Goal: Contribute content: Contribute content

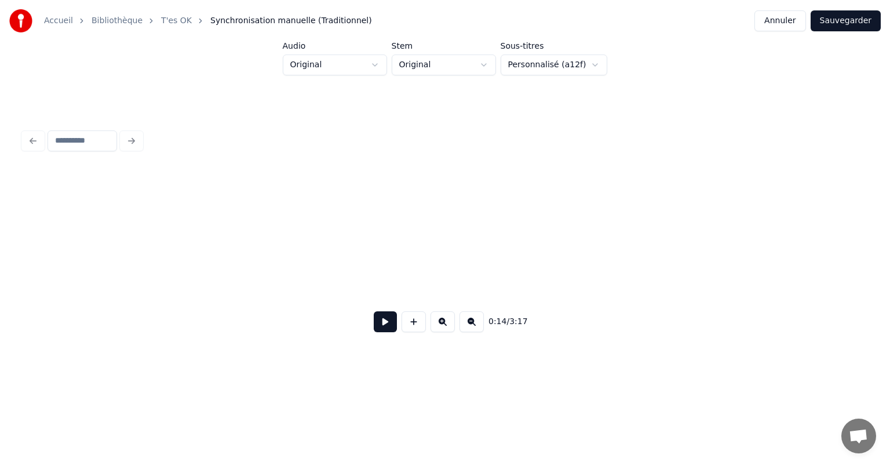
scroll to position [0, 5522]
click at [121, 261] on div "rouge," at bounding box center [123, 265] width 68 height 79
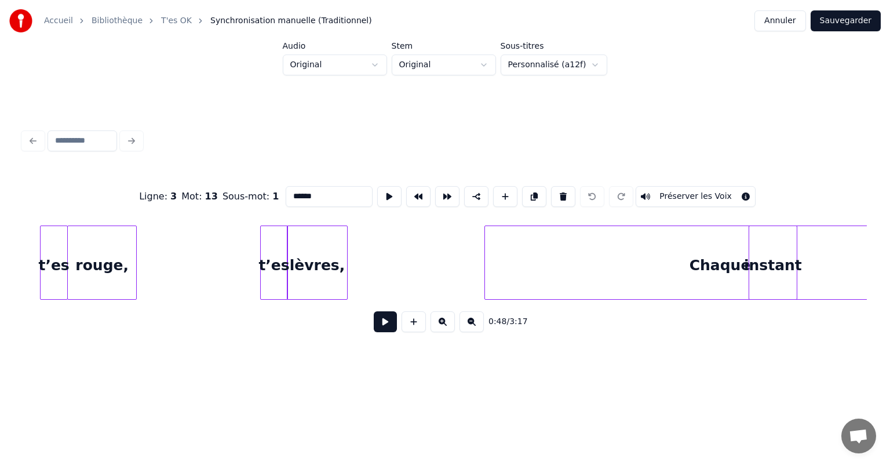
scroll to position [0, 2710]
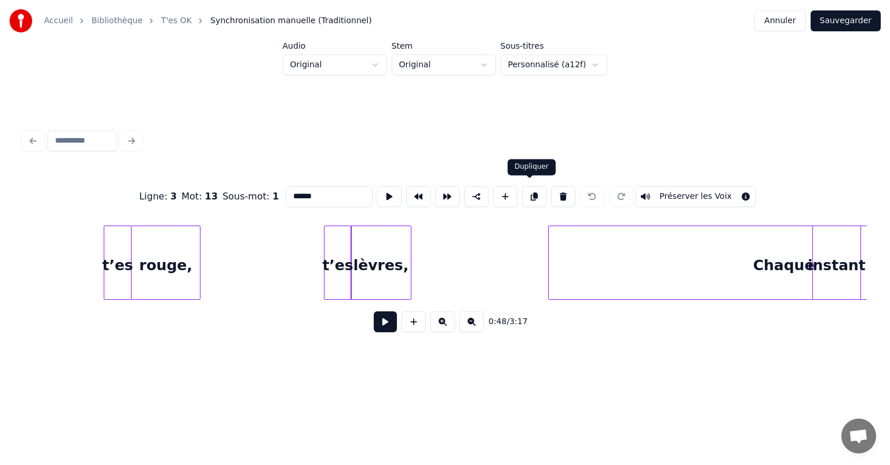
click at [536, 193] on button at bounding box center [534, 196] width 24 height 21
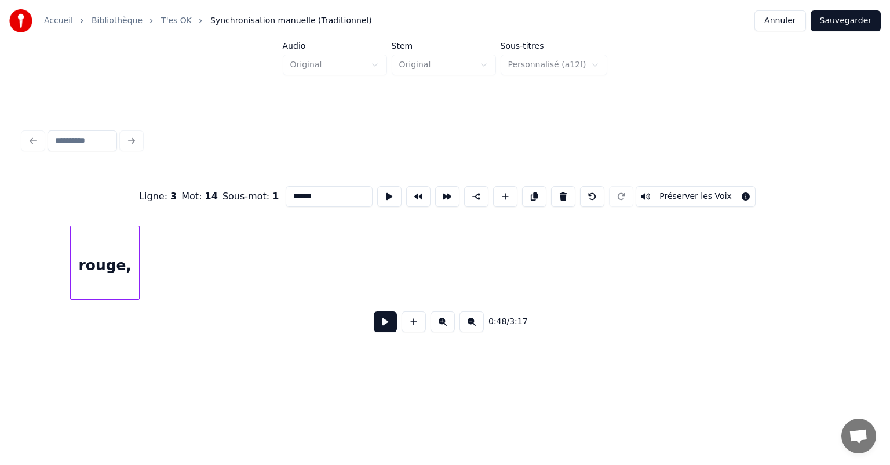
scroll to position [0, 5656]
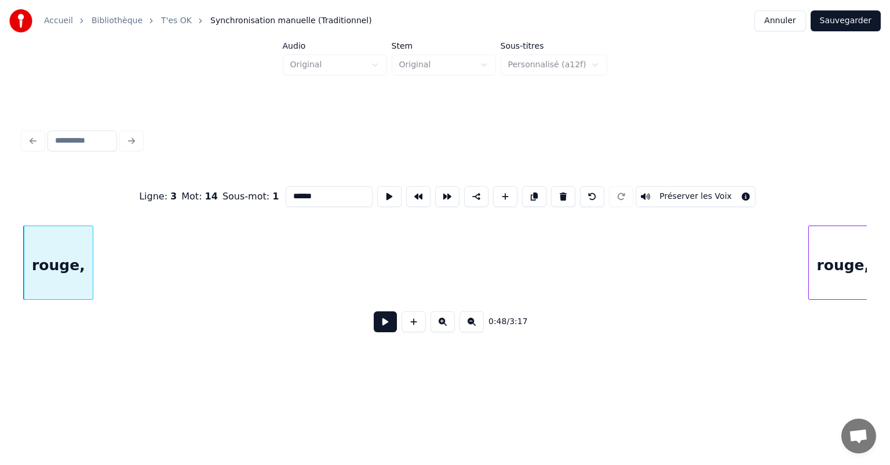
click at [112, 305] on div "0:48 / 3:17" at bounding box center [445, 322] width 844 height 44
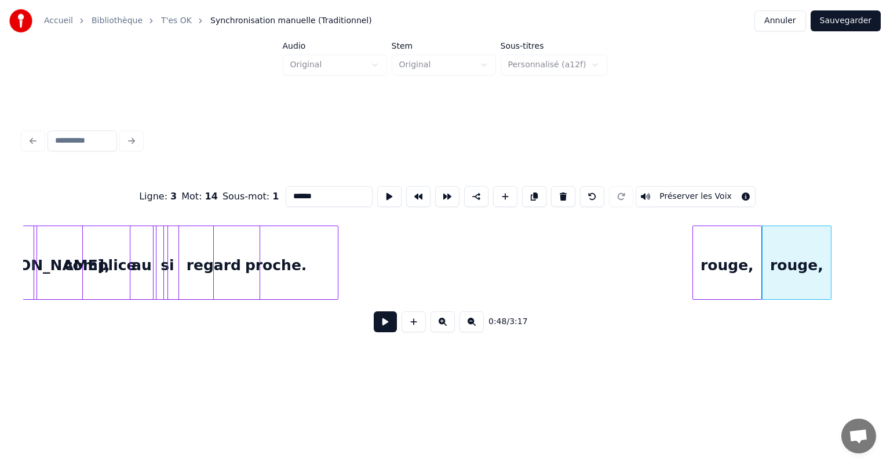
click at [717, 281] on div "rouge," at bounding box center [727, 265] width 68 height 79
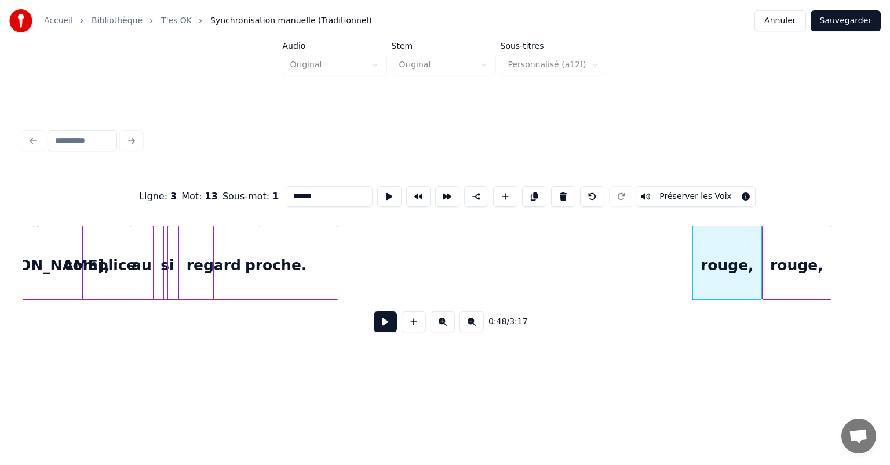
click at [727, 269] on div "rouge," at bounding box center [727, 265] width 68 height 79
click at [566, 190] on button at bounding box center [563, 196] width 24 height 21
type input "*******"
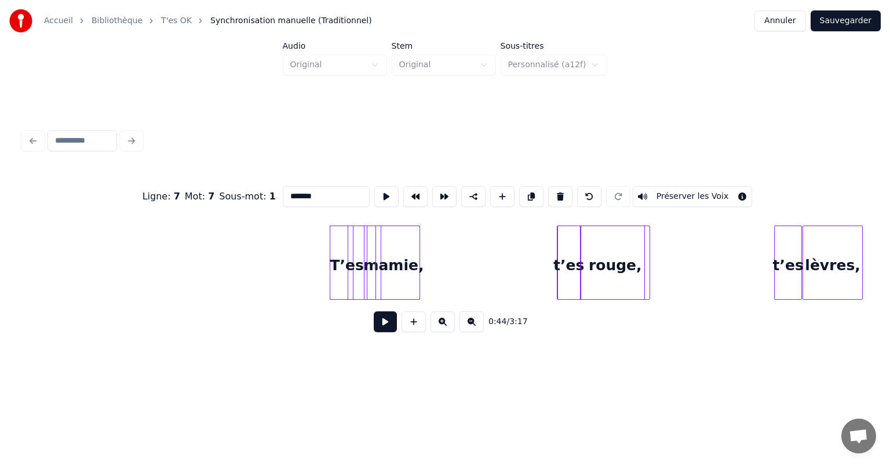
scroll to position [0, 0]
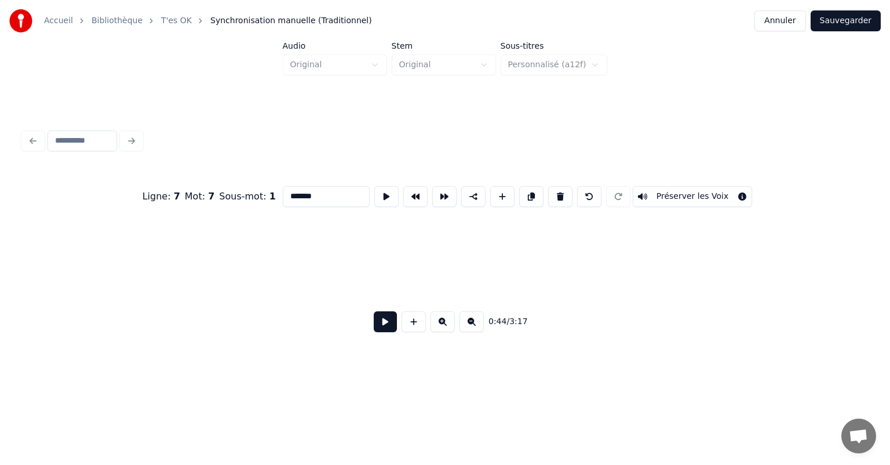
click at [379, 330] on button at bounding box center [385, 321] width 23 height 21
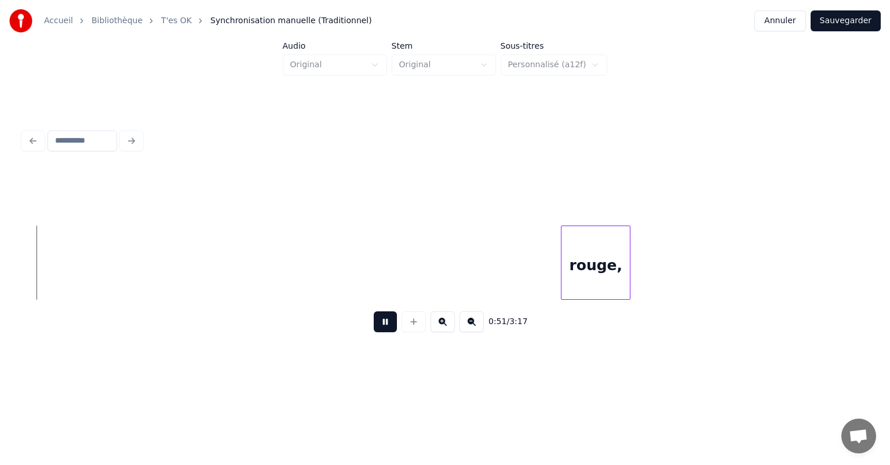
scroll to position [0, 5915]
click at [392, 327] on button at bounding box center [385, 321] width 23 height 21
click at [90, 197] on div at bounding box center [445, 197] width 844 height 58
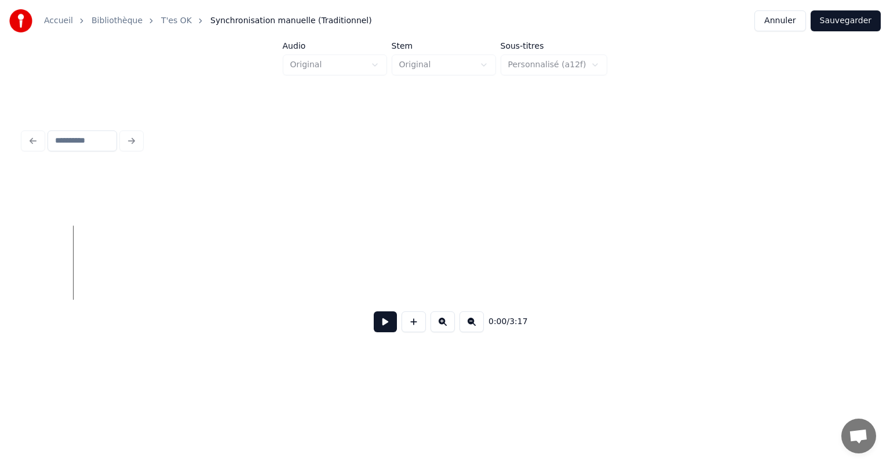
click at [387, 328] on button at bounding box center [385, 321] width 23 height 21
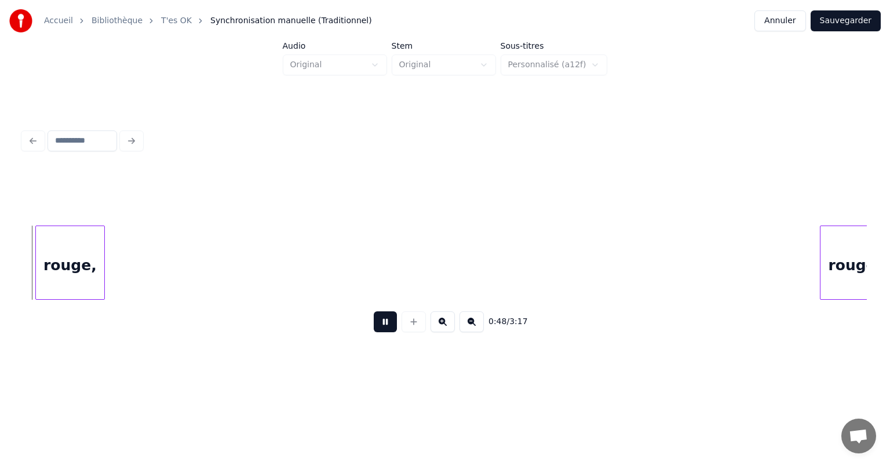
scroll to position [0, 5653]
click at [390, 325] on button at bounding box center [385, 321] width 23 height 21
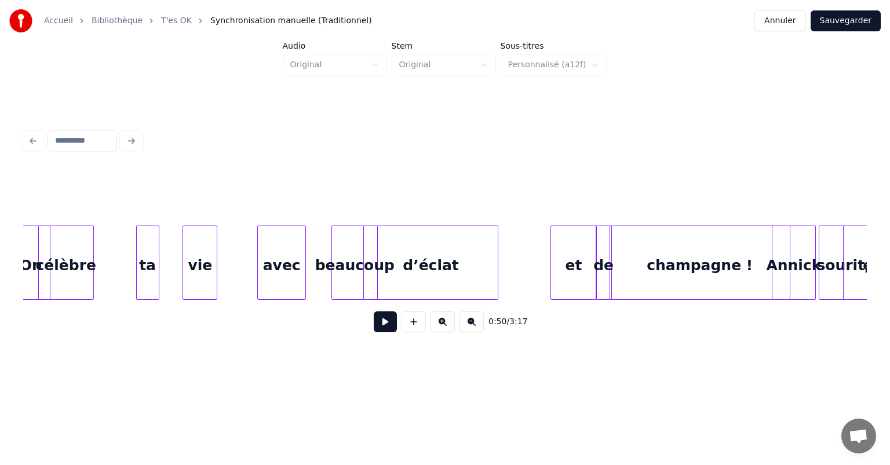
scroll to position [0, 3613]
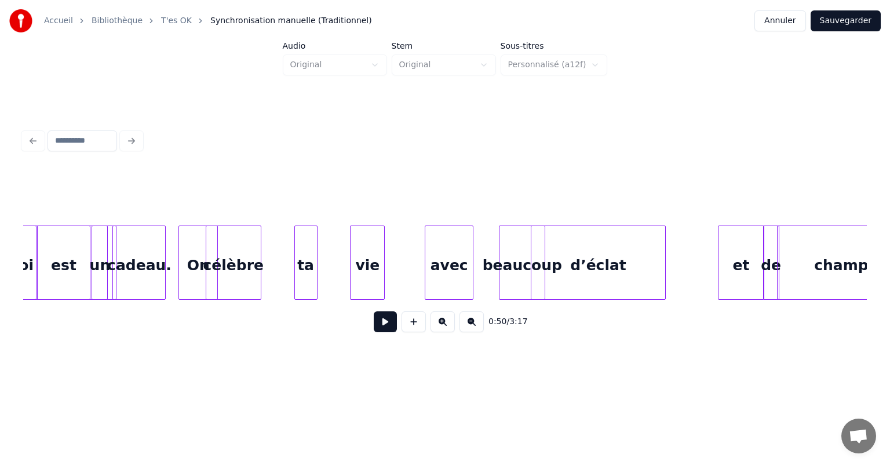
click at [311, 256] on div "ta" at bounding box center [306, 265] width 22 height 79
click at [334, 278] on div "vie" at bounding box center [328, 265] width 34 height 79
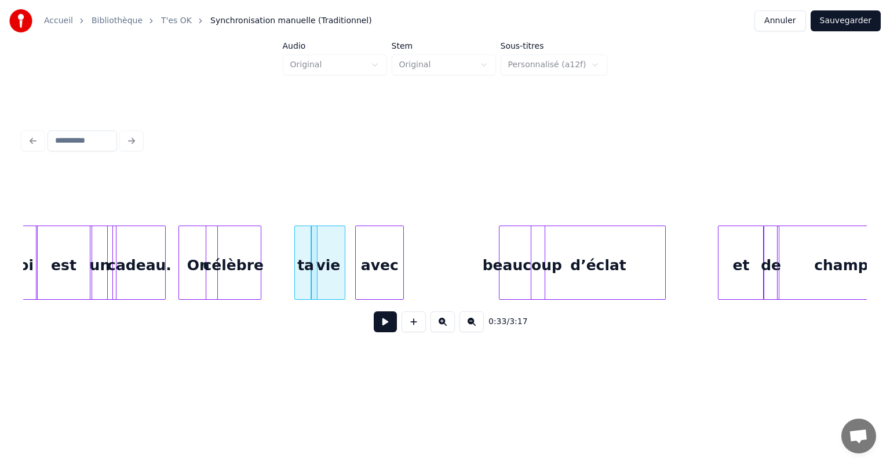
click at [392, 270] on div "avec" at bounding box center [380, 265] width 48 height 79
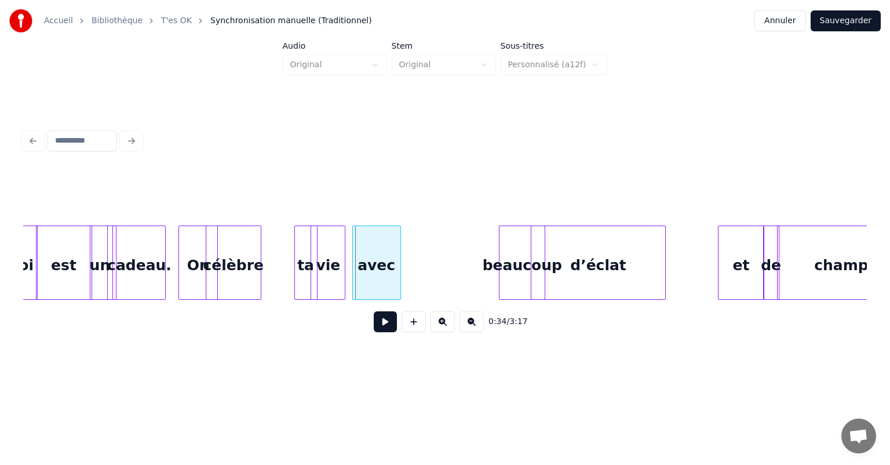
click at [388, 248] on div "avec" at bounding box center [377, 265] width 48 height 79
click at [376, 250] on div "avec" at bounding box center [364, 265] width 48 height 79
click at [381, 256] on div "avec" at bounding box center [370, 265] width 48 height 79
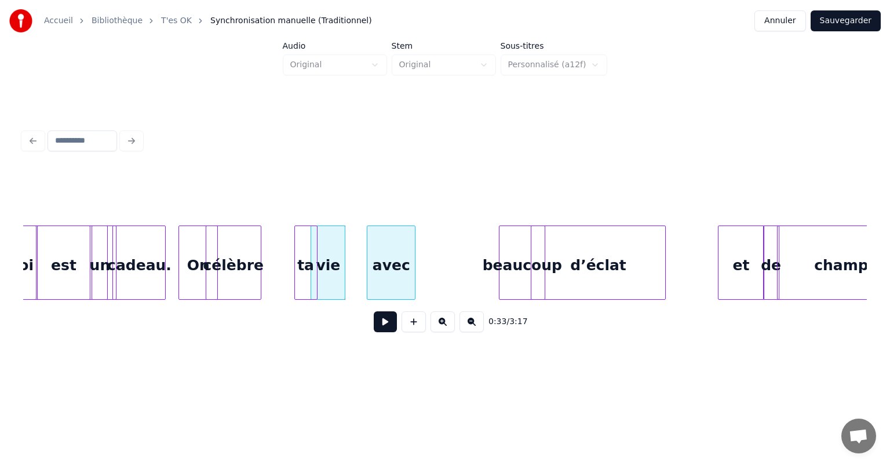
click at [403, 201] on div at bounding box center [445, 197] width 844 height 58
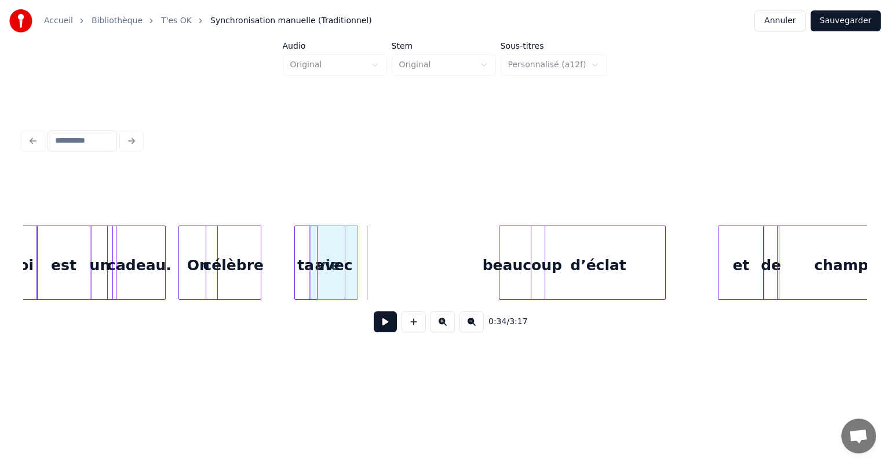
click at [346, 334] on div "0:34 / 3:17" at bounding box center [445, 322] width 826 height 26
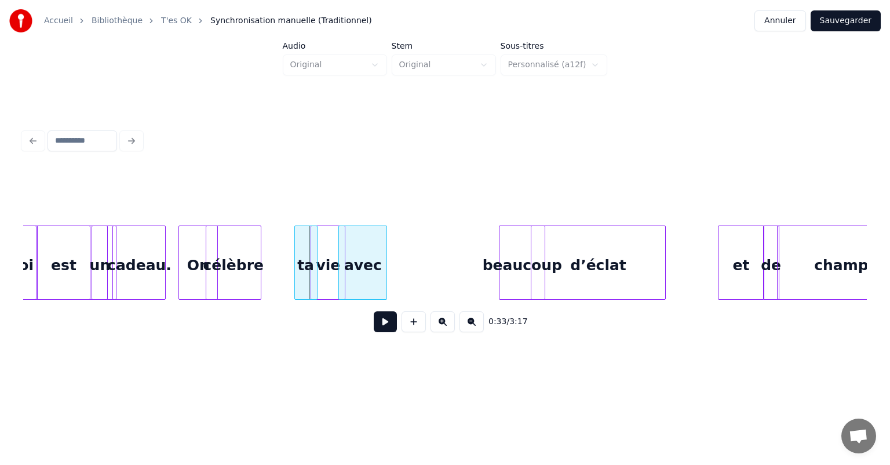
click at [375, 267] on div "avec" at bounding box center [363, 265] width 48 height 79
click at [386, 261] on div "avec" at bounding box center [375, 265] width 48 height 79
click at [386, 247] on div "avec" at bounding box center [375, 265] width 48 height 79
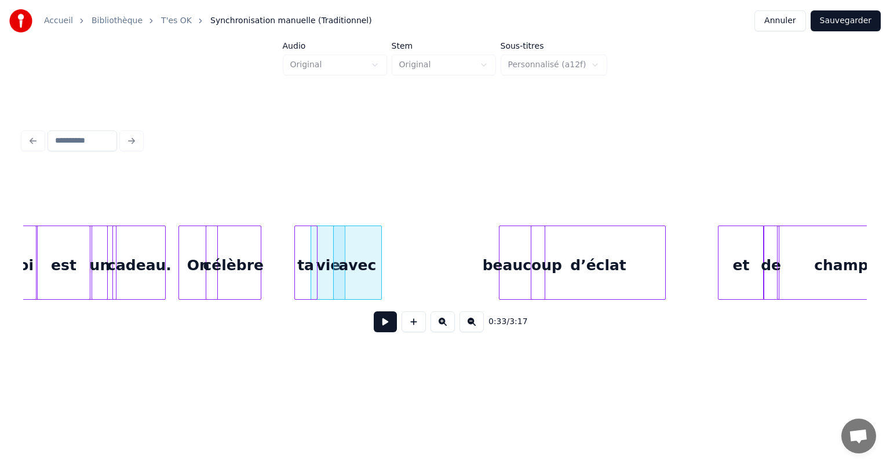
click at [370, 391] on html "Accueil Bibliothèque T'es OK Synchronisation manuelle (Traditionnel) Annuler Sa…" at bounding box center [445, 195] width 890 height 391
click at [383, 391] on html "Accueil Bibliothèque T'es OK Synchronisation manuelle (Traditionnel) Annuler Sa…" at bounding box center [445, 195] width 890 height 391
click at [381, 391] on html "Accueil Bibliothèque T'es OK Synchronisation manuelle (Traditionnel) Annuler Sa…" at bounding box center [445, 195] width 890 height 391
click at [380, 391] on html "Accueil Bibliothèque T'es OK Synchronisation manuelle (Traditionnel) Annuler Sa…" at bounding box center [445, 195] width 890 height 391
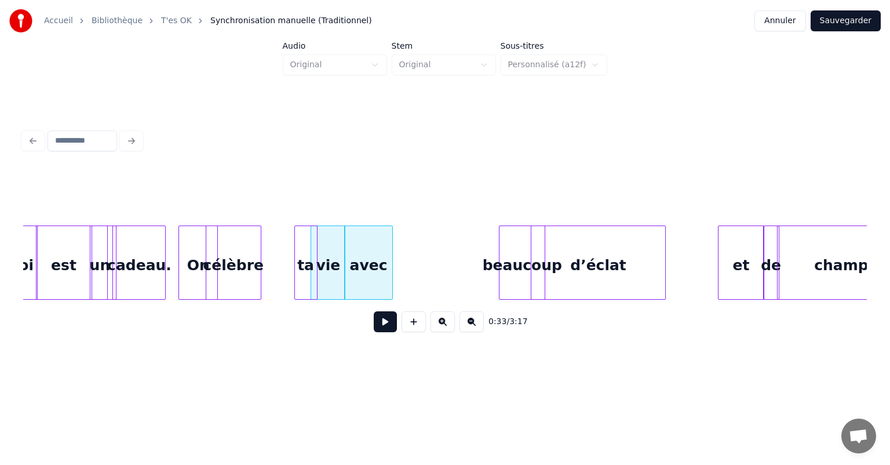
click at [380, 391] on html "Accueil Bibliothèque T'es OK Synchronisation manuelle (Traditionnel) Annuler Sa…" at bounding box center [445, 195] width 890 height 391
click at [380, 288] on div "avec" at bounding box center [368, 265] width 48 height 79
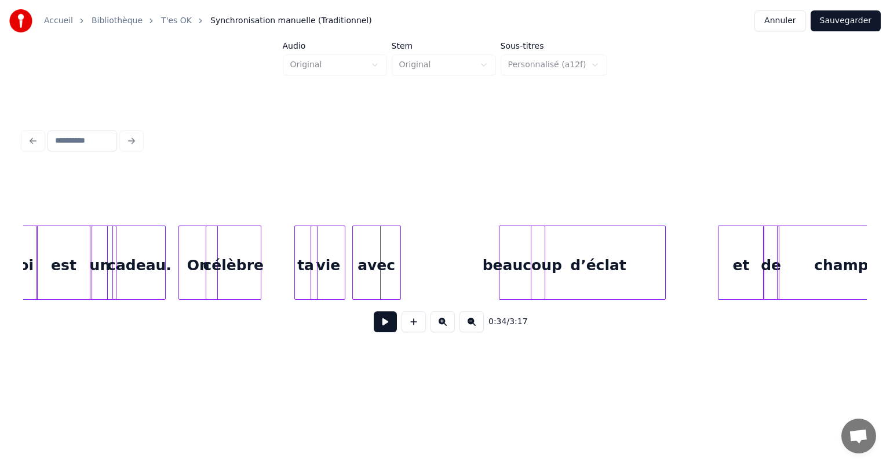
click at [388, 322] on button at bounding box center [385, 321] width 23 height 21
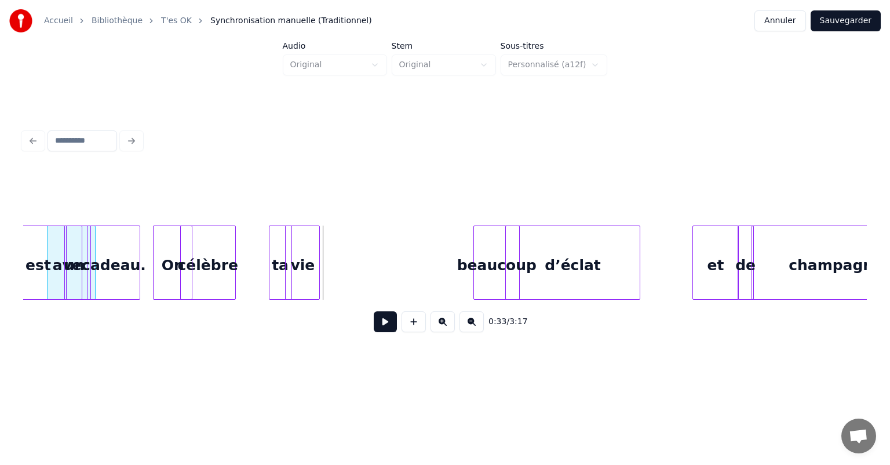
scroll to position [0, 3637]
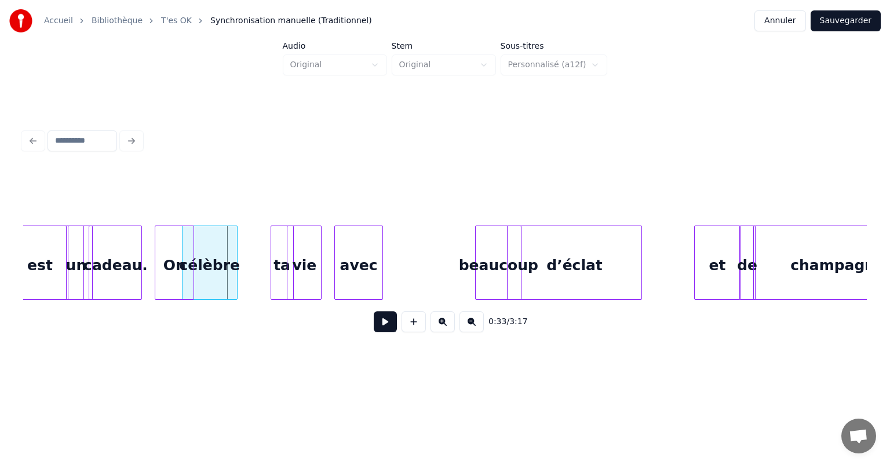
click at [394, 348] on div "0:33 / 3:17" at bounding box center [445, 234] width 853 height 230
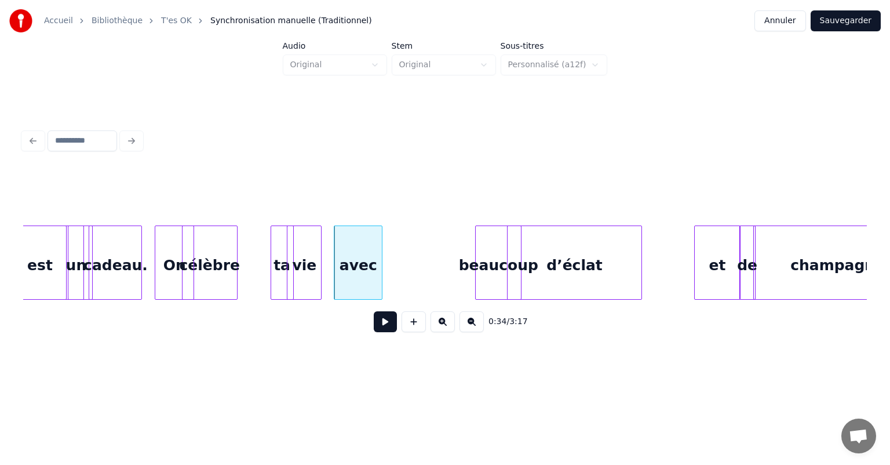
click at [394, 141] on div at bounding box center [445, 141] width 853 height 26
click at [376, 146] on div at bounding box center [445, 141] width 853 height 26
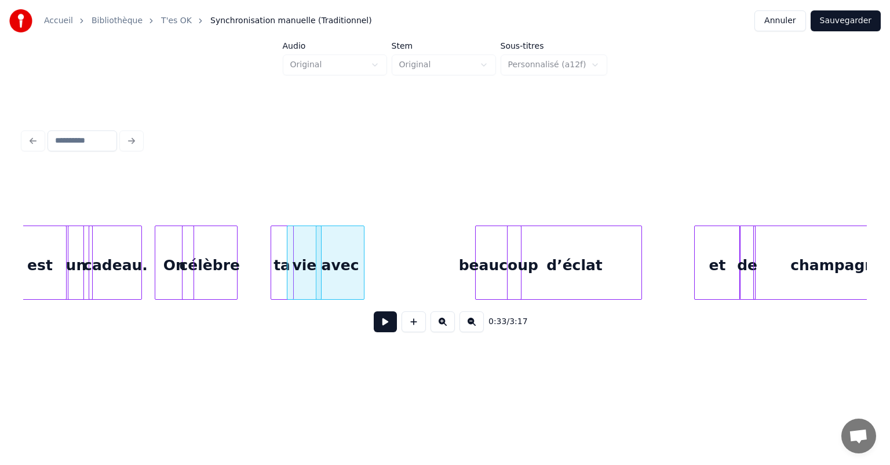
click at [376, 146] on div at bounding box center [445, 141] width 853 height 26
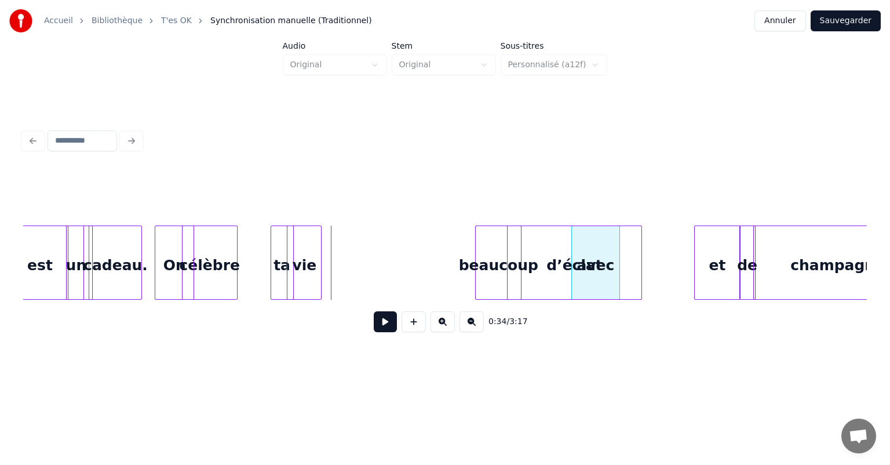
scroll to position [0, 3648]
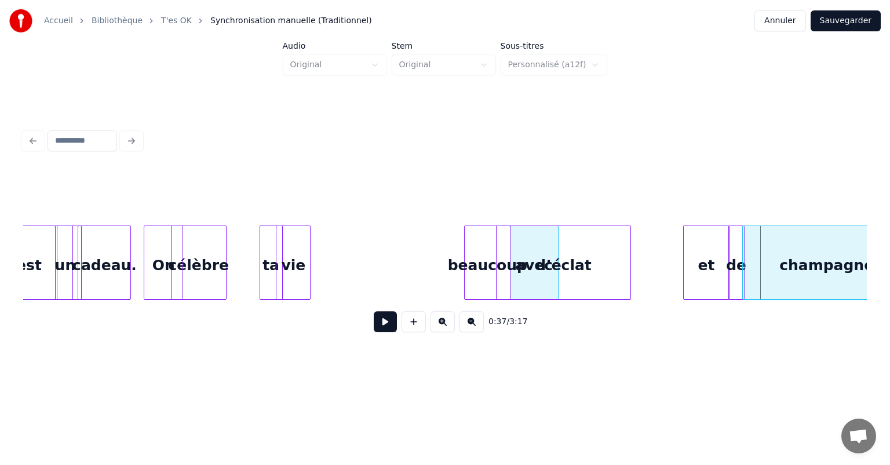
click at [581, 85] on div "Accueil Bibliothèque T'es OK Synchronisation manuelle (Traditionnel) Annuler Sa…" at bounding box center [445, 186] width 890 height 373
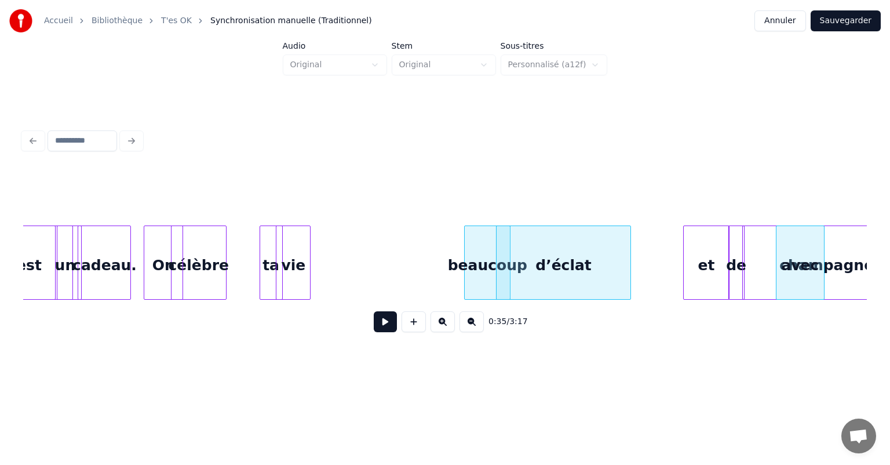
click at [847, 23] on button "Sauvegarder" at bounding box center [846, 20] width 70 height 21
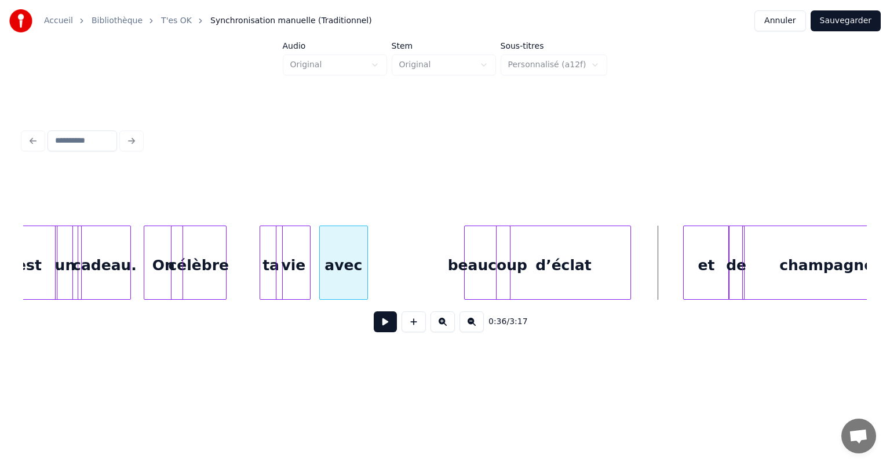
click at [390, 78] on div "Accueil Bibliothèque T'es OK Synchronisation manuelle (Traditionnel) Annuler Sa…" at bounding box center [445, 186] width 890 height 373
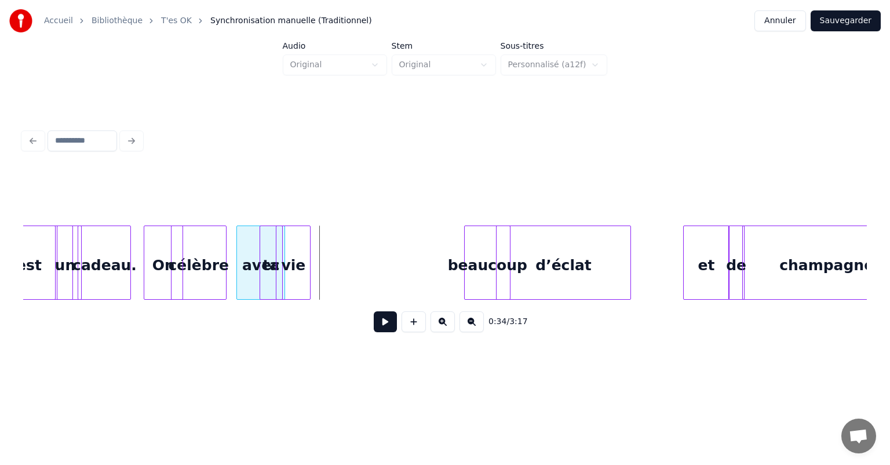
scroll to position [0, 3647]
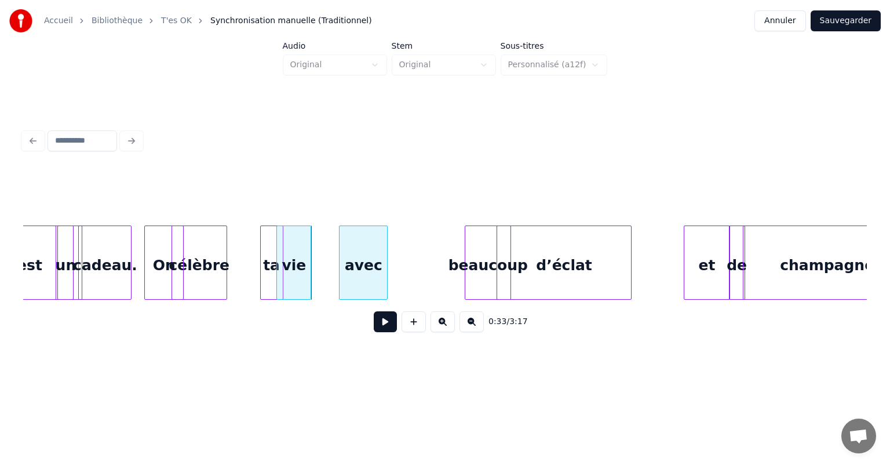
click at [410, 213] on div at bounding box center [445, 197] width 844 height 58
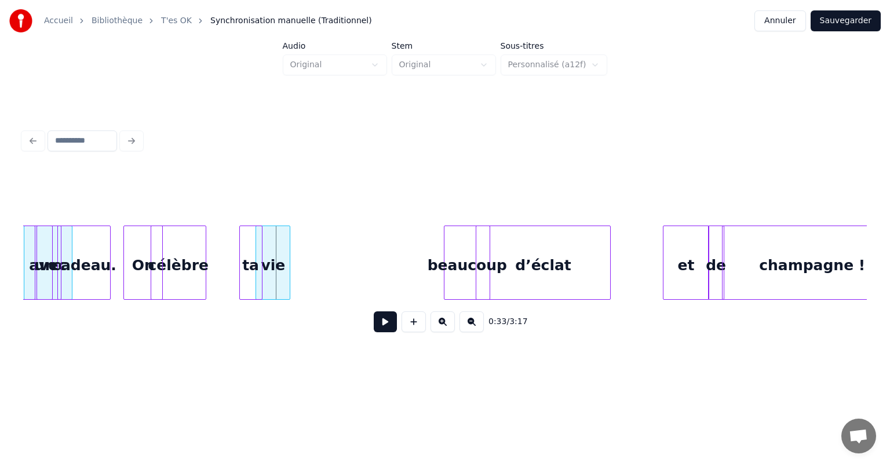
scroll to position [0, 3552]
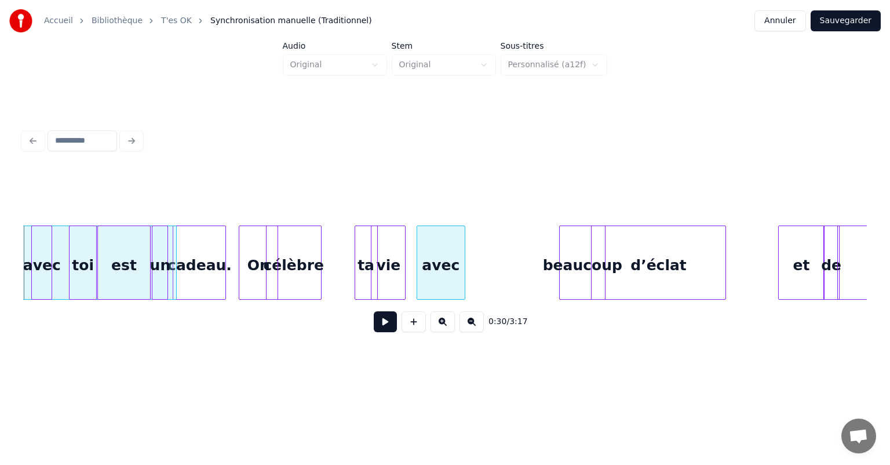
click at [392, 243] on div "vie" at bounding box center [389, 265] width 34 height 79
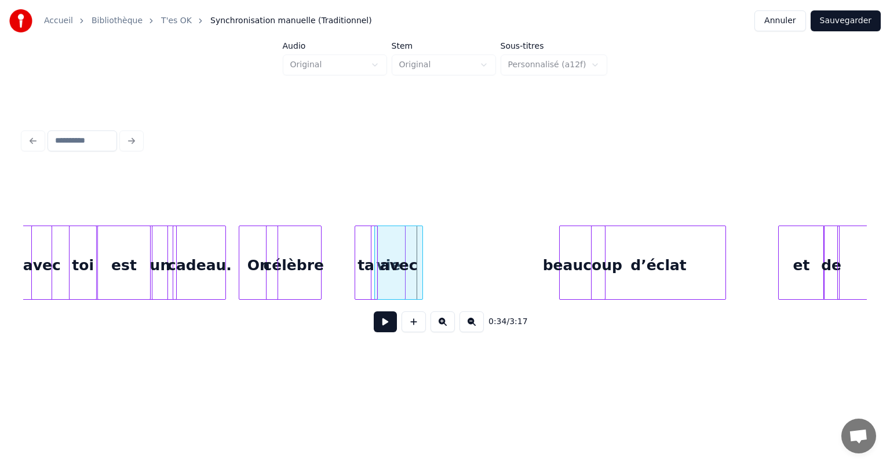
click at [350, 334] on div "0:34 / 3:17" at bounding box center [445, 322] width 826 height 26
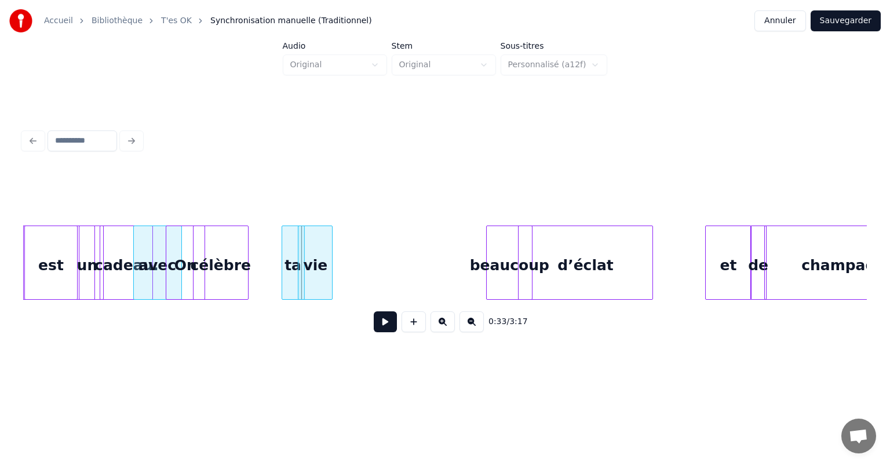
scroll to position [0, 3574]
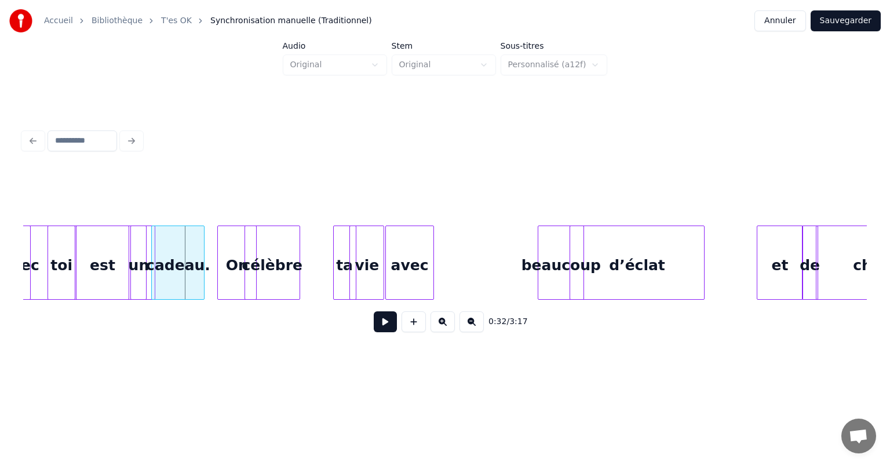
click at [383, 257] on div at bounding box center [381, 262] width 3 height 73
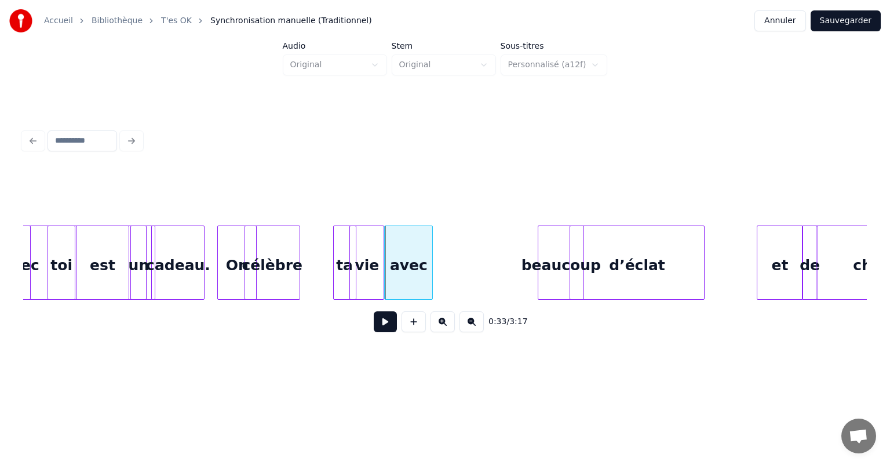
click at [382, 258] on div at bounding box center [381, 262] width 3 height 73
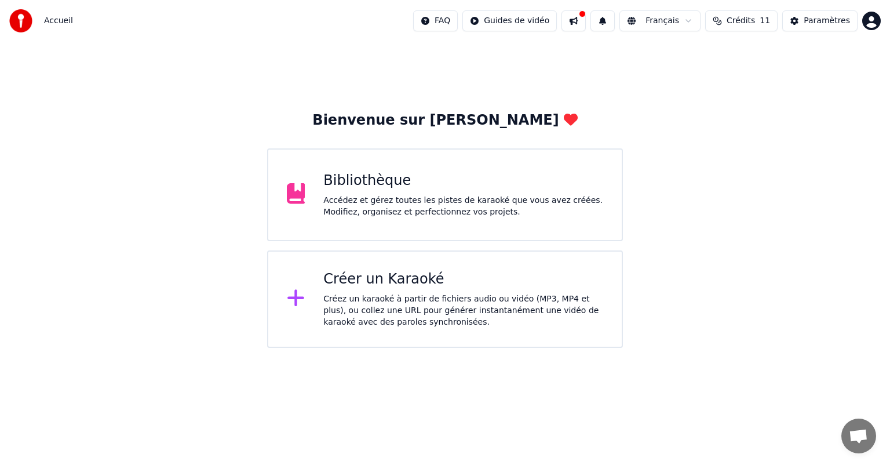
click at [297, 32] on div "Accueil FAQ Guides de vidéo Français Crédits 11 Paramètres" at bounding box center [445, 21] width 890 height 42
click at [408, 188] on div "Bibliothèque" at bounding box center [463, 181] width 280 height 19
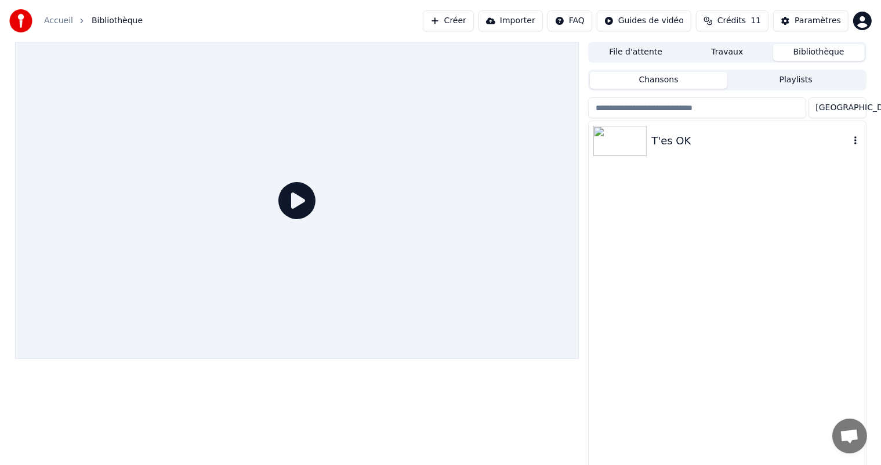
click at [773, 133] on div "T'es OK" at bounding box center [750, 141] width 198 height 16
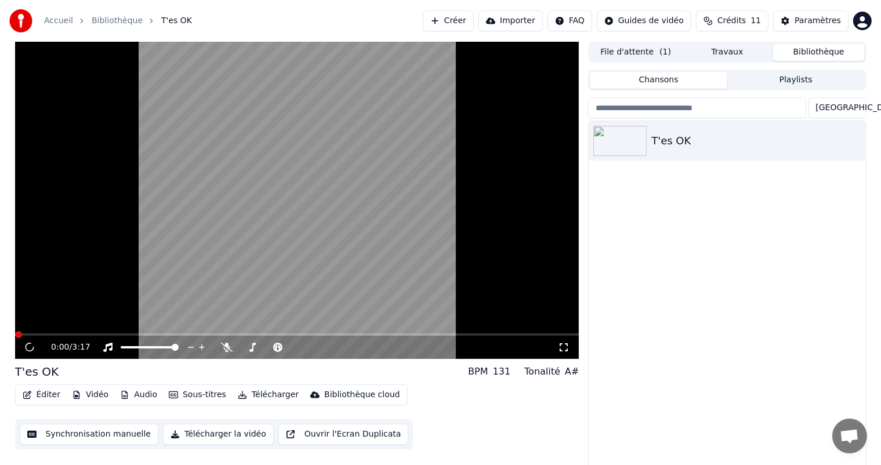
click at [43, 398] on button "Éditer" at bounding box center [41, 395] width 47 height 16
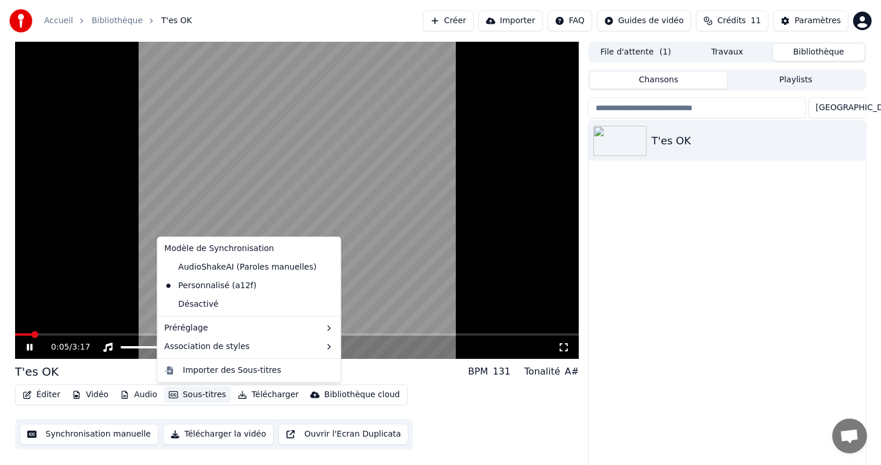
click at [704, 277] on div "T'es OK" at bounding box center [726, 295] width 277 height 348
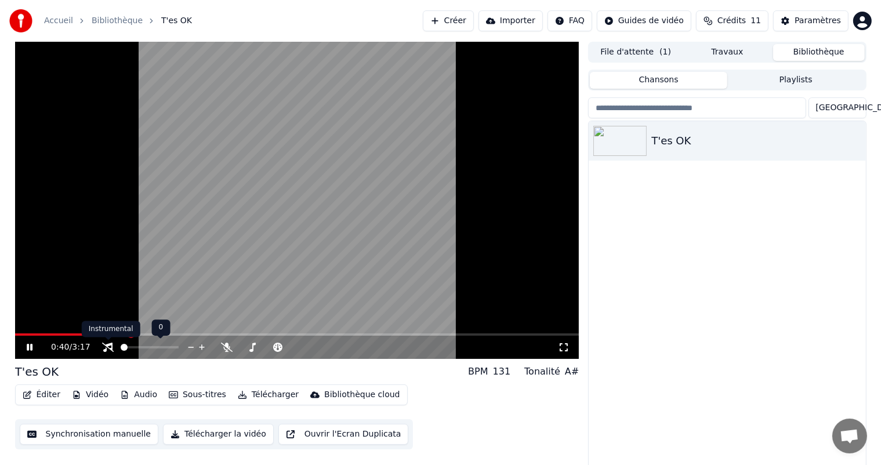
click at [109, 350] on icon at bounding box center [108, 347] width 12 height 9
click at [28, 348] on icon at bounding box center [30, 347] width 6 height 7
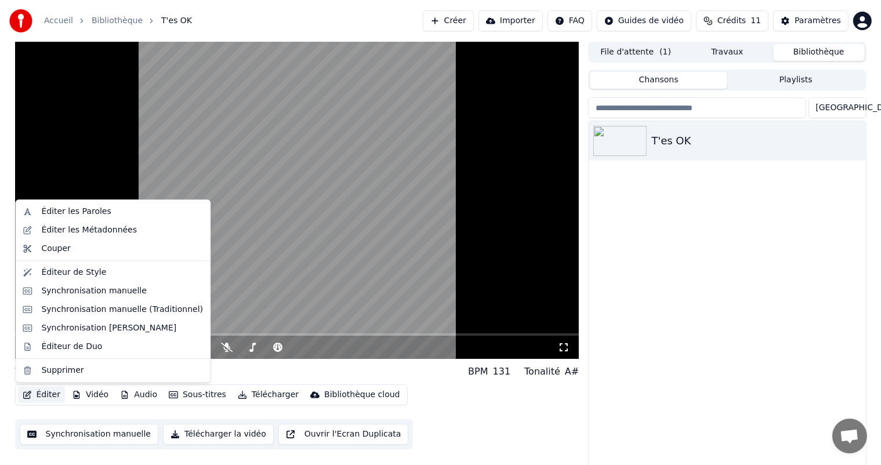
click at [52, 399] on button "Éditer" at bounding box center [41, 395] width 47 height 16
click at [85, 327] on div "Synchronisation Manuelle de Ligne" at bounding box center [108, 328] width 135 height 12
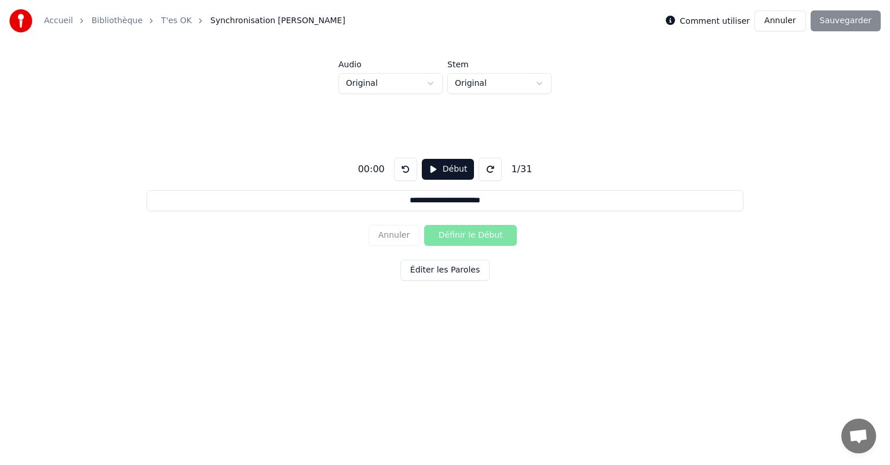
click at [497, 236] on div "Annuler Définir le Début" at bounding box center [445, 235] width 153 height 30
click at [436, 267] on button "Éditer les Paroles" at bounding box center [445, 270] width 89 height 21
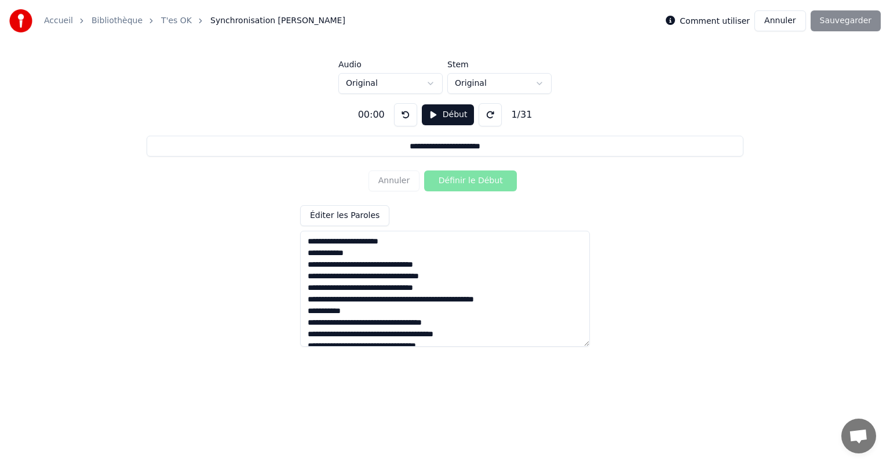
click at [109, 22] on link "Bibliothèque" at bounding box center [117, 21] width 51 height 12
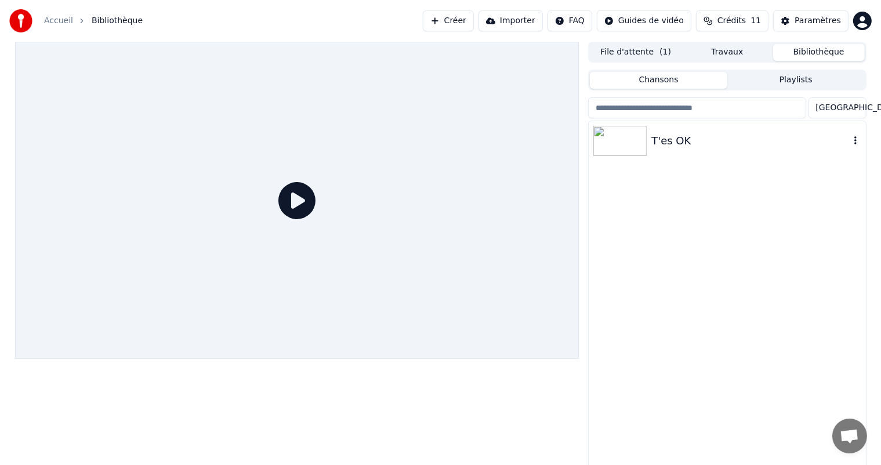
click at [663, 146] on div "T'es OK" at bounding box center [750, 141] width 198 height 16
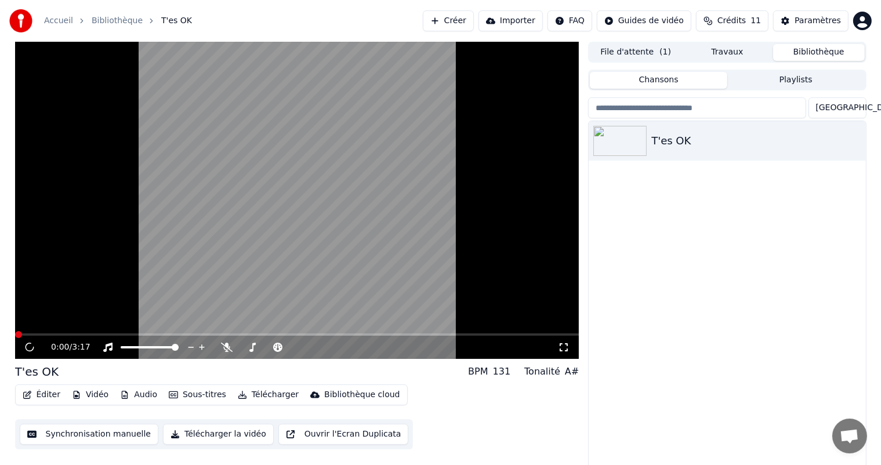
click at [39, 397] on button "Éditer" at bounding box center [41, 395] width 47 height 16
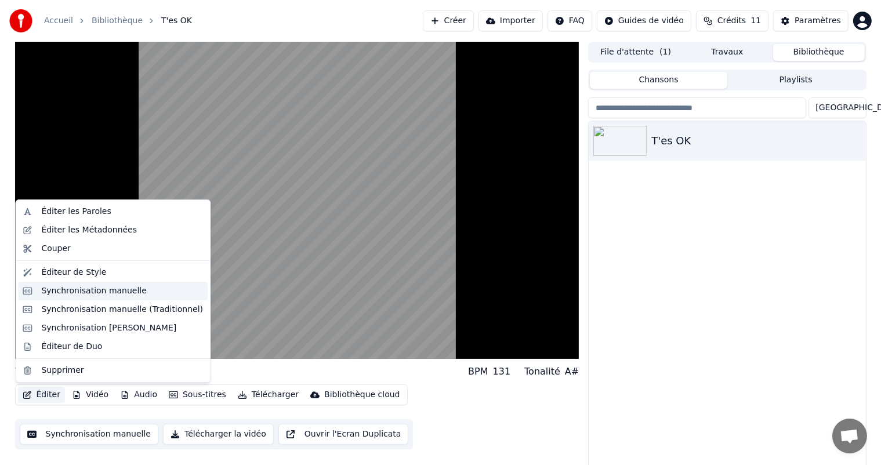
click at [67, 289] on div "Synchronisation manuelle" at bounding box center [94, 291] width 106 height 12
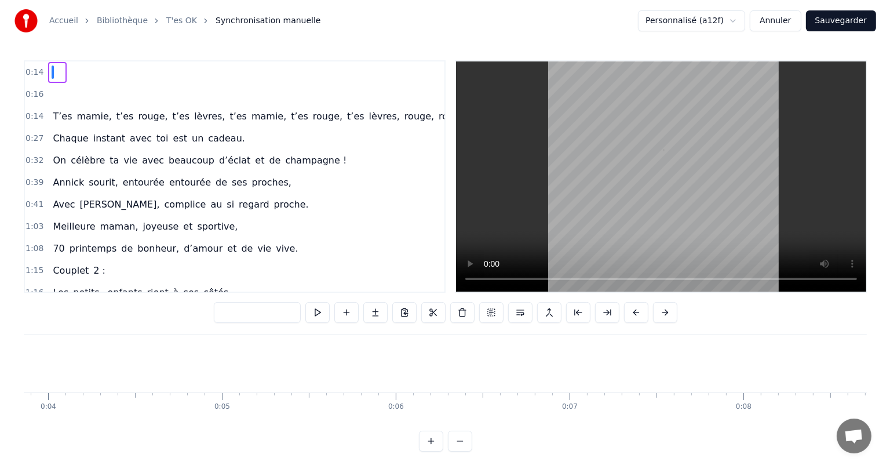
scroll to position [0, 2530]
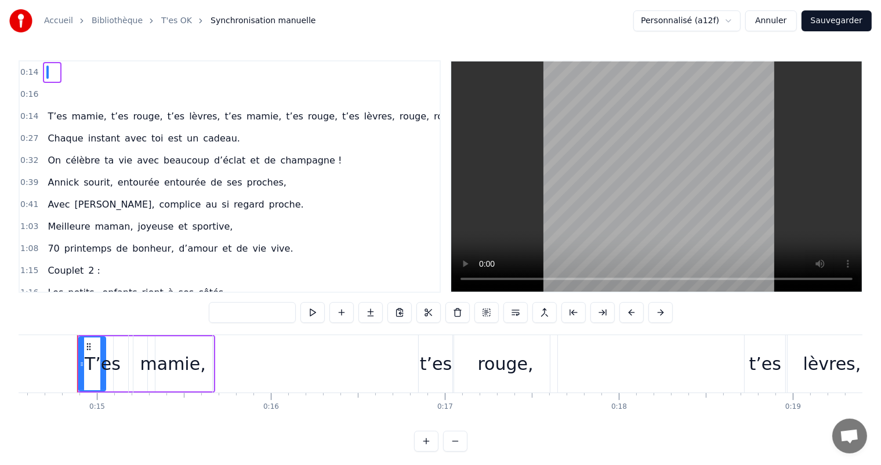
click at [100, 24] on link "Bibliothèque" at bounding box center [117, 21] width 51 height 12
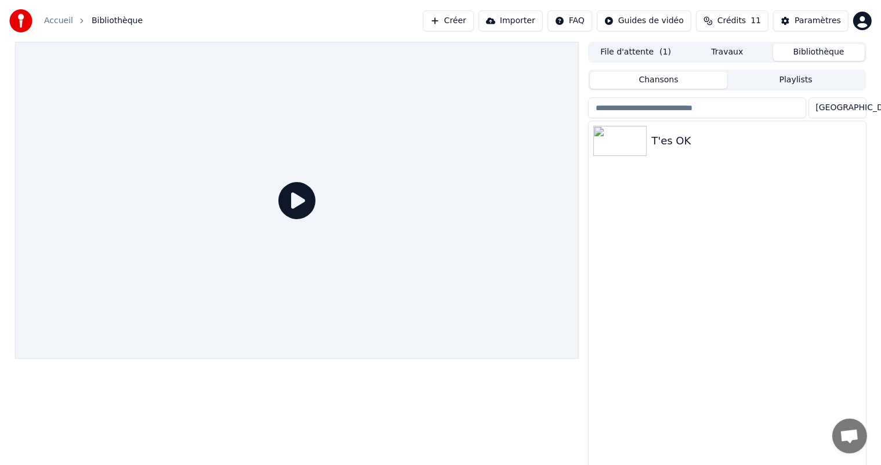
click at [124, 23] on span "Bibliothèque" at bounding box center [117, 21] width 51 height 12
click at [631, 152] on img at bounding box center [619, 141] width 53 height 30
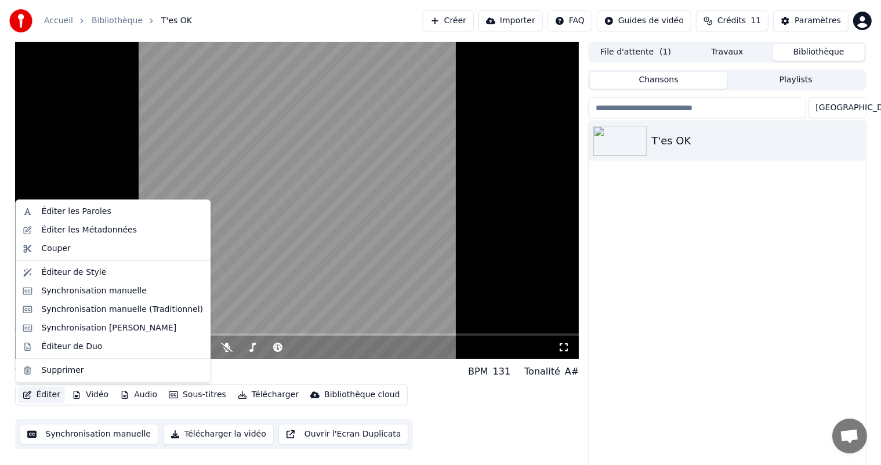
click at [39, 397] on button "Éditer" at bounding box center [41, 395] width 47 height 16
click at [88, 311] on div "Synchronisation manuelle (Traditionnel)" at bounding box center [122, 310] width 162 height 12
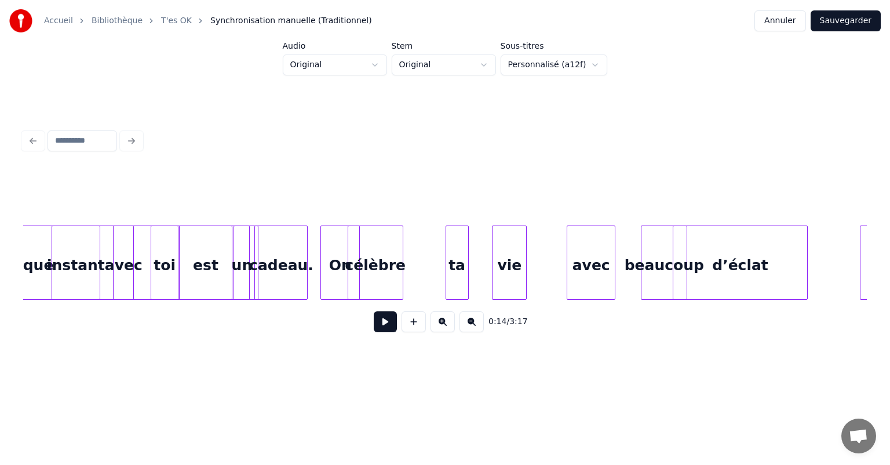
scroll to position [0, 3393]
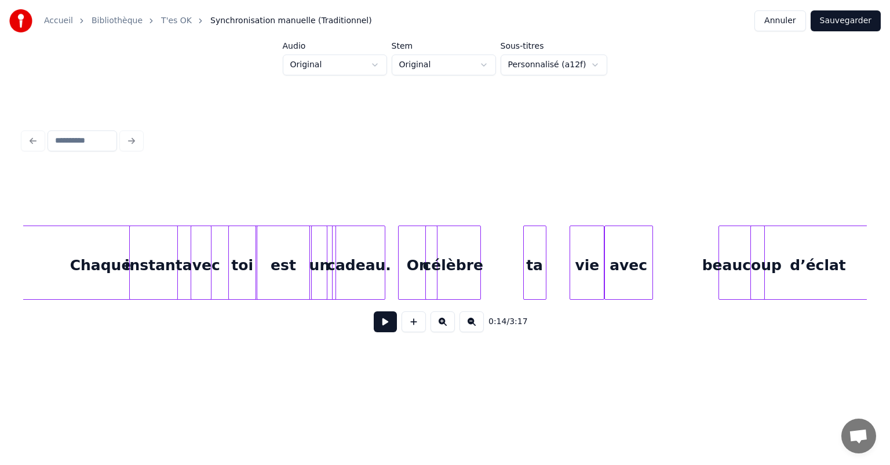
click at [630, 261] on div "avec" at bounding box center [629, 265] width 48 height 79
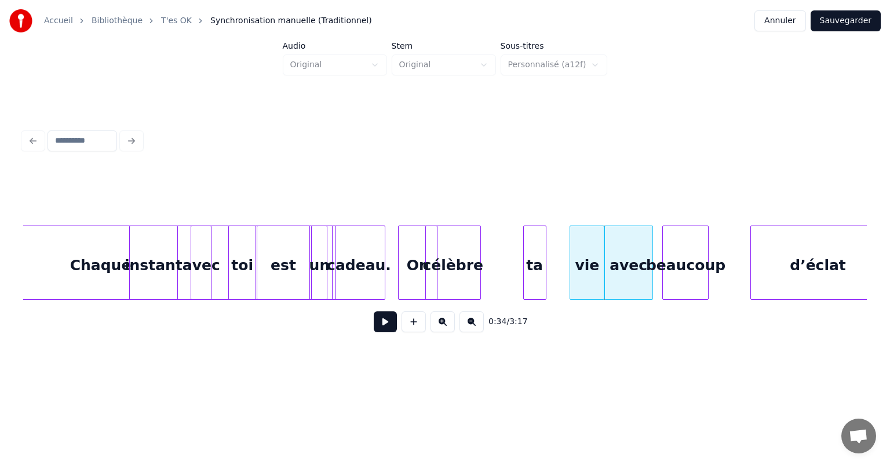
click at [692, 269] on div "beaucoup" at bounding box center [685, 265] width 45 height 79
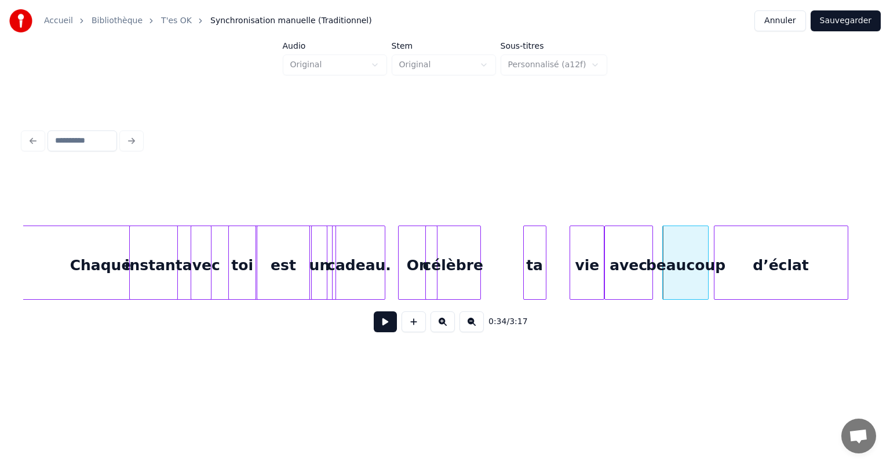
scroll to position [0, 3404]
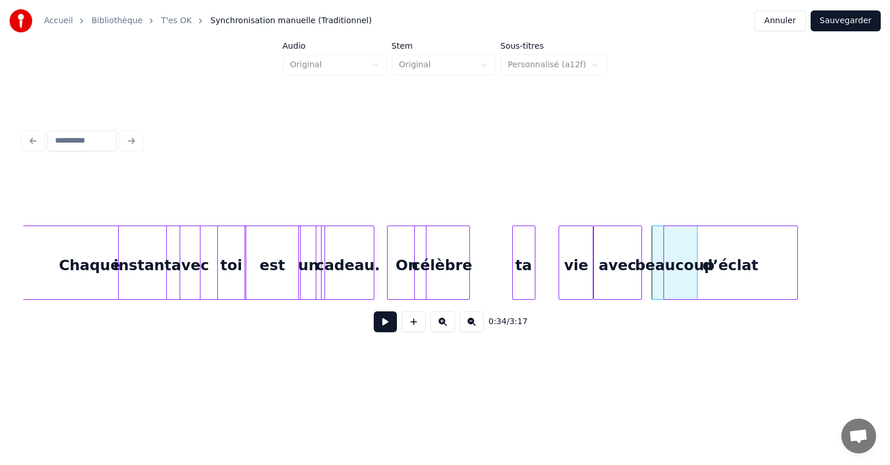
click at [756, 262] on div "d’éclat" at bounding box center [730, 265] width 133 height 79
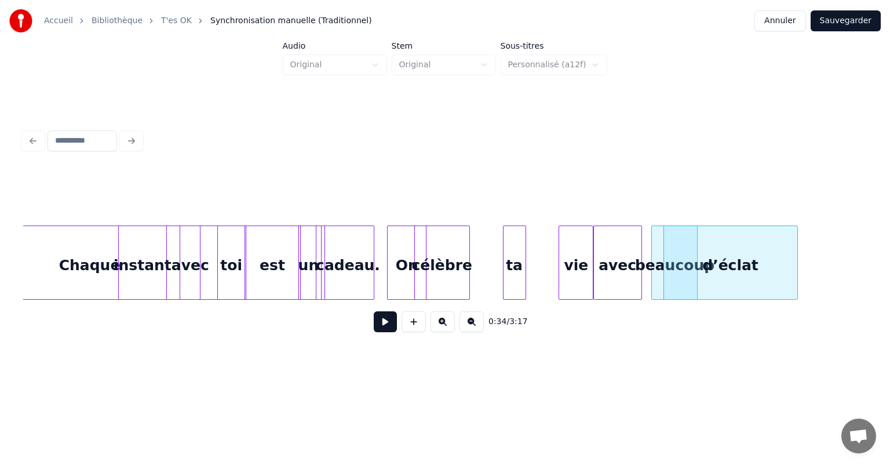
click at [514, 255] on div "ta" at bounding box center [515, 265] width 22 height 79
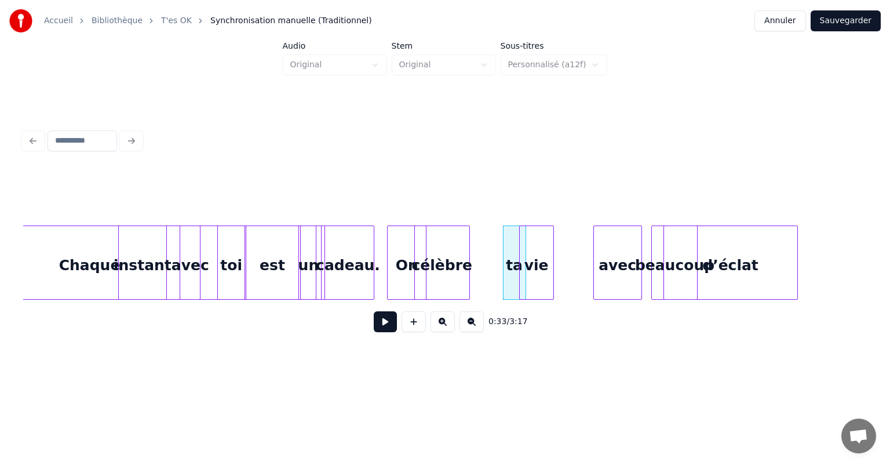
click at [529, 271] on div "vie" at bounding box center [537, 265] width 34 height 79
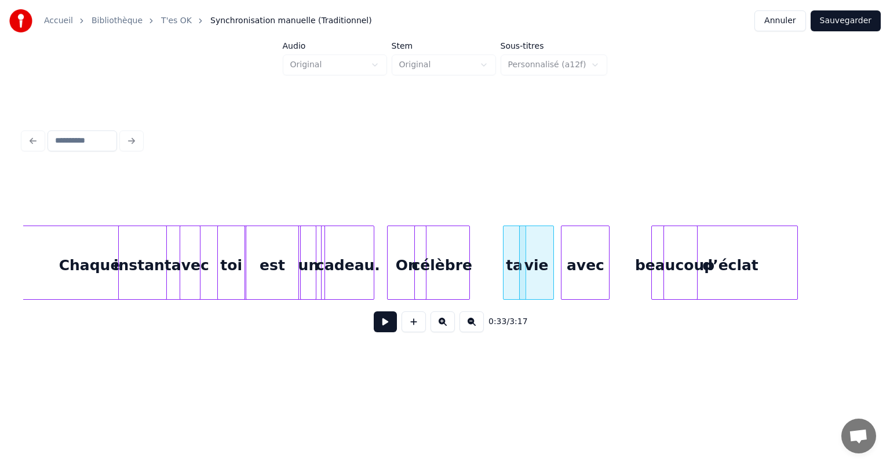
click at [590, 270] on div "avec" at bounding box center [586, 265] width 48 height 79
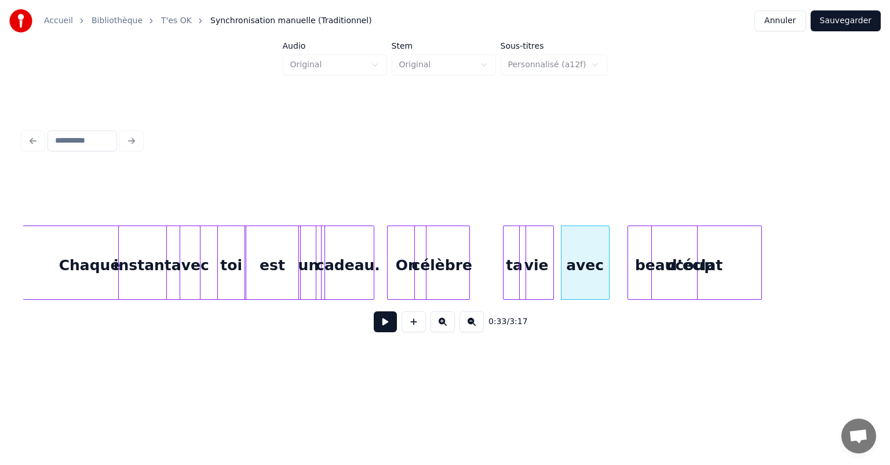
scroll to position [0, 3490]
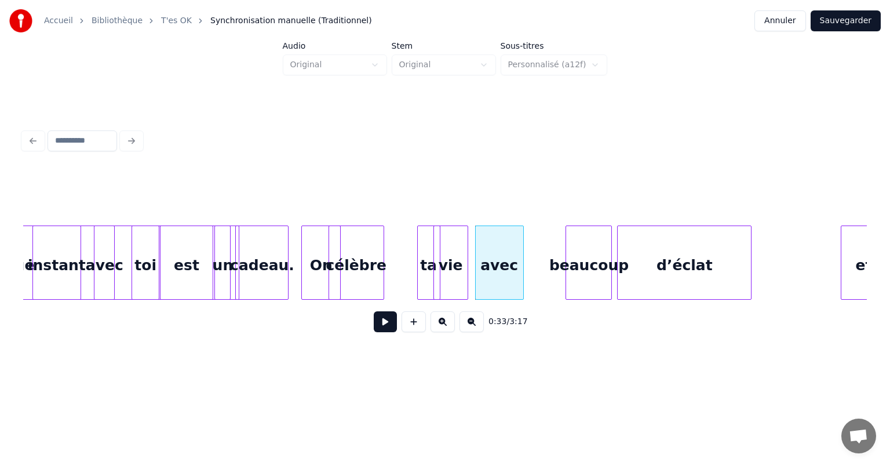
click at [738, 286] on div "d’éclat" at bounding box center [684, 265] width 133 height 79
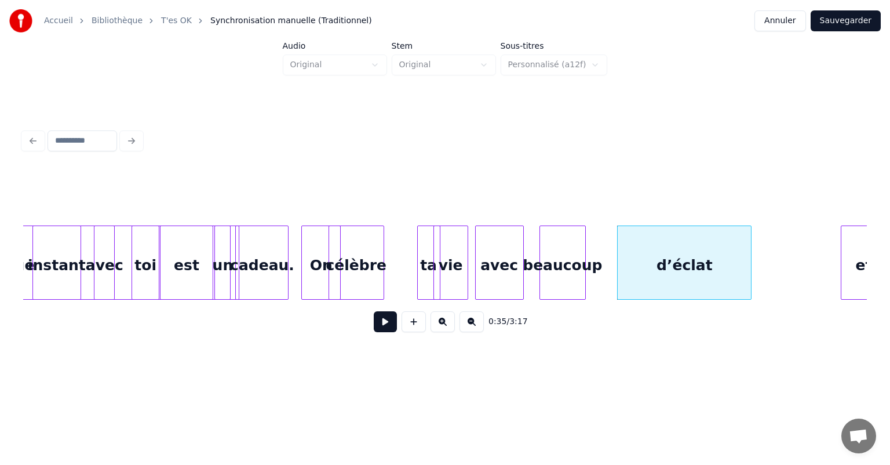
click at [561, 262] on div "beaucoup" at bounding box center [562, 265] width 45 height 79
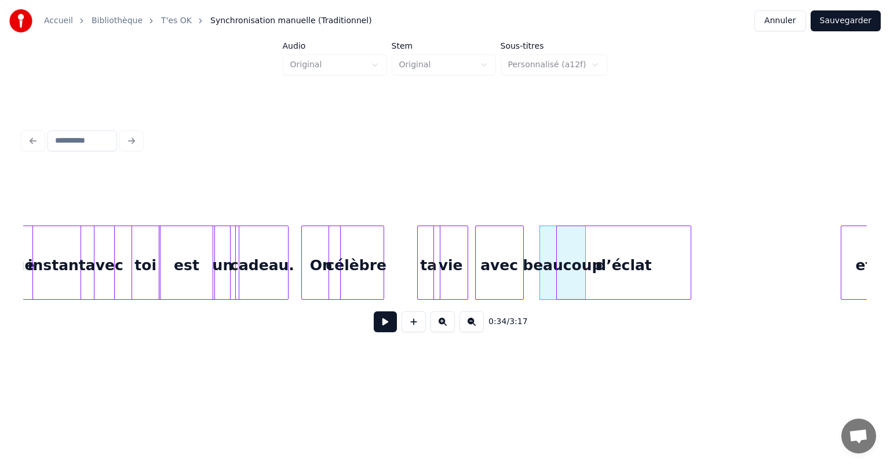
click at [613, 264] on div "d’éclat" at bounding box center [623, 265] width 133 height 79
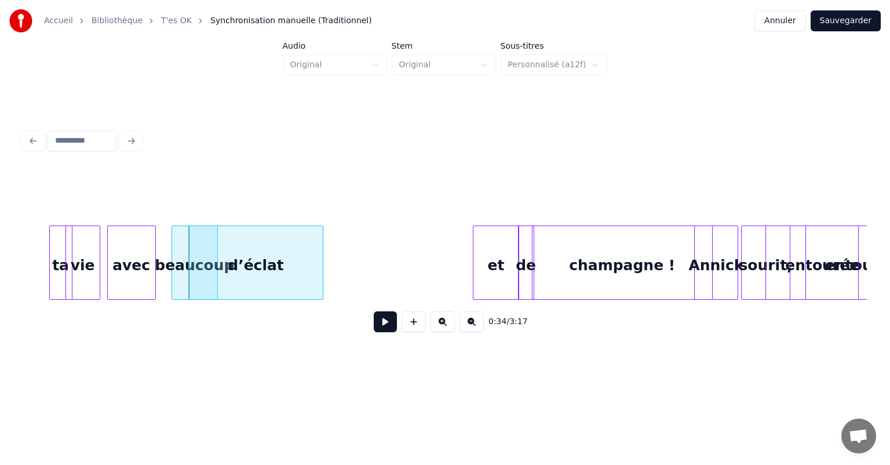
scroll to position [0, 3871]
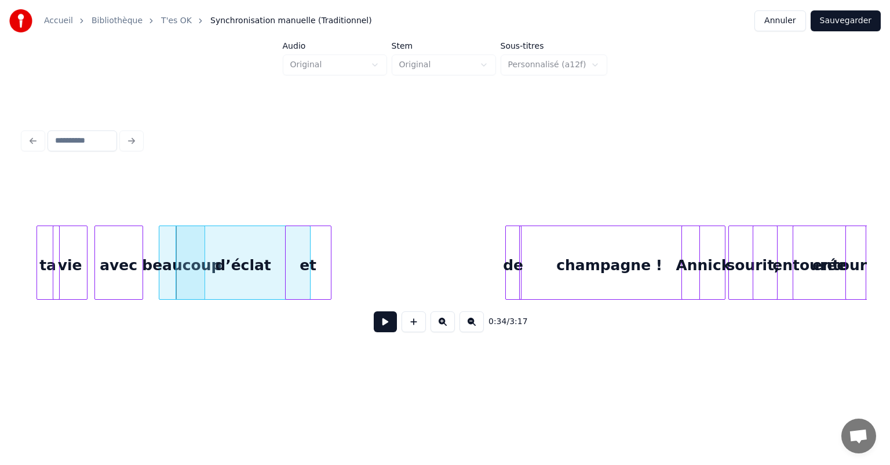
click at [312, 272] on div "et" at bounding box center [308, 265] width 45 height 79
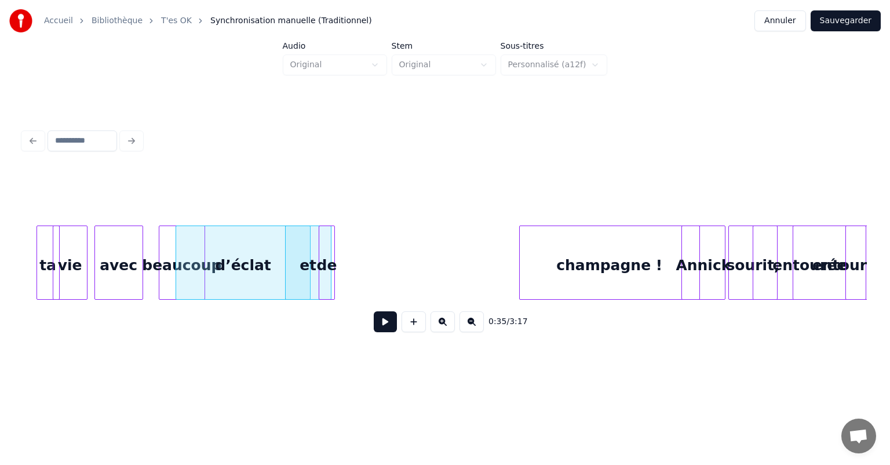
click at [324, 264] on div "de" at bounding box center [326, 265] width 15 height 79
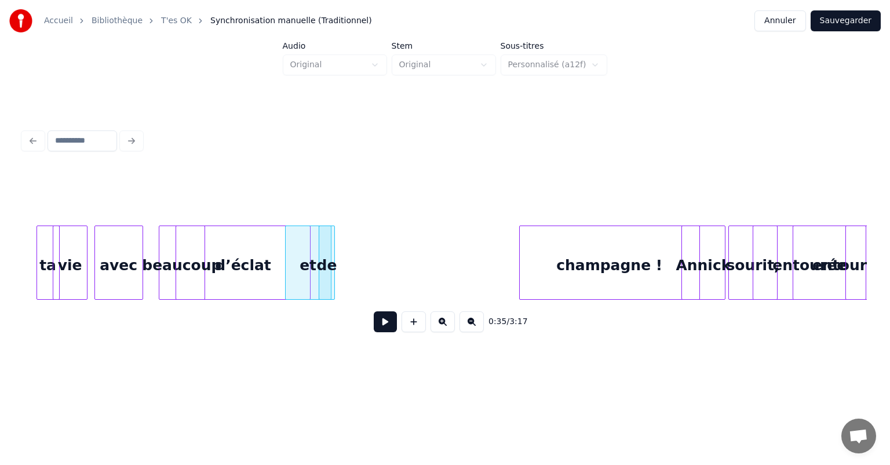
click at [433, 128] on div at bounding box center [445, 141] width 853 height 26
click at [307, 245] on div at bounding box center [308, 262] width 3 height 73
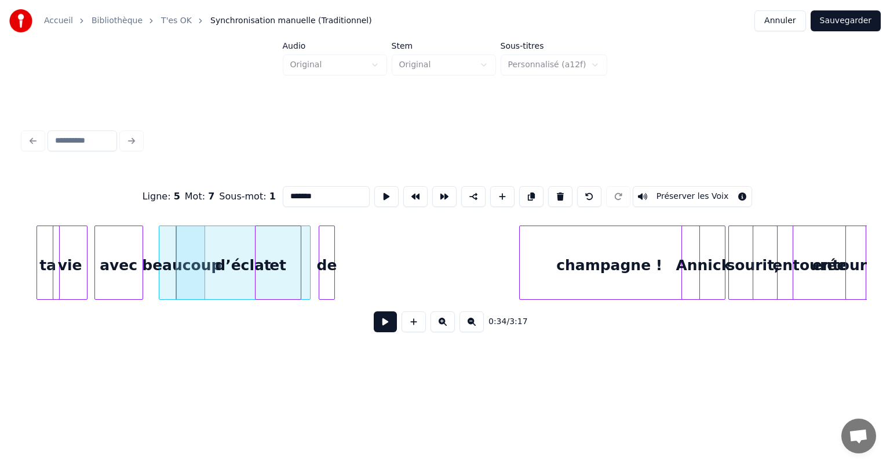
click at [270, 263] on div "et" at bounding box center [278, 265] width 45 height 79
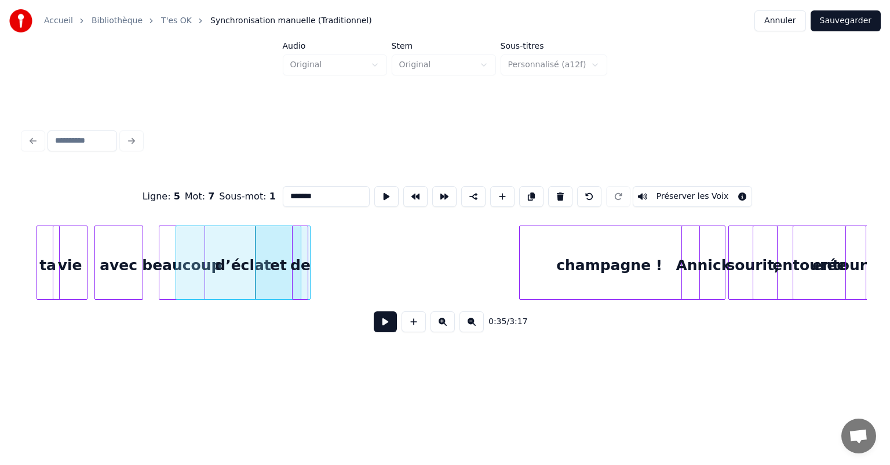
click at [297, 265] on div "de" at bounding box center [300, 265] width 15 height 79
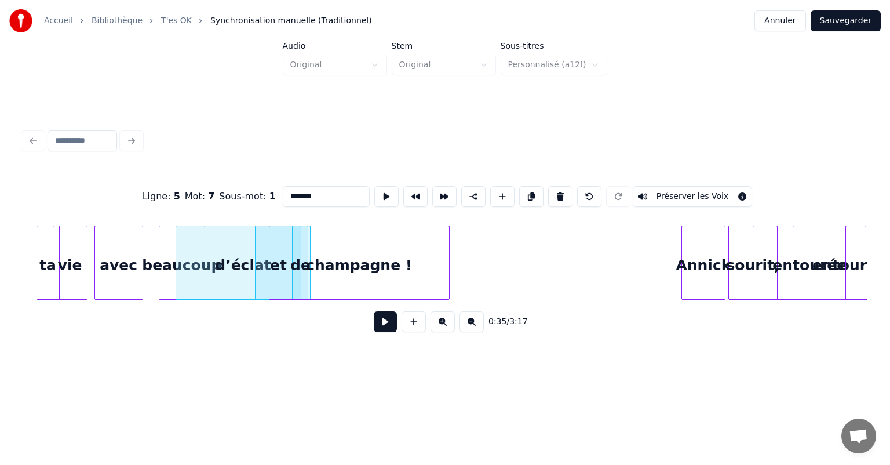
click at [351, 253] on div "champagne !" at bounding box center [360, 265] width 180 height 79
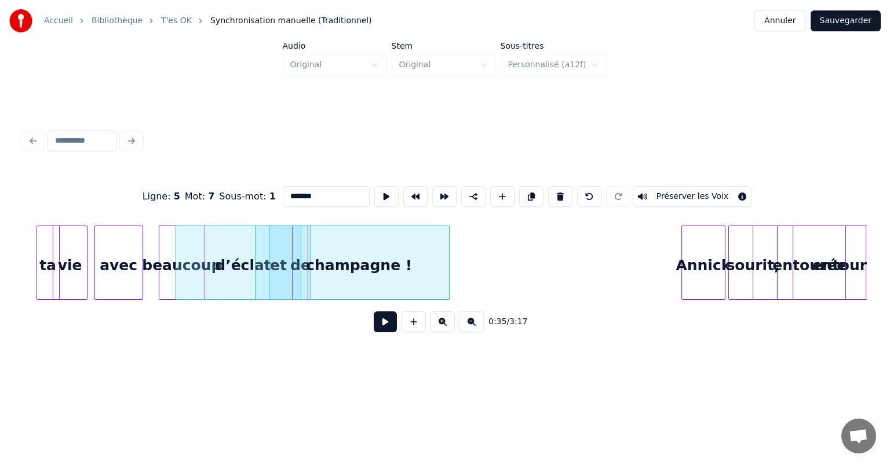
click at [172, 250] on div "beaucoup" at bounding box center [181, 265] width 45 height 79
type input "********"
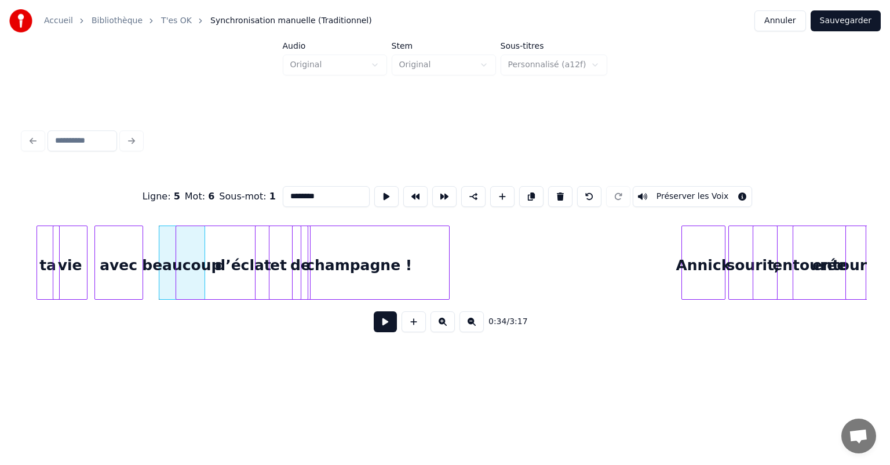
click at [378, 328] on button at bounding box center [385, 321] width 23 height 21
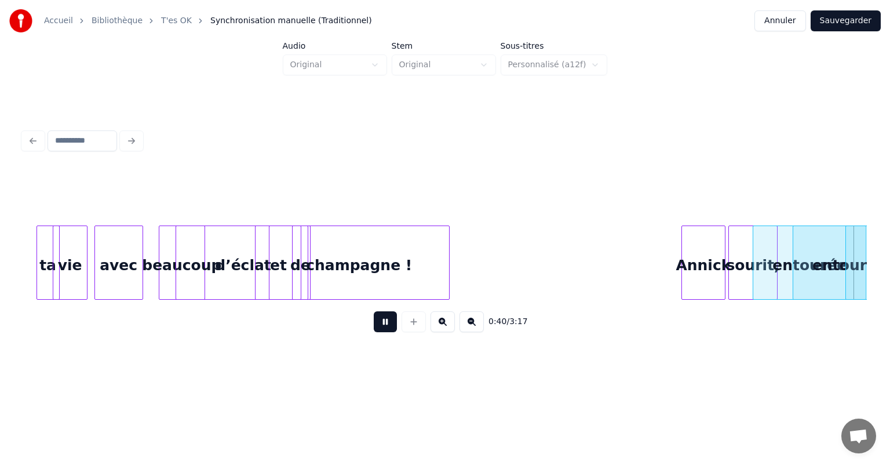
scroll to position [0, 4717]
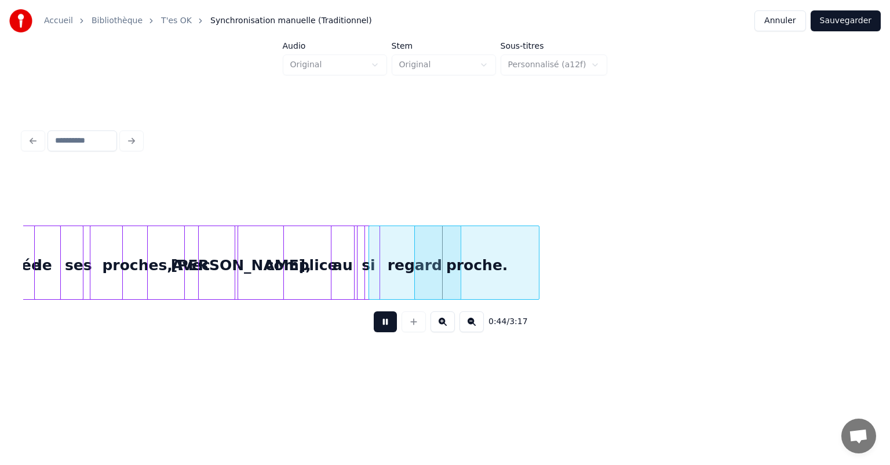
click at [384, 328] on button at bounding box center [385, 321] width 23 height 21
drag, startPoint x: 234, startPoint y: 347, endPoint x: 343, endPoint y: 371, distance: 112.1
click at [343, 371] on div "0:44 / 3:17" at bounding box center [445, 233] width 853 height 279
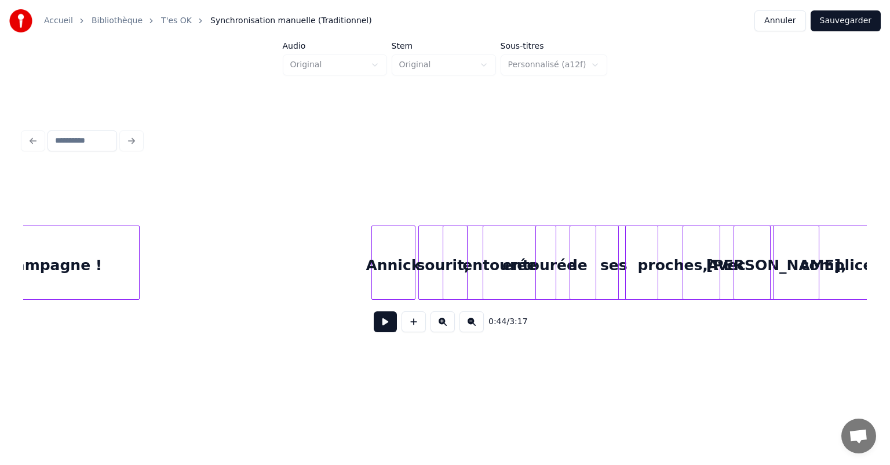
scroll to position [0, 4116]
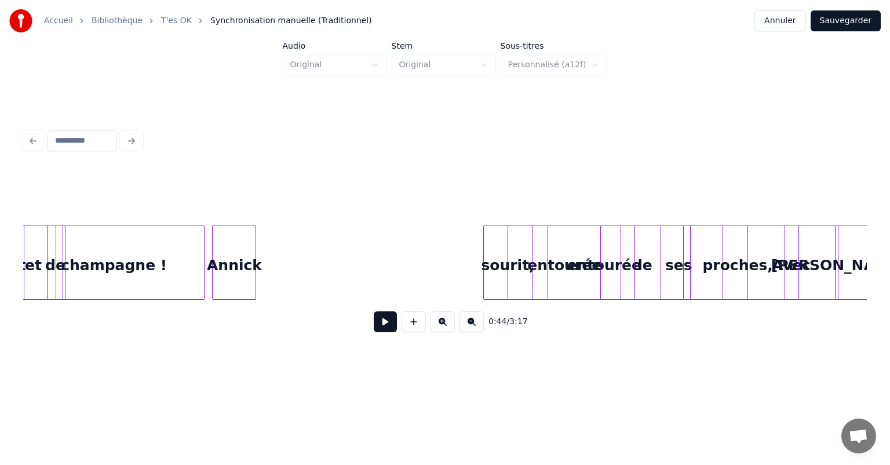
click at [224, 255] on div "Annick" at bounding box center [234, 265] width 43 height 79
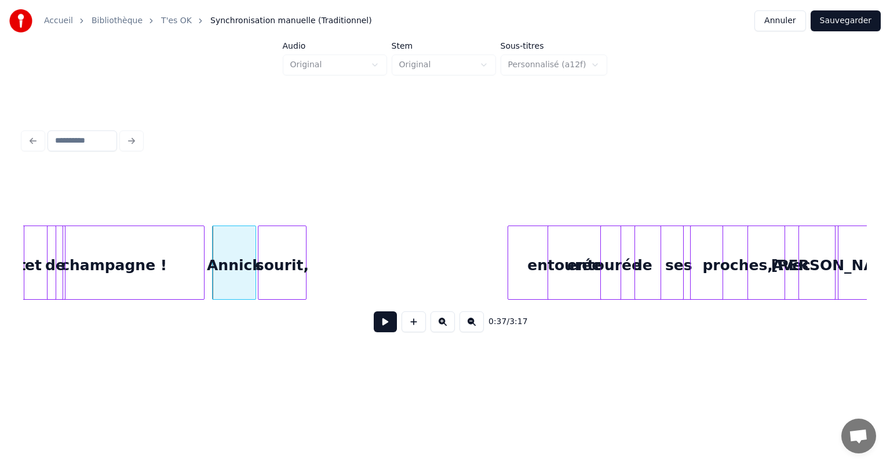
click at [274, 277] on div "sourit," at bounding box center [283, 265] width 48 height 79
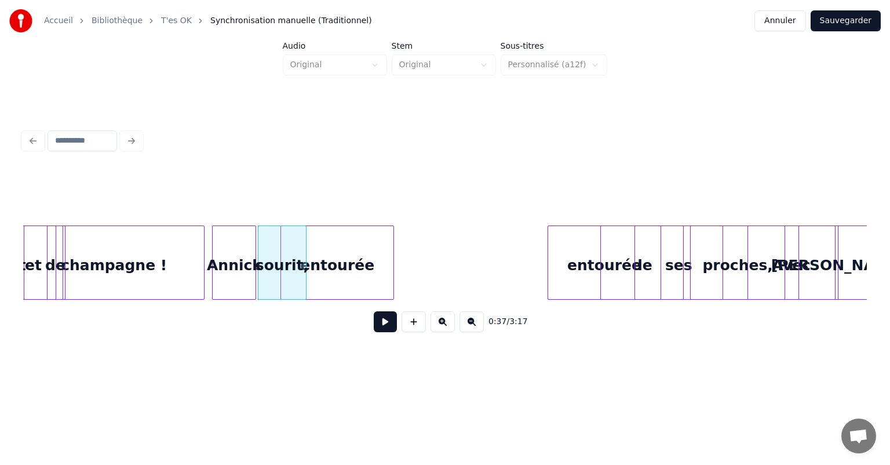
click at [307, 255] on div "entourée" at bounding box center [337, 265] width 112 height 79
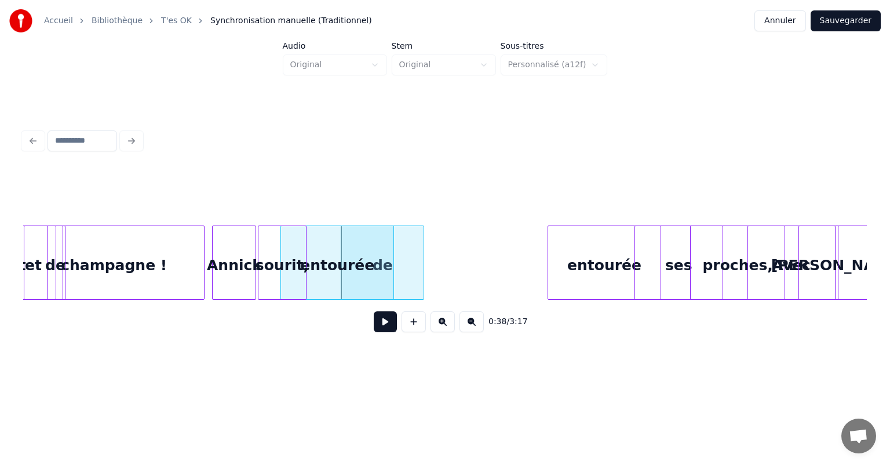
click at [617, 265] on div "entourée" at bounding box center [604, 265] width 112 height 79
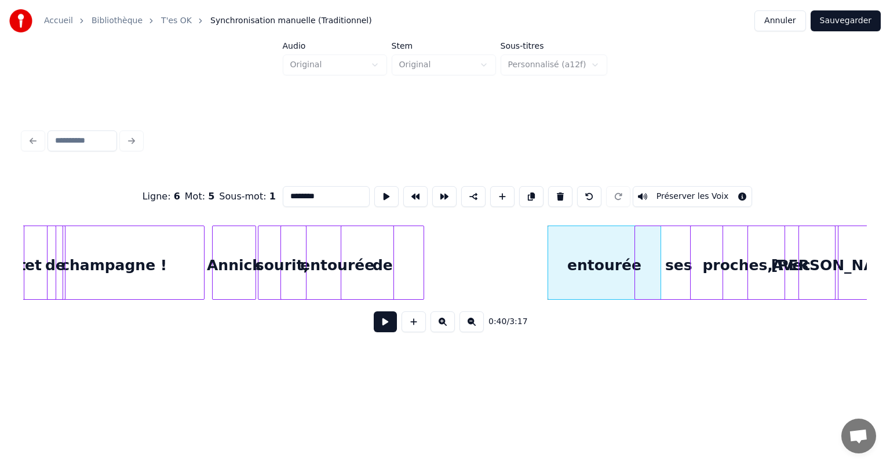
click at [617, 265] on div "entourée" at bounding box center [604, 265] width 112 height 79
click at [558, 201] on button at bounding box center [560, 196] width 24 height 21
type input "**"
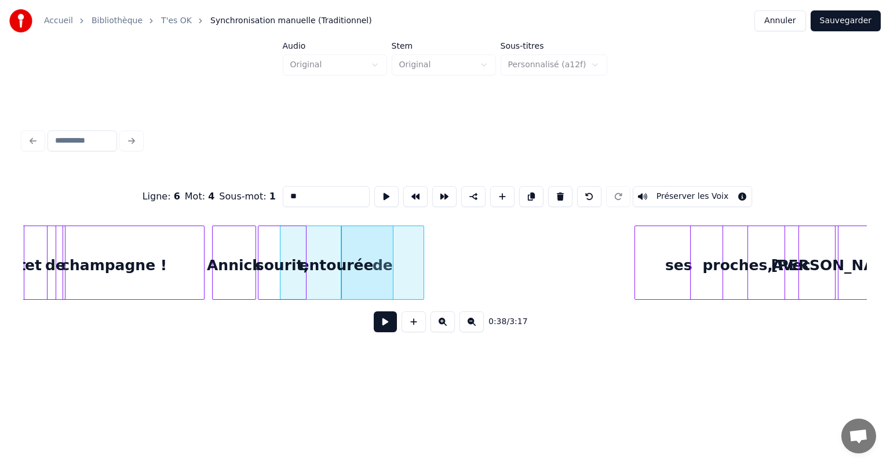
click at [381, 268] on div "entourée" at bounding box center [337, 265] width 112 height 79
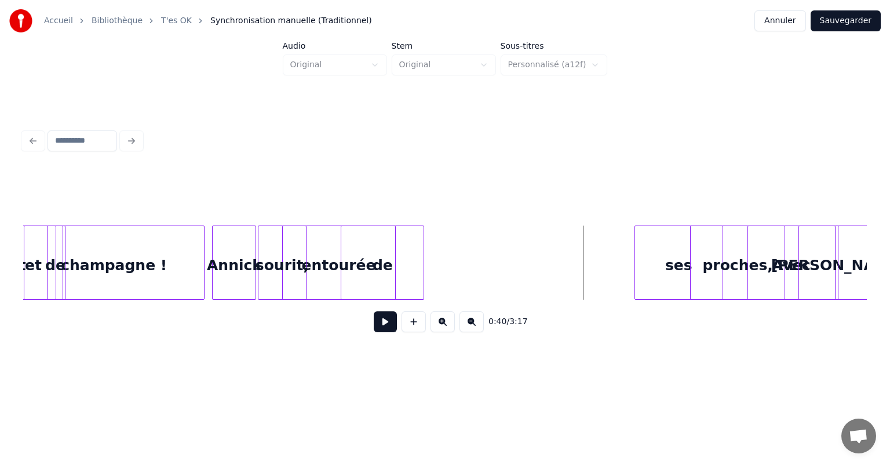
click at [384, 275] on div "entourée" at bounding box center [339, 265] width 112 height 79
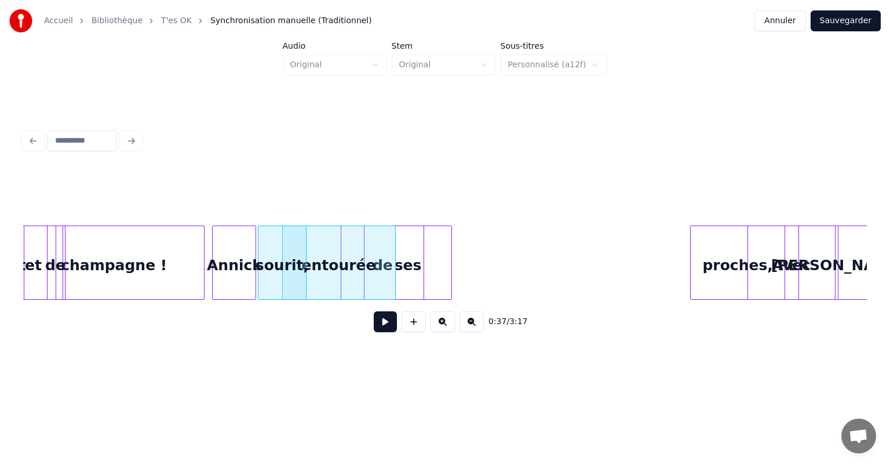
click at [401, 257] on div "ses" at bounding box center [409, 265] width 88 height 79
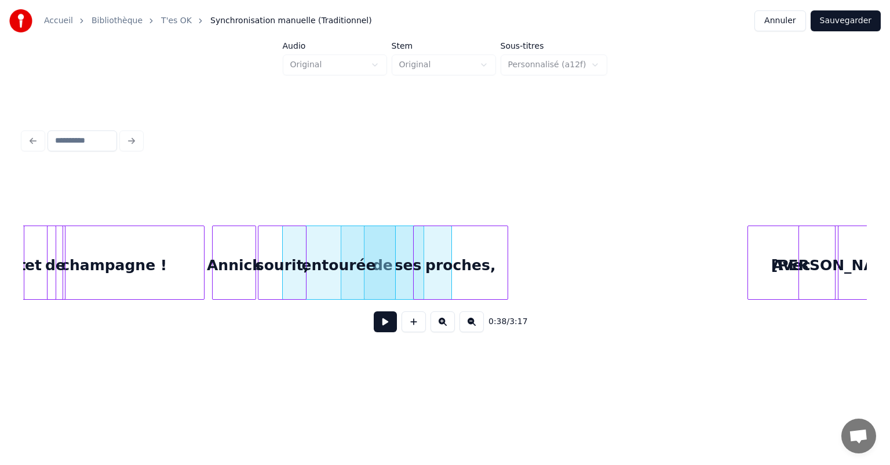
click at [457, 259] on div "proches," at bounding box center [461, 265] width 94 height 79
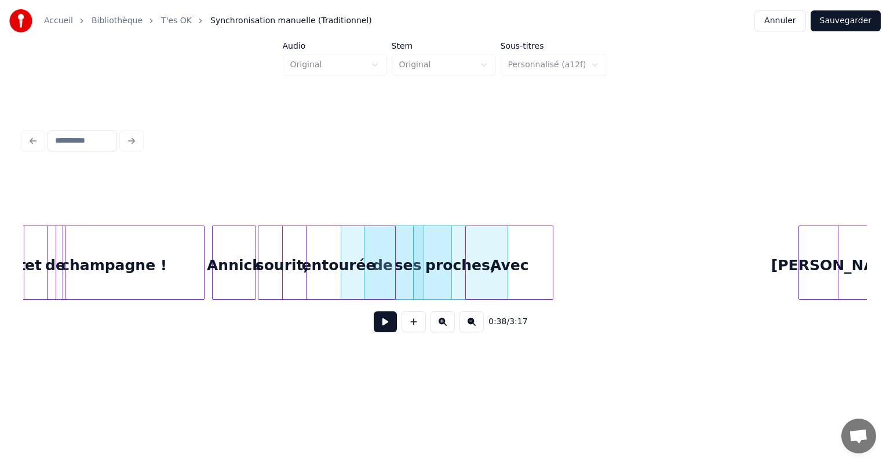
click at [508, 257] on div "Avec" at bounding box center [509, 265] width 87 height 79
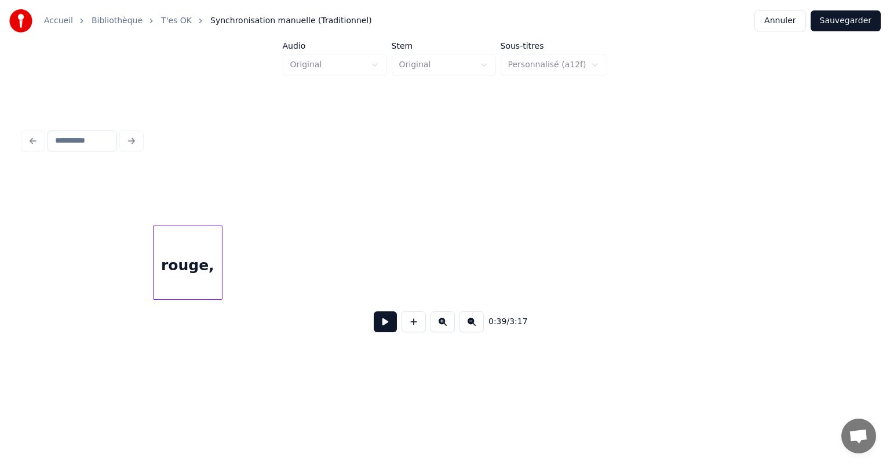
scroll to position [0, 4413]
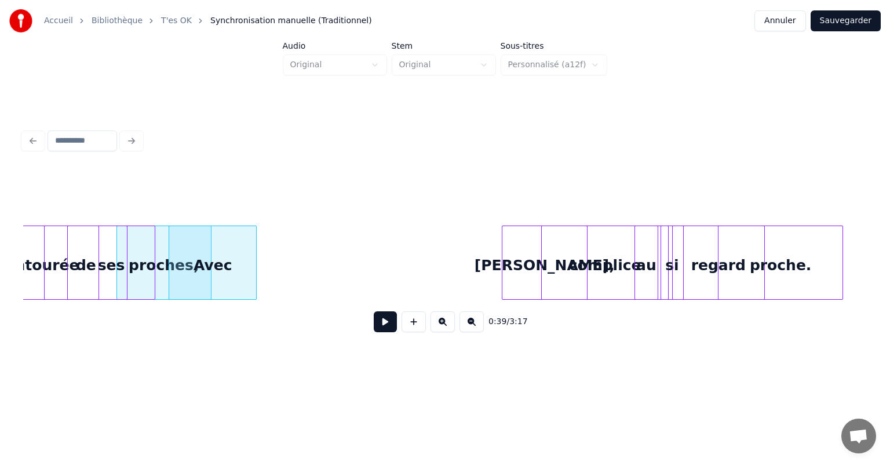
click at [542, 271] on div at bounding box center [543, 262] width 3 height 73
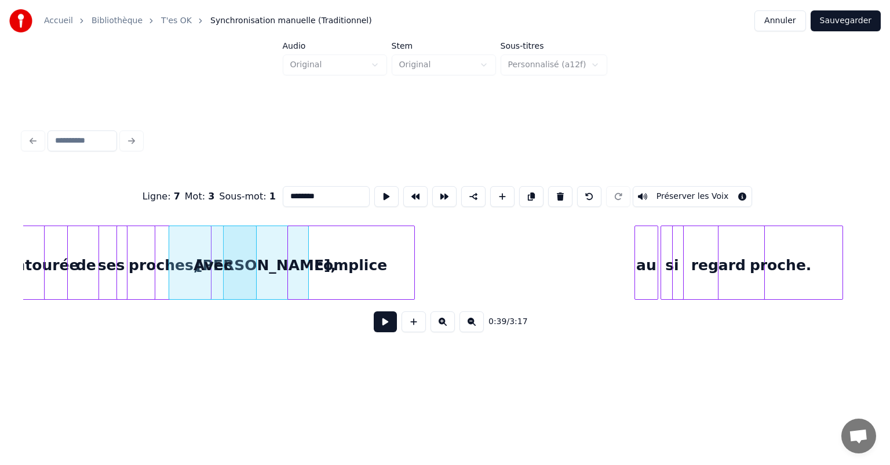
click at [355, 253] on div "complice" at bounding box center [351, 265] width 126 height 79
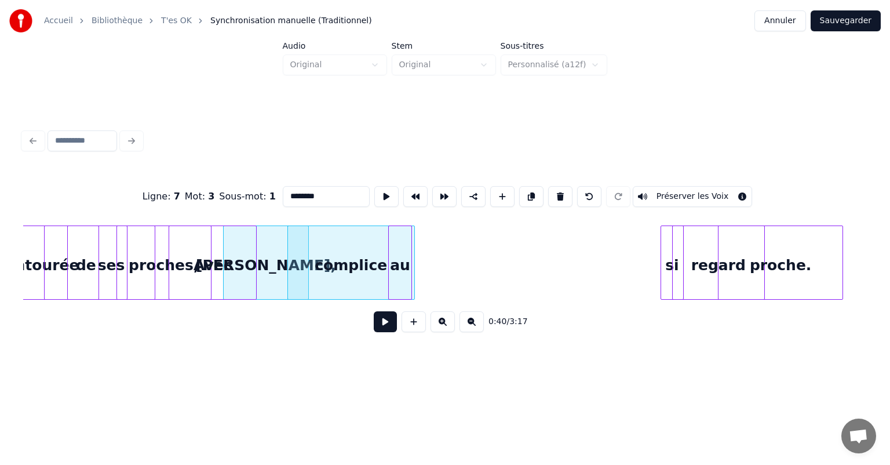
click at [402, 260] on div "au" at bounding box center [400, 265] width 23 height 79
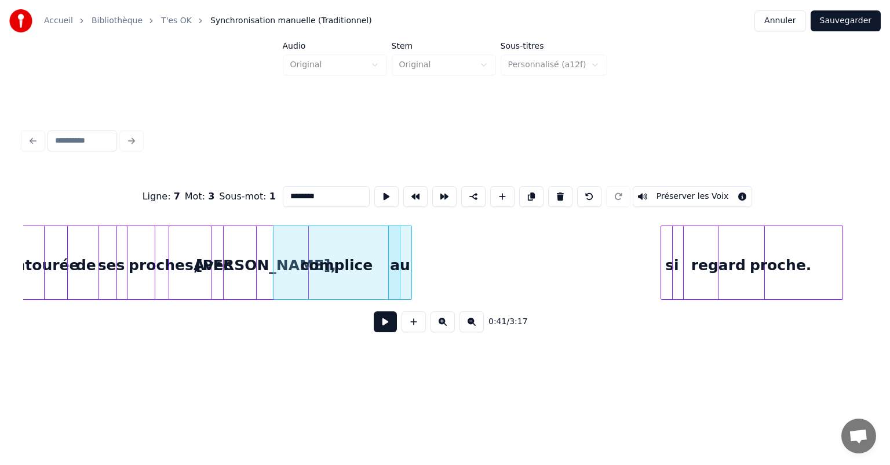
click at [337, 266] on div "complice" at bounding box center [337, 265] width 126 height 79
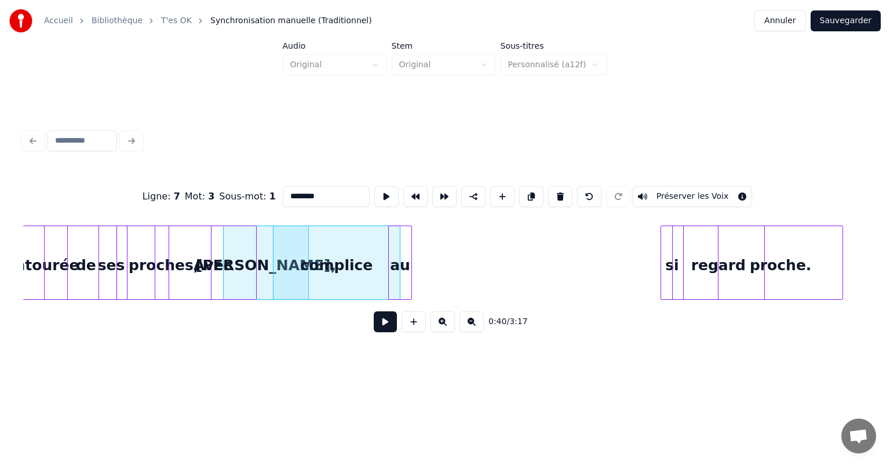
click at [408, 269] on div at bounding box center [409, 262] width 3 height 73
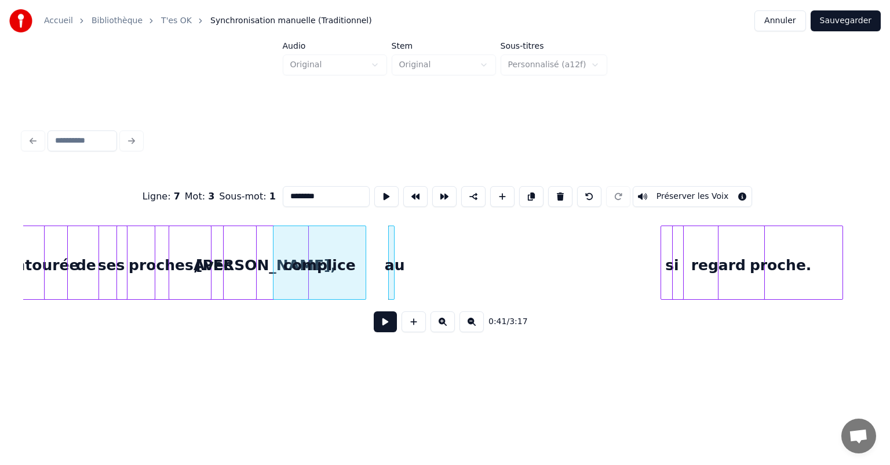
click at [364, 272] on div at bounding box center [363, 262] width 3 height 73
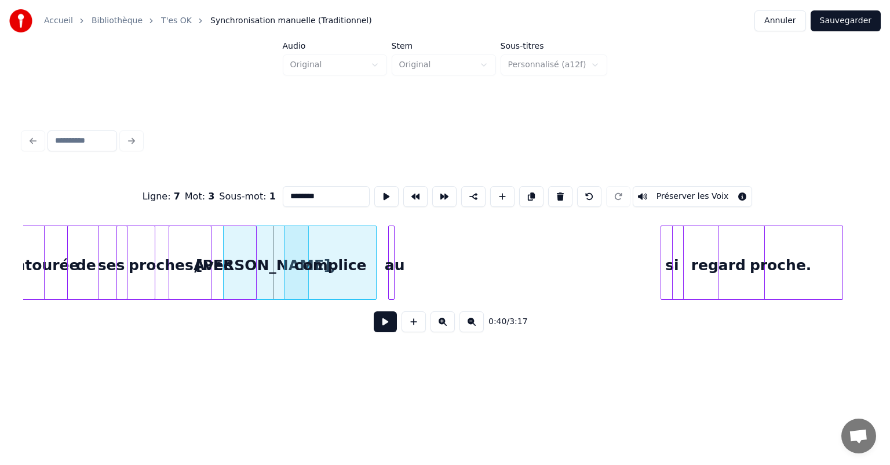
click at [332, 271] on div "complice" at bounding box center [331, 265] width 92 height 79
click at [406, 267] on div at bounding box center [405, 262] width 3 height 73
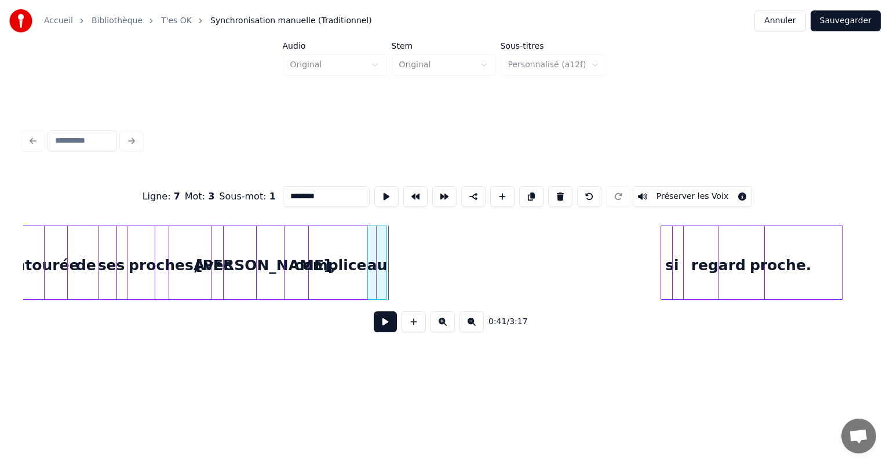
click at [378, 272] on div "au" at bounding box center [377, 265] width 19 height 79
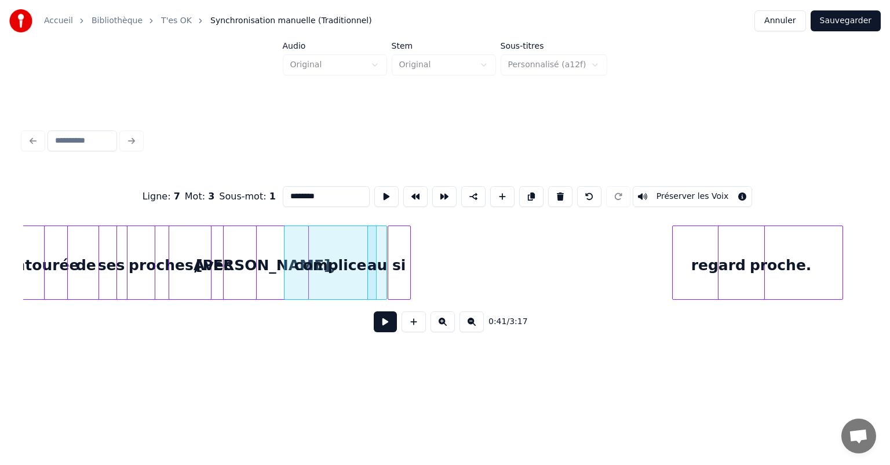
click at [397, 264] on div "si" at bounding box center [399, 265] width 22 height 79
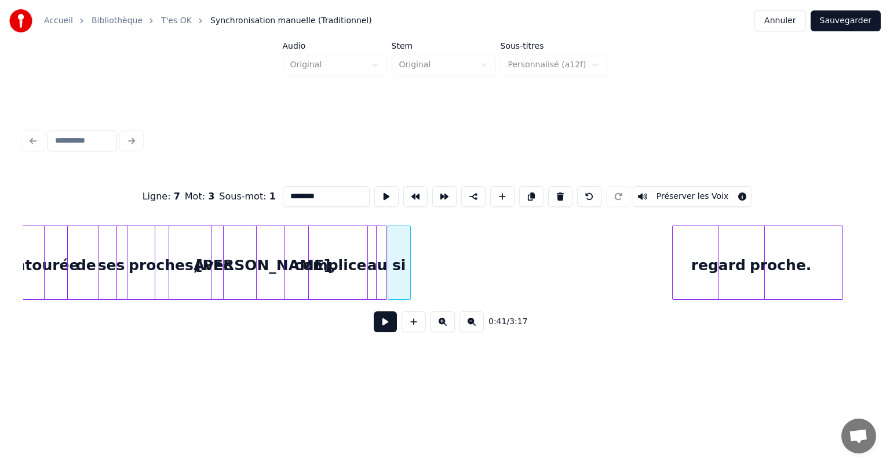
click at [710, 272] on div "regard" at bounding box center [719, 265] width 92 height 79
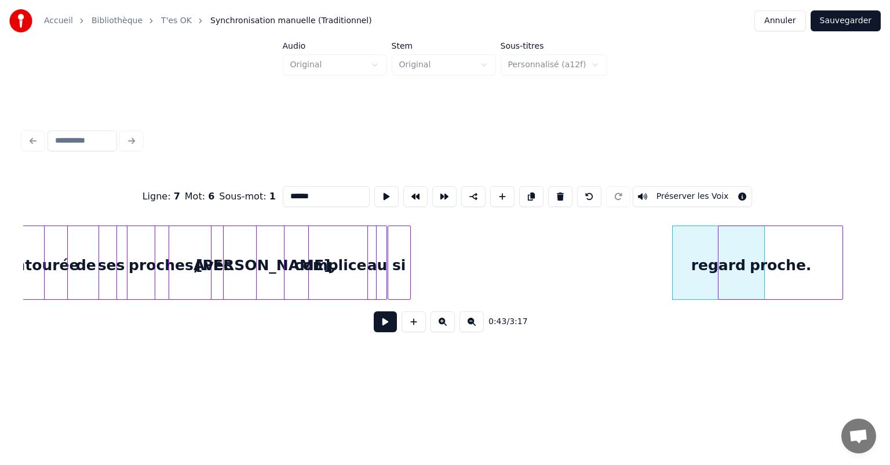
click at [399, 267] on div "si" at bounding box center [399, 265] width 22 height 79
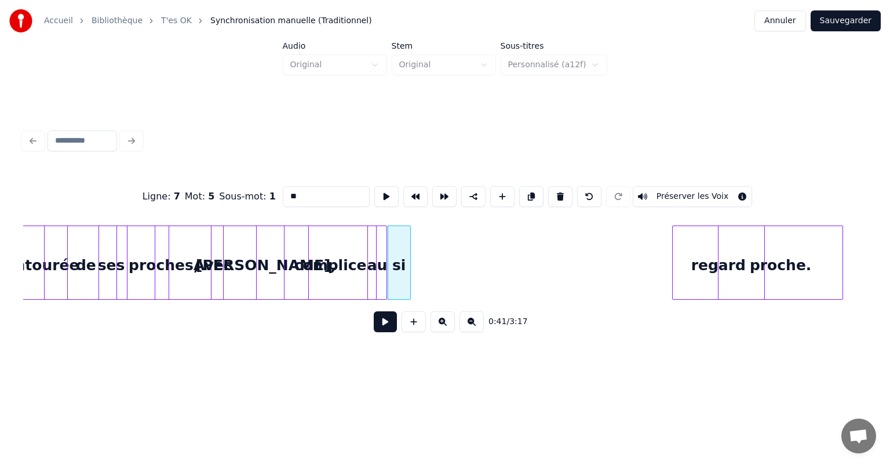
click at [397, 253] on div "si" at bounding box center [399, 265] width 22 height 79
click at [513, 280] on div "si" at bounding box center [513, 265] width 22 height 79
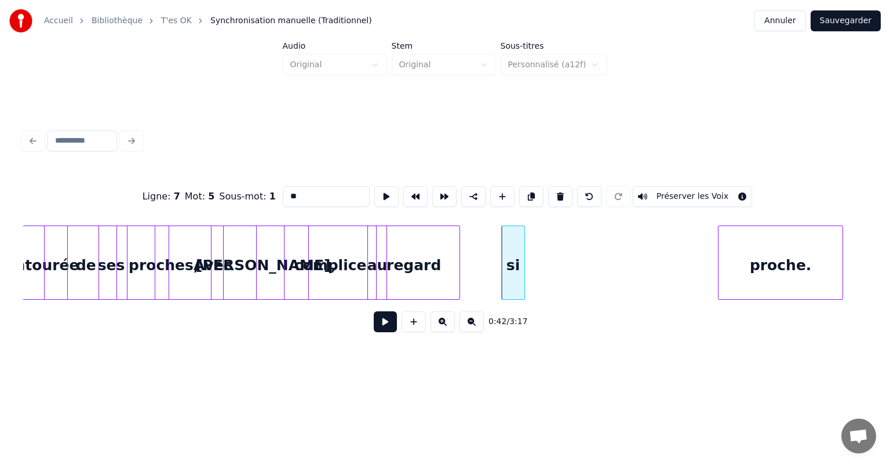
click at [410, 253] on div "regard" at bounding box center [414, 265] width 92 height 79
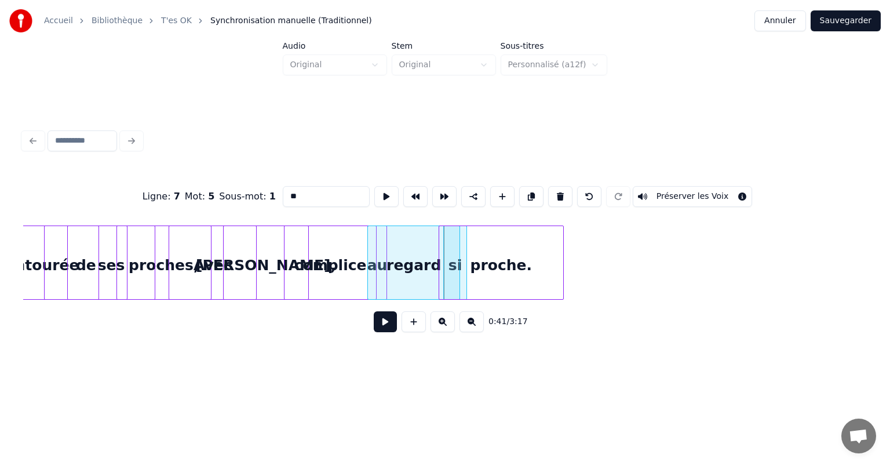
click at [492, 278] on div "proche." at bounding box center [501, 265] width 124 height 79
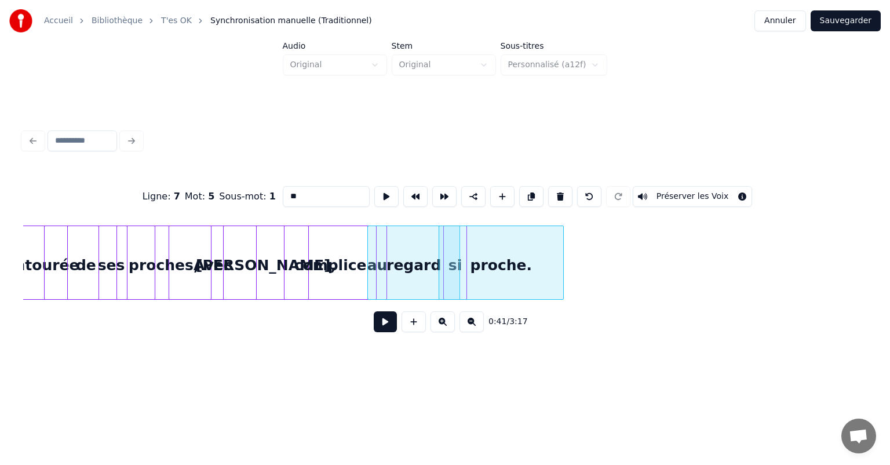
click at [219, 266] on div "Avec" at bounding box center [212, 265] width 87 height 79
type input "****"
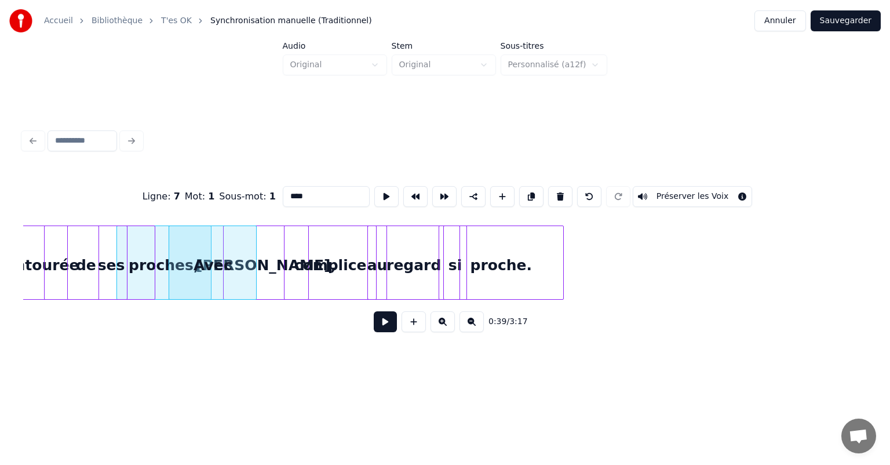
click at [392, 330] on button at bounding box center [385, 321] width 23 height 21
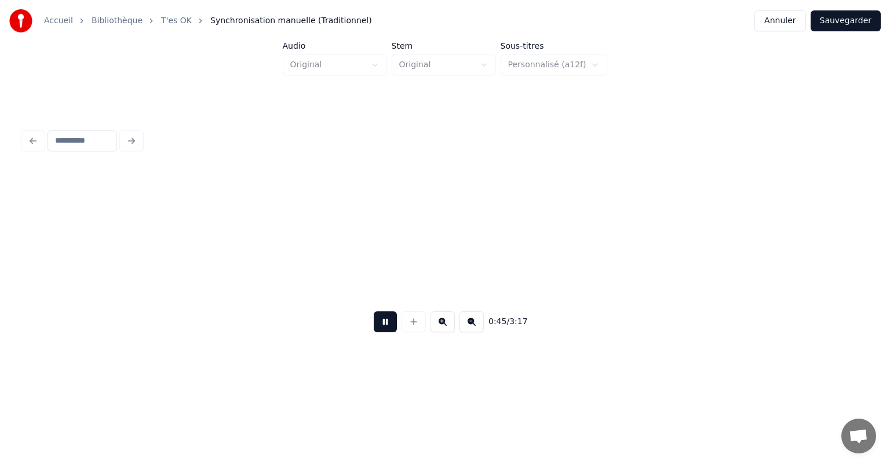
scroll to position [0, 5257]
click at [392, 329] on button at bounding box center [385, 321] width 23 height 21
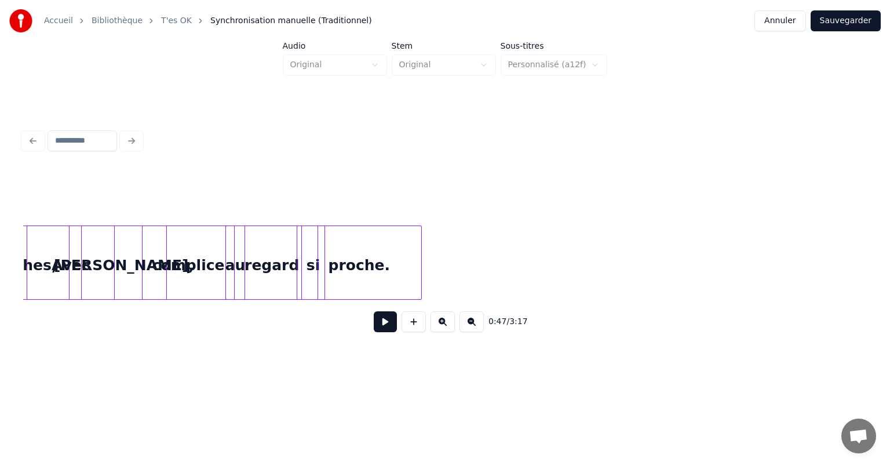
scroll to position [0, 4580]
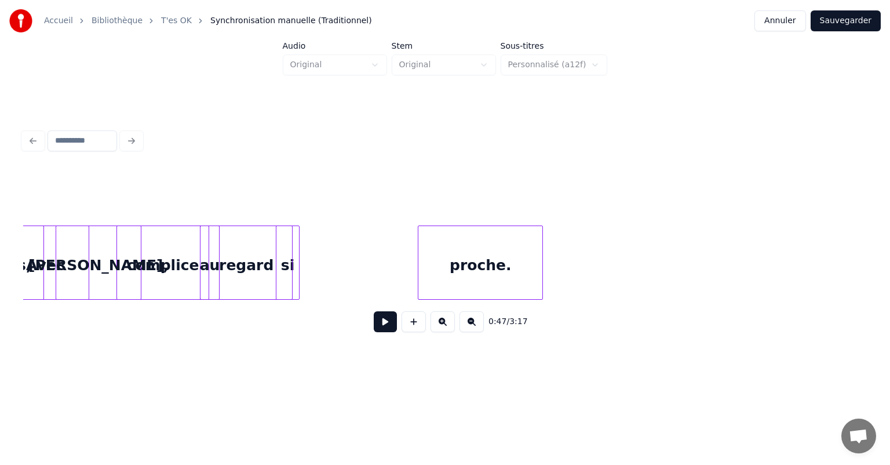
click at [481, 270] on div "proche." at bounding box center [481, 265] width 124 height 79
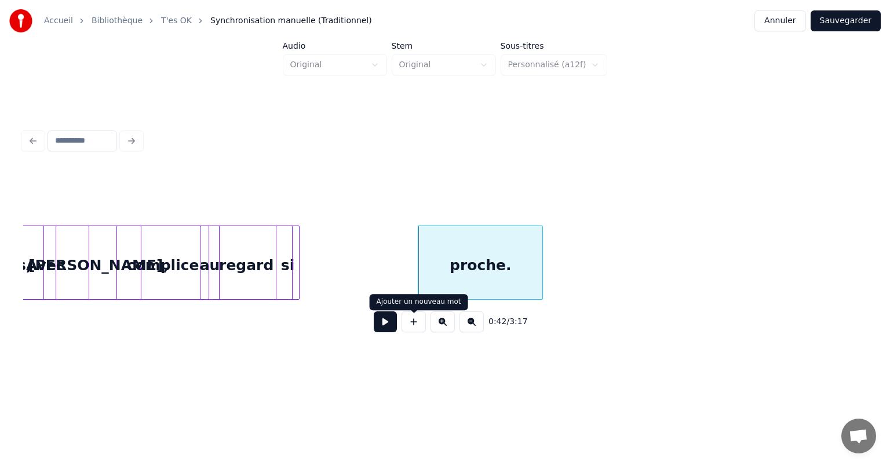
click at [402, 372] on div "0:42 / 3:17" at bounding box center [445, 233] width 853 height 279
click at [345, 206] on div at bounding box center [445, 197] width 844 height 58
click at [321, 268] on div at bounding box center [320, 262] width 3 height 73
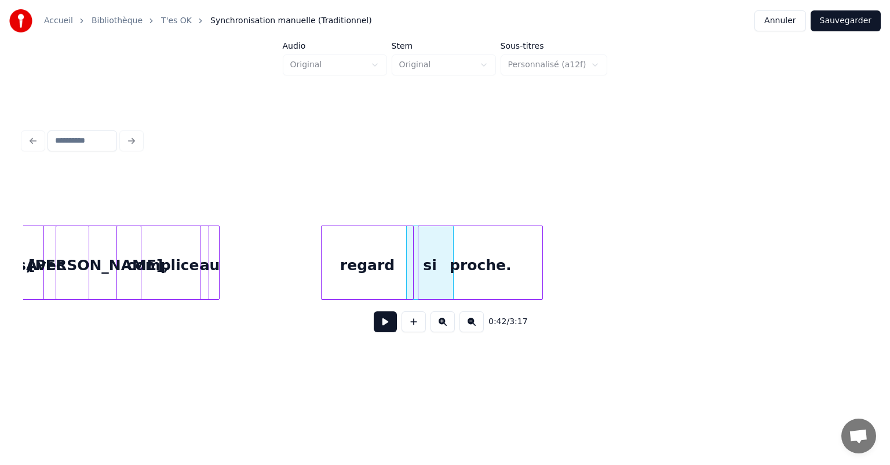
click at [378, 259] on div "regard" at bounding box center [368, 265] width 92 height 79
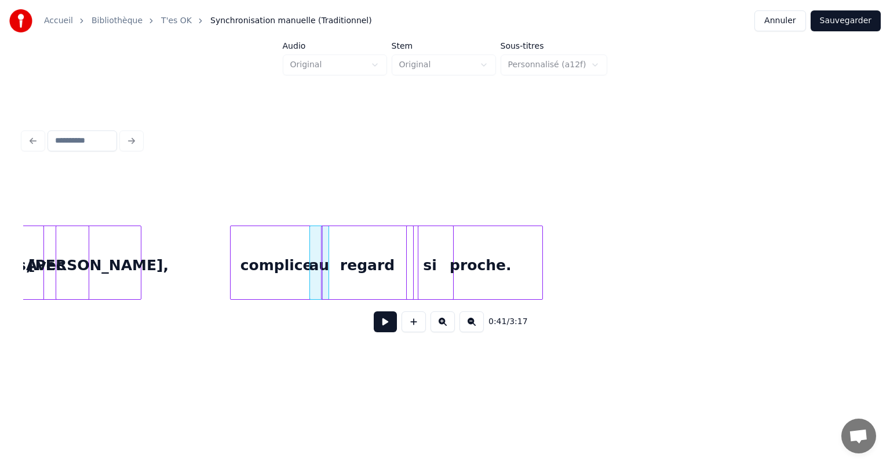
click at [264, 263] on div "complice" at bounding box center [277, 265] width 92 height 79
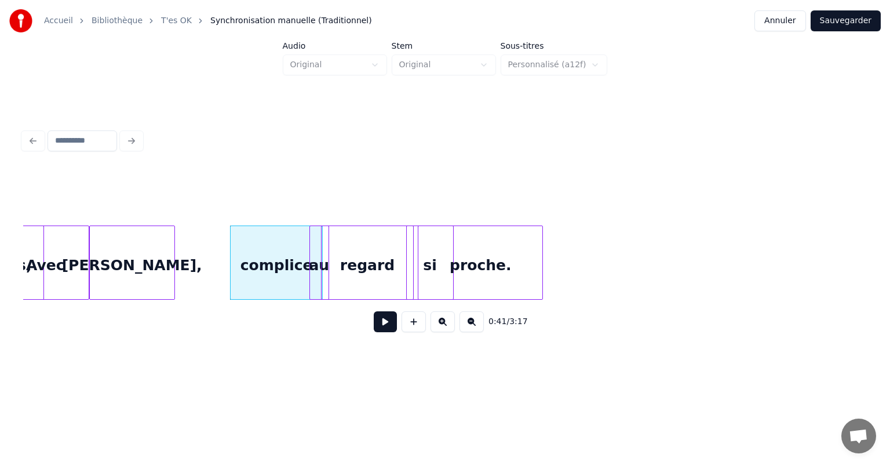
click at [151, 269] on div "[PERSON_NAME]," at bounding box center [132, 265] width 85 height 79
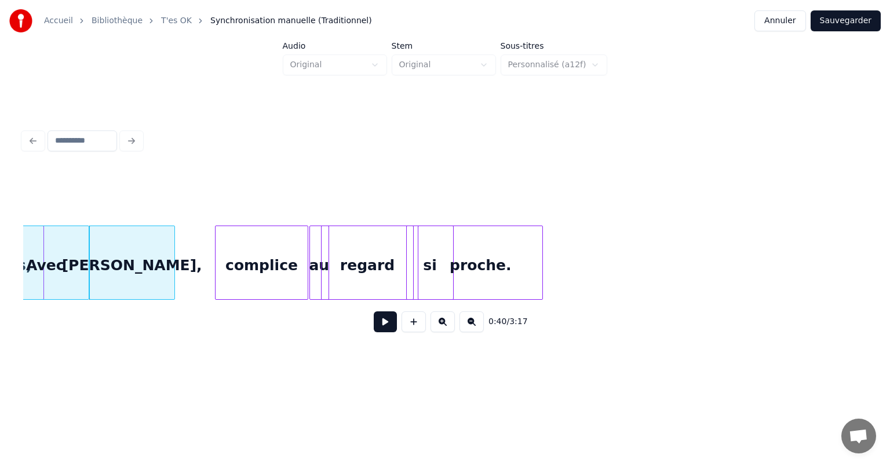
click at [261, 269] on div "complice" at bounding box center [262, 265] width 92 height 79
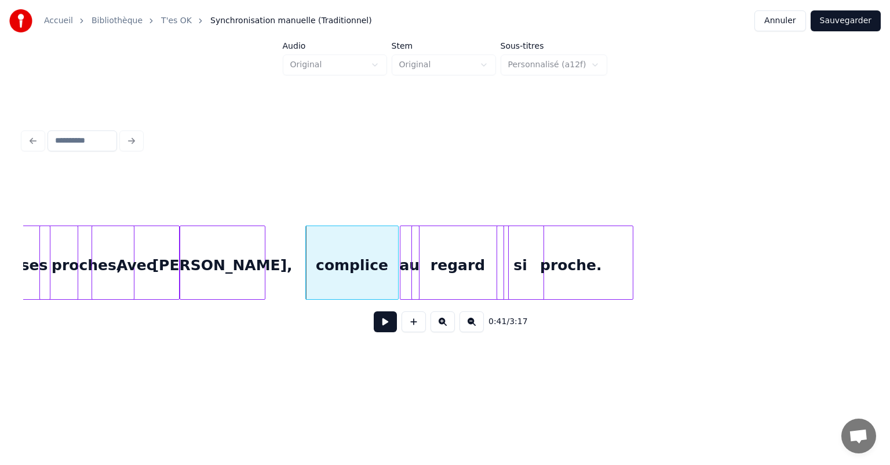
scroll to position [0, 4425]
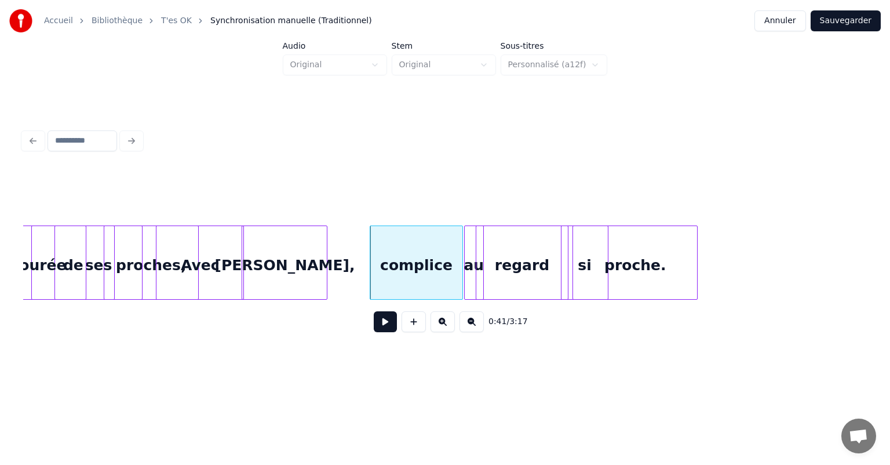
click at [286, 264] on div "[PERSON_NAME]," at bounding box center [284, 265] width 85 height 79
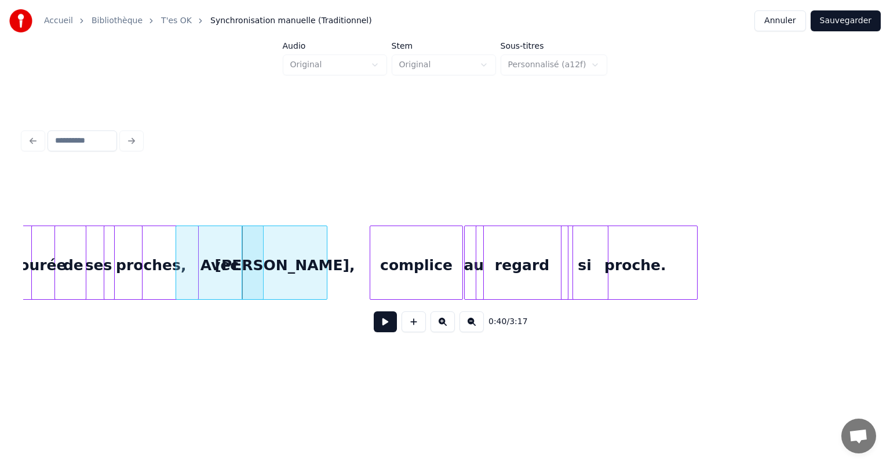
click at [220, 274] on div "Avec" at bounding box center [219, 265] width 87 height 79
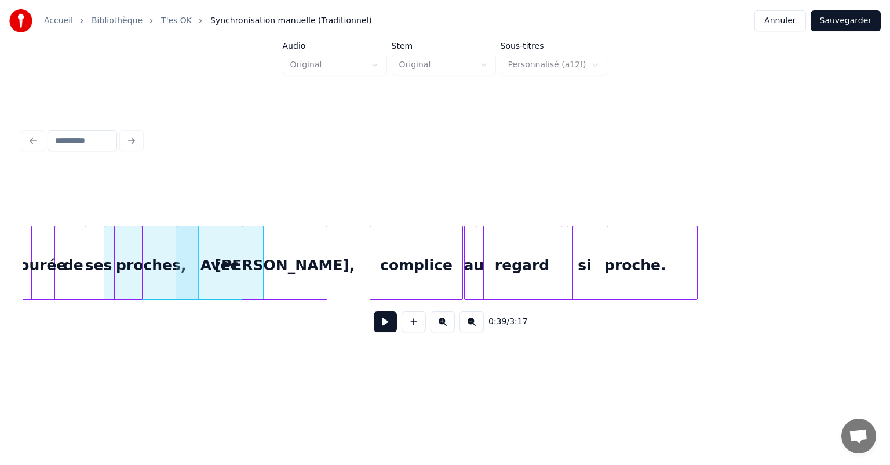
click at [634, 390] on html "Accueil Bibliothèque T'es OK Synchronisation manuelle (Traditionnel) Annuler Sa…" at bounding box center [445, 195] width 890 height 391
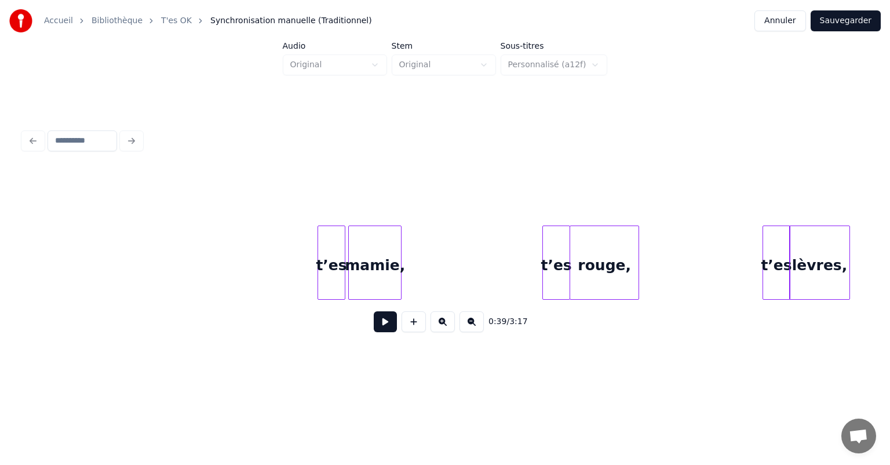
scroll to position [0, 1806]
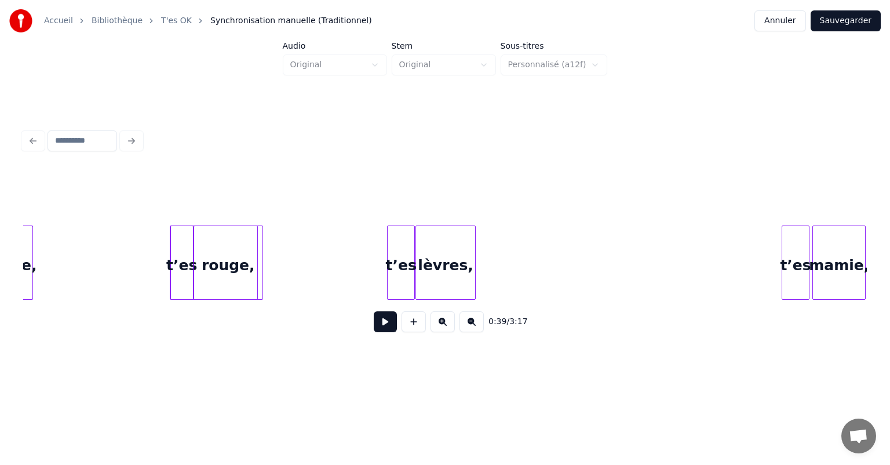
click at [191, 278] on div at bounding box center [191, 262] width 3 height 73
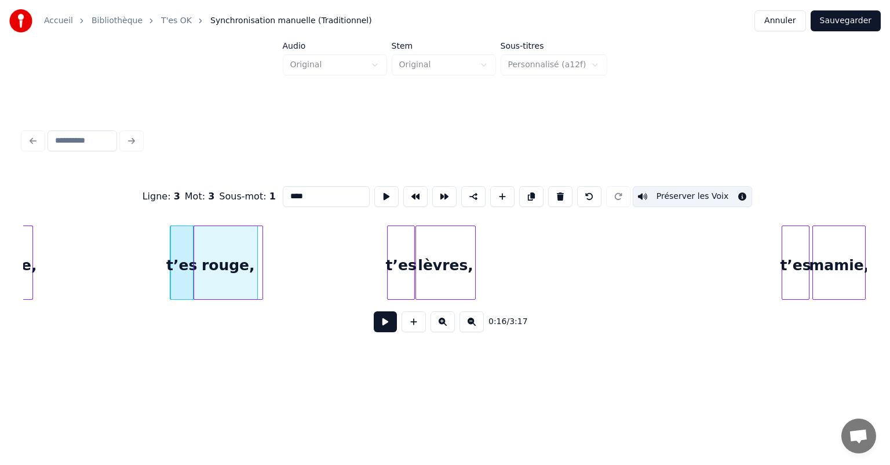
click at [194, 391] on html "Accueil Bibliothèque T'es OK Synchronisation manuelle (Traditionnel) Annuler Sa…" at bounding box center [445, 195] width 890 height 391
click at [188, 272] on div "t’es" at bounding box center [182, 265] width 22 height 79
click at [526, 195] on button at bounding box center [531, 196] width 24 height 21
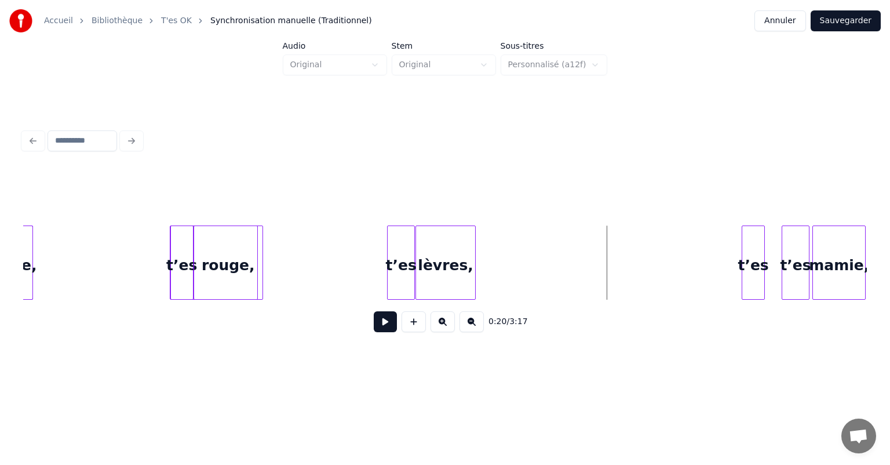
click at [743, 285] on div "t’es" at bounding box center [754, 265] width 22 height 79
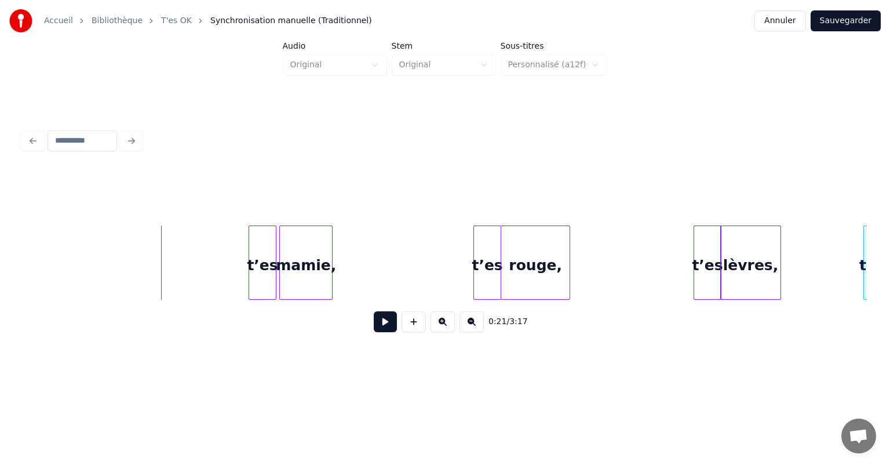
scroll to position [0, 2368]
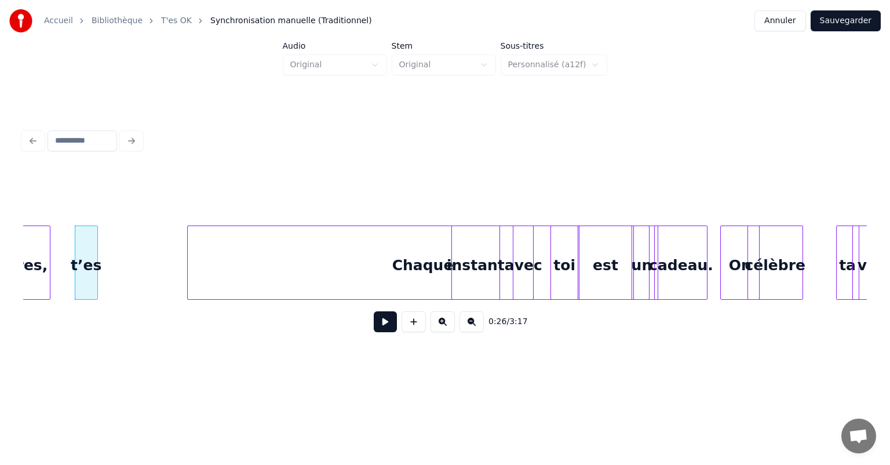
scroll to position [0, 2968]
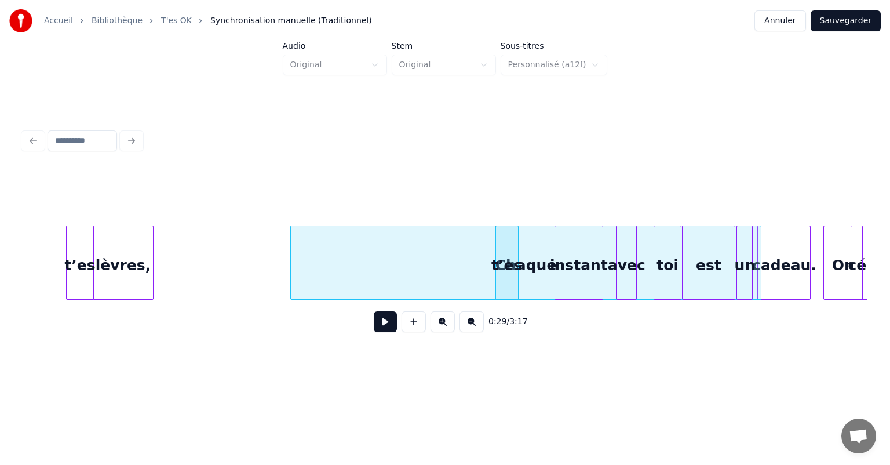
click at [812, 297] on div "célèbre On cadeau. Chaque est un toi avec instant t’es lèvres, t’es" at bounding box center [445, 263] width 844 height 74
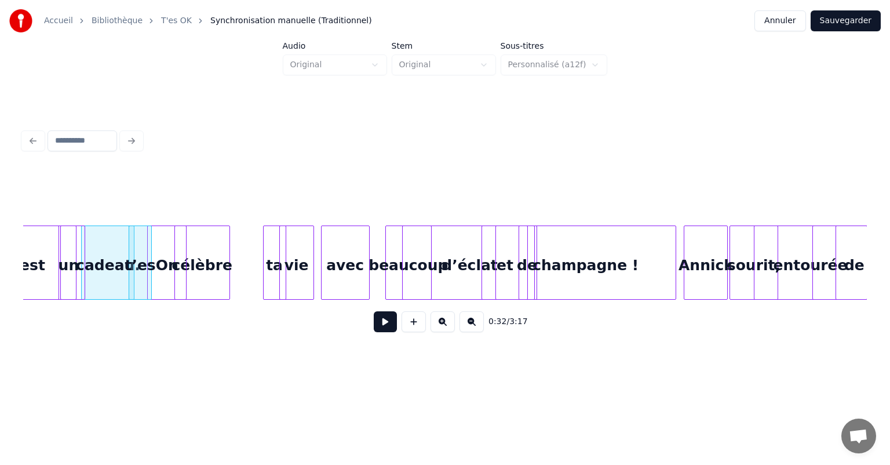
scroll to position [0, 3663]
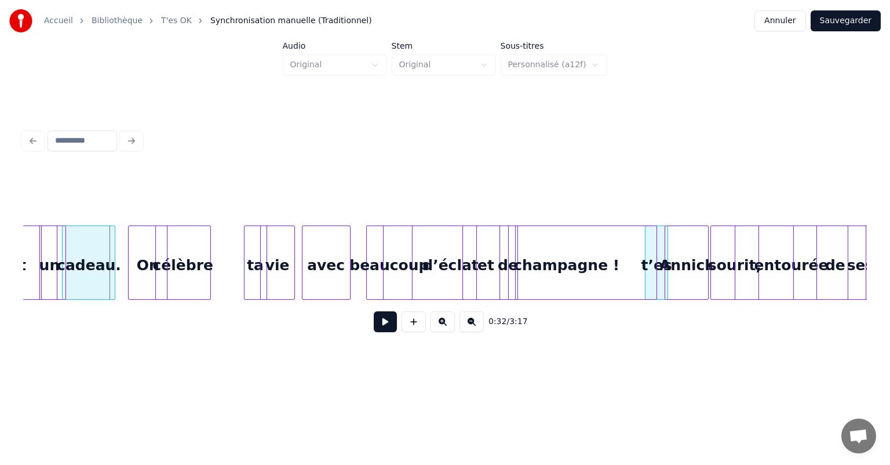
click at [657, 261] on div "t’es" at bounding box center [657, 265] width 22 height 79
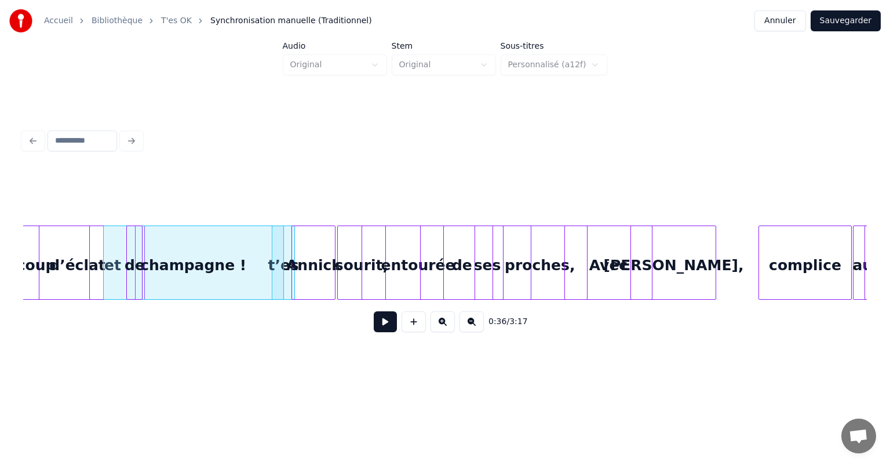
scroll to position [0, 4081]
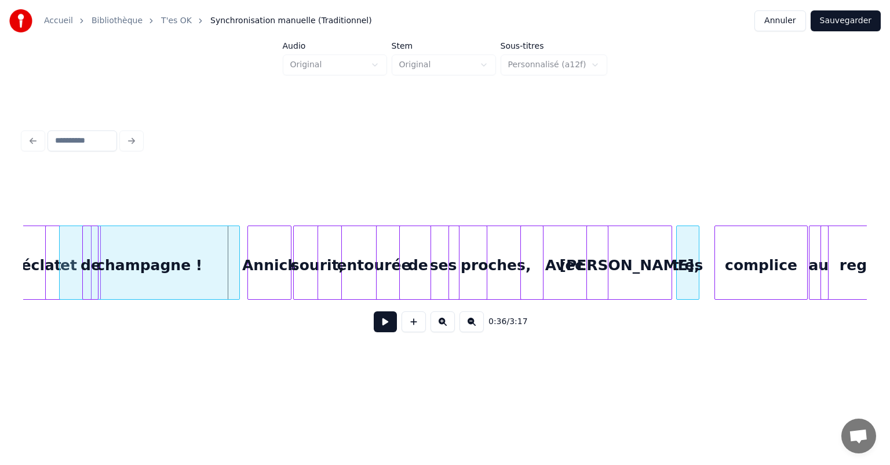
click at [691, 284] on div "t’es" at bounding box center [688, 265] width 22 height 79
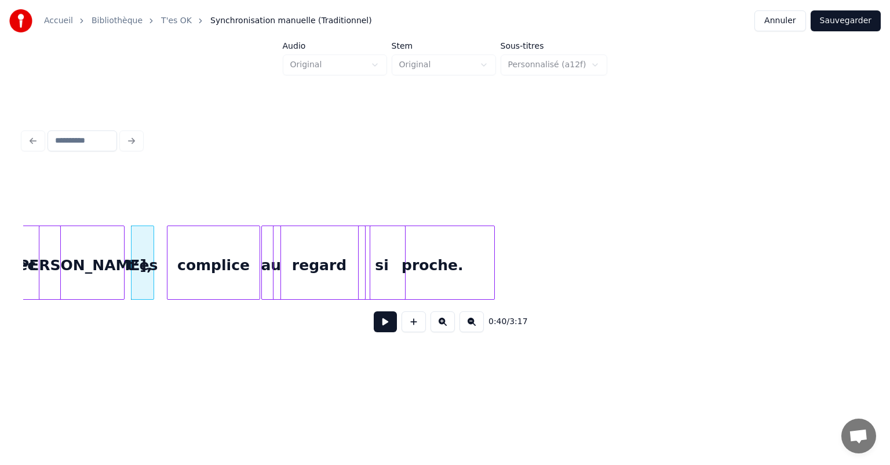
scroll to position [0, 4637]
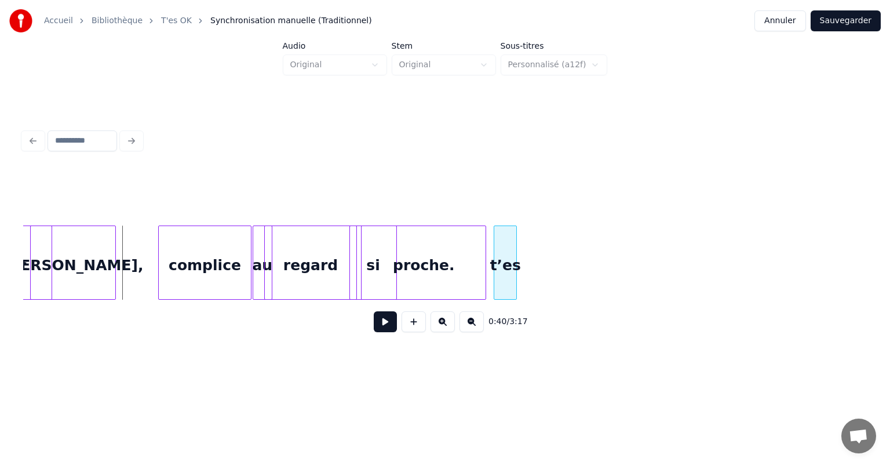
click at [508, 272] on div "t’es" at bounding box center [505, 265] width 22 height 79
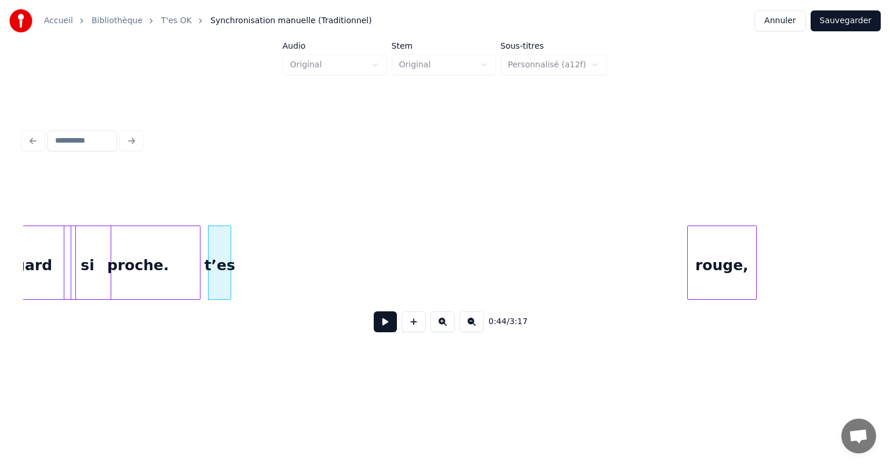
scroll to position [0, 4939]
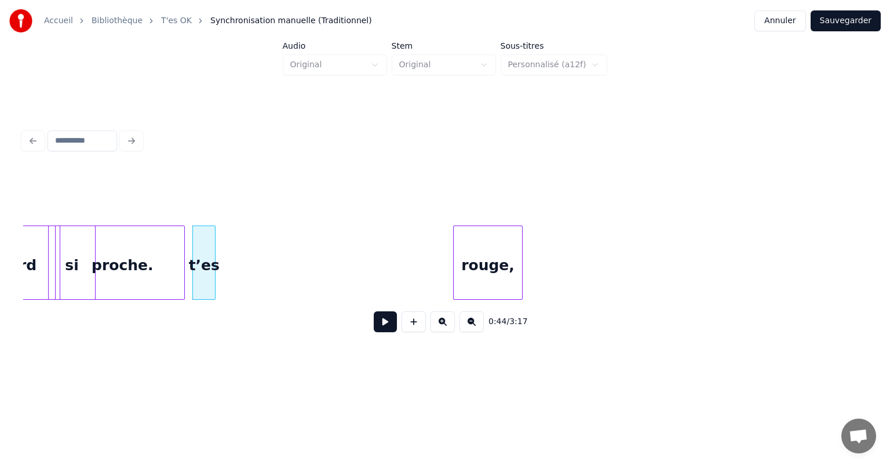
click at [479, 245] on div "rouge," at bounding box center [488, 265] width 68 height 79
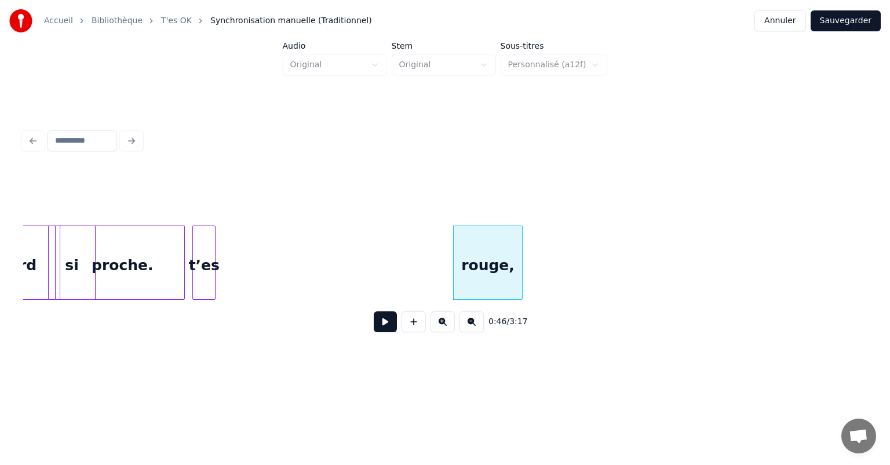
click at [209, 253] on div "t’es" at bounding box center [204, 265] width 22 height 79
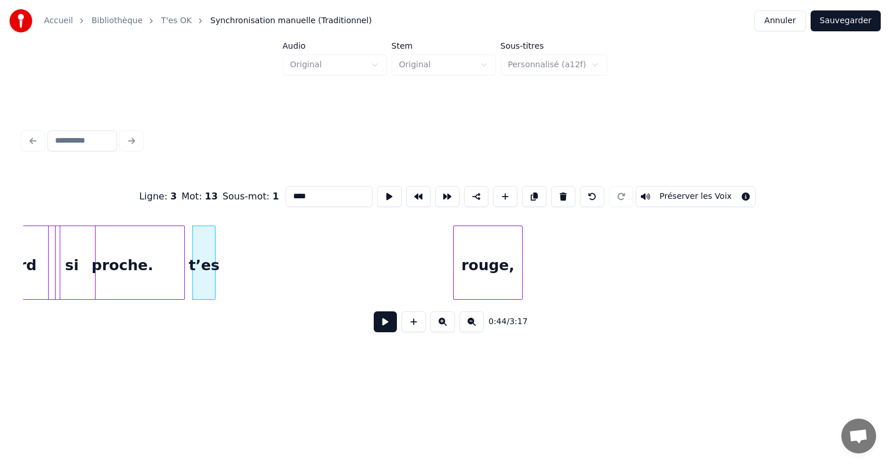
click at [536, 191] on button at bounding box center [534, 196] width 24 height 21
click at [448, 267] on div "t’es" at bounding box center [443, 265] width 22 height 79
click at [536, 202] on div "Ligne : 3 Mot : 14 Sous-mot : 1 **** Préserver les Voix" at bounding box center [445, 197] width 844 height 58
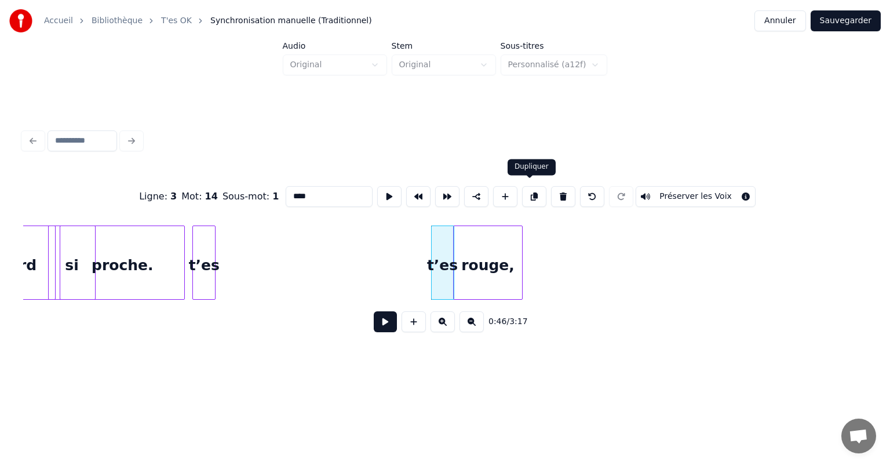
click at [533, 195] on button at bounding box center [534, 196] width 24 height 21
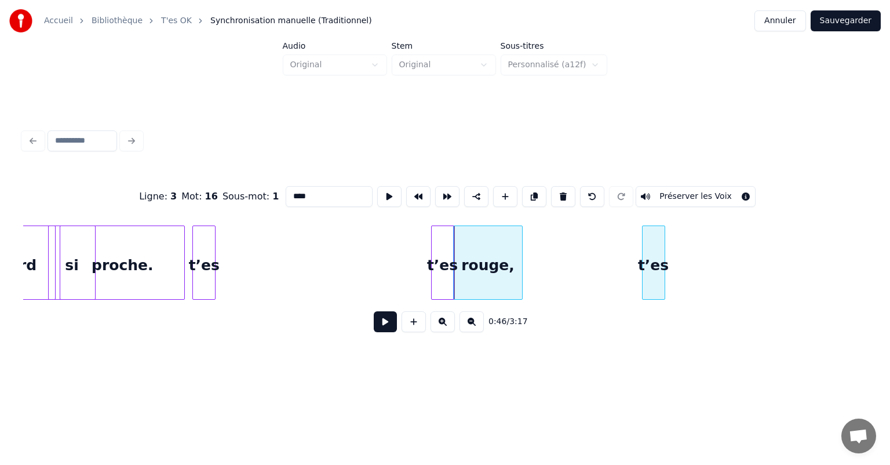
click at [658, 282] on div "t’es" at bounding box center [654, 265] width 22 height 79
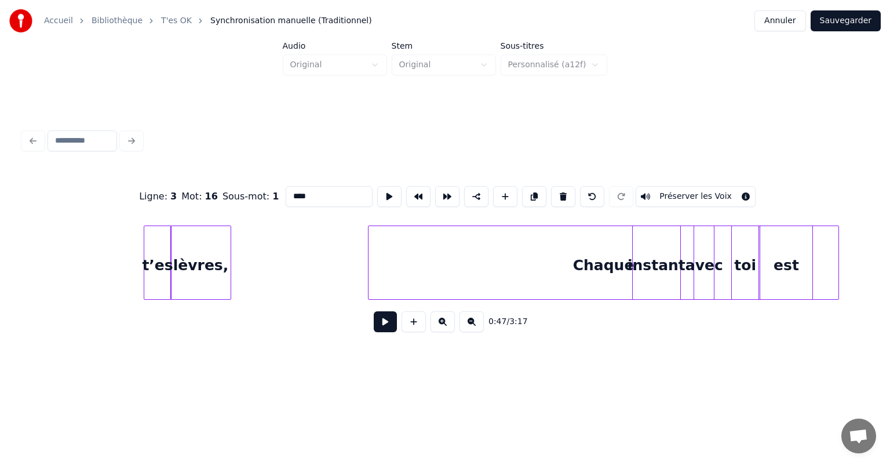
scroll to position [0, 2825]
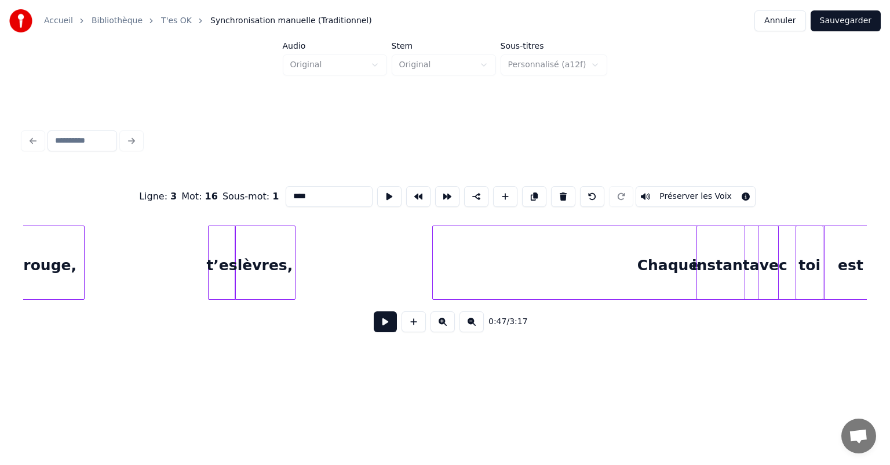
click at [278, 255] on div "lèvres," at bounding box center [264, 265] width 59 height 79
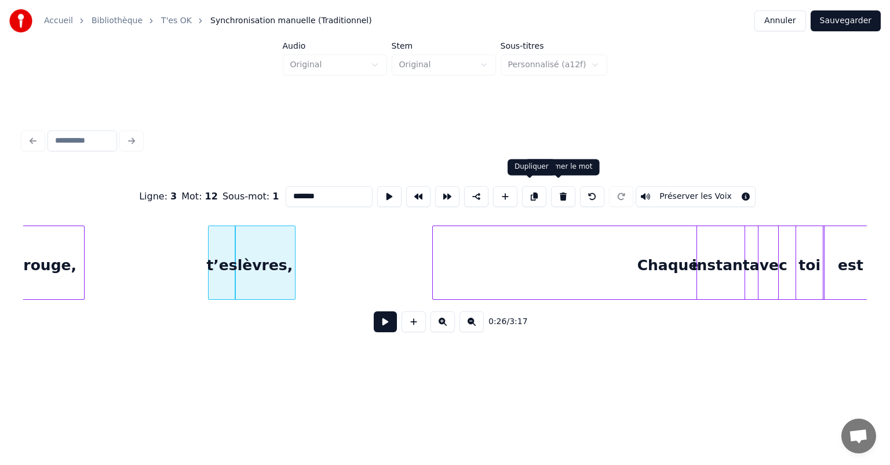
click at [533, 192] on button at bounding box center [534, 196] width 24 height 21
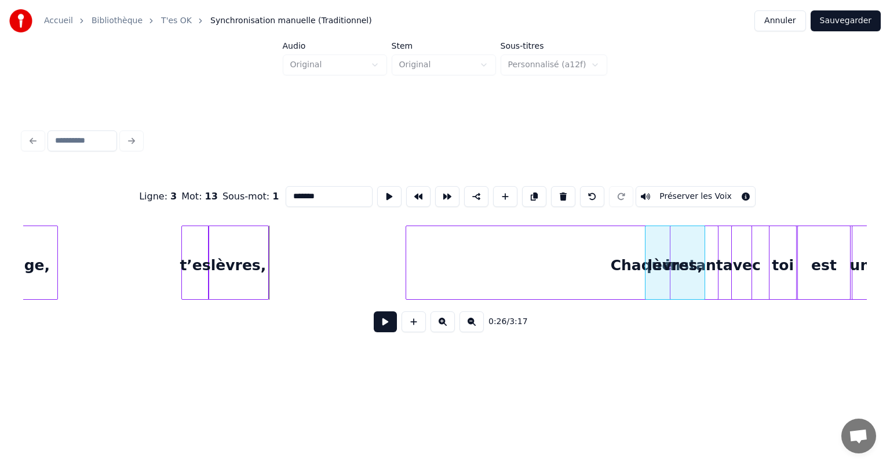
scroll to position [0, 2872]
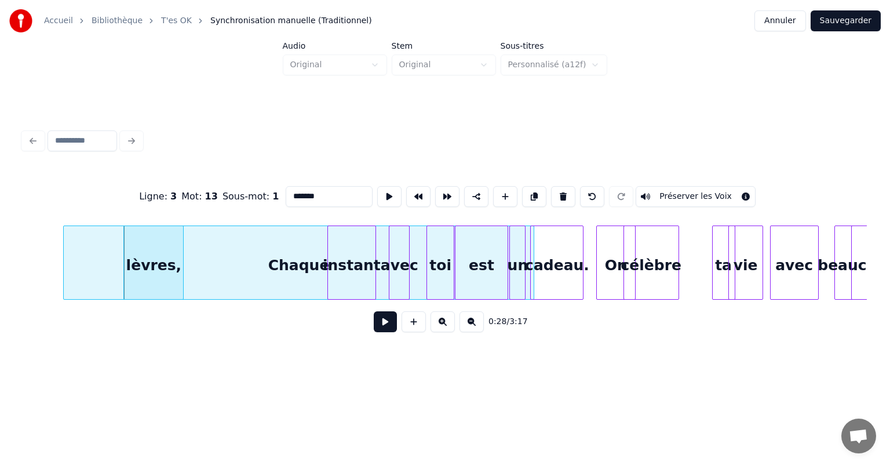
scroll to position [0, 3197]
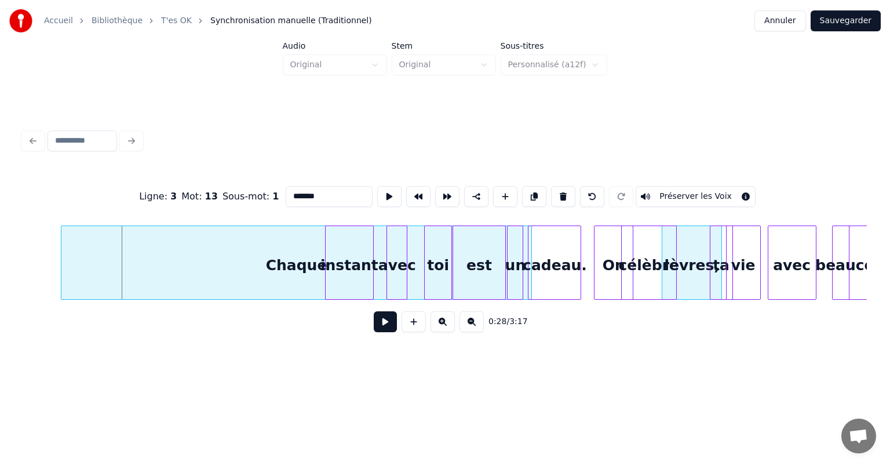
click at [683, 264] on div "lèvres," at bounding box center [692, 265] width 59 height 79
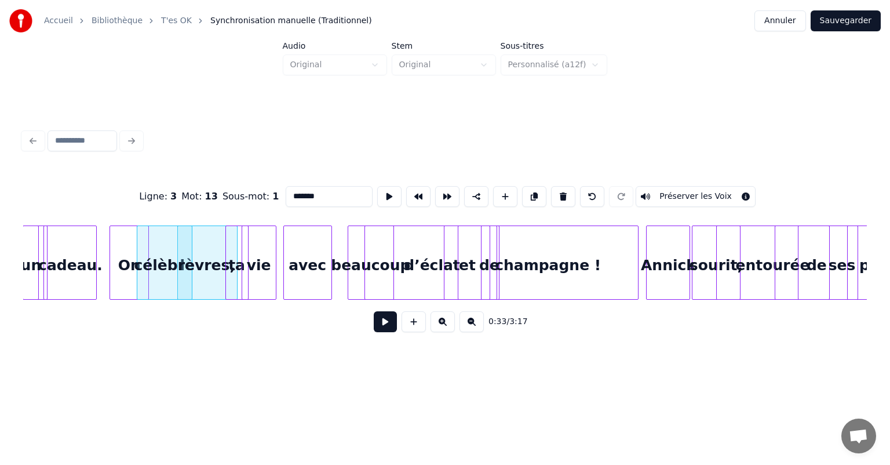
scroll to position [0, 3684]
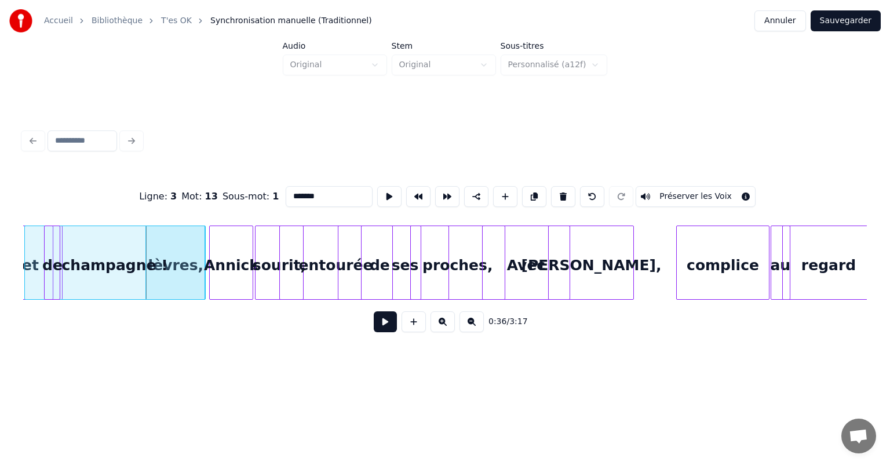
scroll to position [0, 4114]
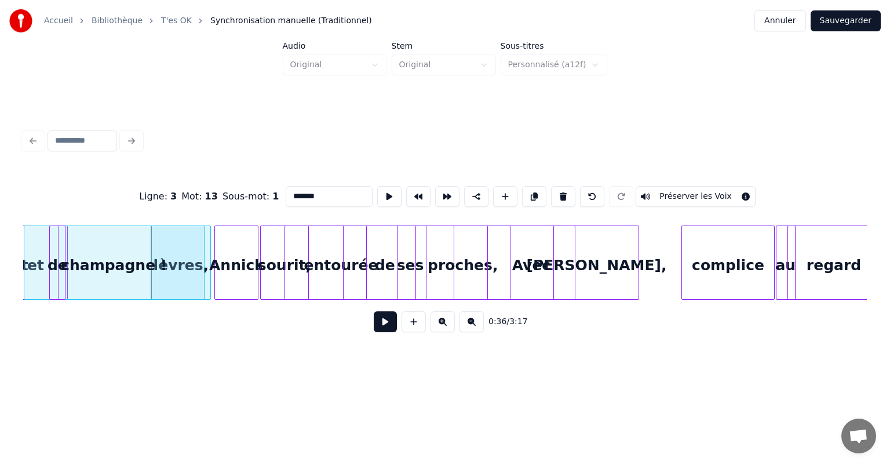
click at [172, 274] on div "champagne !" at bounding box center [114, 265] width 180 height 79
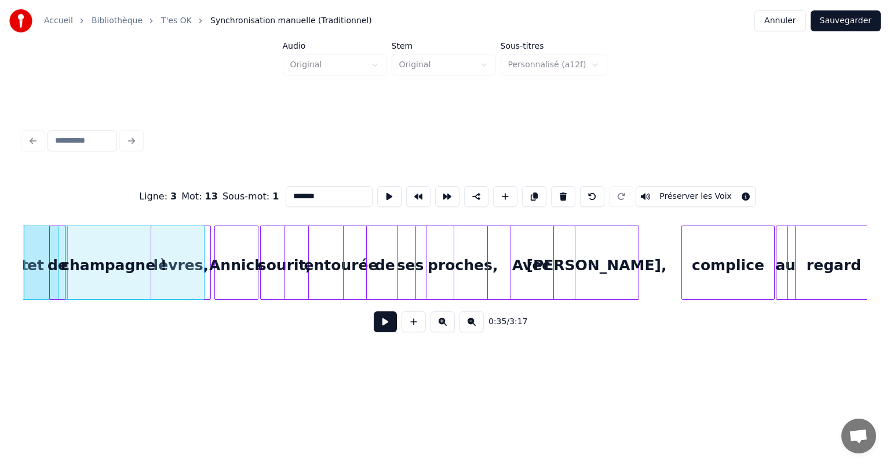
click at [239, 354] on div "Ligne : 3 Mot : 13 Sous-mot : 1 ******* Préserver les Voix 0:35 / 3:17" at bounding box center [445, 233] width 853 height 279
click at [211, 281] on div "lèvres," at bounding box center [181, 263] width 60 height 74
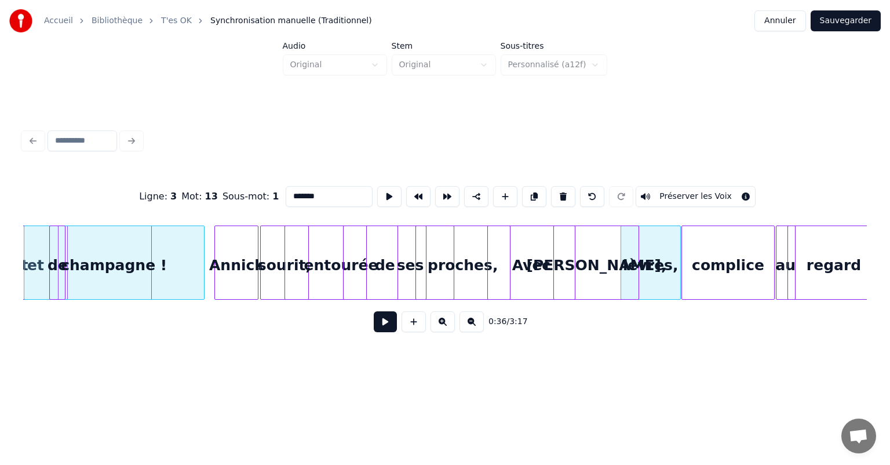
click at [681, 274] on div "lèvres," at bounding box center [651, 263] width 60 height 74
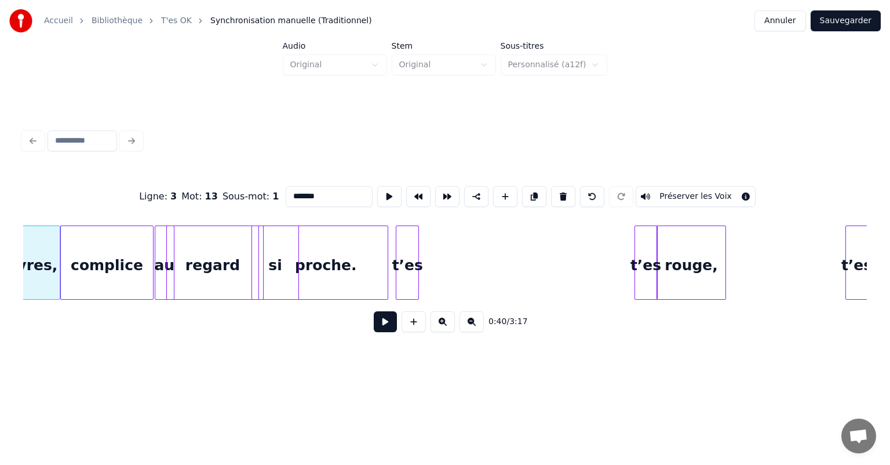
scroll to position [0, 4438]
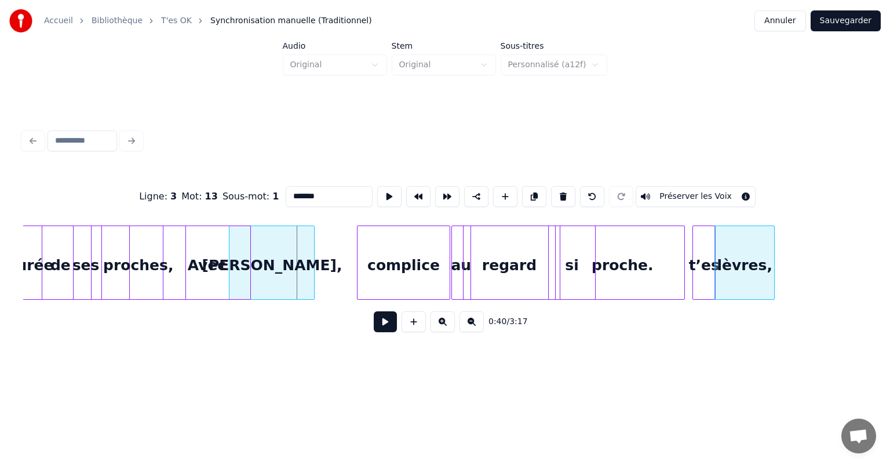
click at [749, 275] on div "lèvres," at bounding box center [744, 265] width 59 height 79
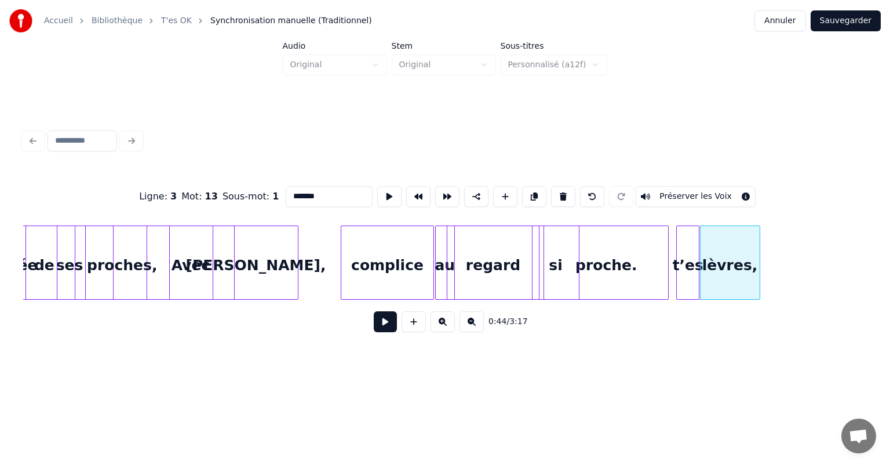
scroll to position [0, 4461]
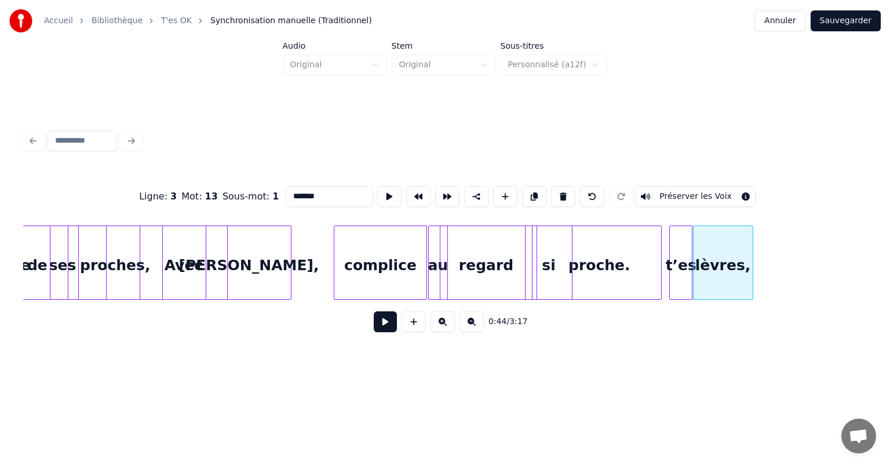
click at [857, 306] on div "0:44 / 3:17" at bounding box center [445, 322] width 844 height 44
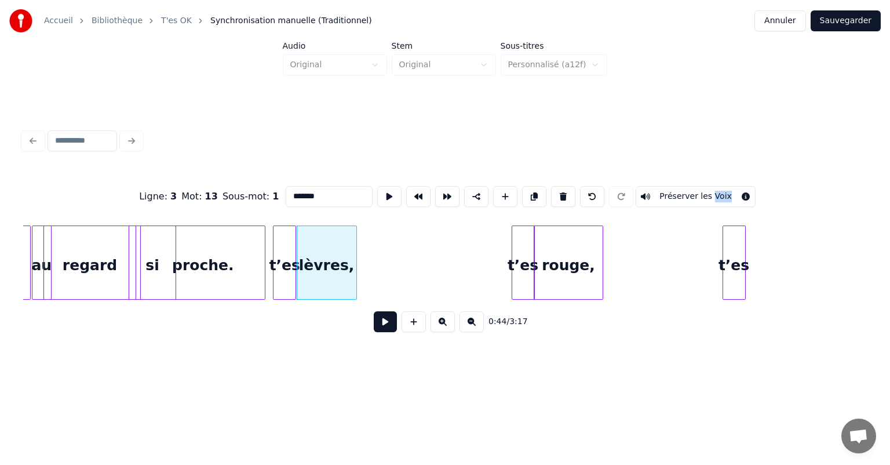
scroll to position [0, 4879]
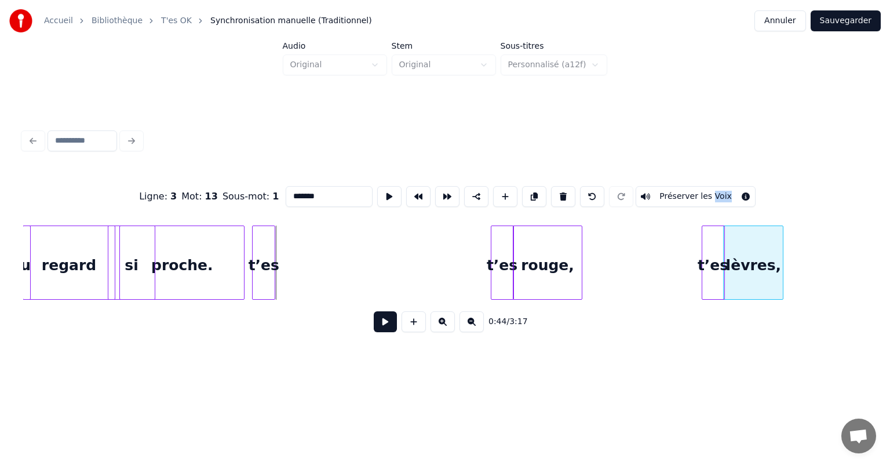
click at [756, 278] on div "lèvres," at bounding box center [753, 265] width 59 height 79
click at [723, 339] on div "0:48 / 3:17" at bounding box center [445, 322] width 844 height 44
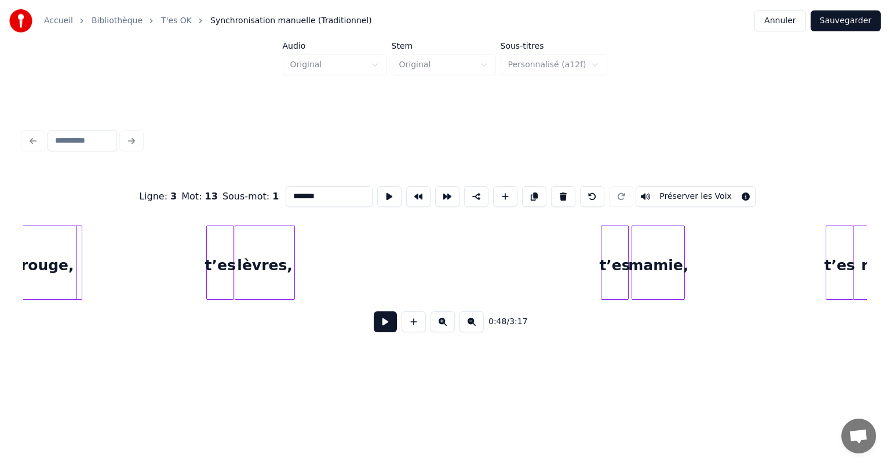
scroll to position [0, 1626]
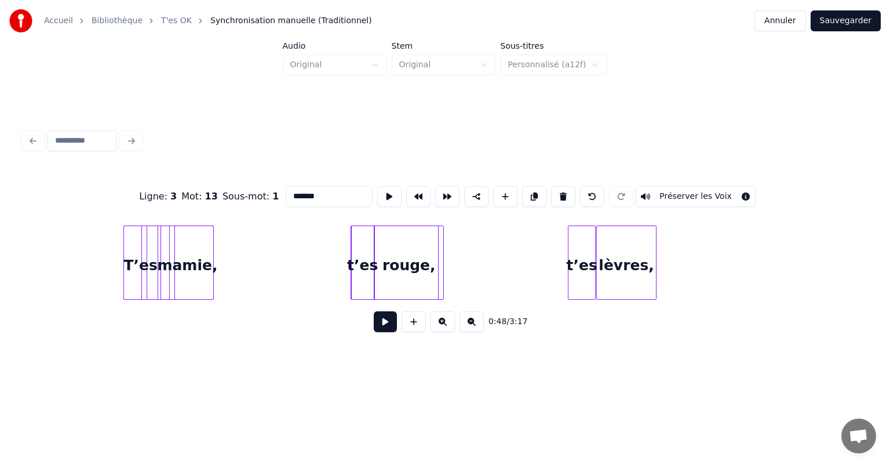
click at [152, 257] on div "T’es" at bounding box center [141, 265] width 34 height 79
type input "****"
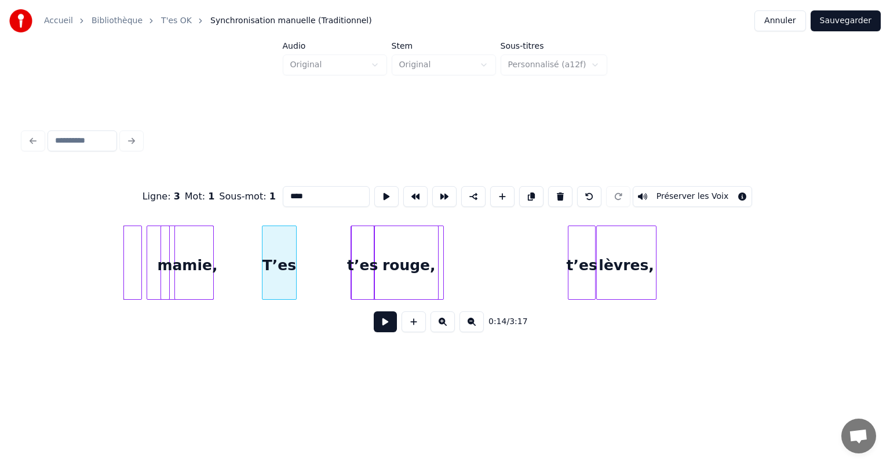
click at [290, 258] on div "T’es" at bounding box center [280, 265] width 34 height 79
click at [133, 254] on div at bounding box center [132, 263] width 19 height 74
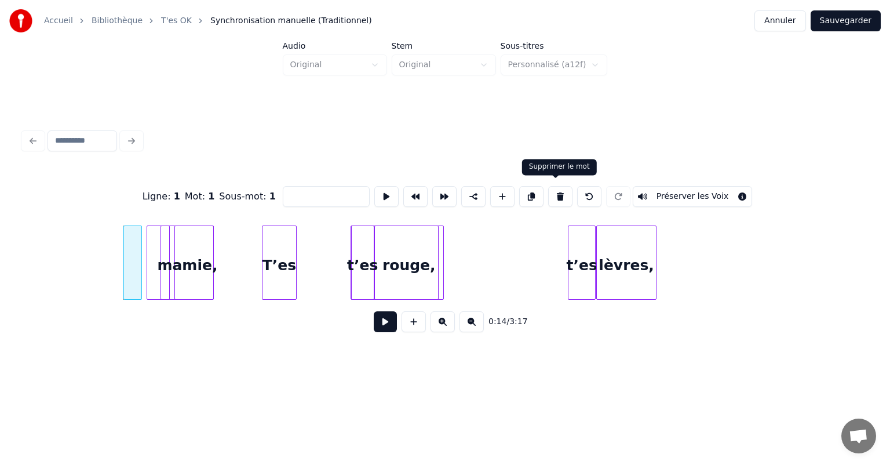
click at [561, 196] on button at bounding box center [560, 196] width 24 height 21
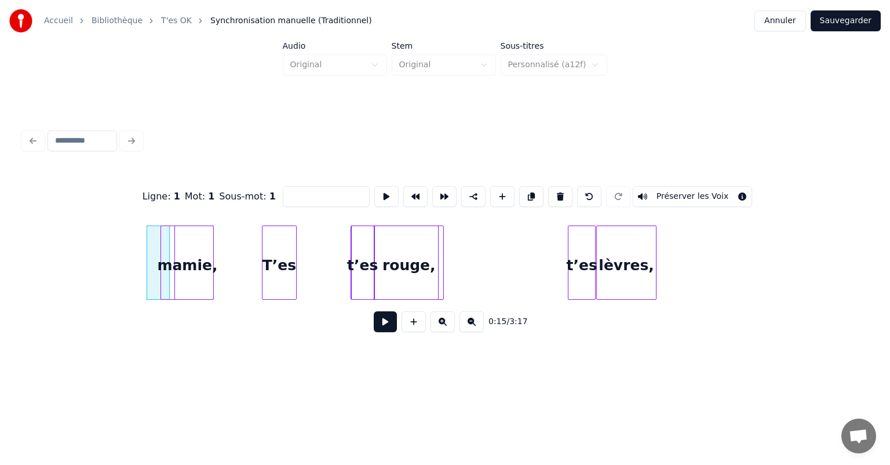
click at [153, 242] on div at bounding box center [158, 263] width 23 height 74
click at [554, 187] on button at bounding box center [560, 196] width 24 height 21
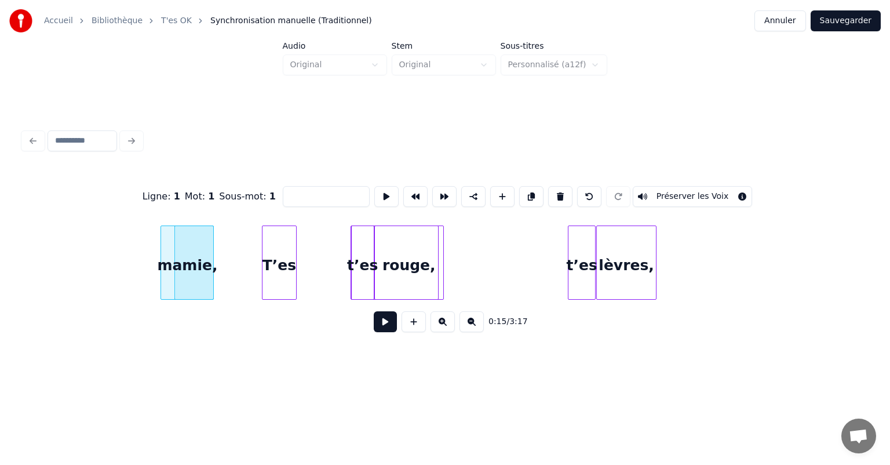
click at [194, 226] on div "mamie," at bounding box center [187, 265] width 52 height 79
type input "******"
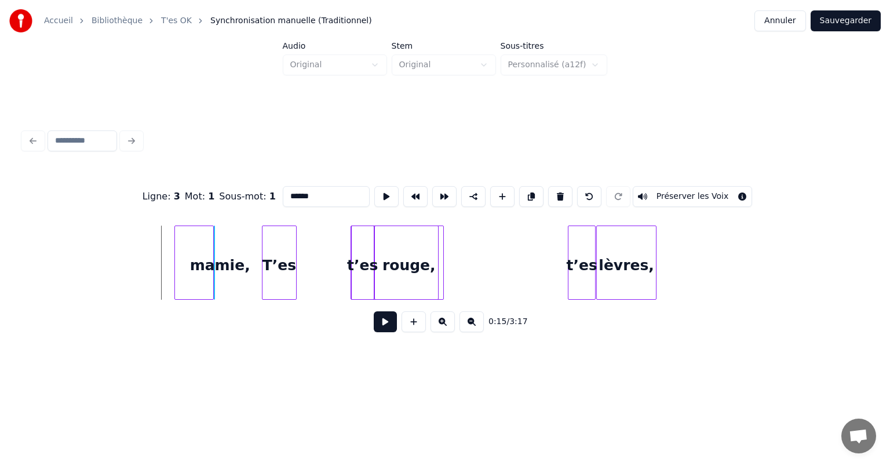
click at [366, 315] on div "Ligne : 3 Mot : 1 Sous-mot : 1 ****** Préserver les Voix 0:15 / 3:17" at bounding box center [445, 256] width 844 height 176
click at [225, 275] on div "mamie," at bounding box center [220, 265] width 12 height 79
click at [198, 269] on div "mamie," at bounding box center [196, 265] width 12 height 79
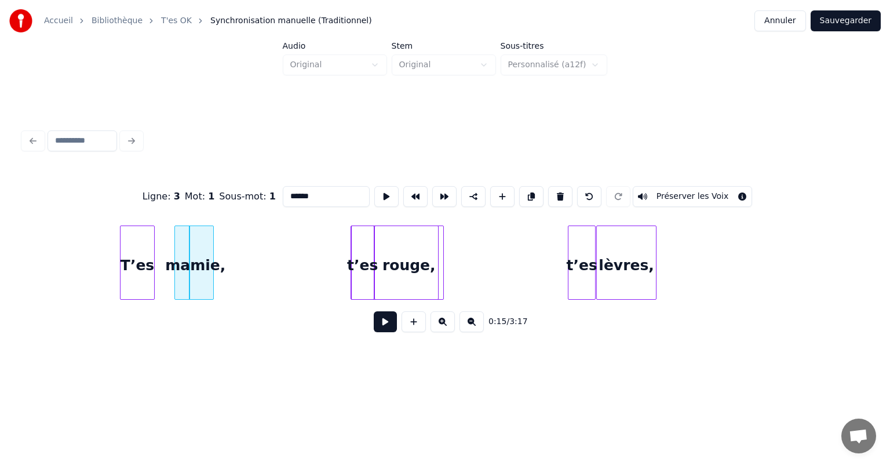
click at [144, 253] on div "T’es" at bounding box center [138, 265] width 34 height 79
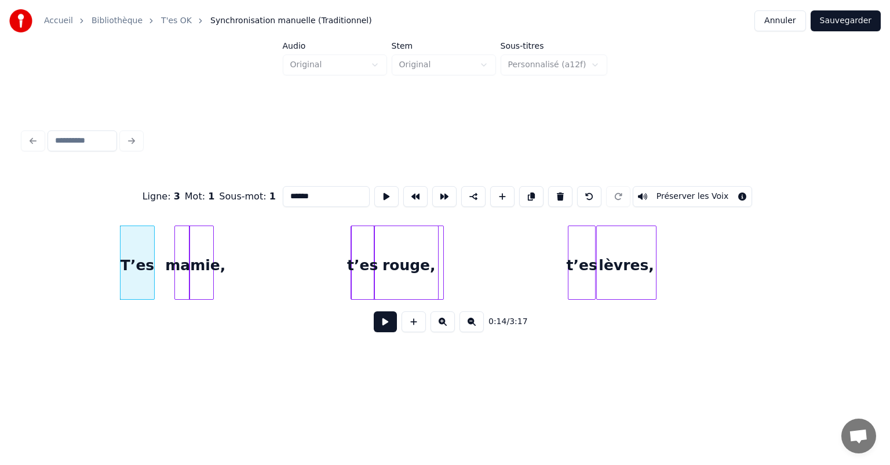
click at [201, 250] on div "mamie," at bounding box center [196, 265] width 12 height 79
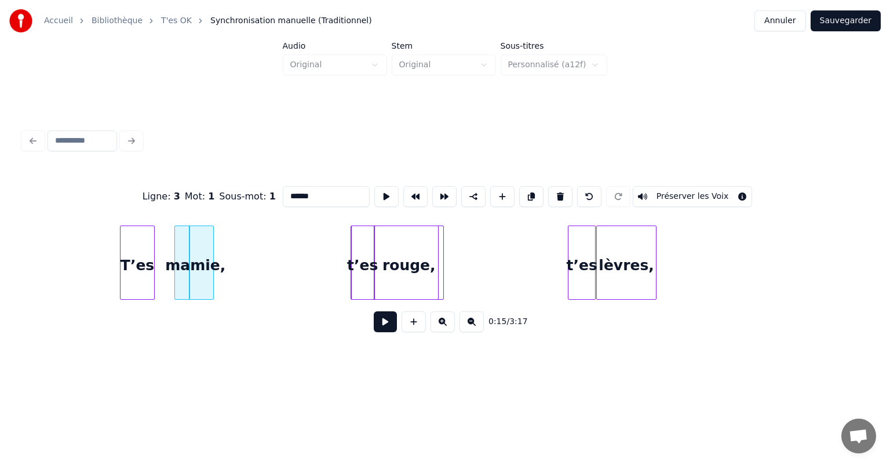
click at [180, 241] on div at bounding box center [193, 263] width 39 height 74
click at [432, 226] on div "rouge," at bounding box center [409, 265] width 68 height 79
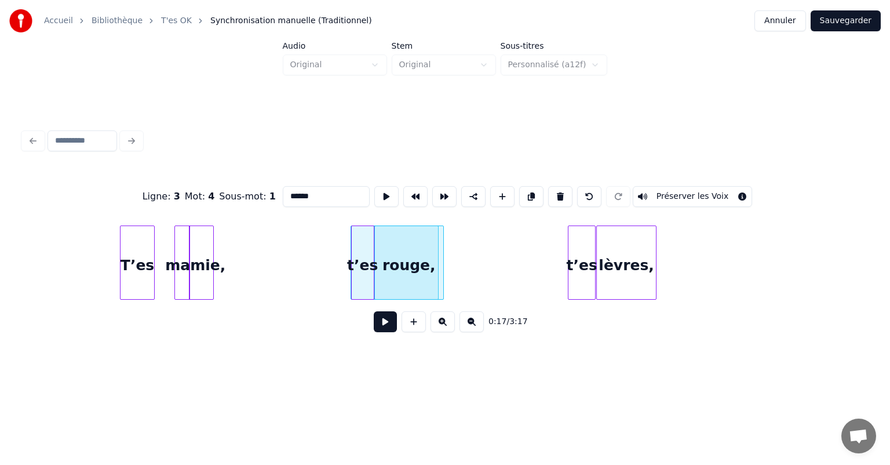
click at [432, 226] on div "rouge," at bounding box center [409, 265] width 68 height 79
click at [187, 238] on div at bounding box center [187, 262] width 3 height 73
type input "******"
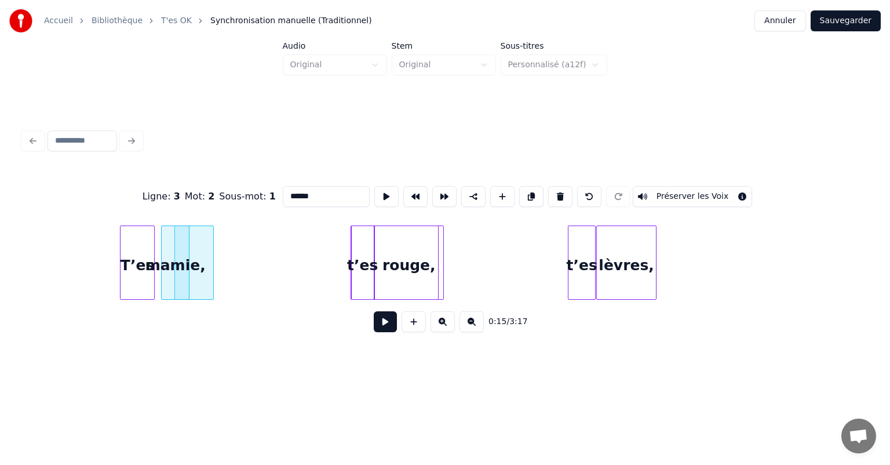
click at [162, 252] on div at bounding box center [163, 262] width 3 height 73
click at [210, 260] on div at bounding box center [211, 262] width 3 height 73
click at [189, 249] on div "mamie," at bounding box center [175, 265] width 27 height 79
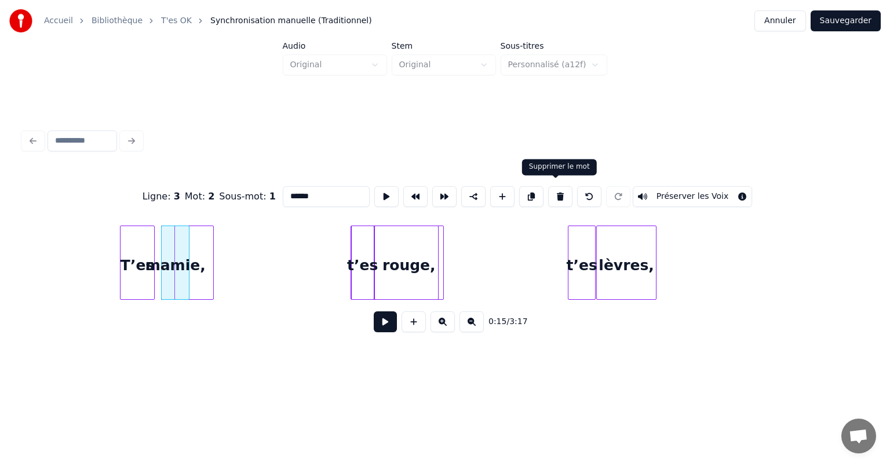
click at [551, 190] on button at bounding box center [560, 196] width 24 height 21
type input "****"
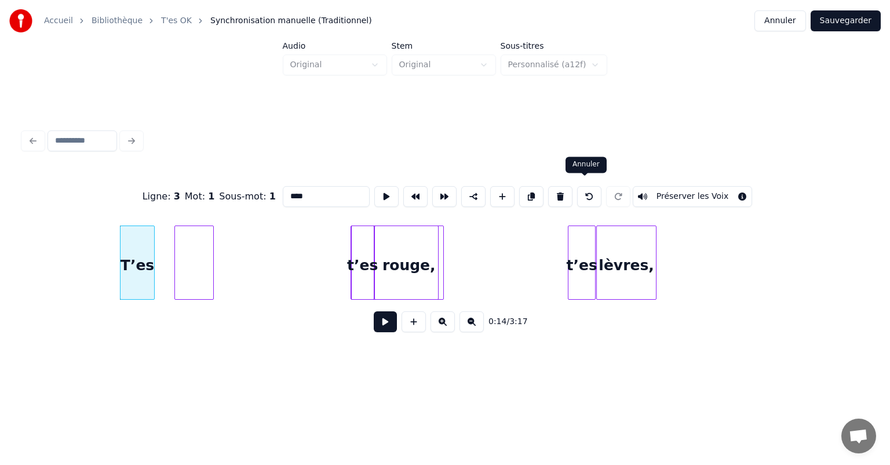
click at [590, 187] on button at bounding box center [589, 196] width 24 height 21
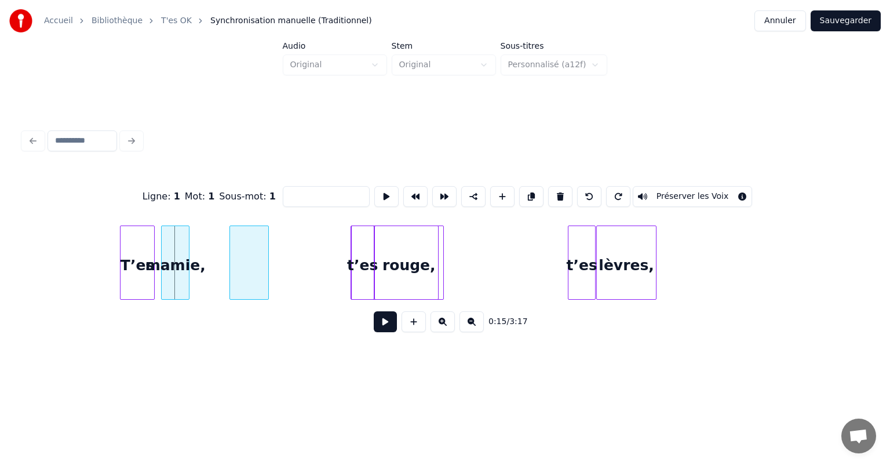
click at [260, 248] on div at bounding box center [249, 263] width 39 height 74
click at [257, 246] on div at bounding box center [249, 263] width 39 height 74
click at [557, 194] on button at bounding box center [560, 196] width 24 height 21
type input "******"
click at [183, 240] on div "mamie," at bounding box center [178, 265] width 27 height 79
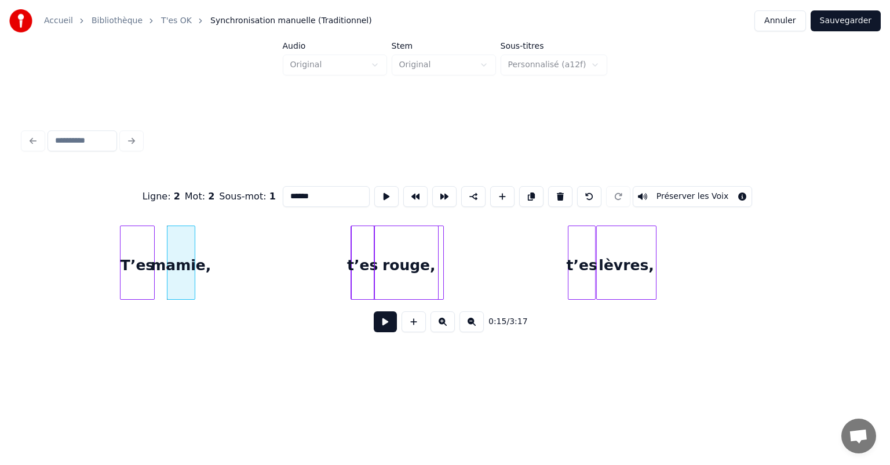
click at [184, 243] on div "mamie," at bounding box center [181, 265] width 27 height 79
click at [221, 259] on div at bounding box center [220, 262] width 3 height 73
click at [185, 243] on div "mamie," at bounding box center [183, 265] width 55 height 79
click at [238, 373] on html "Accueil Bibliothèque T'es OK Synchronisation manuelle (Traditionnel) Annuler Sa…" at bounding box center [445, 195] width 890 height 391
click at [532, 193] on button at bounding box center [531, 196] width 24 height 21
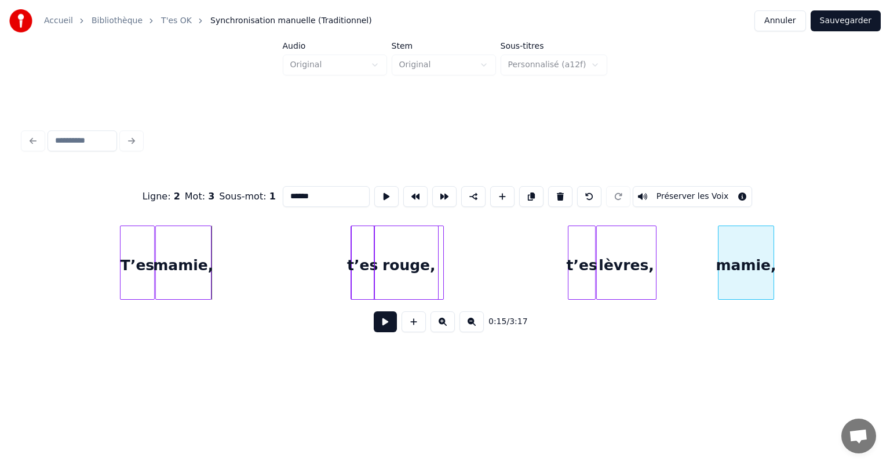
click at [744, 288] on div "mamie," at bounding box center [746, 265] width 55 height 79
click at [498, 269] on div "rouge," at bounding box center [480, 265] width 68 height 79
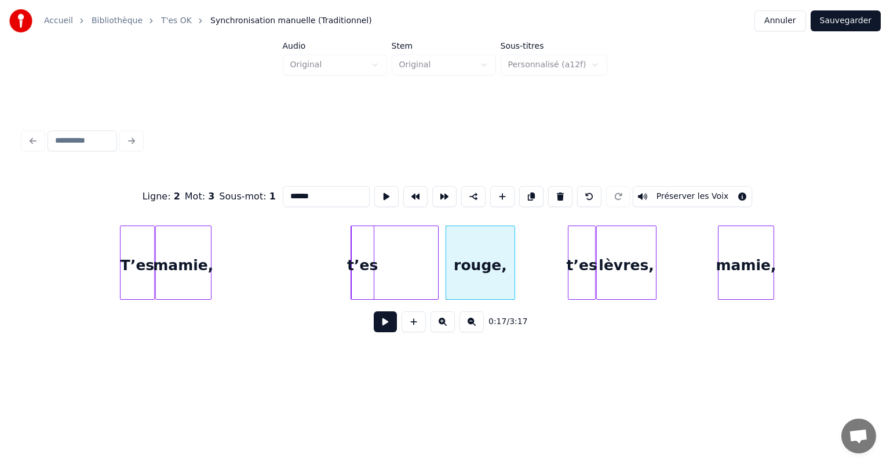
click at [409, 251] on div at bounding box center [395, 263] width 88 height 74
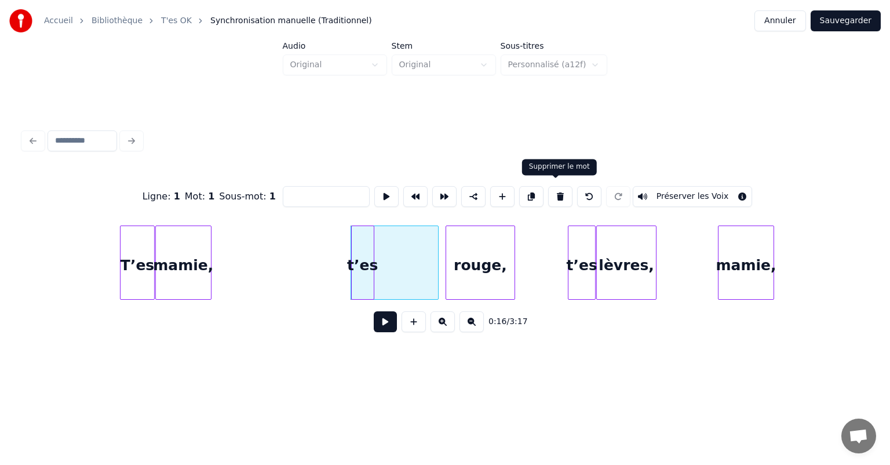
click at [552, 197] on button at bounding box center [560, 196] width 24 height 21
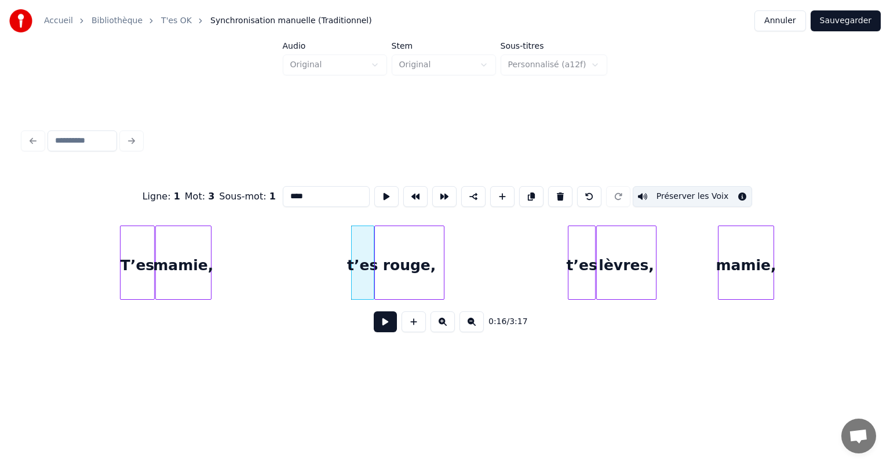
click at [399, 271] on div "rouge," at bounding box center [409, 265] width 68 height 79
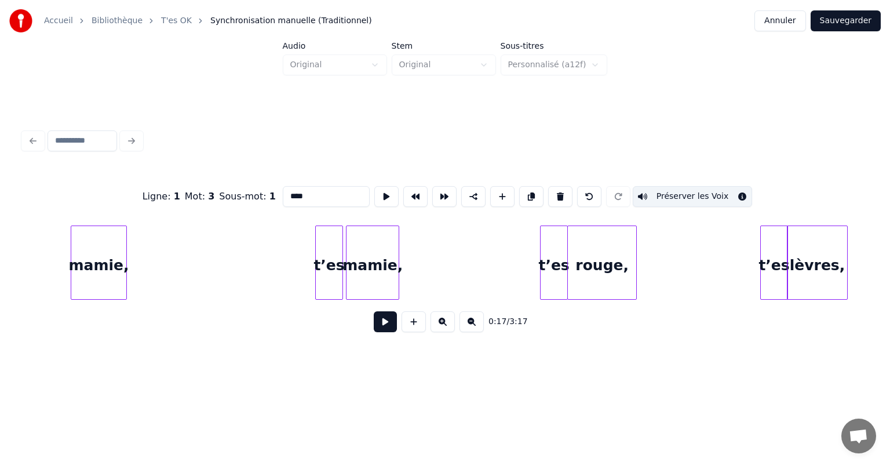
scroll to position [0, 2275]
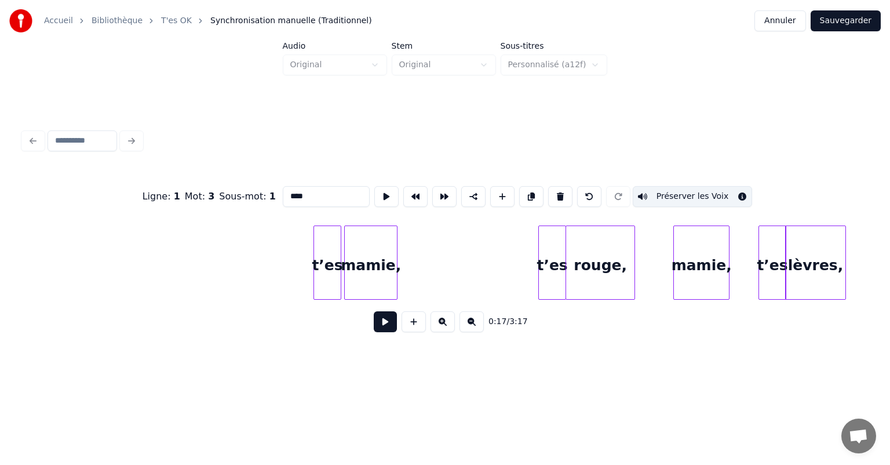
click at [700, 255] on div "mamie," at bounding box center [701, 265] width 55 height 79
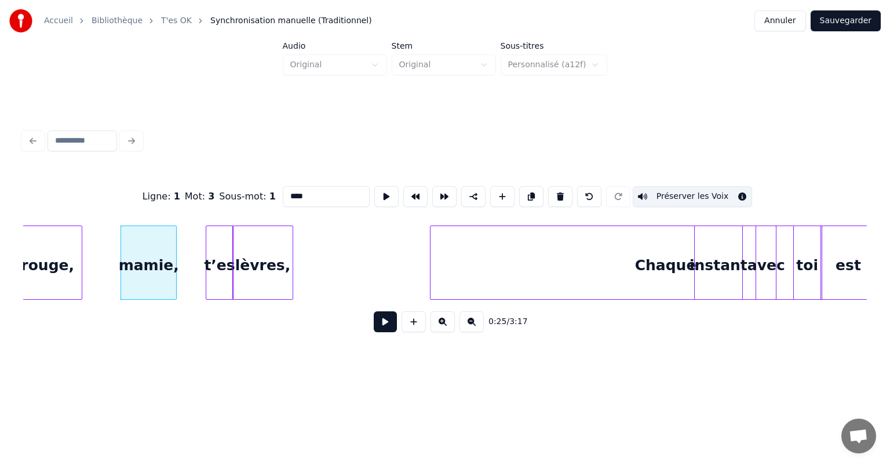
scroll to position [0, 2831]
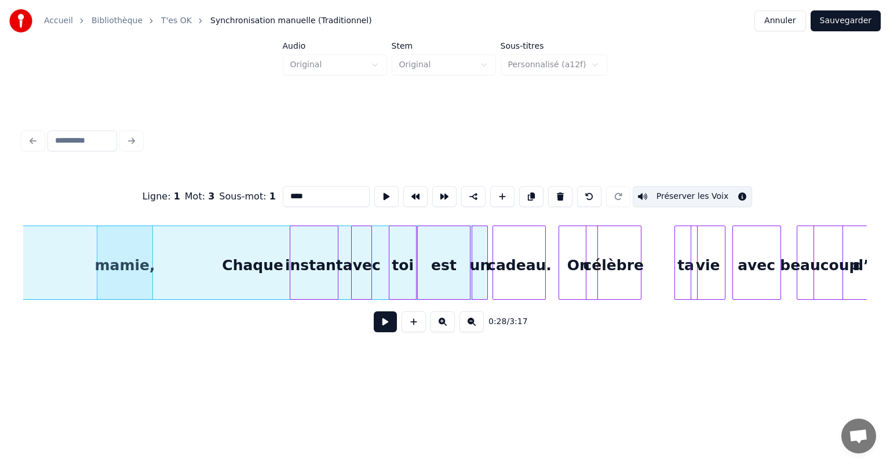
scroll to position [0, 3225]
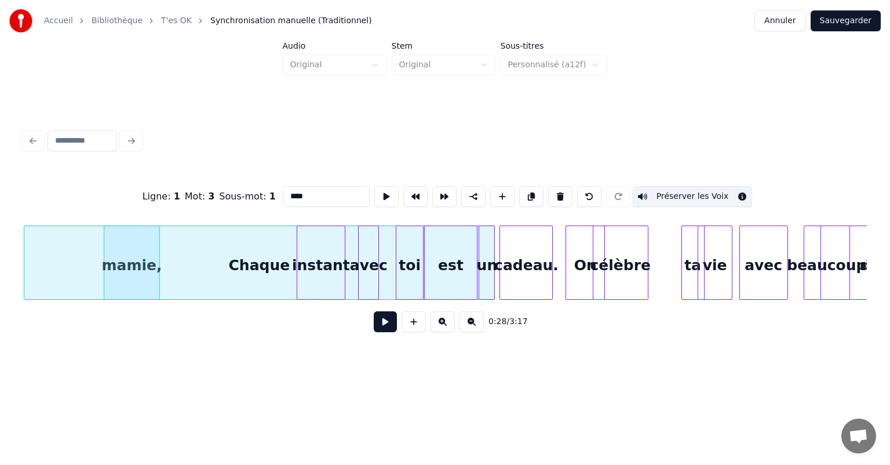
click at [100, 235] on div "Chaque" at bounding box center [259, 265] width 470 height 79
click at [123, 269] on div "Chaque" at bounding box center [259, 265] width 470 height 79
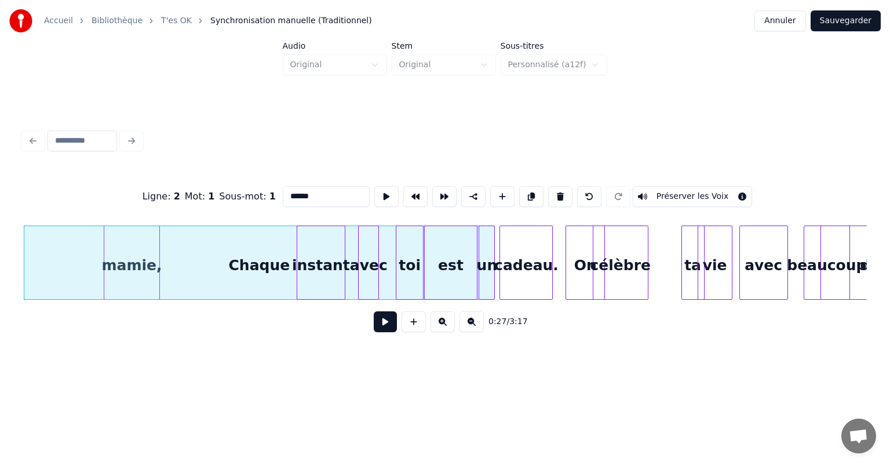
click at [132, 391] on html "Accueil Bibliothèque T'es OK Synchronisation manuelle (Traditionnel) Annuler Sa…" at bounding box center [445, 195] width 890 height 391
click at [116, 184] on div "Ligne : 2 Mot : 1 Sous-mot : 1 ****** Préserver les Voix" at bounding box center [445, 197] width 844 height 58
click at [281, 376] on html "Accueil Bibliothèque T'es OK Synchronisation manuelle (Traditionnel) Annuler Sa…" at bounding box center [445, 195] width 890 height 391
click at [552, 262] on div at bounding box center [550, 262] width 3 height 73
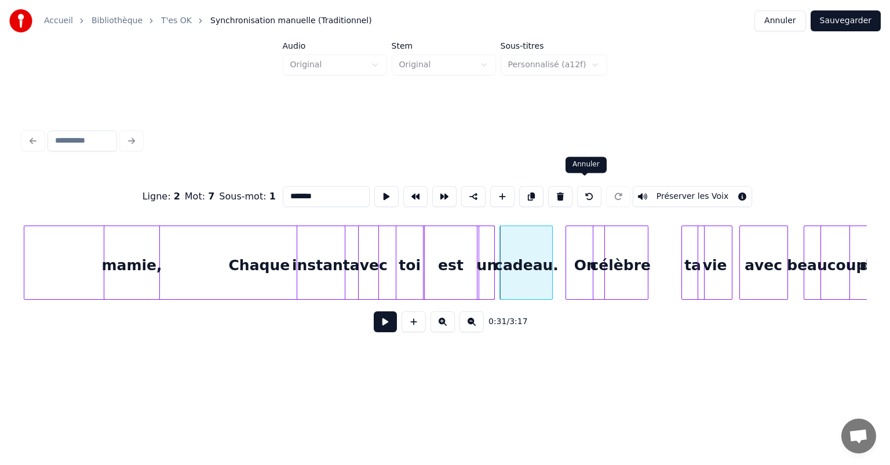
click at [588, 195] on button at bounding box center [589, 196] width 24 height 21
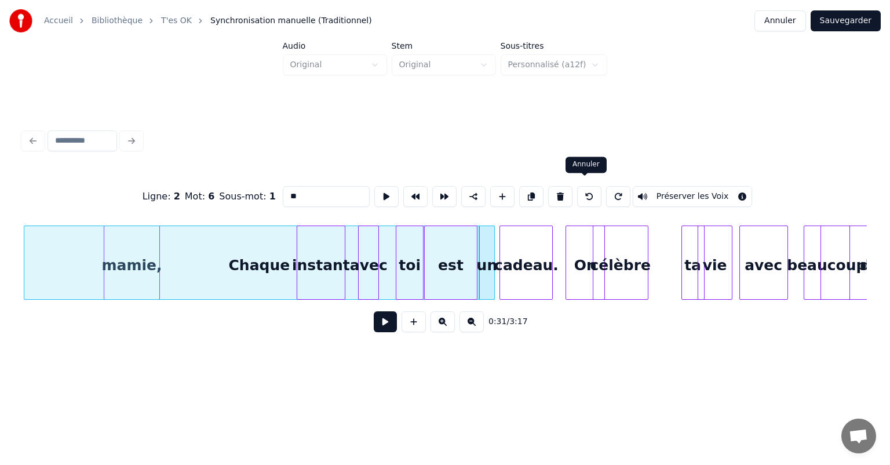
click at [580, 195] on button at bounding box center [589, 196] width 24 height 21
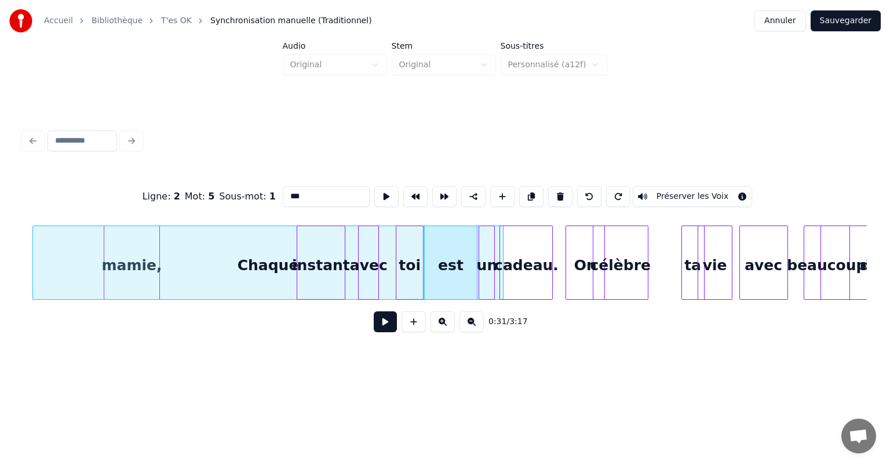
click at [580, 195] on button at bounding box center [589, 196] width 24 height 21
type input "***"
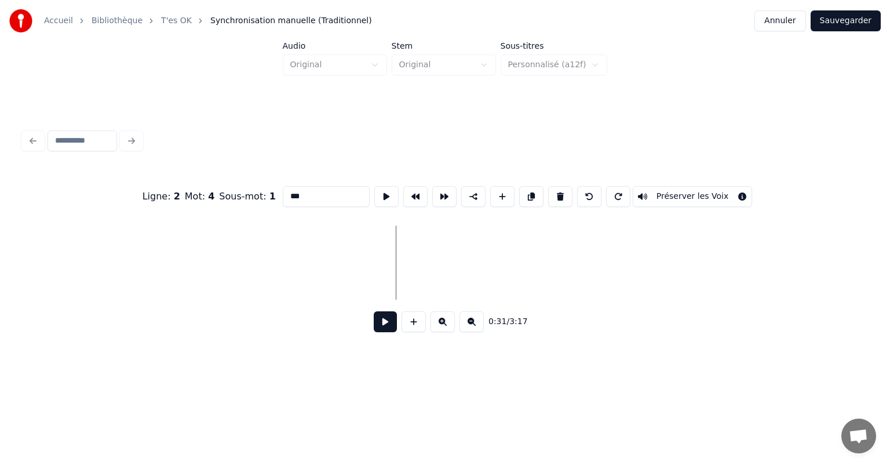
scroll to position [0, 2284]
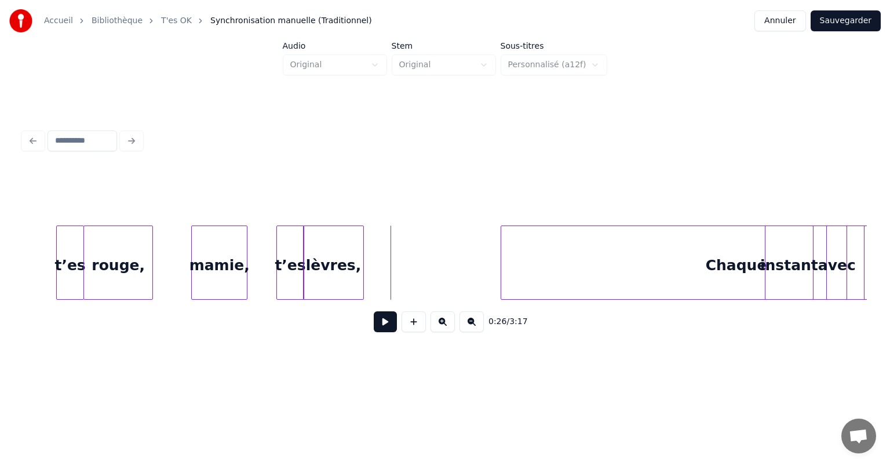
scroll to position [0, 2771]
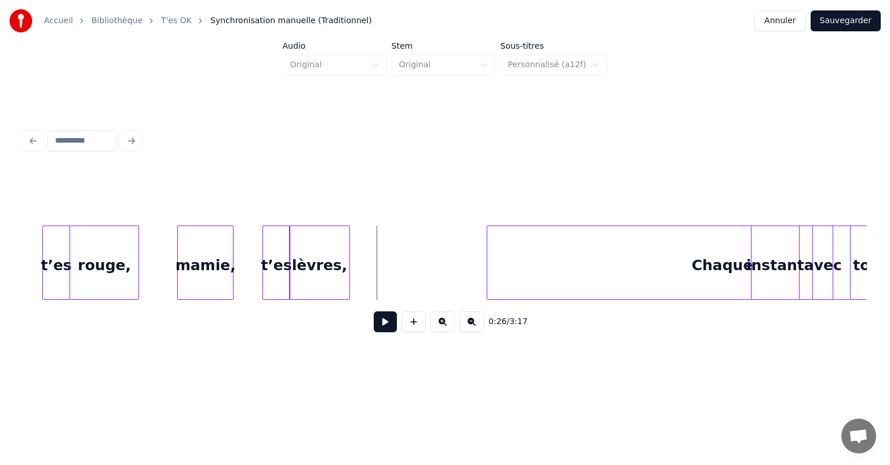
click at [621, 257] on div "Chaque" at bounding box center [723, 265] width 470 height 79
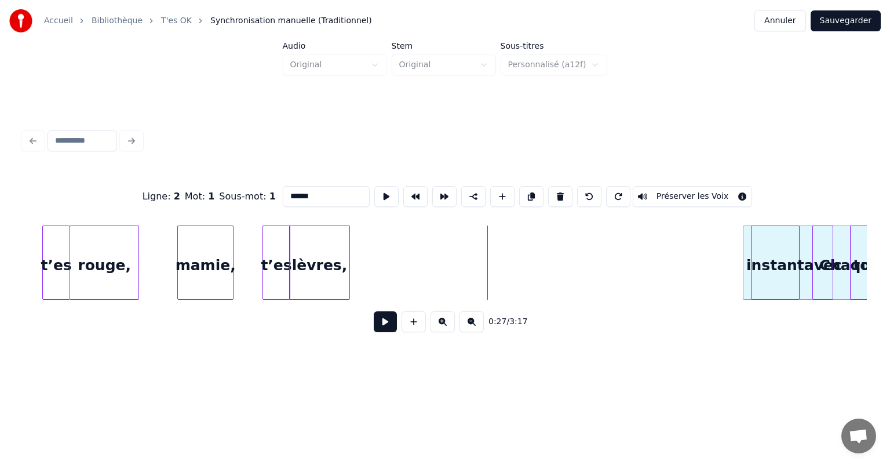
click at [744, 295] on div "t’es rouge, mamie, t’es lèvres, Chaque instant avec toi" at bounding box center [445, 263] width 844 height 74
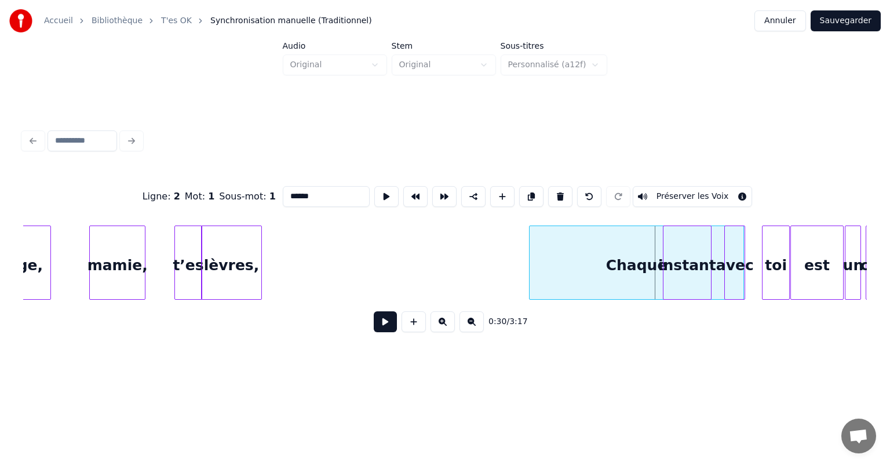
click at [717, 279] on div "Chaque" at bounding box center [637, 265] width 214 height 79
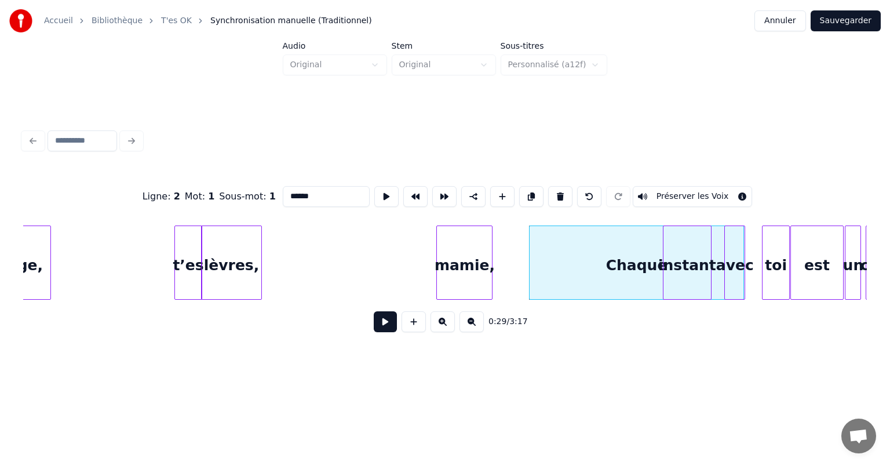
click at [479, 277] on div "mamie," at bounding box center [464, 265] width 55 height 79
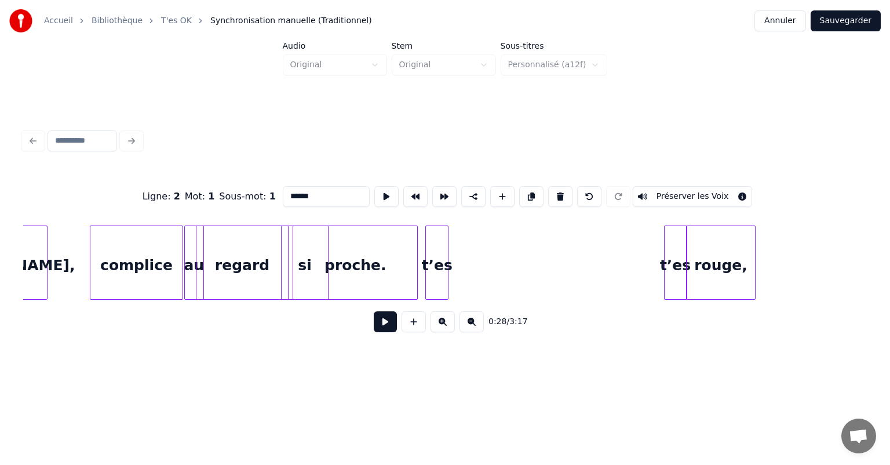
scroll to position [0, 5813]
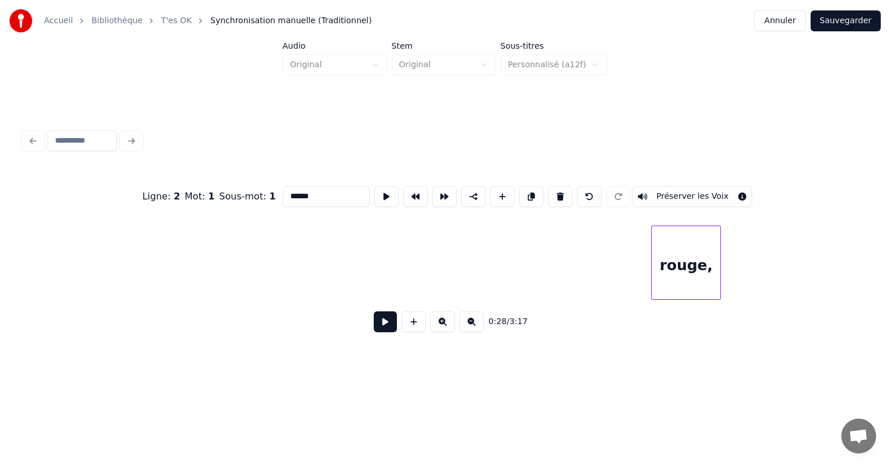
drag, startPoint x: 253, startPoint y: 304, endPoint x: 243, endPoint y: 304, distance: 9.9
click at [243, 300] on div "rouge," at bounding box center [445, 263] width 844 height 74
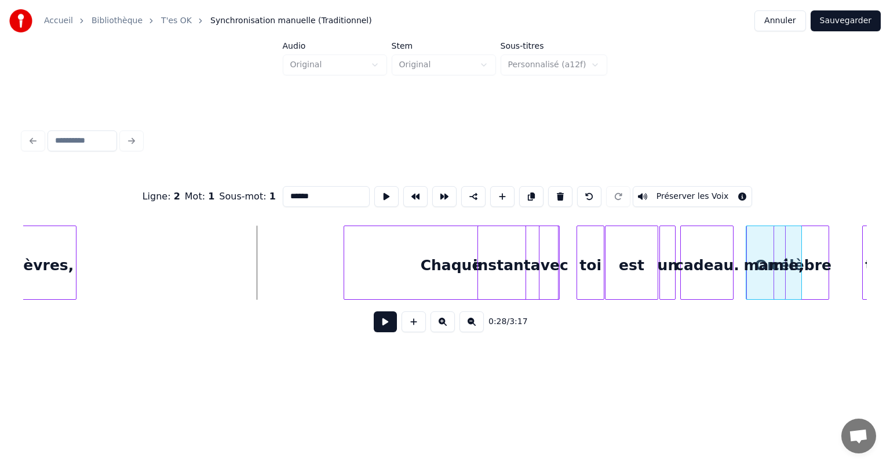
scroll to position [0, 3061]
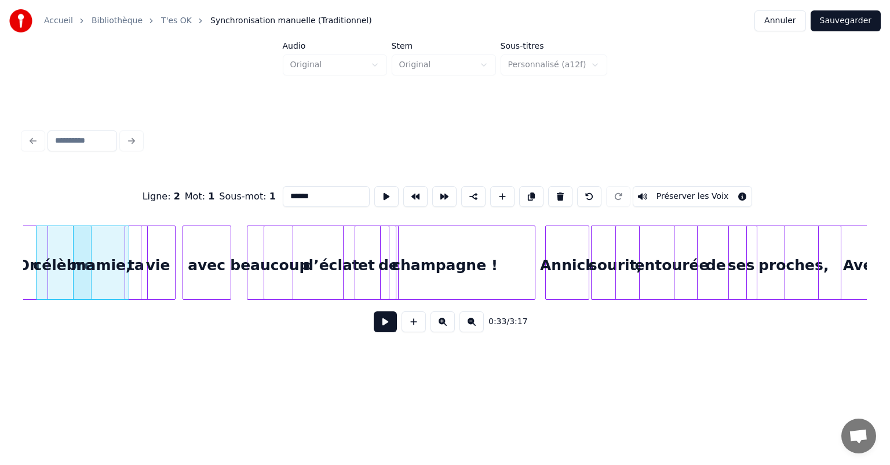
scroll to position [0, 3803]
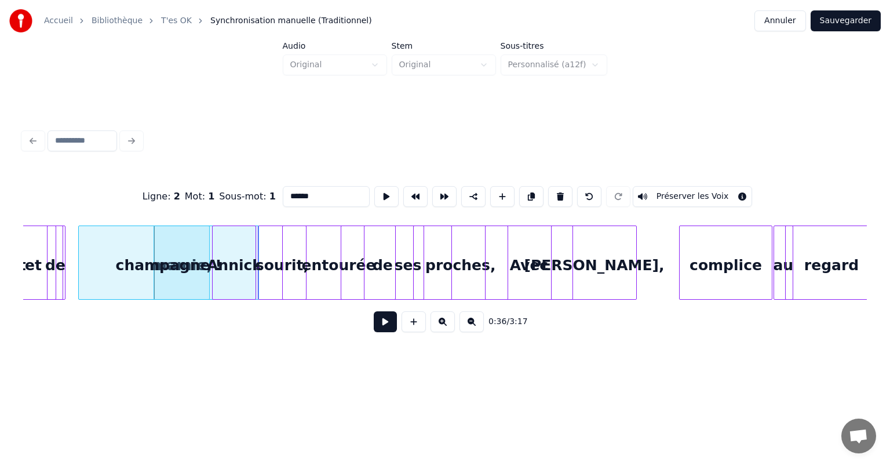
scroll to position [0, 4093]
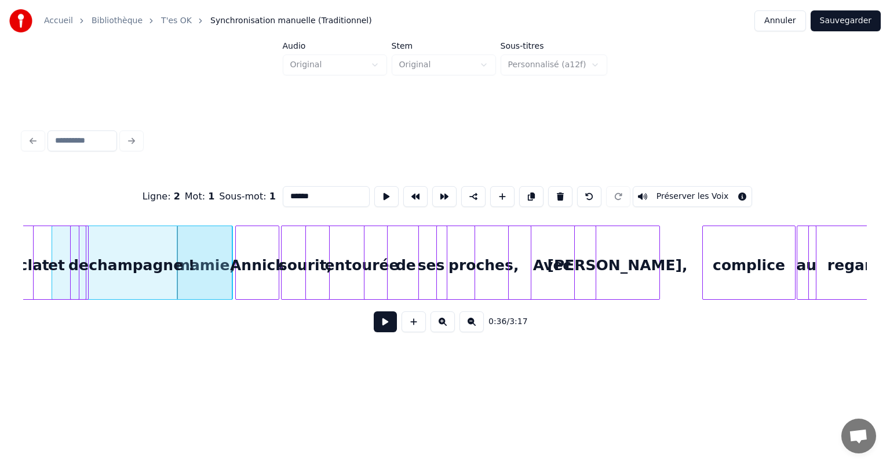
click at [57, 190] on div "Ligne : 2 Mot : 1 Sous-mot : 1 ****** Préserver les Voix 0:36 / 3:17" at bounding box center [445, 256] width 844 height 176
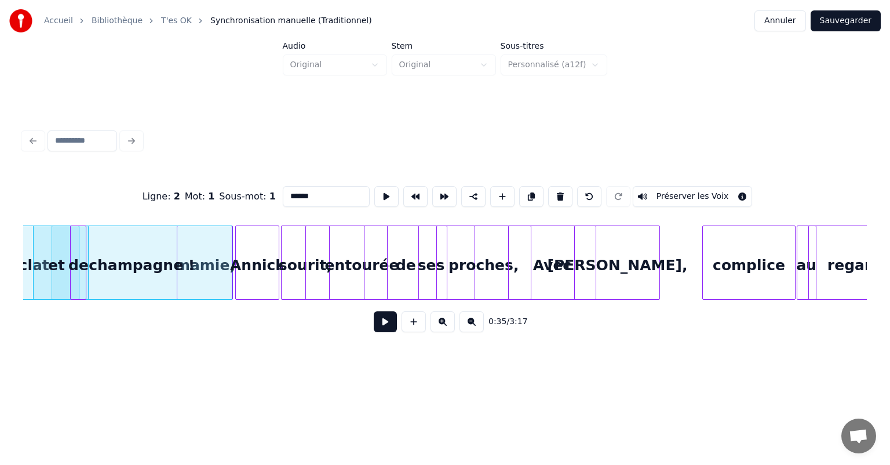
click at [231, 332] on div "0:35 / 3:17" at bounding box center [445, 322] width 826 height 26
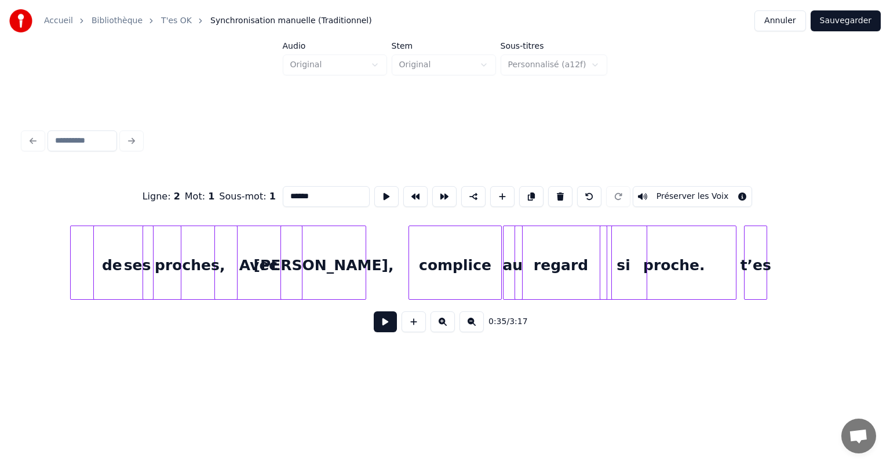
scroll to position [0, 4361]
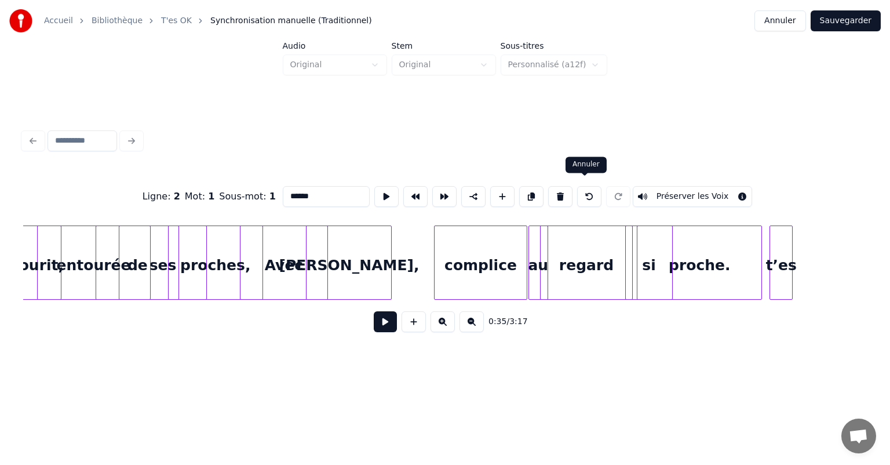
click at [588, 195] on button at bounding box center [589, 196] width 24 height 21
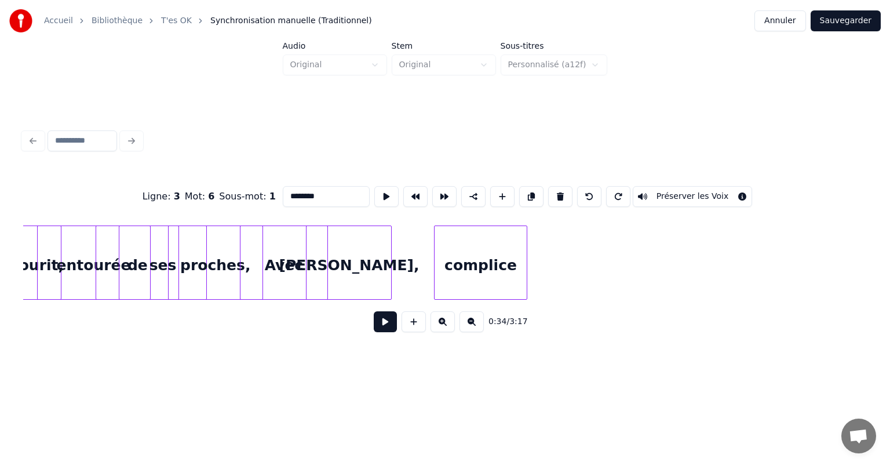
scroll to position [0, 4006]
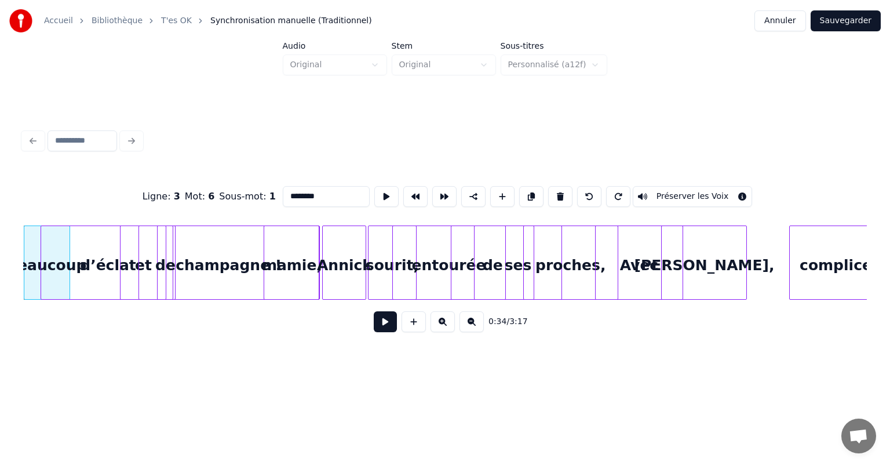
click at [587, 195] on button at bounding box center [589, 196] width 24 height 21
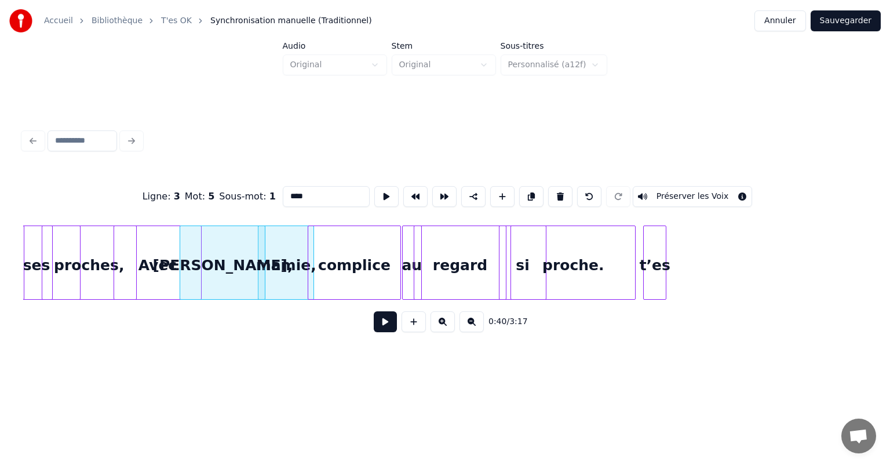
scroll to position [0, 4544]
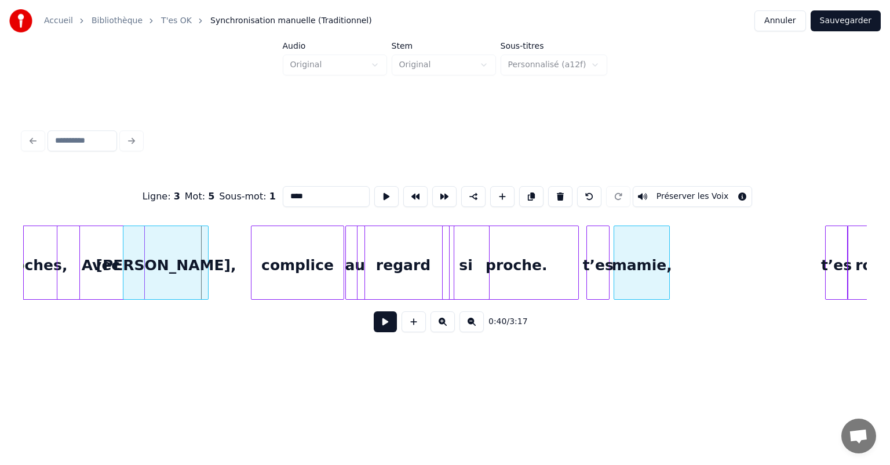
click at [650, 252] on div "mamie," at bounding box center [641, 265] width 55 height 79
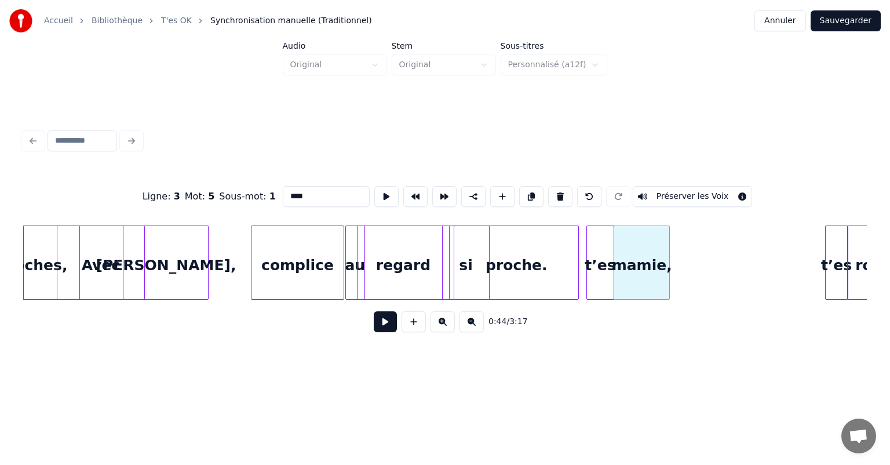
click at [611, 257] on div at bounding box center [611, 262] width 3 height 73
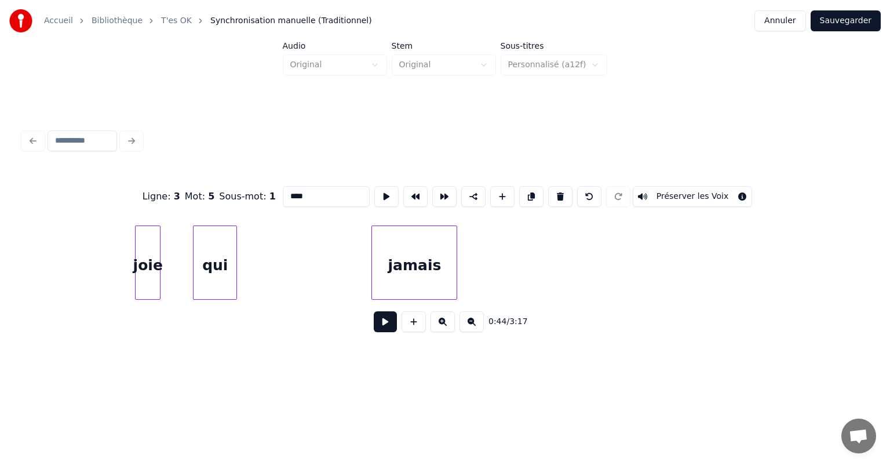
scroll to position [0, 11191]
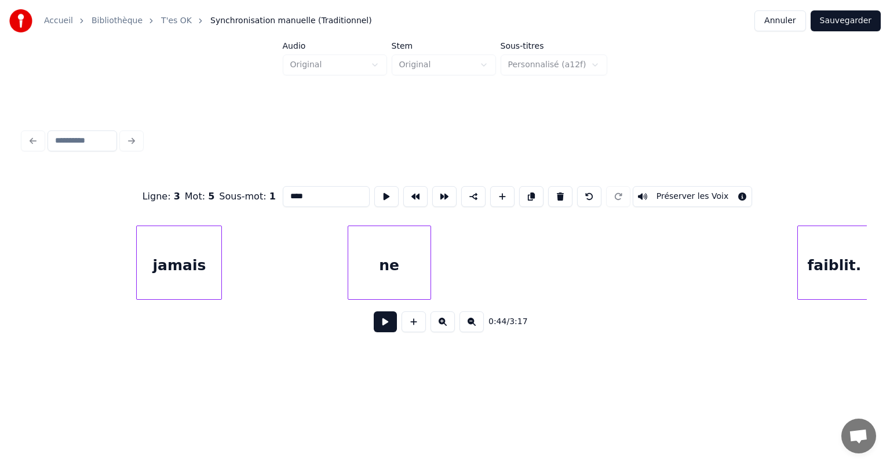
click at [16, 294] on div "Accueil Bibliothèque T'es OK Synchronisation manuelle (Traditionnel) Annuler Sa…" at bounding box center [445, 186] width 890 height 373
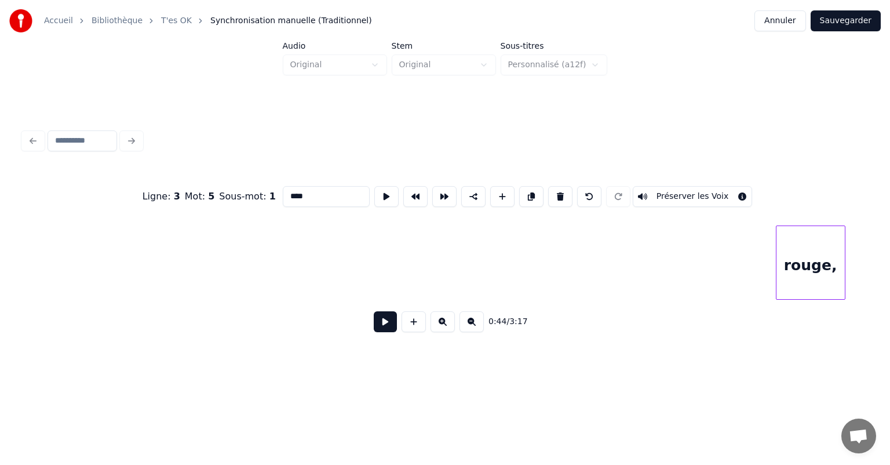
scroll to position [0, 5661]
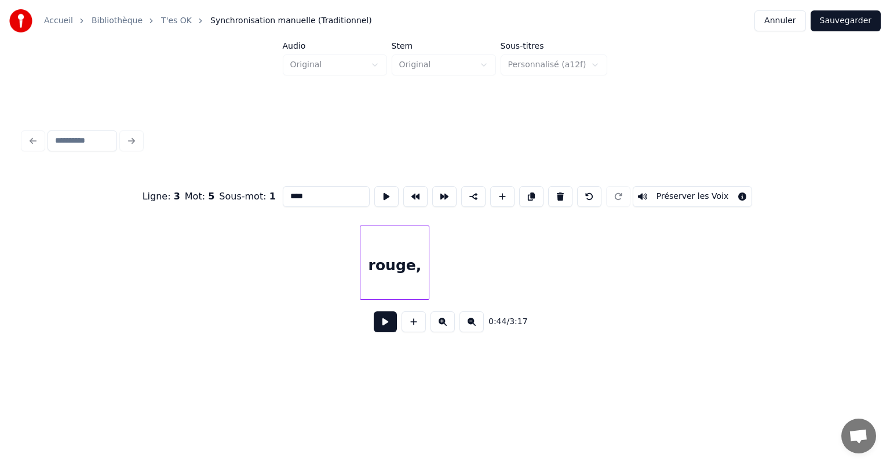
click at [401, 241] on div "rouge," at bounding box center [395, 265] width 68 height 79
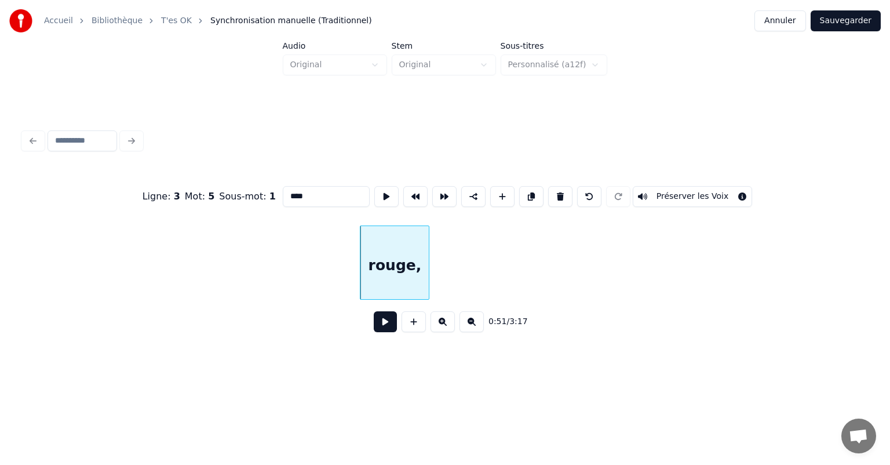
drag, startPoint x: 258, startPoint y: 306, endPoint x: 244, endPoint y: 310, distance: 14.5
click at [244, 310] on div "0:51 / 3:17" at bounding box center [445, 322] width 844 height 44
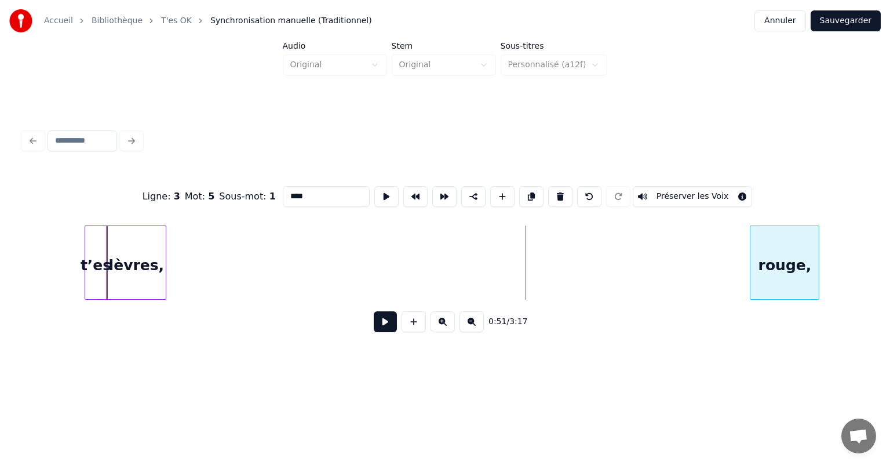
click at [792, 262] on div "rouge," at bounding box center [785, 265] width 68 height 79
click at [525, 199] on button at bounding box center [531, 196] width 24 height 21
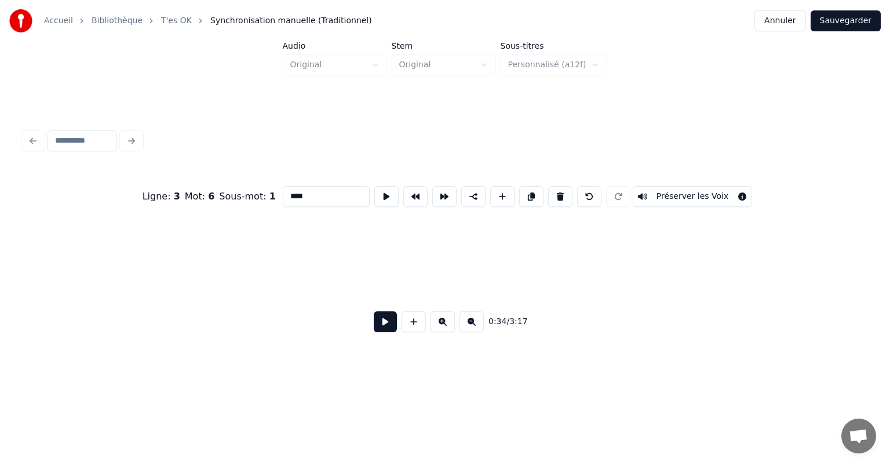
scroll to position [0, 3990]
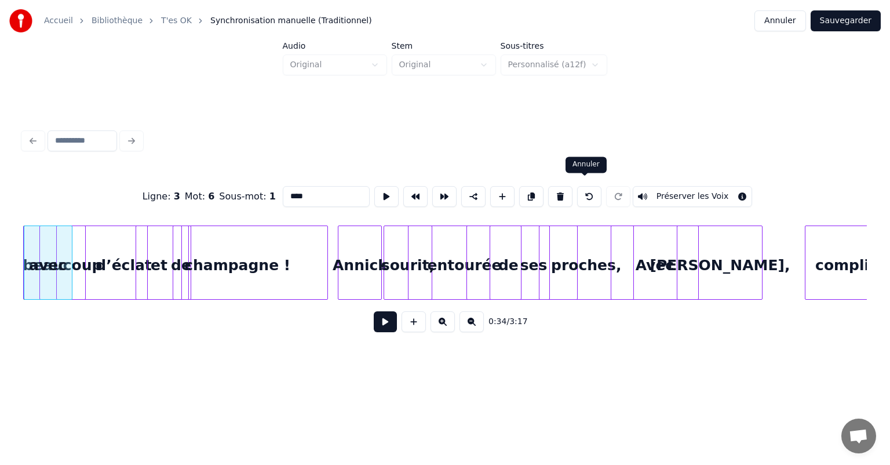
click at [587, 197] on button at bounding box center [589, 196] width 24 height 21
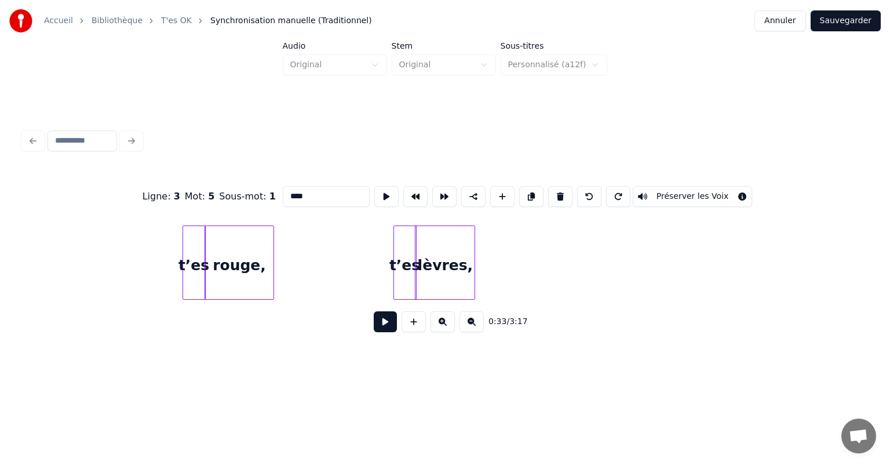
scroll to position [0, 5277]
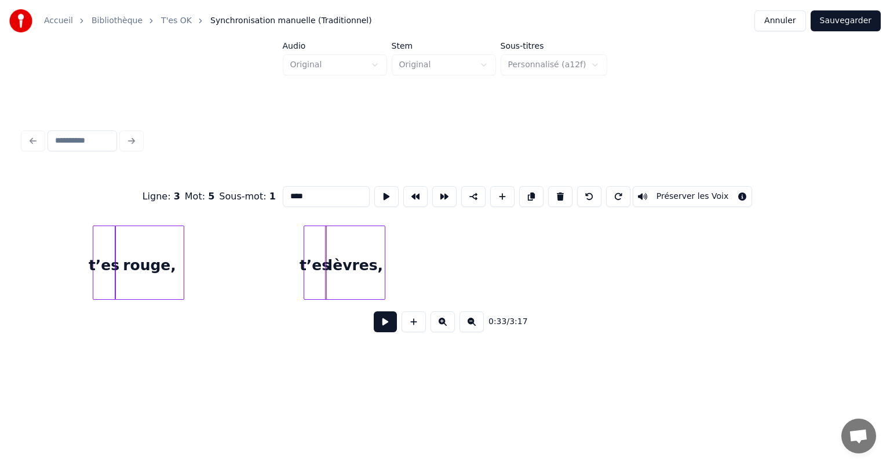
click at [317, 251] on div "t’es" at bounding box center [315, 265] width 22 height 79
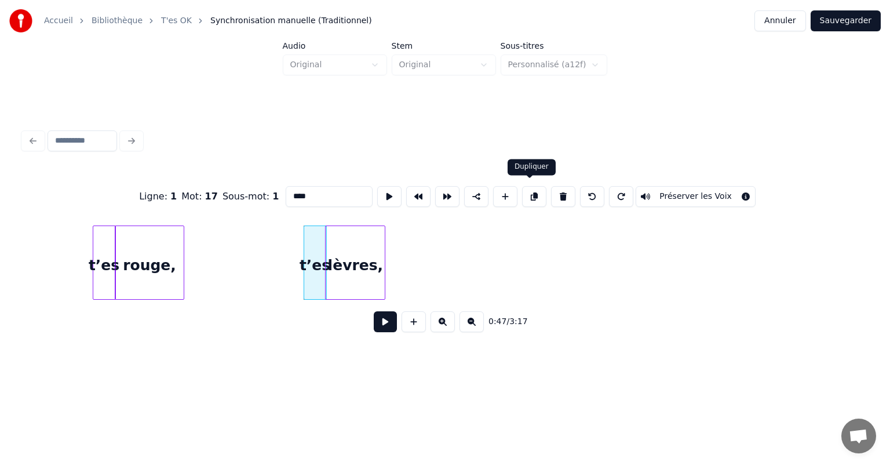
click at [539, 192] on button at bounding box center [534, 196] width 24 height 21
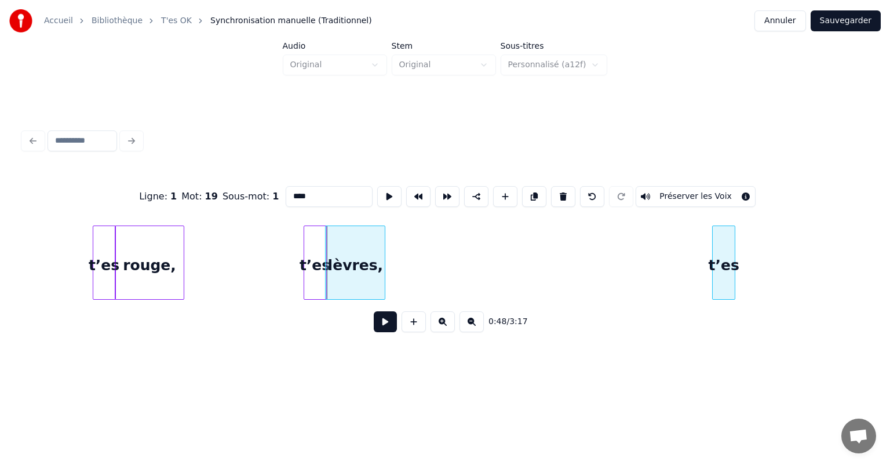
click at [725, 295] on div "t’es rouge, t’es lèvres, t’es" at bounding box center [445, 263] width 844 height 74
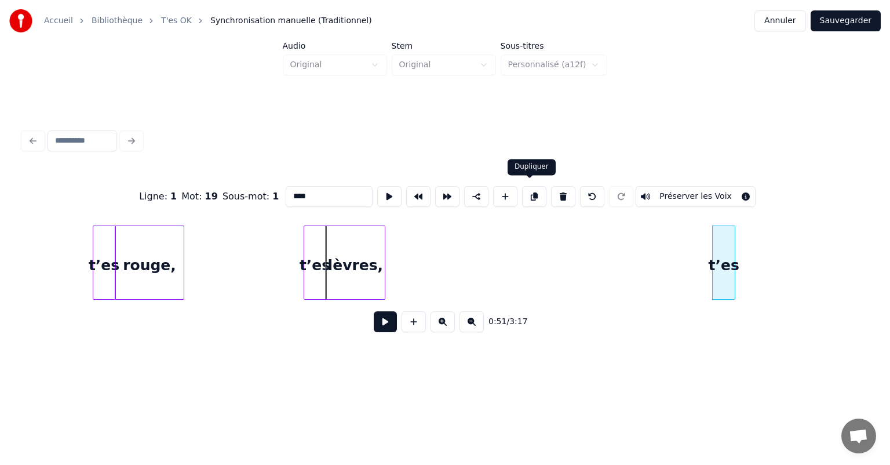
click at [530, 190] on button at bounding box center [534, 196] width 24 height 21
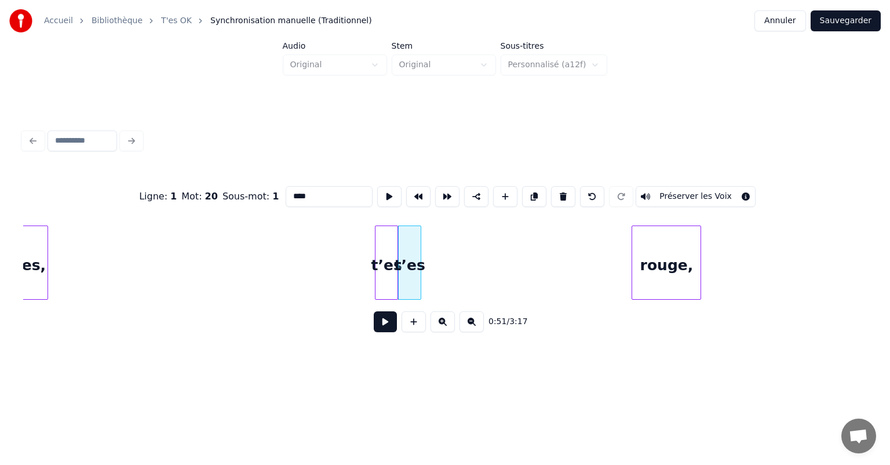
scroll to position [0, 5625]
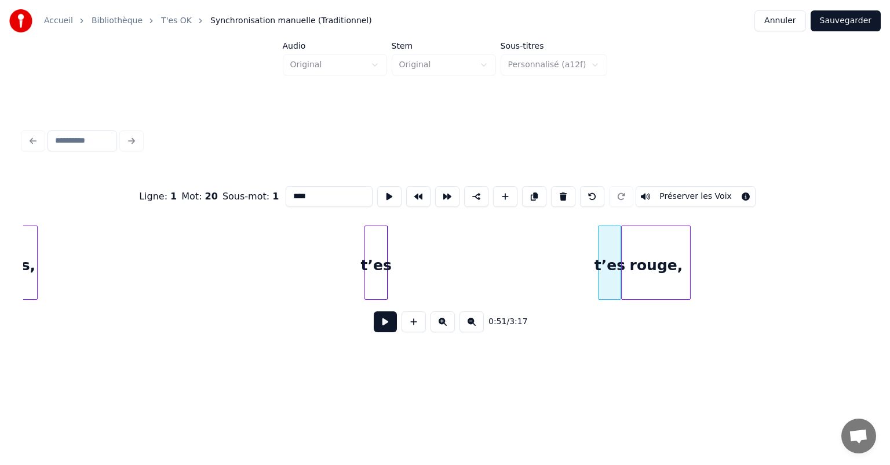
click at [617, 282] on div "t’es" at bounding box center [610, 265] width 22 height 79
click at [539, 192] on button at bounding box center [534, 196] width 24 height 21
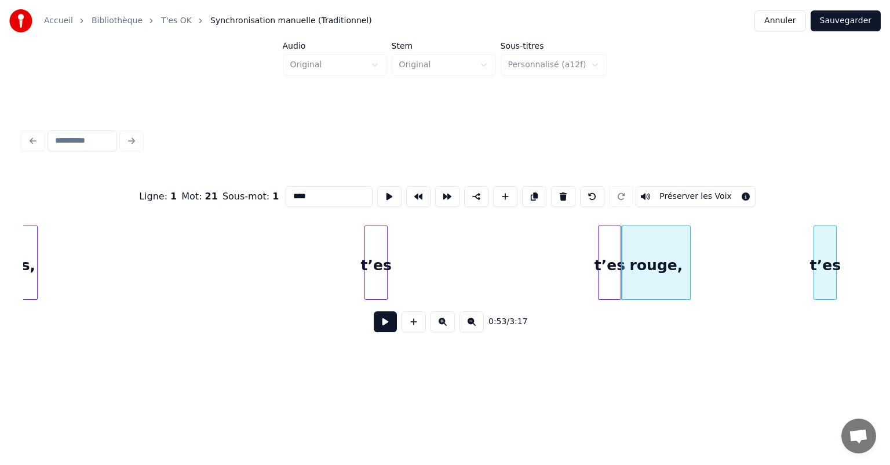
click at [827, 288] on div "t’es" at bounding box center [825, 265] width 22 height 79
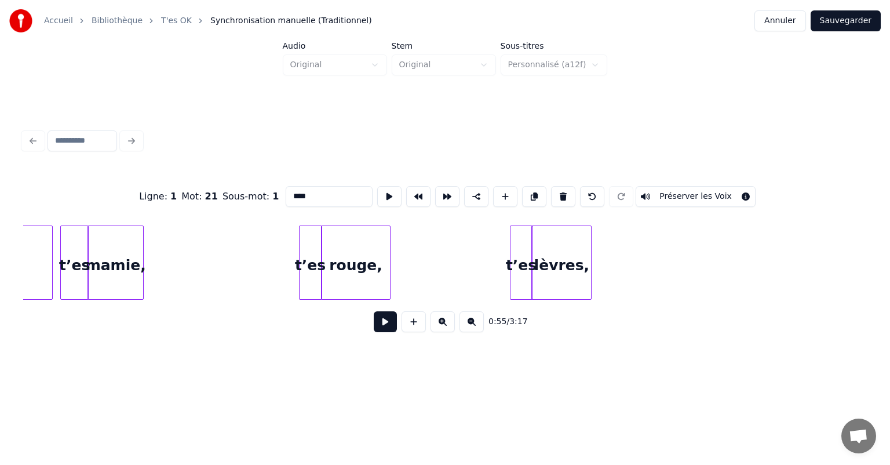
scroll to position [0, 5045]
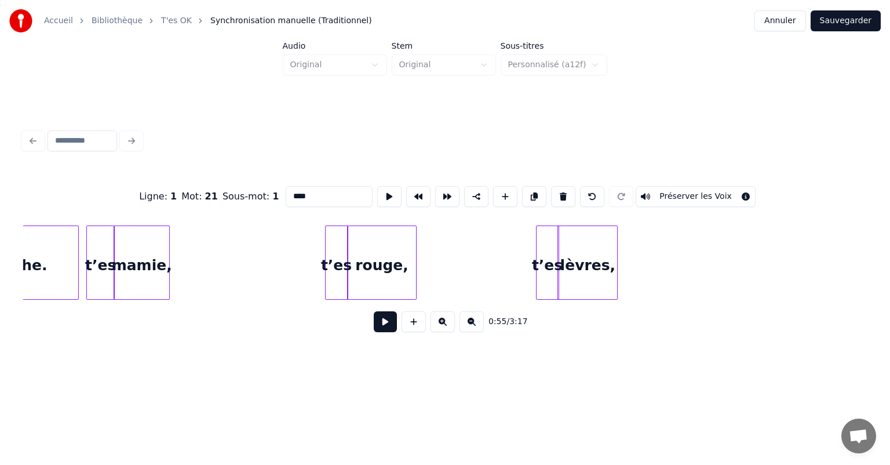
click at [158, 260] on div "mamie," at bounding box center [141, 265] width 55 height 79
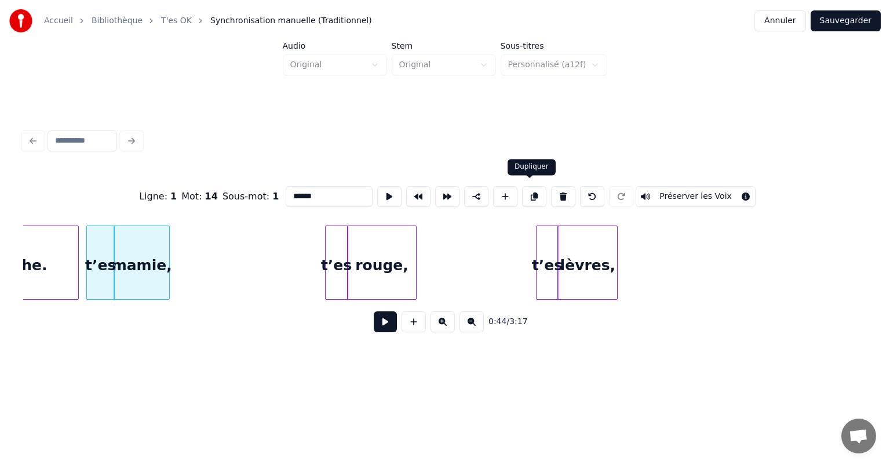
click at [529, 189] on button at bounding box center [534, 196] width 24 height 21
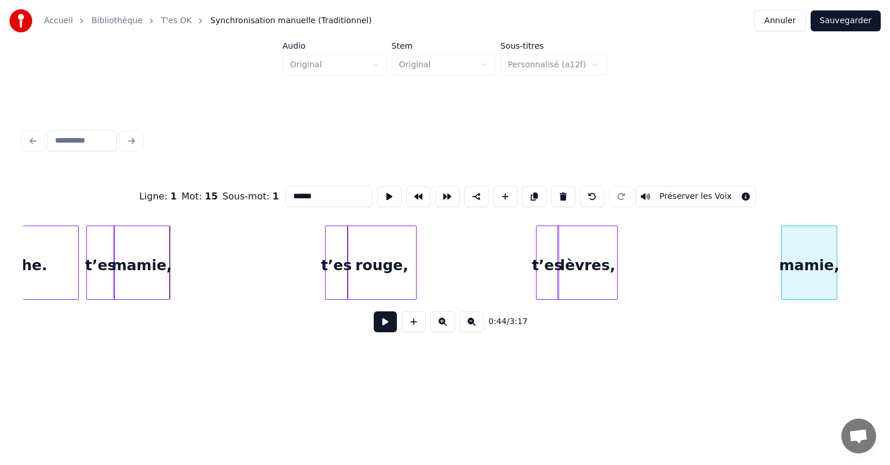
click at [816, 294] on div "lèvres, t’es rouge, t’es mamie, t’es proche. mamie," at bounding box center [445, 263] width 844 height 74
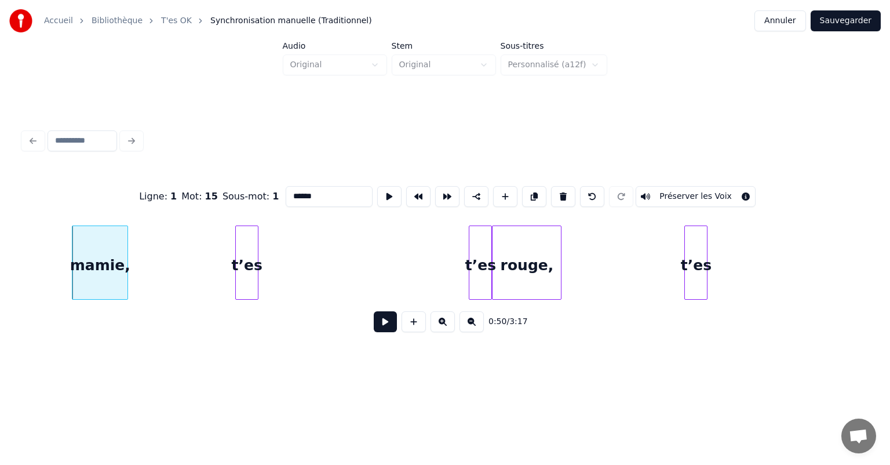
scroll to position [0, 5716]
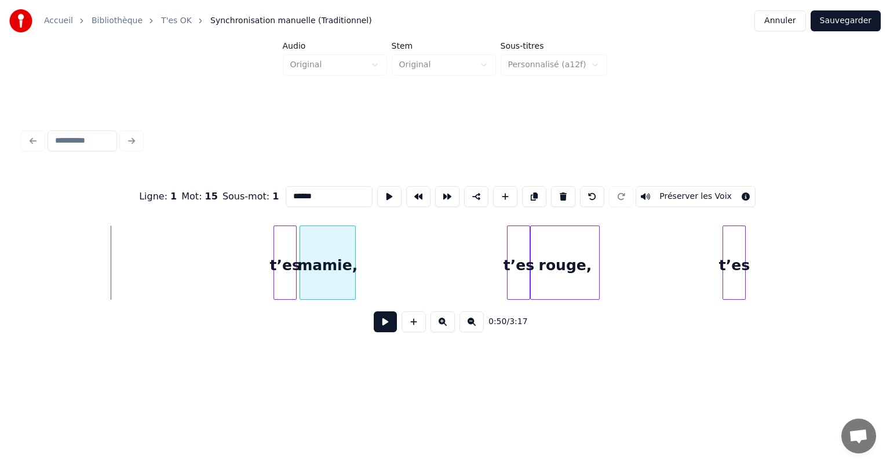
click at [329, 274] on div "mamie," at bounding box center [327, 265] width 55 height 79
click at [606, 378] on html "Accueil Bibliothèque T'es OK Synchronisation manuelle (Traditionnel) Annuler Sa…" at bounding box center [445, 195] width 890 height 391
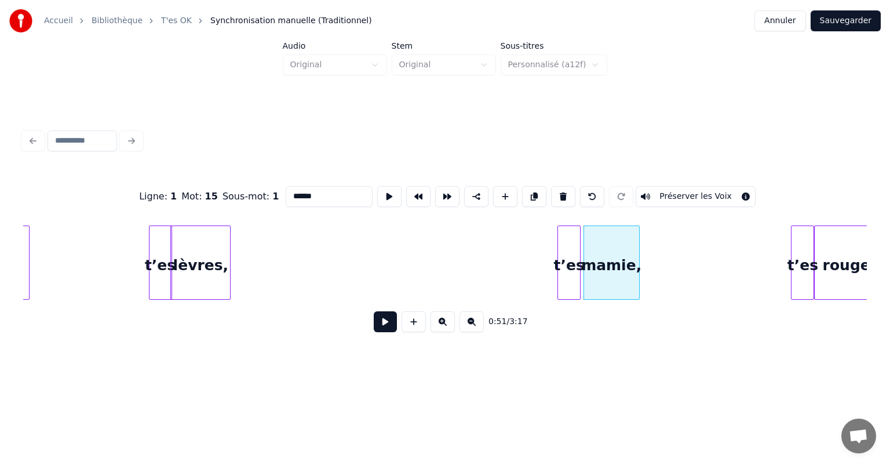
click at [221, 234] on div "lèvres," at bounding box center [200, 265] width 59 height 79
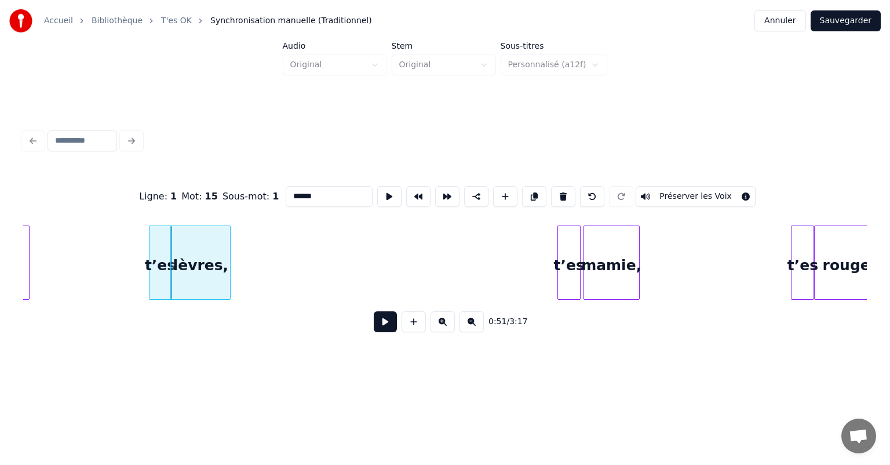
type input "*******"
click at [531, 195] on button at bounding box center [534, 196] width 24 height 21
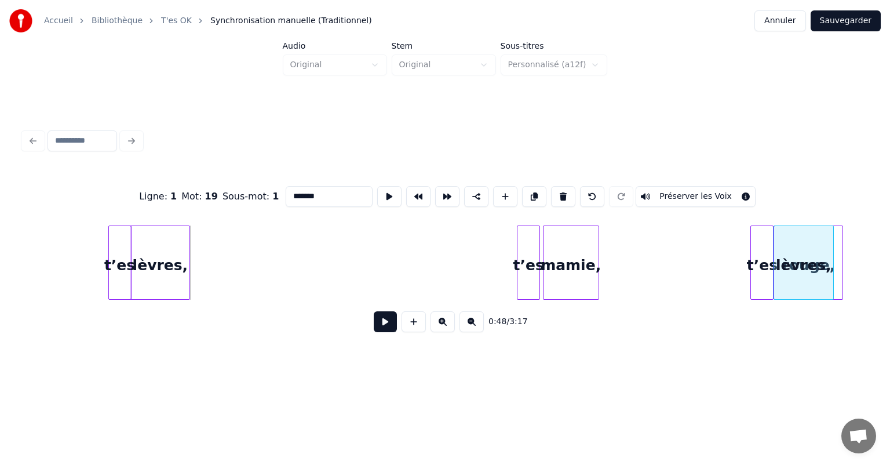
scroll to position [0, 5477]
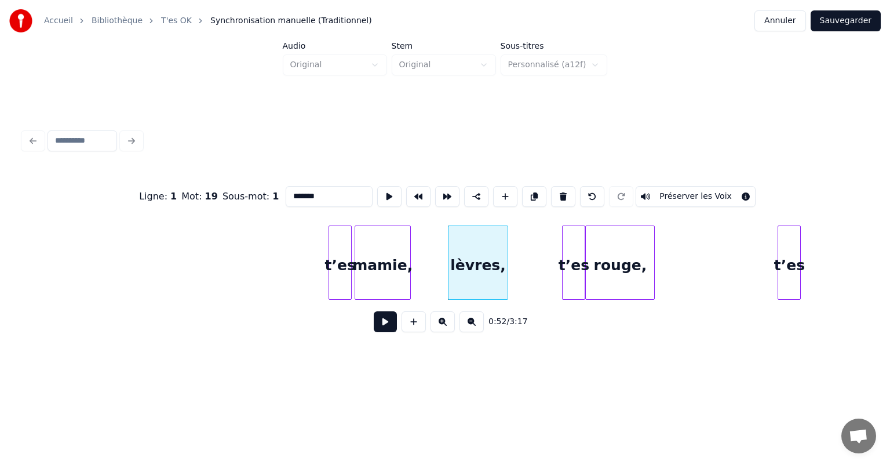
scroll to position [0, 5686]
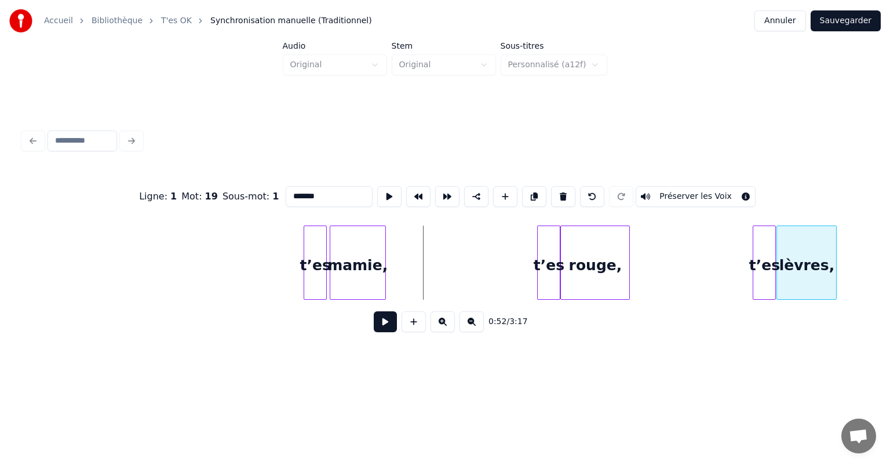
click at [824, 267] on div "lèvres," at bounding box center [806, 265] width 59 height 79
click at [646, 391] on html "Accueil Bibliothèque T'es OK Synchronisation manuelle (Traditionnel) Annuler Sa…" at bounding box center [445, 195] width 890 height 391
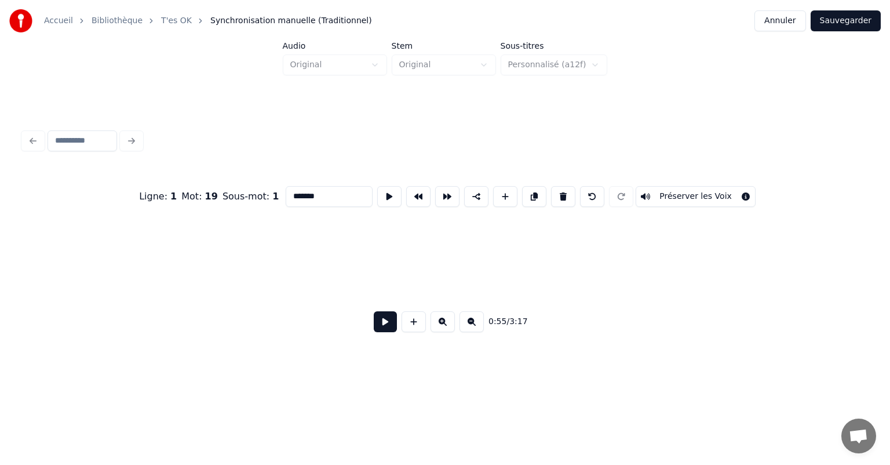
scroll to position [0, 0]
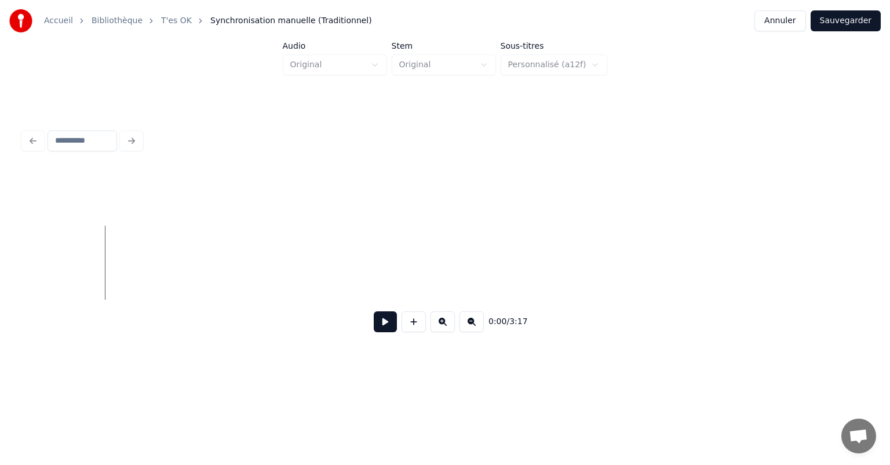
click at [390, 332] on button at bounding box center [385, 321] width 23 height 21
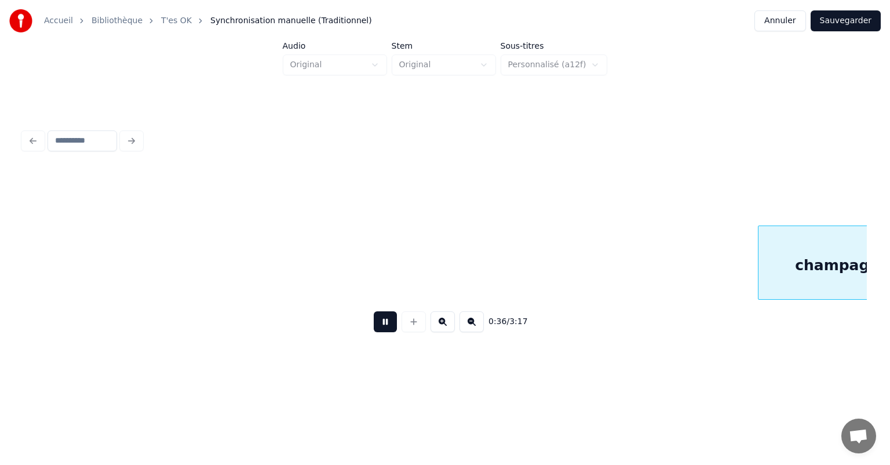
scroll to position [0, 4225]
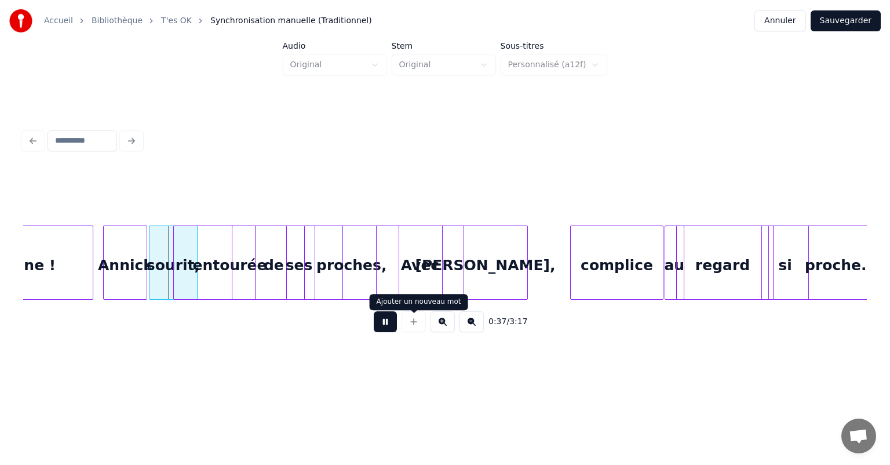
click at [381, 332] on button at bounding box center [385, 321] width 23 height 21
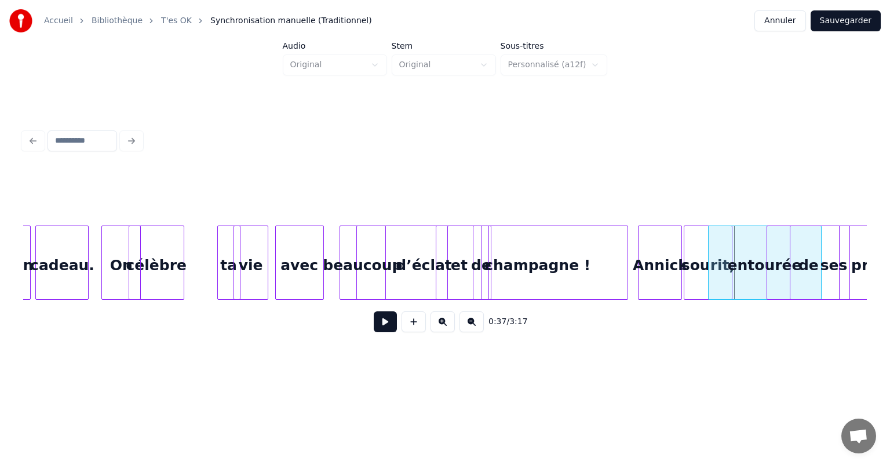
scroll to position [0, 3613]
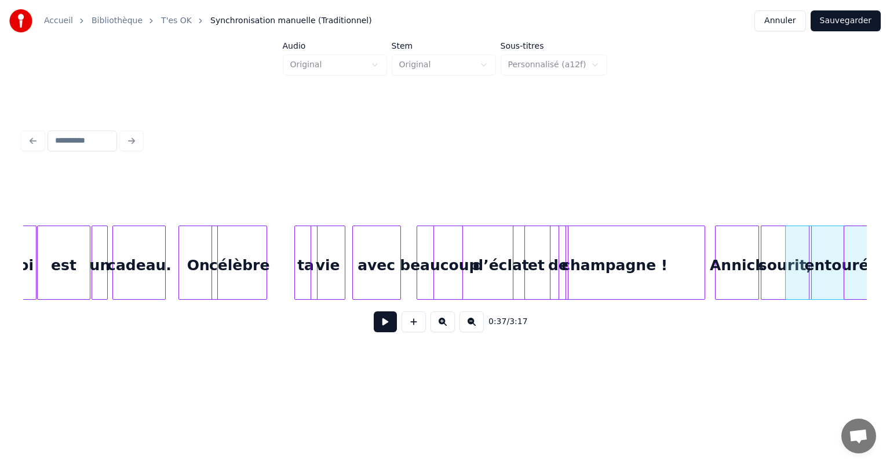
click at [249, 263] on div "célèbre" at bounding box center [239, 265] width 54 height 79
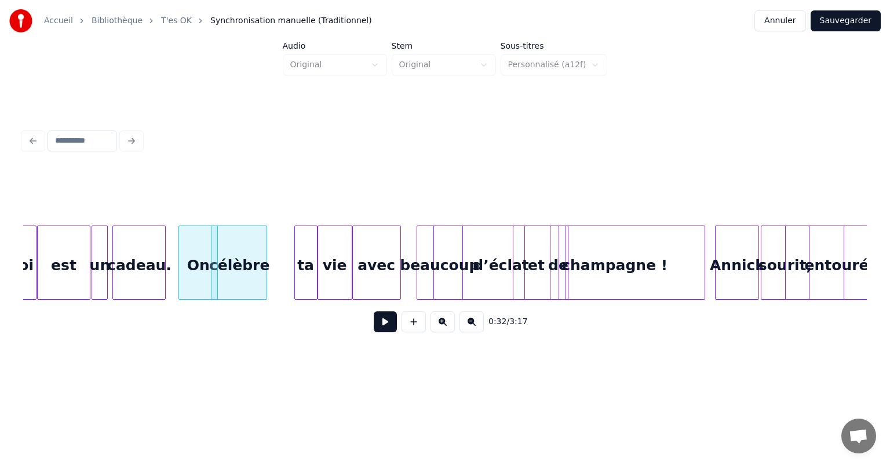
click at [333, 267] on div "vie" at bounding box center [335, 265] width 34 height 79
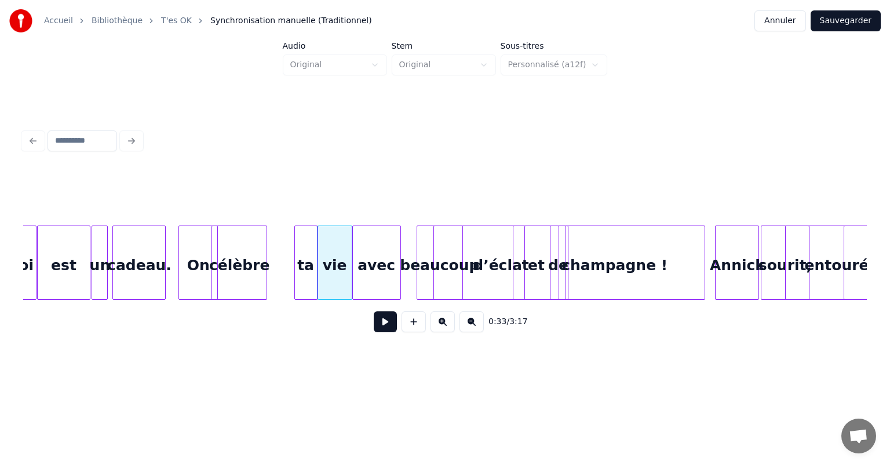
scroll to position [0, 3368]
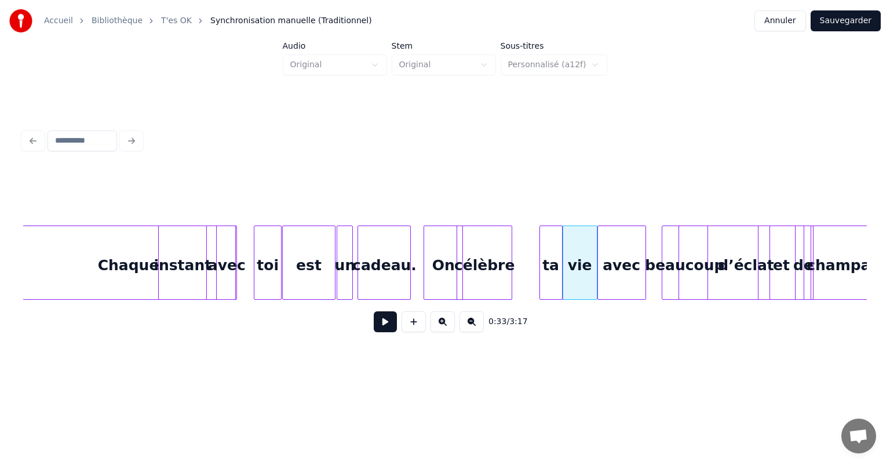
click at [177, 267] on div "instant" at bounding box center [183, 265] width 48 height 79
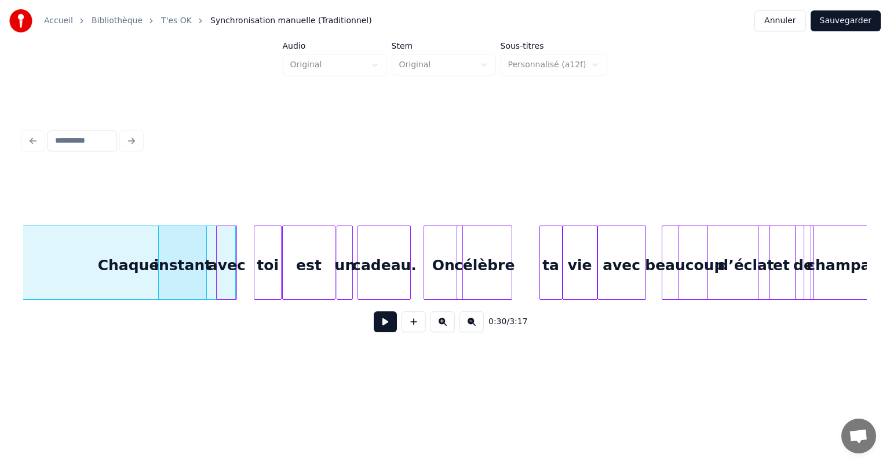
click at [239, 343] on div "0:30 / 3:17" at bounding box center [445, 322] width 844 height 44
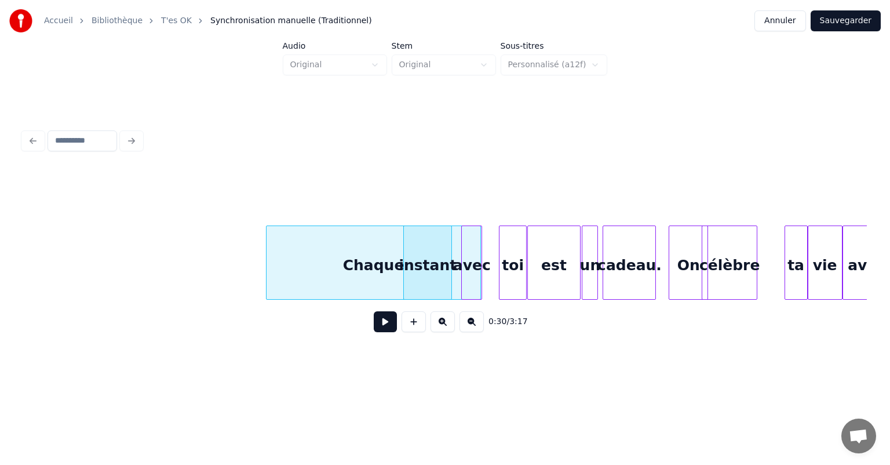
scroll to position [0, 3096]
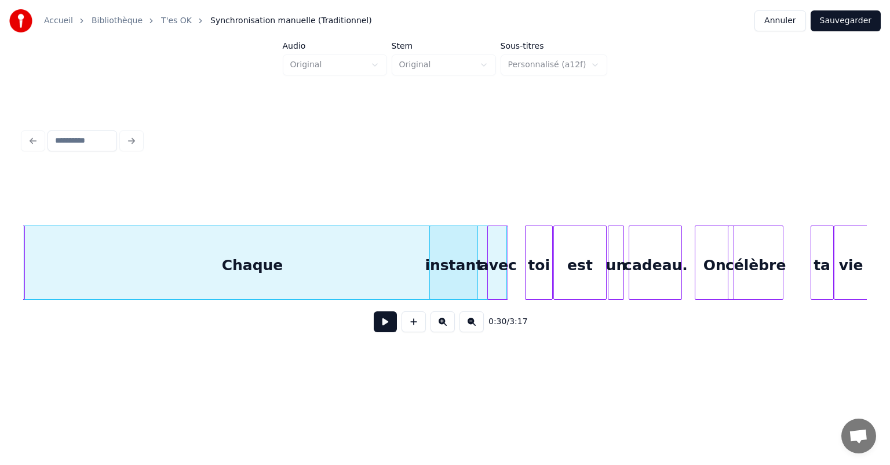
click at [0, 241] on div "Accueil Bibliothèque T'es OK Synchronisation manuelle (Traditionnel) Annuler Sa…" at bounding box center [445, 186] width 890 height 373
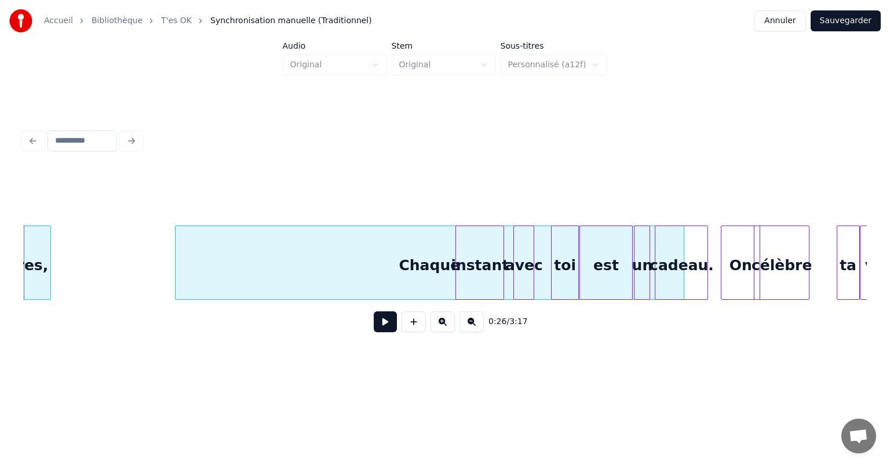
click at [415, 267] on div "Chaque" at bounding box center [430, 265] width 508 height 79
click at [417, 264] on div "Chaque" at bounding box center [423, 265] width 508 height 79
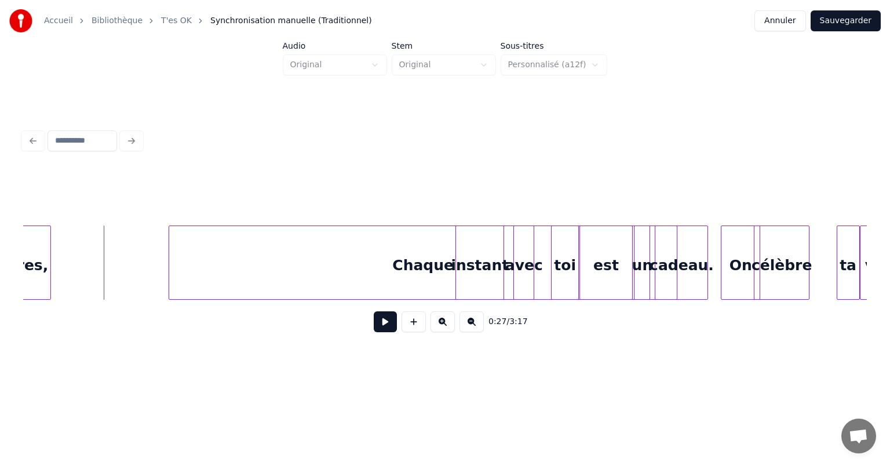
click at [388, 323] on button at bounding box center [385, 321] width 23 height 21
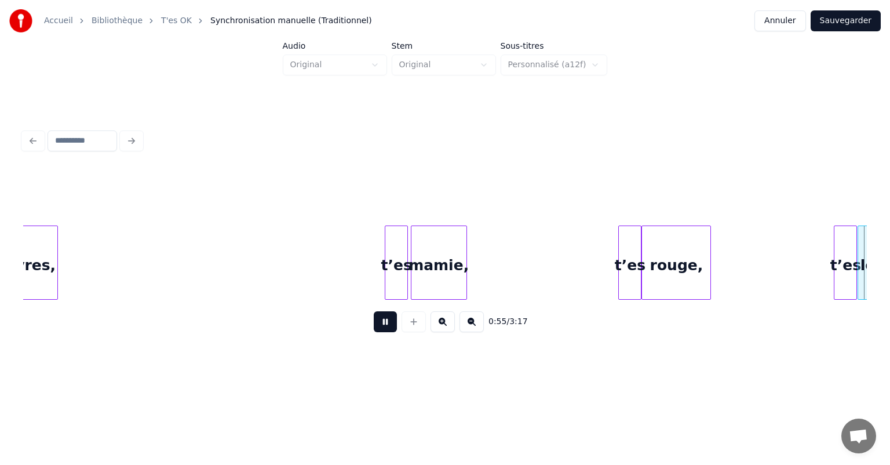
scroll to position [0, 6451]
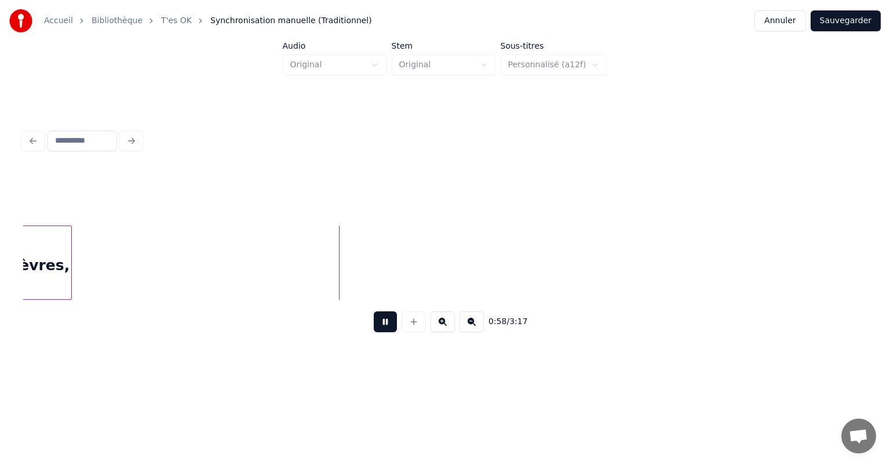
click at [390, 332] on button at bounding box center [385, 321] width 23 height 21
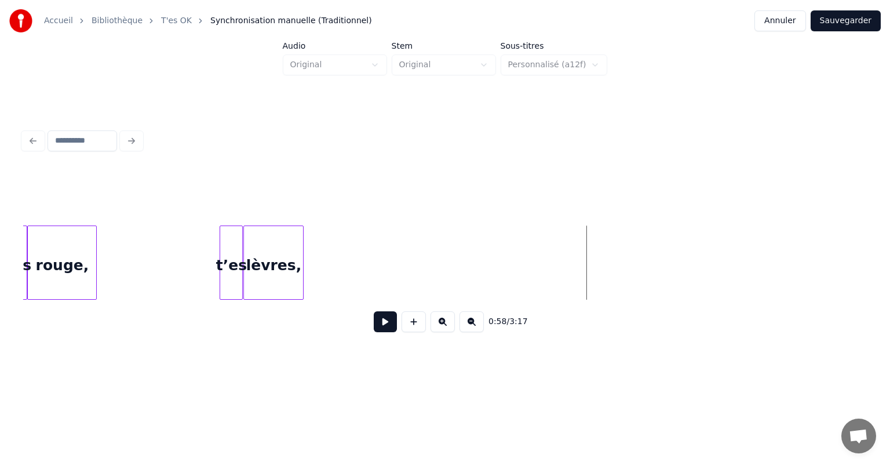
scroll to position [0, 6193]
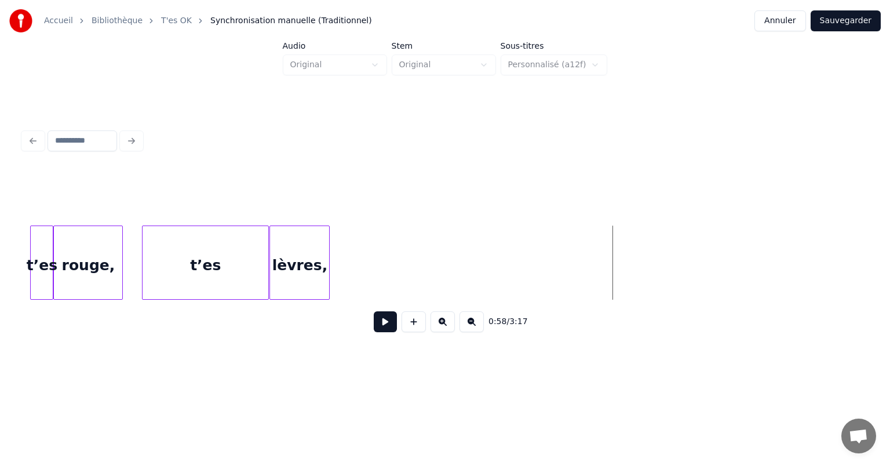
click at [143, 250] on div at bounding box center [144, 262] width 3 height 73
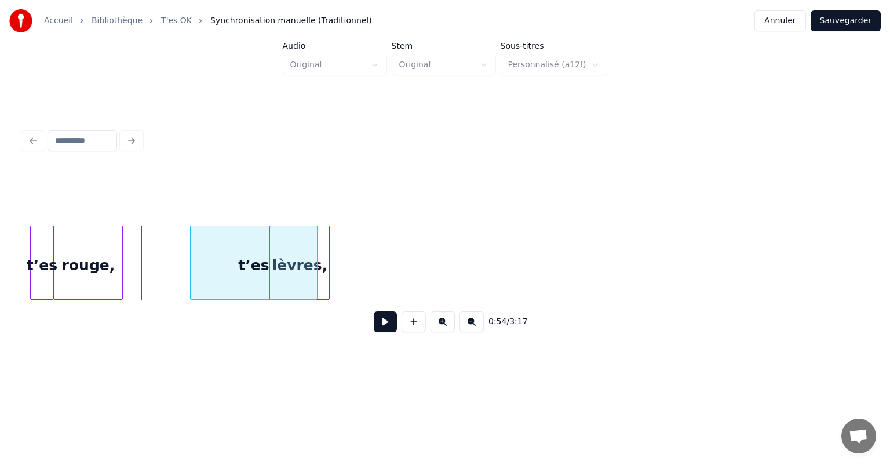
click at [243, 266] on div "t’es" at bounding box center [254, 265] width 127 height 79
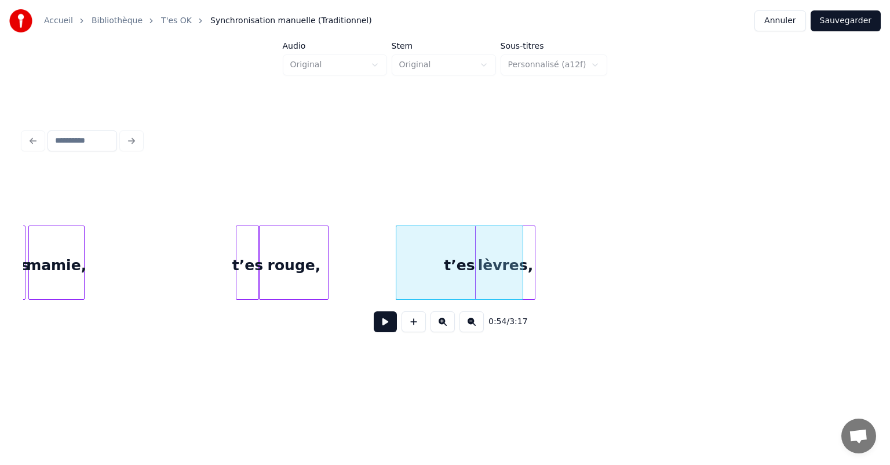
scroll to position [0, 5973]
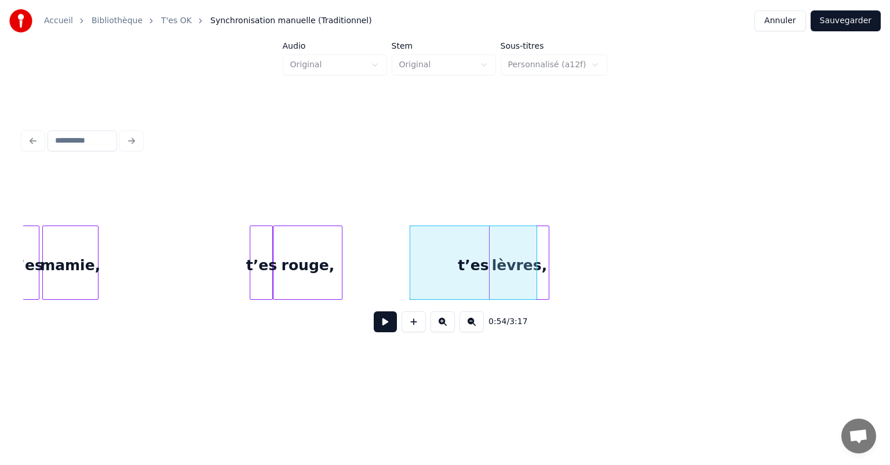
click at [260, 263] on div "t’es" at bounding box center [261, 265] width 22 height 79
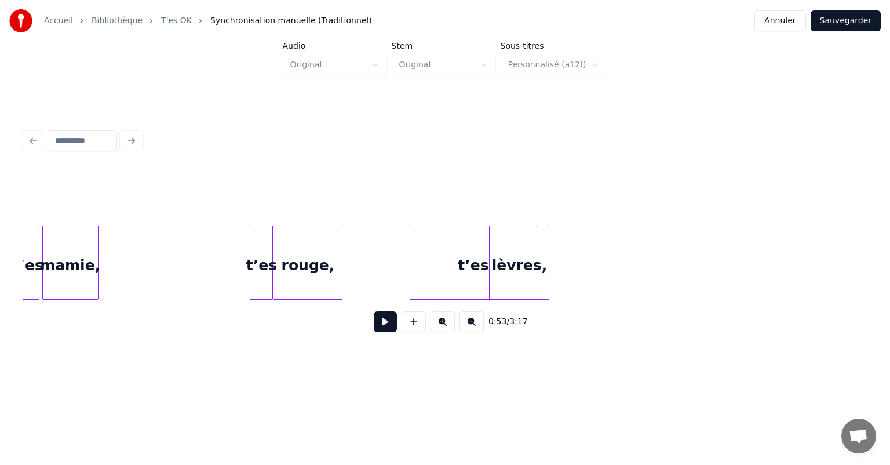
click at [252, 253] on div at bounding box center [251, 262] width 3 height 73
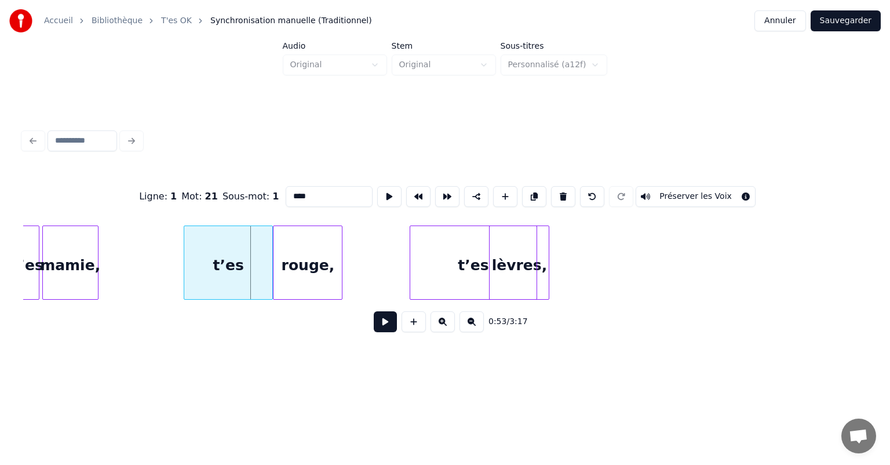
click at [184, 256] on div at bounding box center [185, 262] width 3 height 73
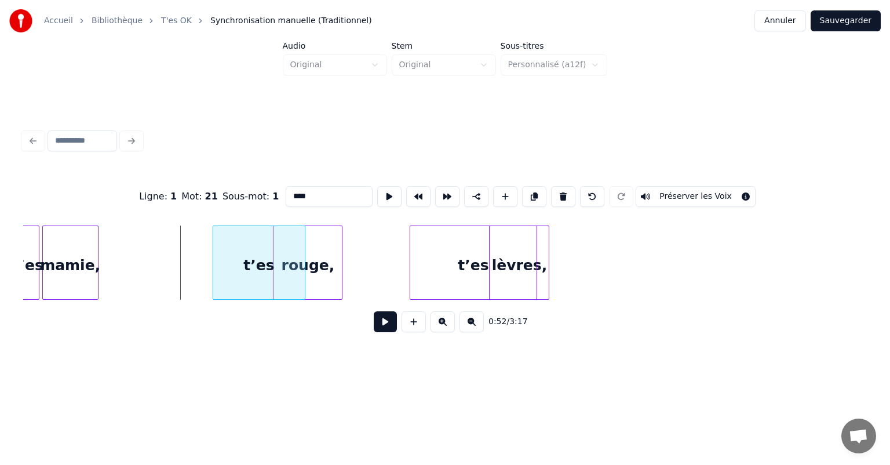
click at [269, 268] on div "t’es" at bounding box center [259, 265] width 92 height 79
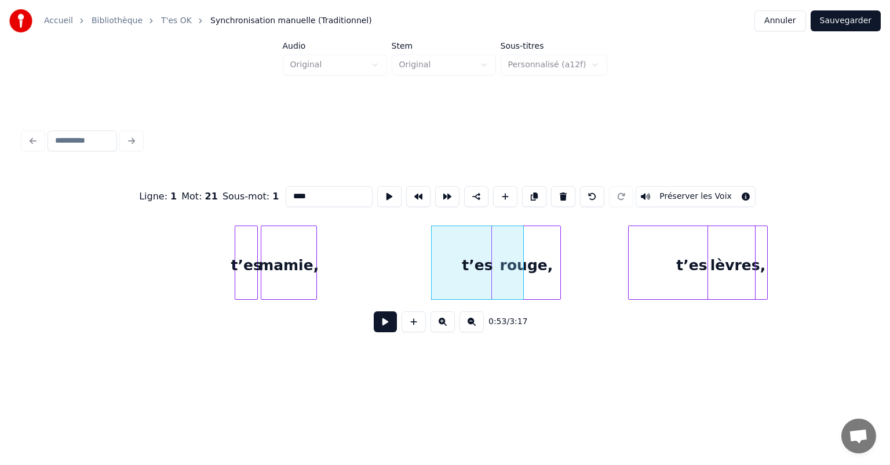
scroll to position [0, 5638]
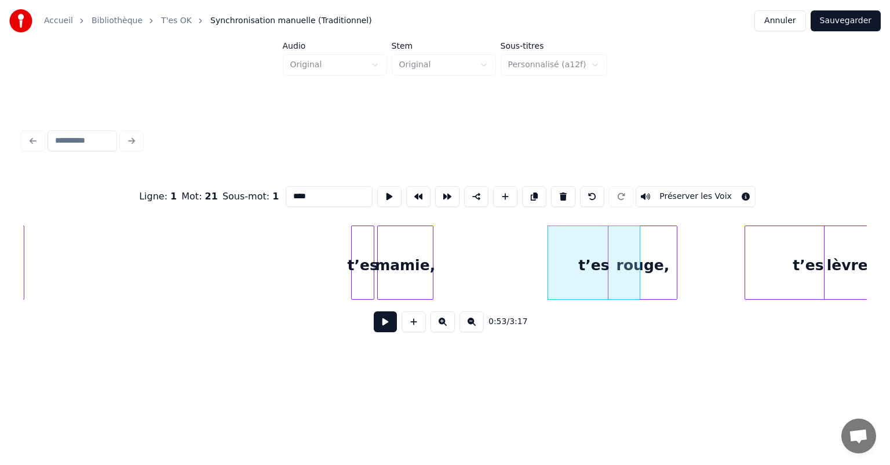
click at [390, 241] on div "mamie," at bounding box center [405, 265] width 55 height 79
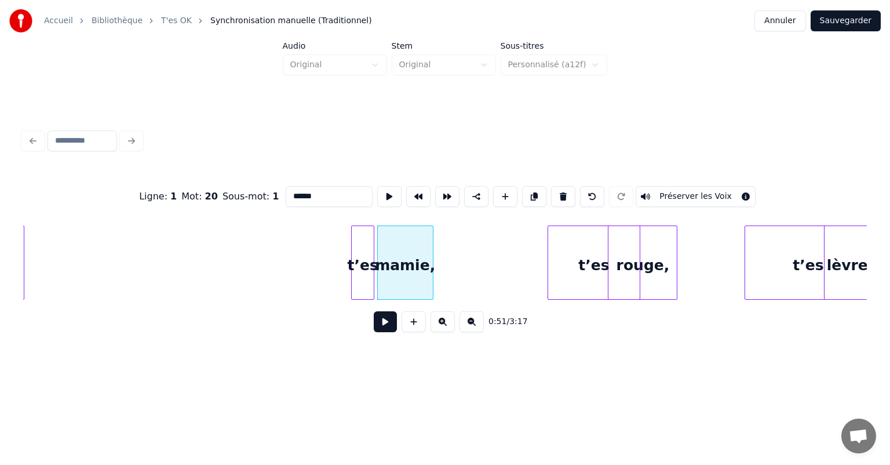
click at [361, 241] on div "t’es" at bounding box center [363, 265] width 22 height 79
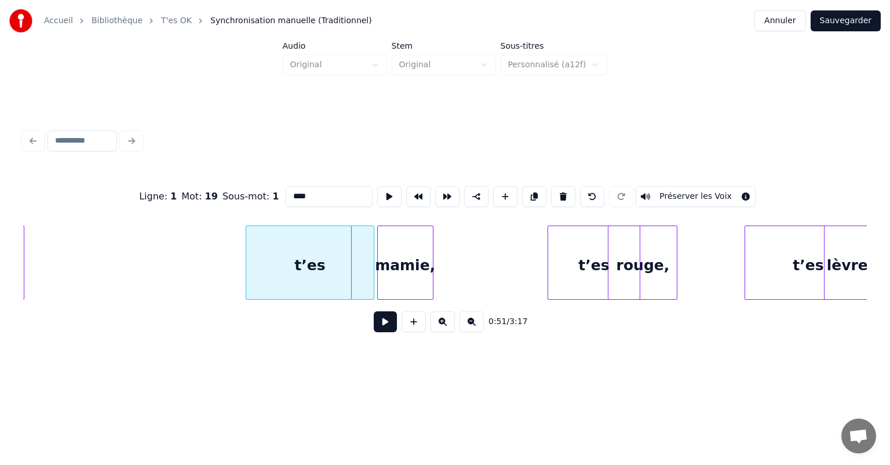
click at [246, 246] on div at bounding box center [247, 262] width 3 height 73
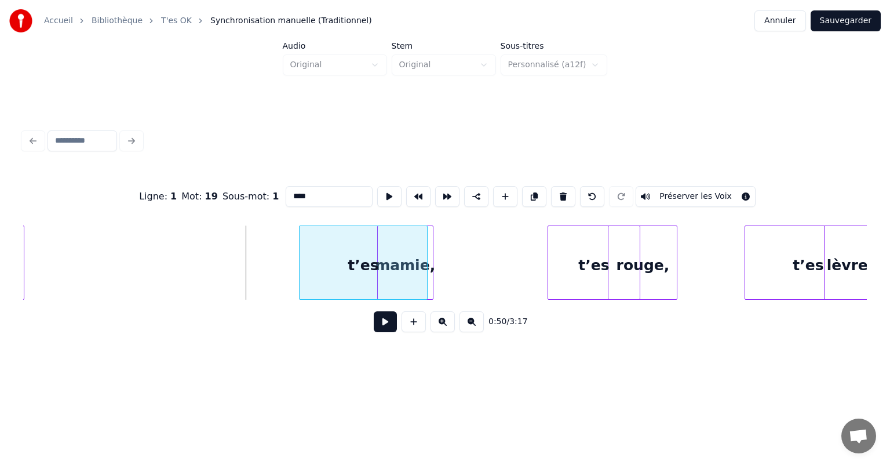
click at [369, 271] on div "t’es" at bounding box center [364, 265] width 128 height 79
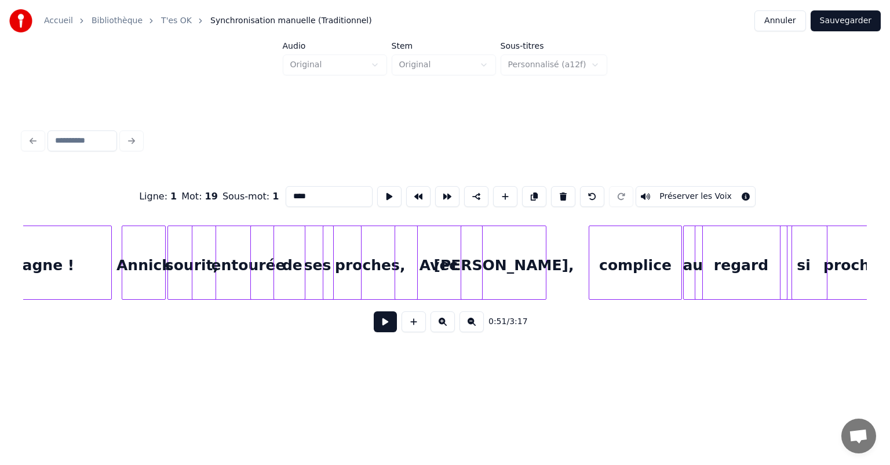
scroll to position [0, 3832]
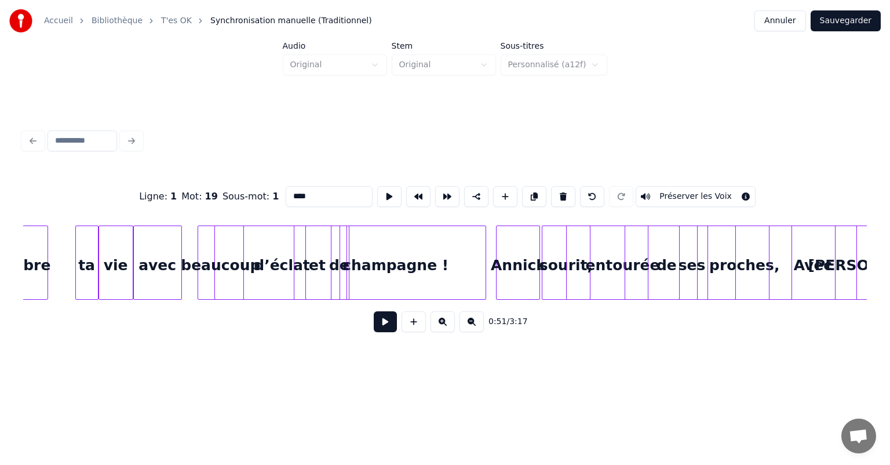
click at [510, 235] on div "Annick" at bounding box center [518, 265] width 43 height 79
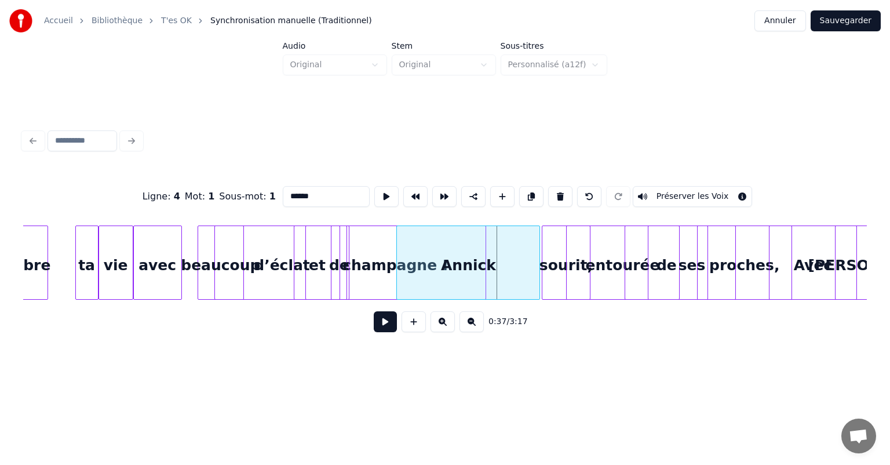
click at [397, 241] on div at bounding box center [398, 262] width 3 height 73
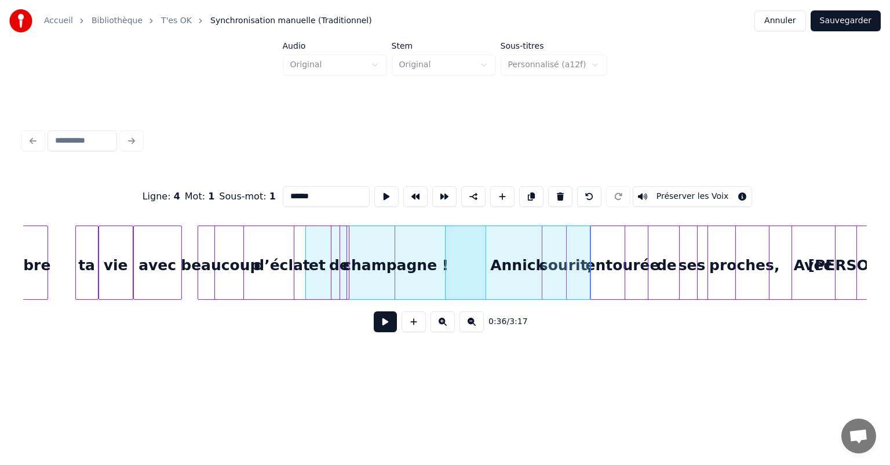
click at [511, 286] on div "Annick" at bounding box center [518, 265] width 145 height 79
click at [445, 391] on html "Accueil Bibliothèque T'es OK Synchronisation manuelle (Traditionnel) Annuler Sa…" at bounding box center [445, 195] width 890 height 391
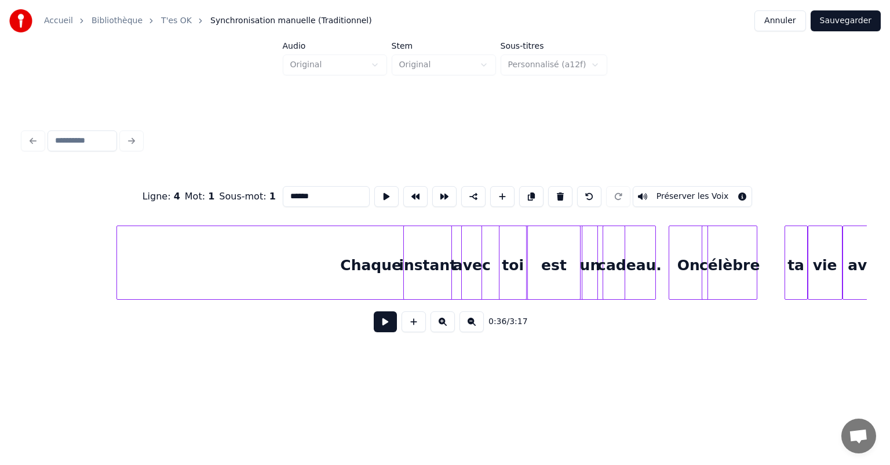
scroll to position [0, 3187]
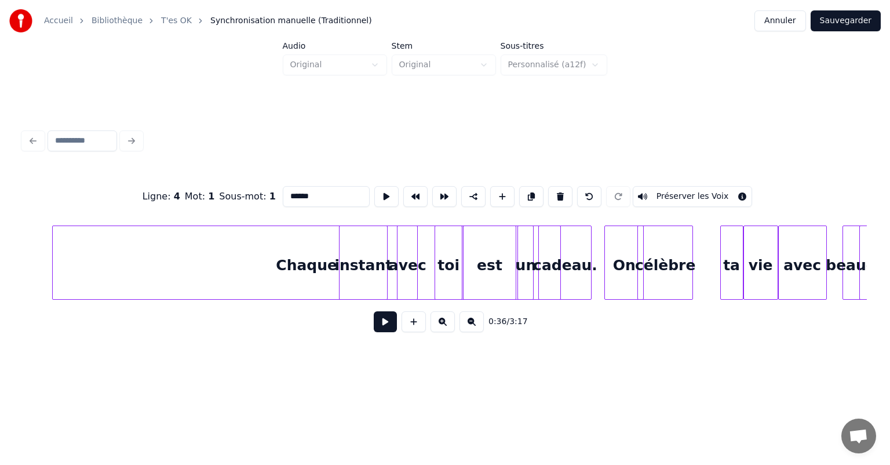
click at [99, 263] on div "Chaque" at bounding box center [307, 265] width 508 height 79
type input "******"
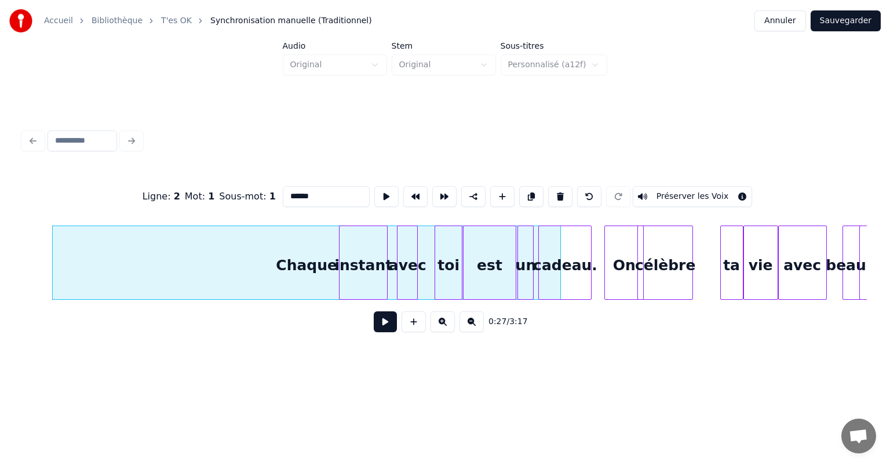
click at [377, 327] on button at bounding box center [385, 321] width 23 height 21
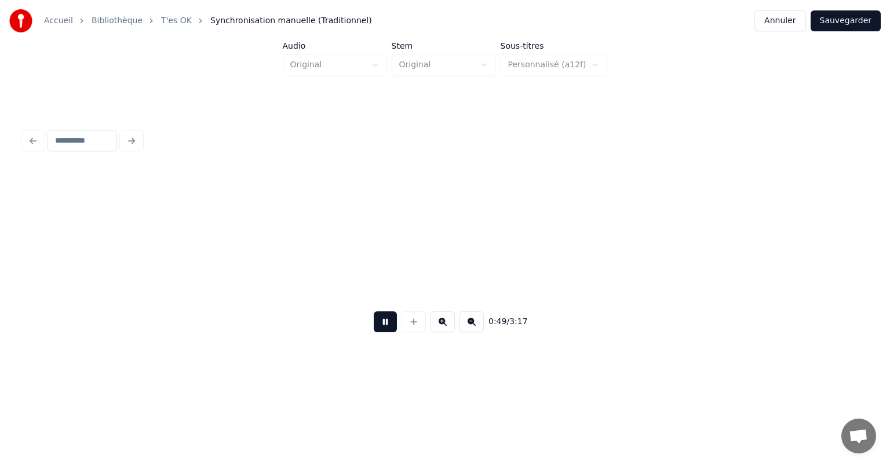
scroll to position [0, 5720]
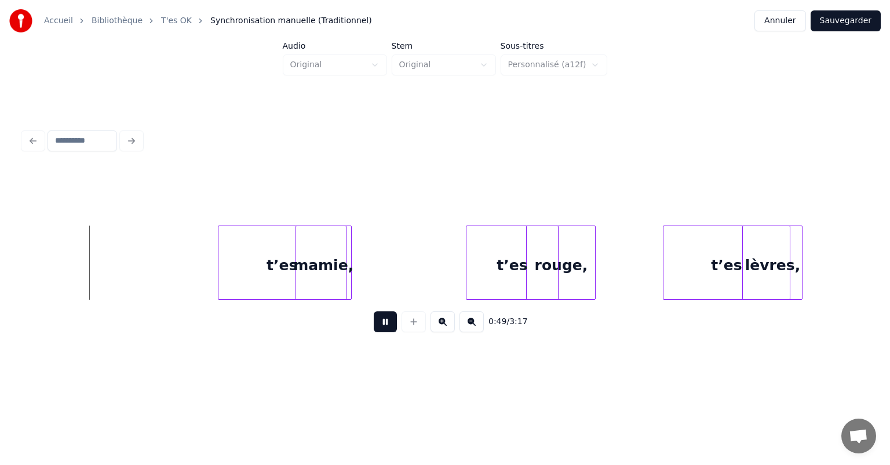
click at [391, 320] on button at bounding box center [385, 321] width 23 height 21
click at [859, 28] on button "Sauvegarder" at bounding box center [846, 20] width 70 height 21
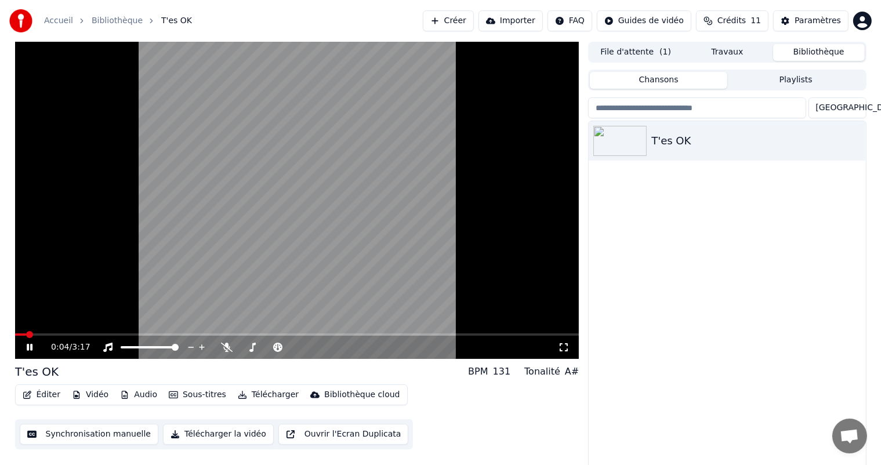
click at [311, 188] on video at bounding box center [297, 200] width 564 height 317
click at [135, 395] on button "Audio" at bounding box center [138, 395] width 46 height 16
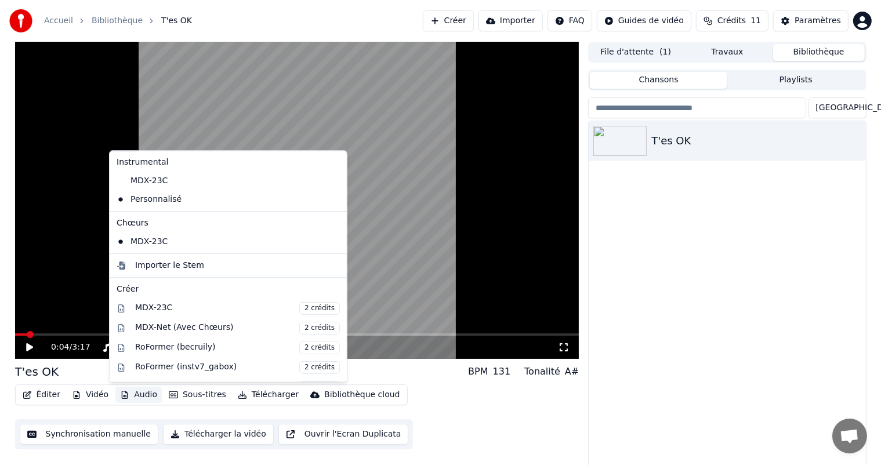
click at [474, 21] on button "Créer" at bounding box center [448, 20] width 51 height 21
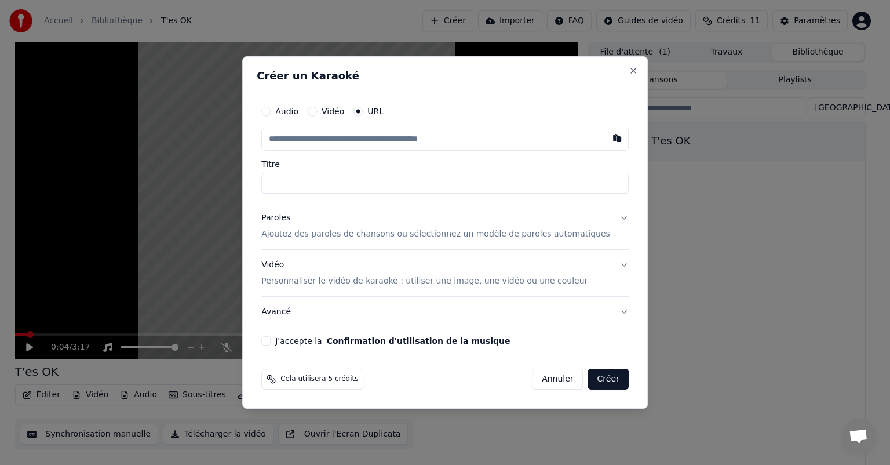
click at [518, 143] on input "text" at bounding box center [445, 139] width 368 height 23
click at [333, 183] on input "Titre" at bounding box center [445, 183] width 368 height 21
click at [289, 183] on input "*****" at bounding box center [445, 183] width 368 height 21
type input "*****"
click at [408, 235] on p "Ajoutez des paroles de chansons ou sélectionnez un modèle de paroles automatiqu…" at bounding box center [435, 234] width 349 height 12
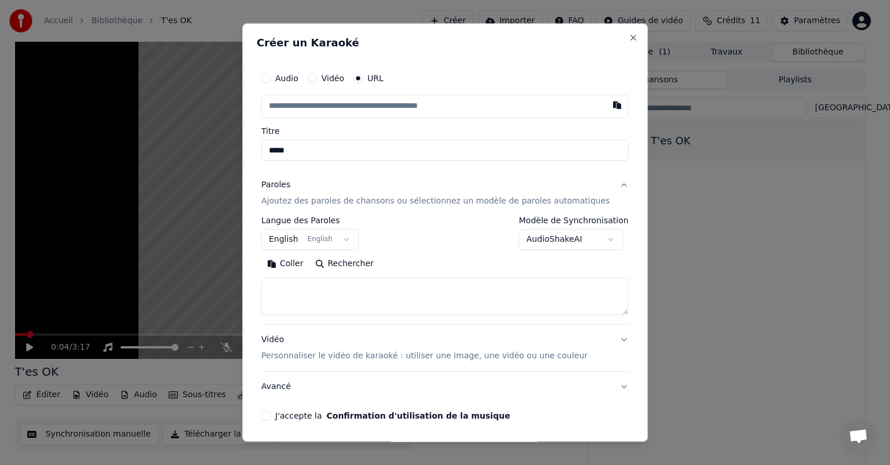
click at [291, 294] on textarea at bounding box center [445, 296] width 368 height 37
click at [299, 262] on button "Coller" at bounding box center [285, 263] width 48 height 19
click at [424, 294] on textarea "**********" at bounding box center [427, 296] width 333 height 37
click at [405, 289] on textarea "**********" at bounding box center [427, 296] width 333 height 37
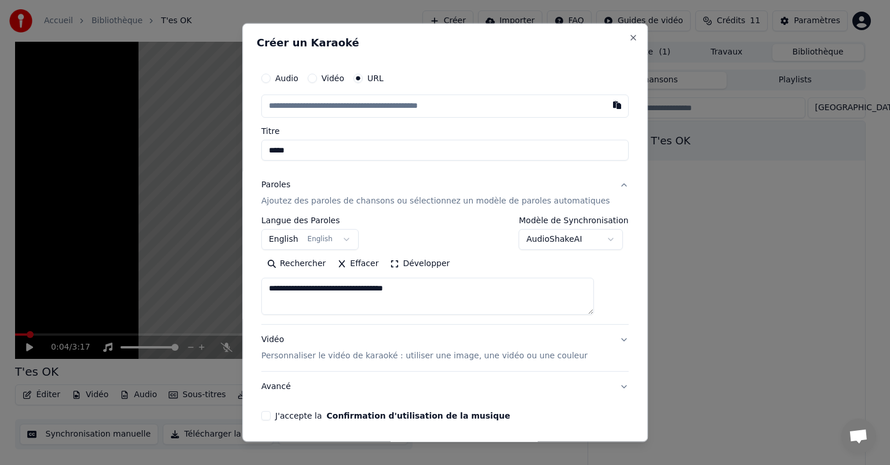
type textarea "**********"
drag, startPoint x: 279, startPoint y: 288, endPoint x: 431, endPoint y: 288, distance: 152.5
click at [431, 288] on textarea "**********" at bounding box center [427, 296] width 333 height 37
click at [346, 235] on button "English English" at bounding box center [309, 239] width 97 height 21
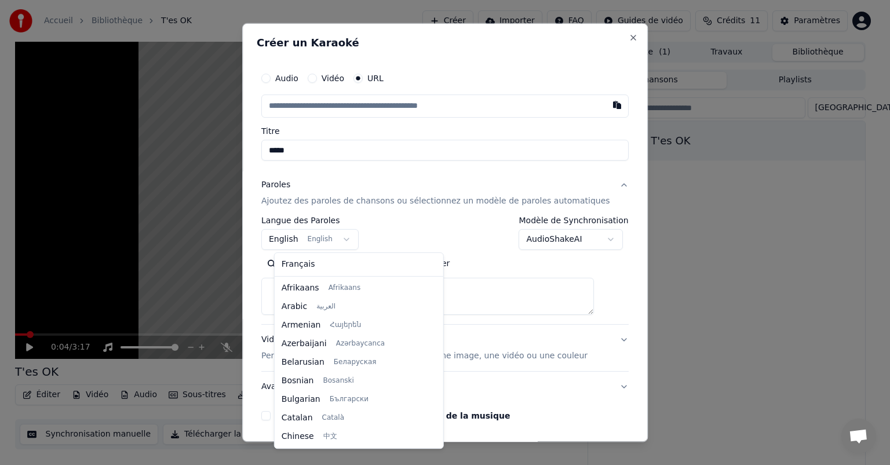
scroll to position [93, 0]
select select "**"
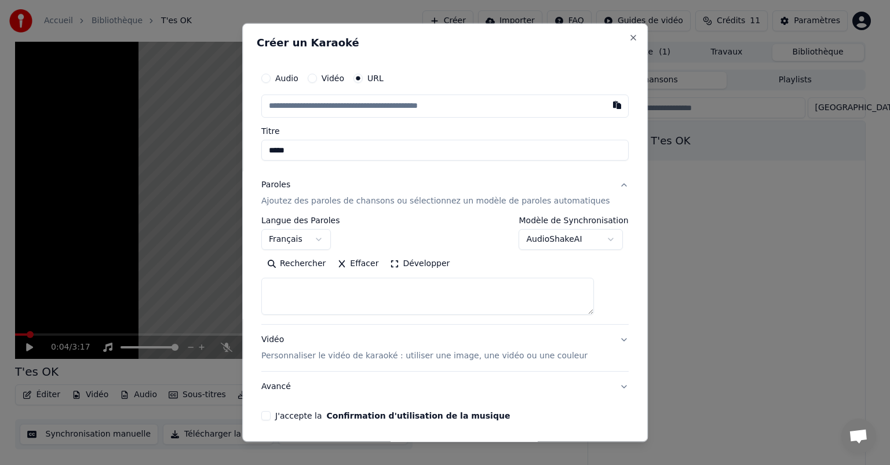
scroll to position [0, 0]
click at [378, 266] on button "Effacer" at bounding box center [358, 263] width 53 height 19
click at [301, 264] on button "Coller" at bounding box center [285, 263] width 48 height 19
drag, startPoint x: 339, startPoint y: 290, endPoint x: 275, endPoint y: 278, distance: 65.6
click at [275, 278] on textarea "**********" at bounding box center [427, 296] width 333 height 37
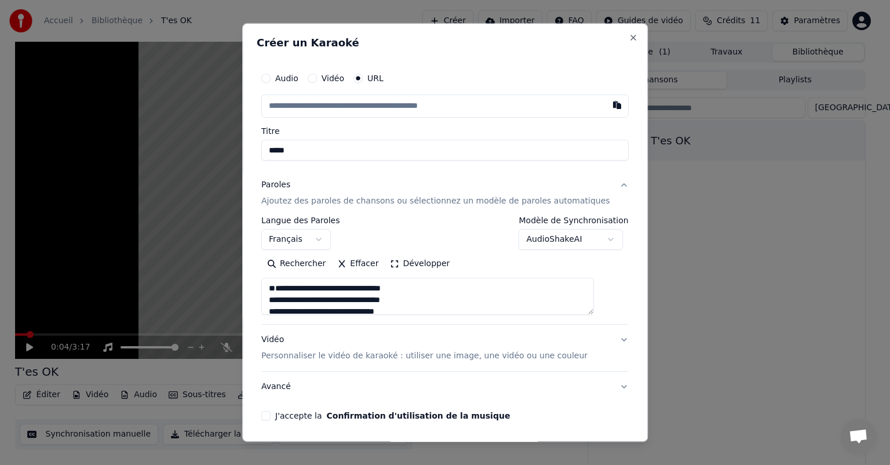
click at [292, 299] on textarea "**********" at bounding box center [427, 296] width 333 height 37
click at [280, 301] on textarea "**********" at bounding box center [427, 296] width 333 height 37
drag, startPoint x: 428, startPoint y: 298, endPoint x: 276, endPoint y: 303, distance: 152.0
click at [276, 303] on textarea "**********" at bounding box center [427, 296] width 333 height 37
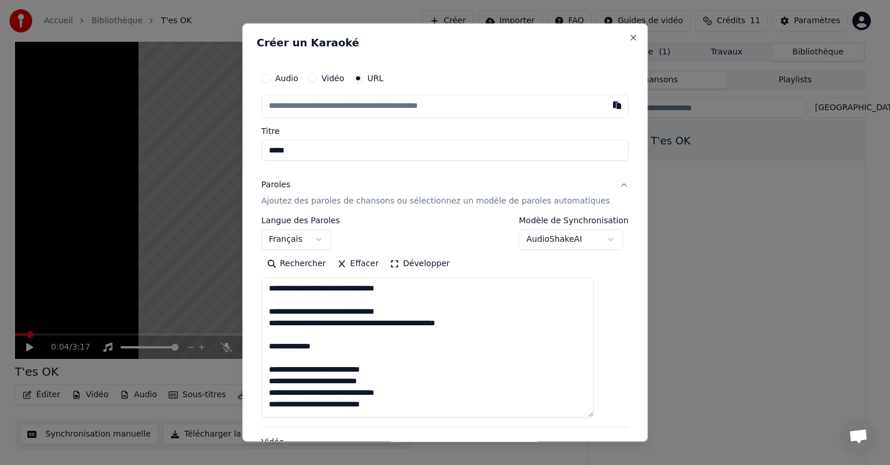
drag, startPoint x: 601, startPoint y: 311, endPoint x: 594, endPoint y: 414, distance: 104.0
click at [594, 414] on textarea "**********" at bounding box center [427, 348] width 333 height 140
drag, startPoint x: 500, startPoint y: 318, endPoint x: 266, endPoint y: 318, distance: 234.8
click at [266, 318] on div "**********" at bounding box center [445, 232] width 406 height 419
click at [332, 349] on textarea "**********" at bounding box center [427, 348] width 333 height 140
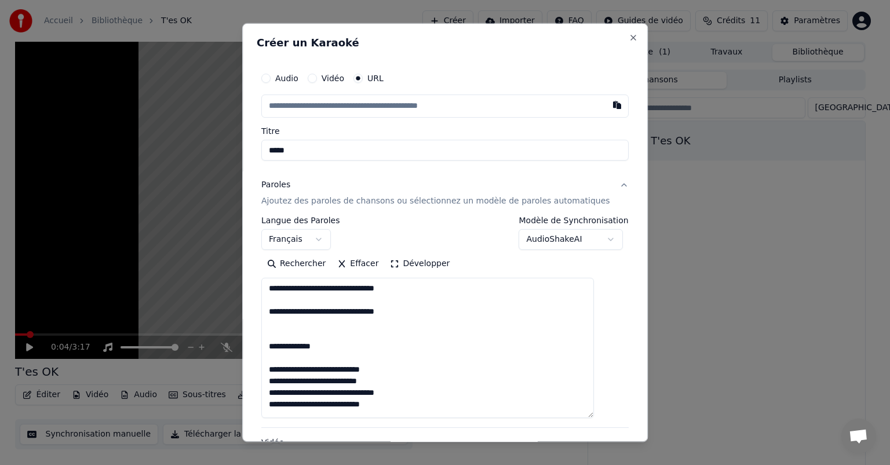
drag, startPoint x: 346, startPoint y: 343, endPoint x: 281, endPoint y: 347, distance: 65.1
click at [281, 347] on textarea "**********" at bounding box center [427, 348] width 333 height 140
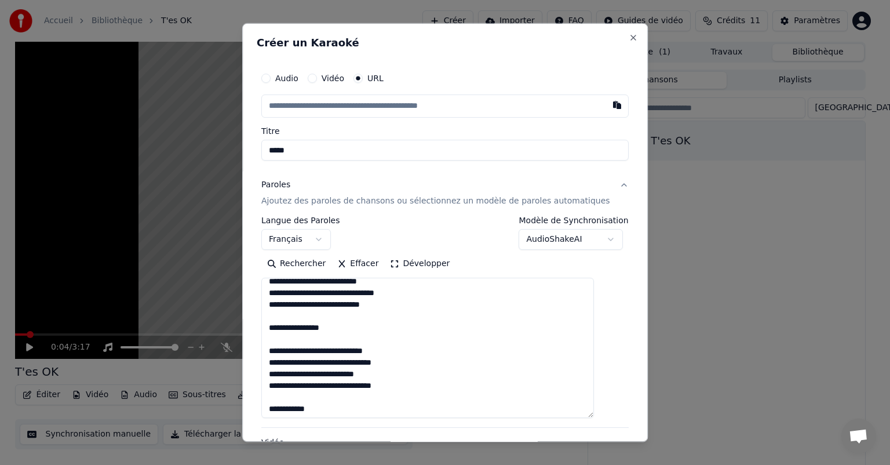
scroll to position [116, 0]
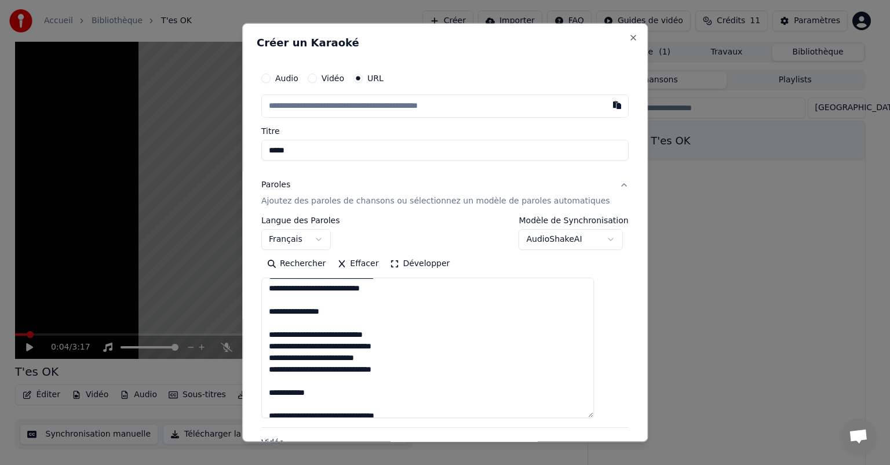
drag, startPoint x: 338, startPoint y: 311, endPoint x: 257, endPoint y: 302, distance: 81.0
click at [257, 302] on div "**********" at bounding box center [445, 232] width 406 height 419
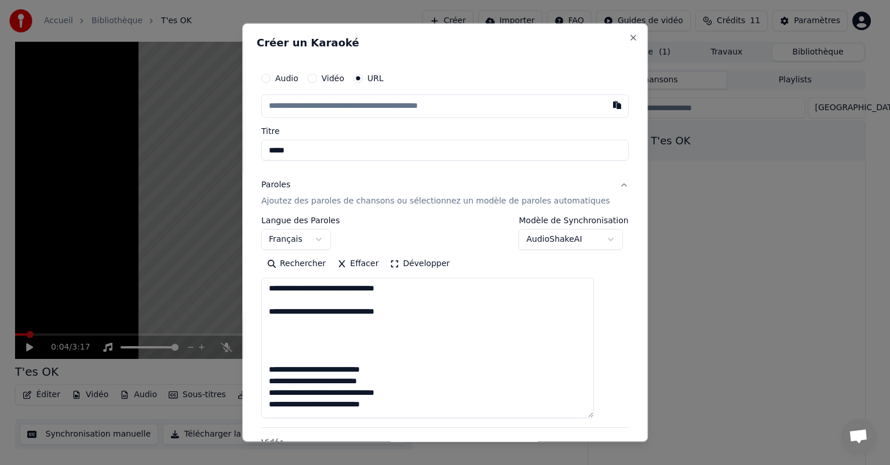
scroll to position [58, 0]
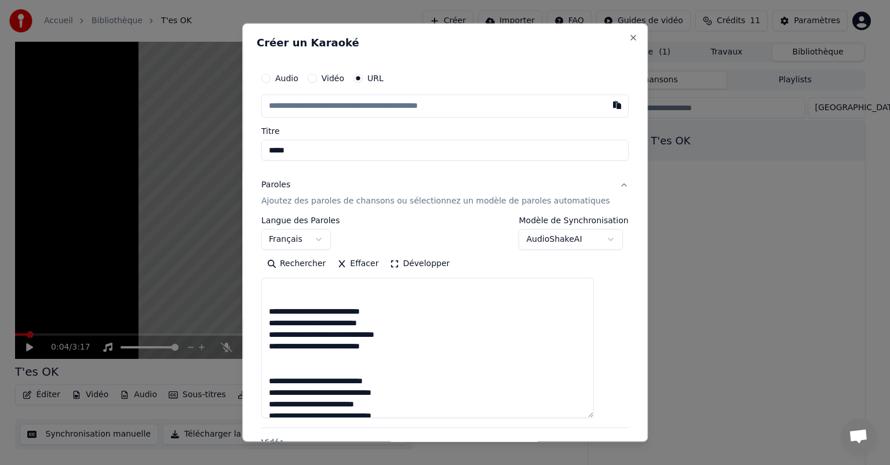
click at [406, 351] on textarea "**********" at bounding box center [427, 348] width 333 height 140
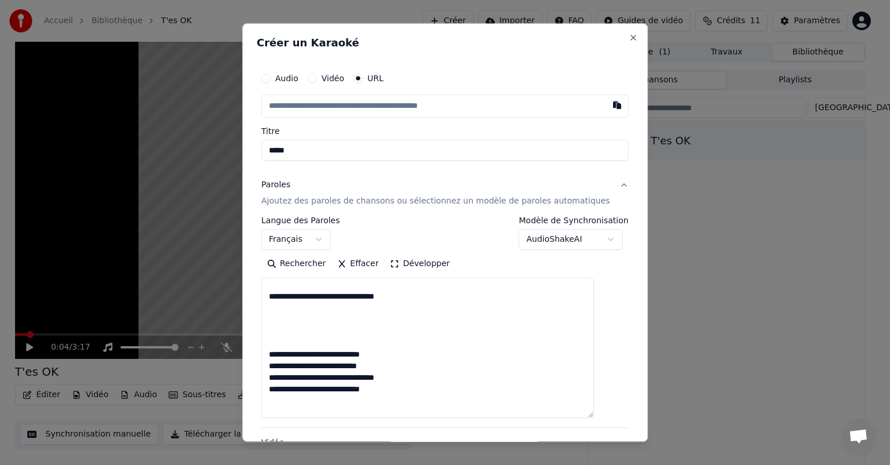
scroll to position [0, 0]
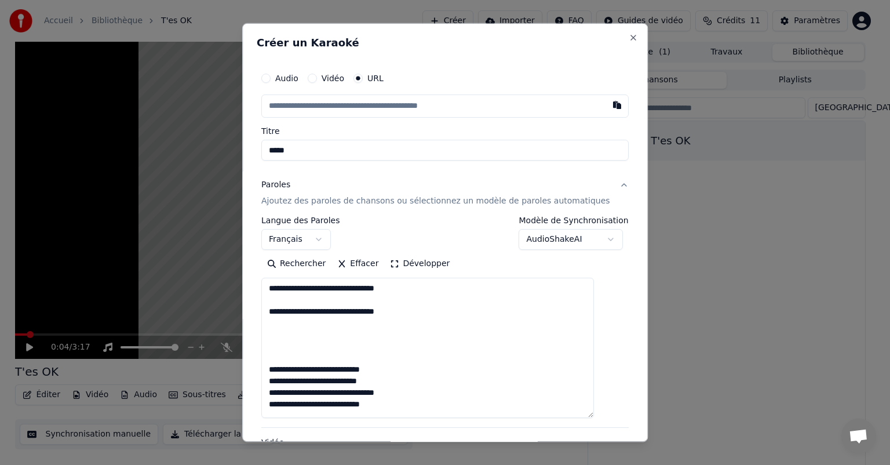
drag, startPoint x: 276, startPoint y: 288, endPoint x: 441, endPoint y: 346, distance: 174.7
click at [441, 346] on textarea "**********" at bounding box center [427, 348] width 333 height 140
click at [546, 358] on textarea "**********" at bounding box center [427, 348] width 333 height 140
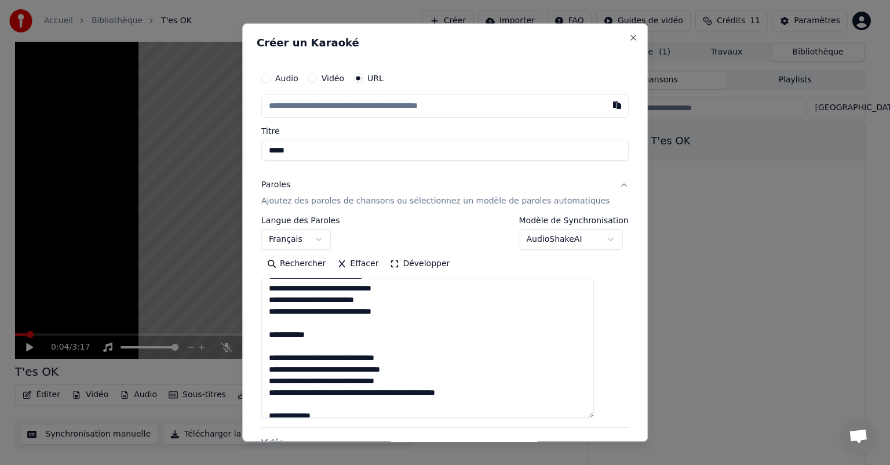
scroll to position [116, 0]
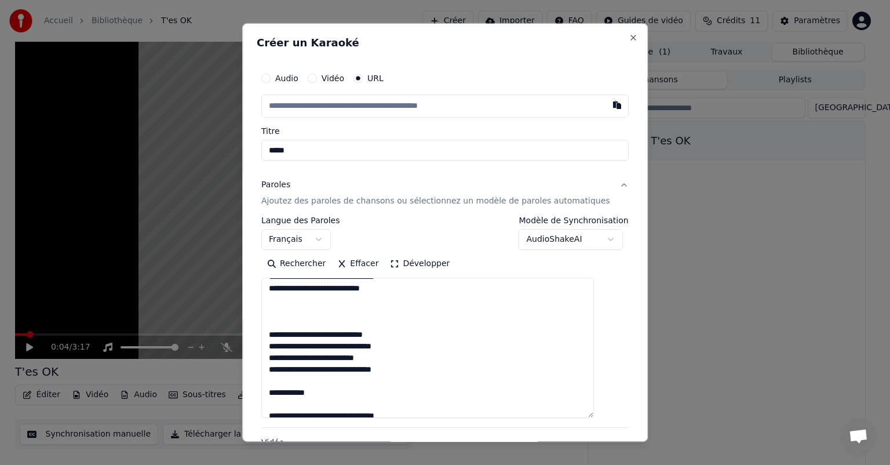
drag, startPoint x: 330, startPoint y: 392, endPoint x: 257, endPoint y: 384, distance: 73.5
click at [257, 384] on div "**********" at bounding box center [445, 232] width 406 height 419
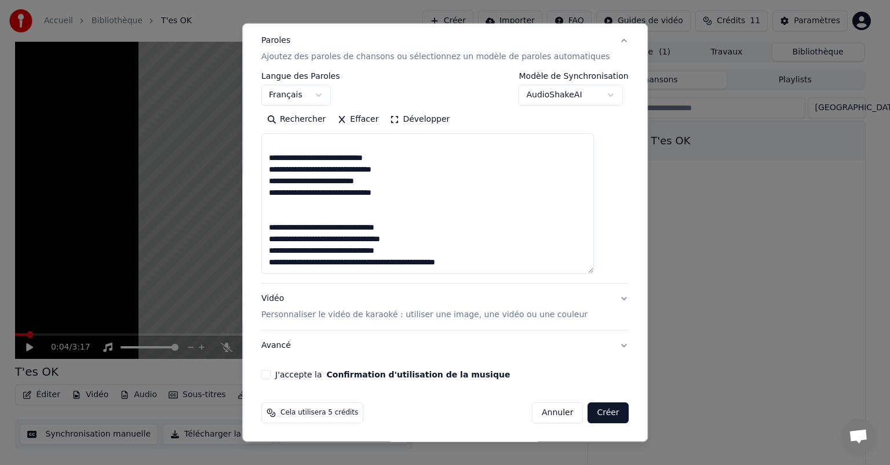
scroll to position [174, 0]
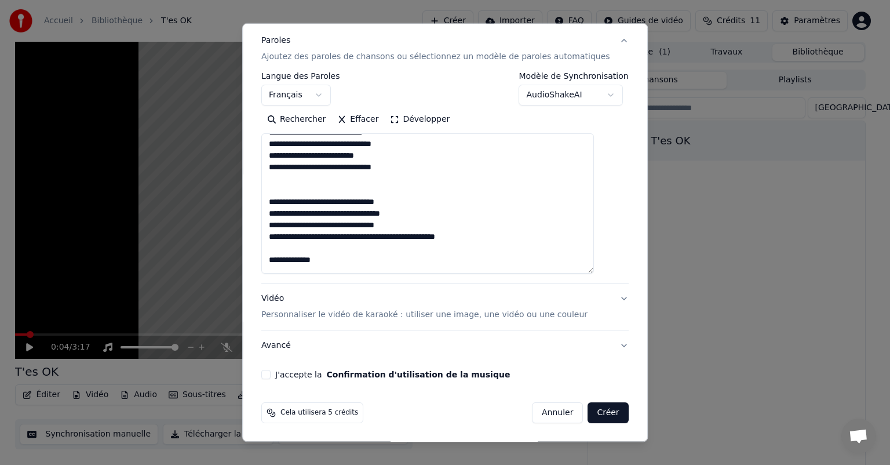
drag, startPoint x: 278, startPoint y: 211, endPoint x: 426, endPoint y: 214, distance: 147.9
click at [426, 214] on textarea "**********" at bounding box center [427, 203] width 333 height 140
drag, startPoint x: 276, startPoint y: 234, endPoint x: 496, endPoint y: 237, distance: 219.7
click at [496, 237] on textarea "**********" at bounding box center [427, 203] width 333 height 140
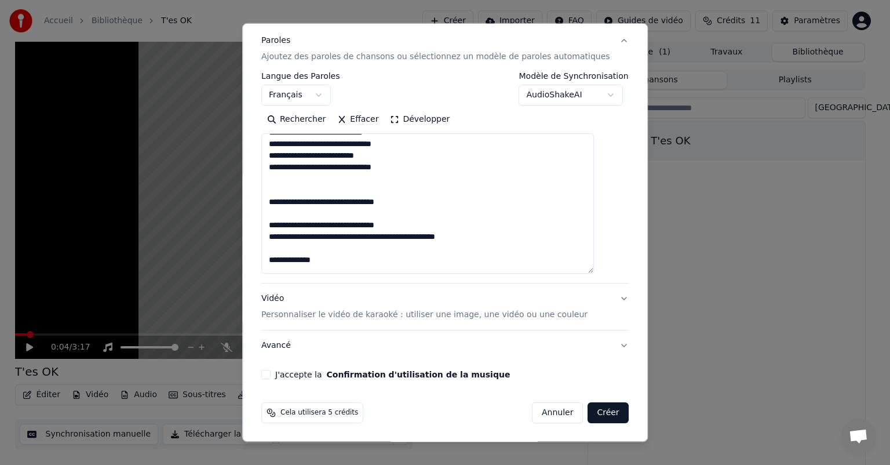
click at [507, 230] on textarea "**********" at bounding box center [427, 203] width 333 height 140
click at [497, 236] on textarea "**********" at bounding box center [427, 203] width 333 height 140
drag, startPoint x: 497, startPoint y: 236, endPoint x: 279, endPoint y: 242, distance: 217.5
click at [279, 242] on textarea "**********" at bounding box center [427, 203] width 333 height 140
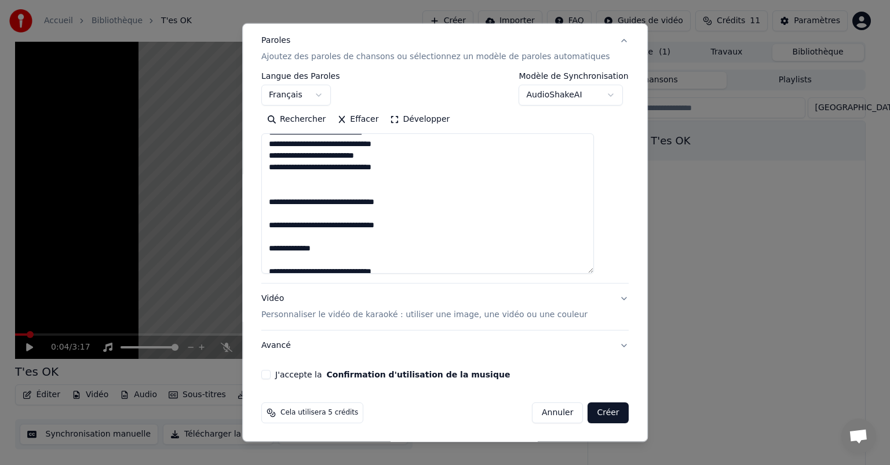
drag, startPoint x: 279, startPoint y: 242, endPoint x: 336, endPoint y: 248, distance: 57.2
click at [336, 248] on textarea "**********" at bounding box center [427, 203] width 333 height 140
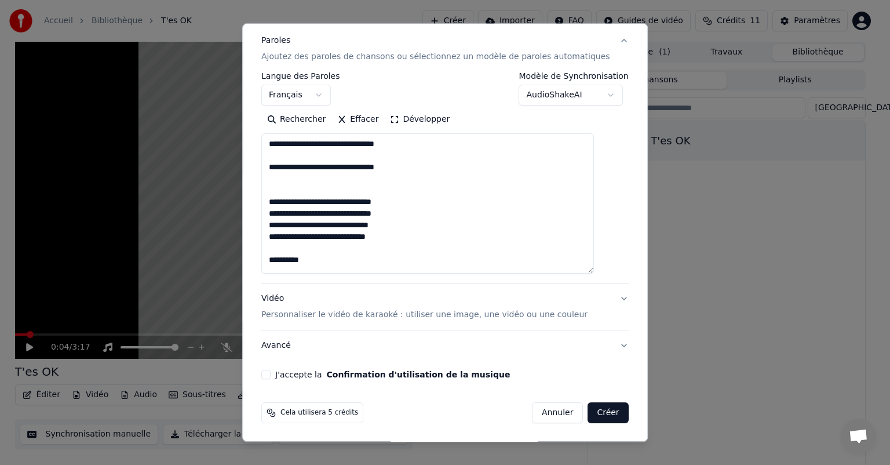
click at [356, 199] on textarea "**********" at bounding box center [427, 203] width 333 height 140
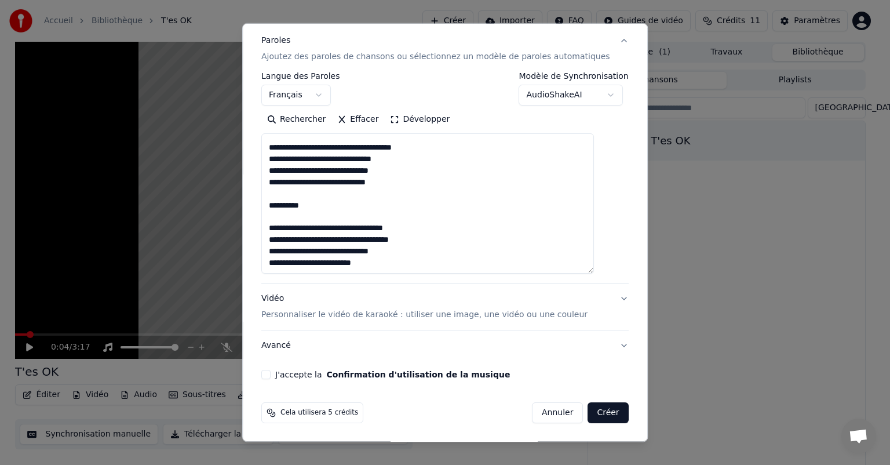
click at [371, 263] on textarea "**********" at bounding box center [427, 203] width 333 height 140
click at [482, 224] on textarea "**********" at bounding box center [427, 203] width 333 height 140
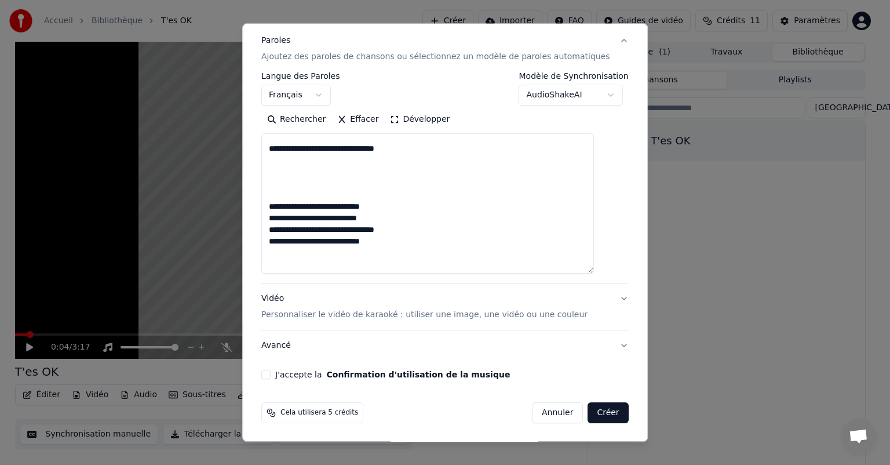
scroll to position [0, 0]
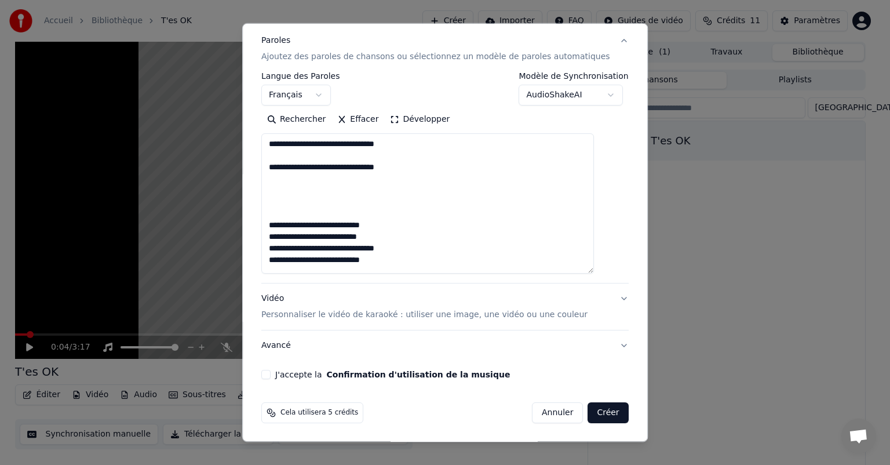
type textarea "**********"
drag, startPoint x: 412, startPoint y: 102, endPoint x: 416, endPoint y: 159, distance: 57.5
click at [415, 160] on div "**********" at bounding box center [445, 173] width 368 height 202
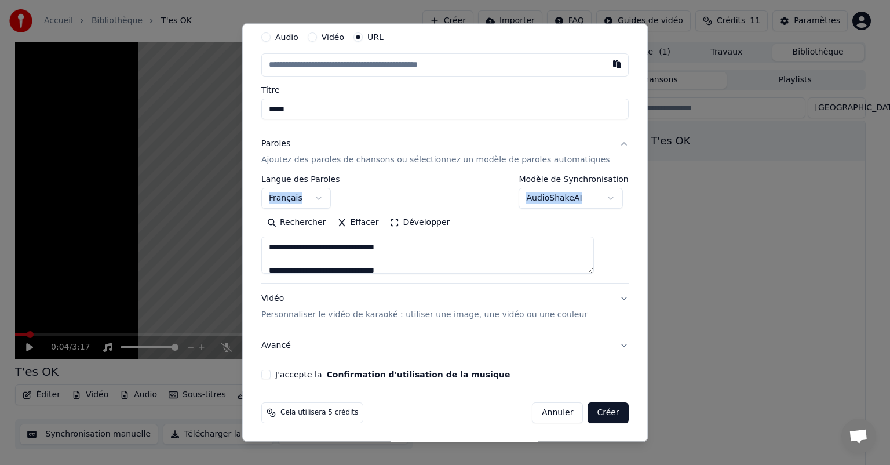
drag, startPoint x: 603, startPoint y: 271, endPoint x: 594, endPoint y: 217, distance: 54.2
click at [594, 217] on div "**********" at bounding box center [445, 243] width 368 height 60
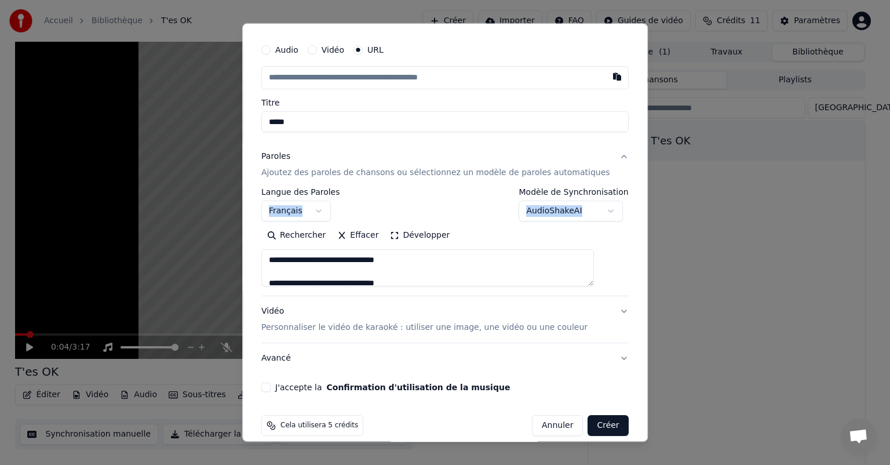
scroll to position [12, 0]
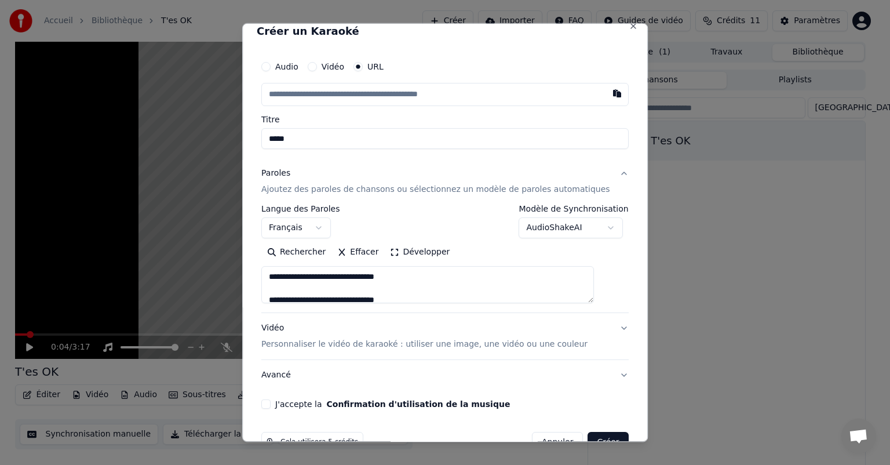
click at [306, 93] on input "text" at bounding box center [445, 94] width 368 height 23
click at [319, 141] on input "*****" at bounding box center [445, 138] width 368 height 21
type input "**********"
click at [420, 99] on input "text" at bounding box center [445, 94] width 368 height 23
click at [573, 89] on input "text" at bounding box center [445, 94] width 368 height 23
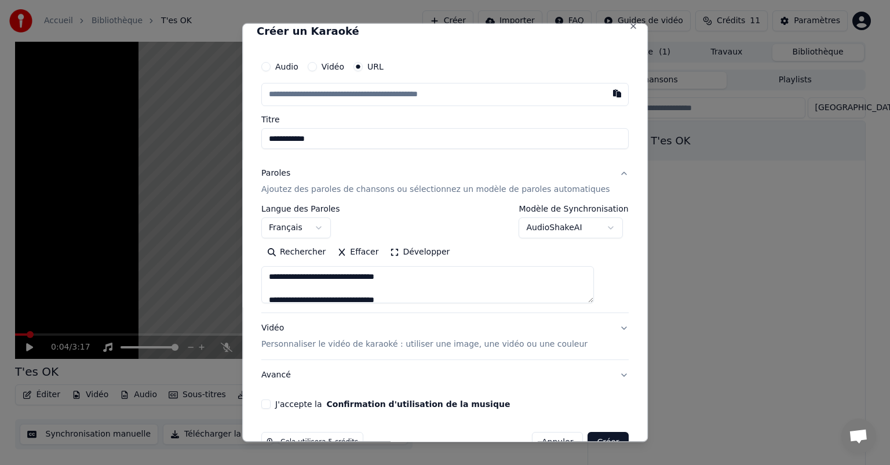
click at [606, 88] on button "button" at bounding box center [617, 93] width 23 height 21
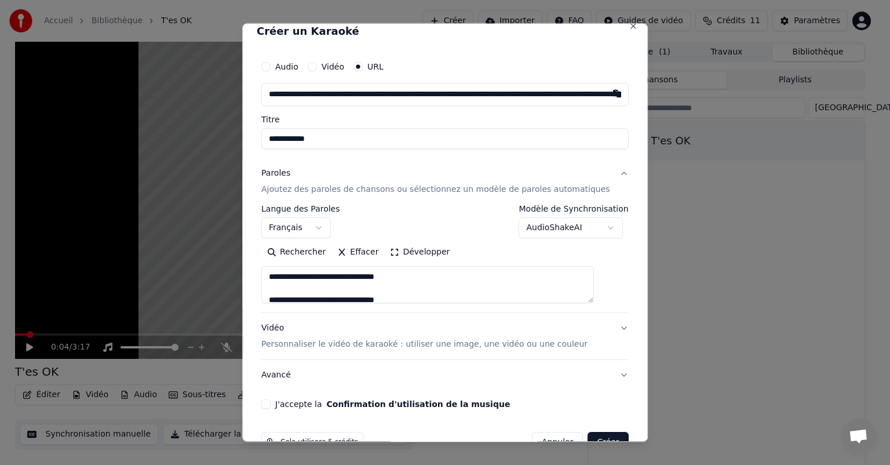
type input "**********"
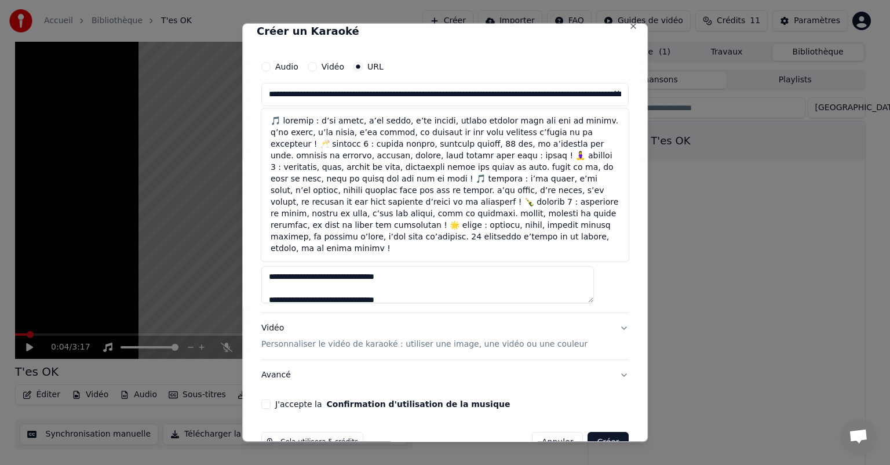
click at [606, 88] on button at bounding box center [617, 93] width 23 height 21
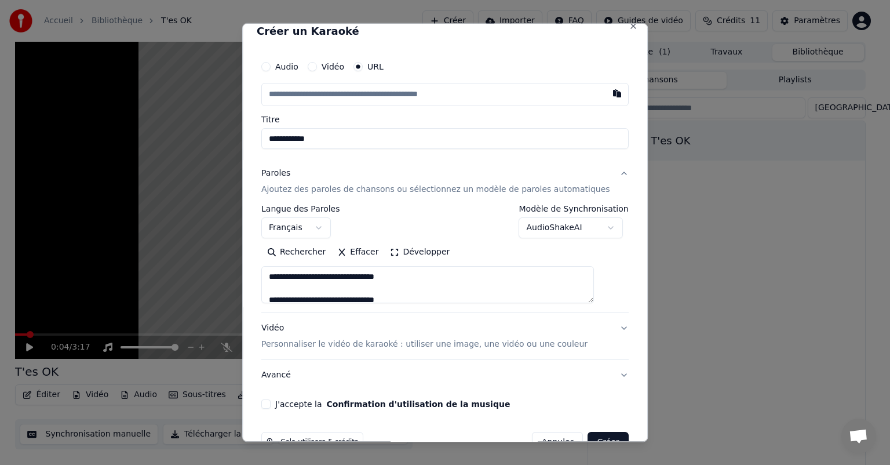
click at [271, 66] on button "Audio" at bounding box center [265, 66] width 9 height 9
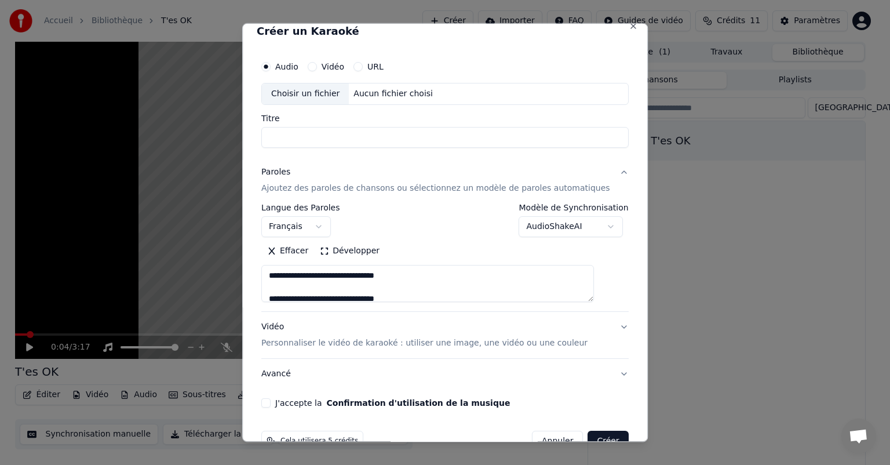
click at [365, 94] on div "Aucun fichier choisi" at bounding box center [394, 94] width 89 height 12
click at [363, 65] on button "URL" at bounding box center [358, 66] width 9 height 9
click at [394, 86] on input "text" at bounding box center [445, 94] width 368 height 23
click at [394, 96] on input "text" at bounding box center [445, 94] width 368 height 23
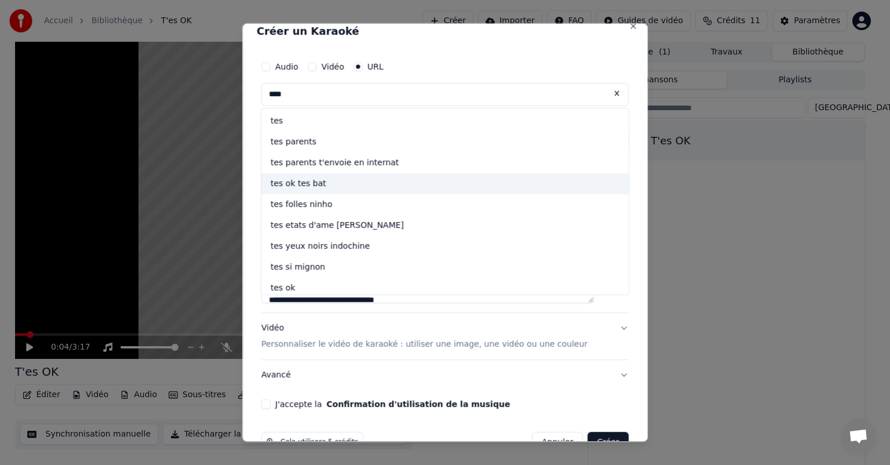
click at [331, 179] on div "tes ok tes bat" at bounding box center [445, 183] width 368 height 21
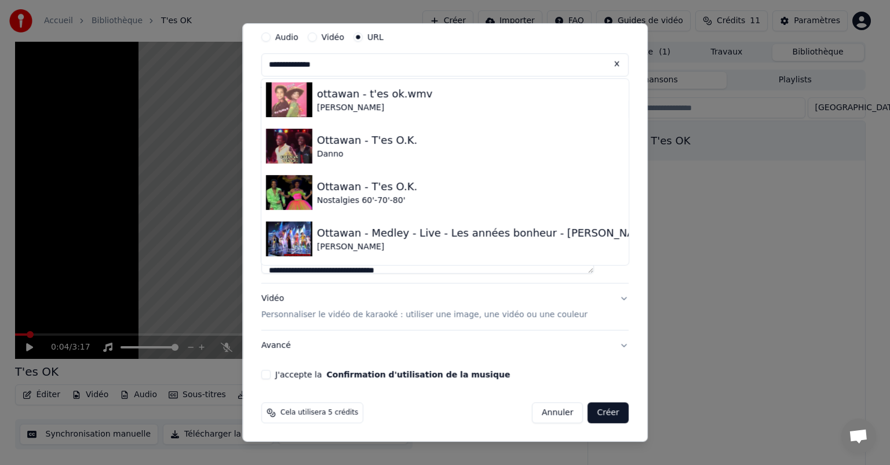
scroll to position [0, 0]
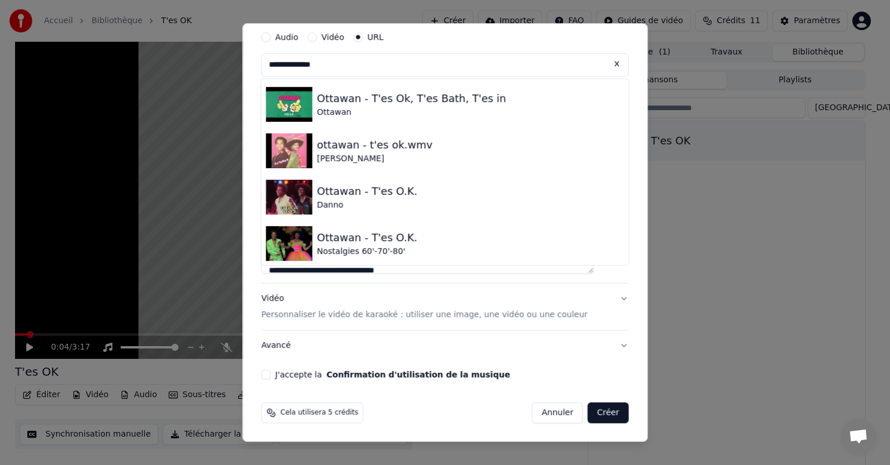
click at [334, 67] on input "**********" at bounding box center [445, 64] width 368 height 23
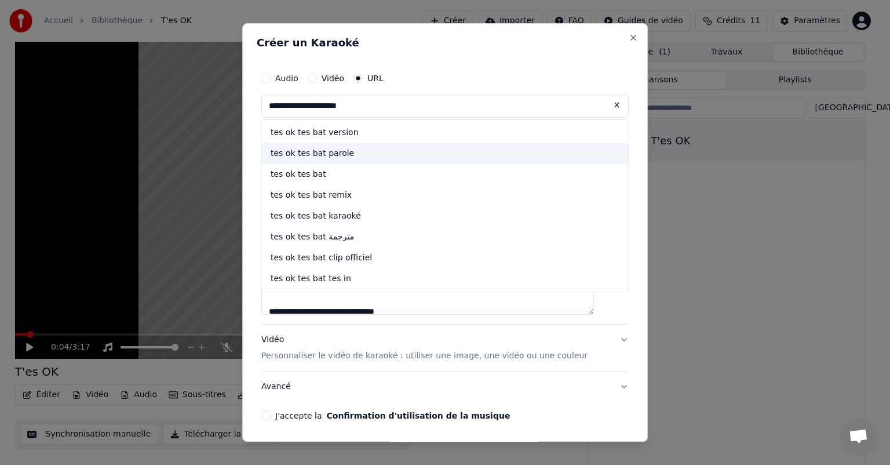
click at [349, 152] on div "tes ok tes bat parole" at bounding box center [445, 153] width 368 height 21
type input "**********"
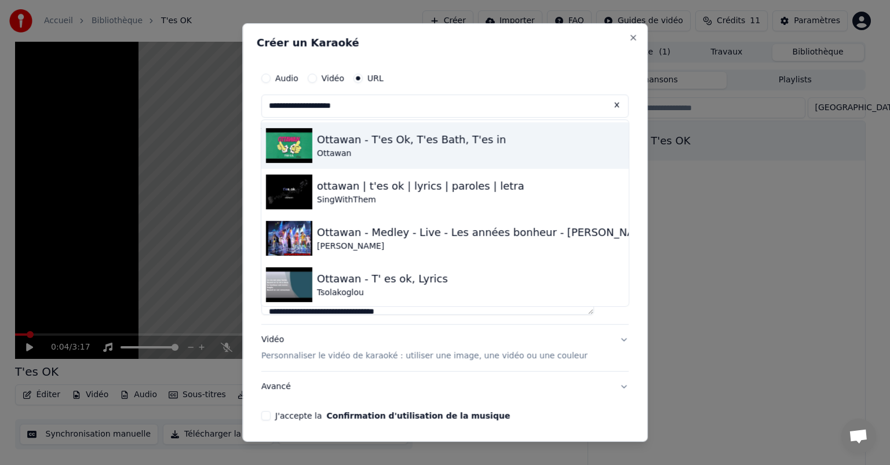
click at [294, 150] on img at bounding box center [289, 145] width 46 height 35
type input "**********"
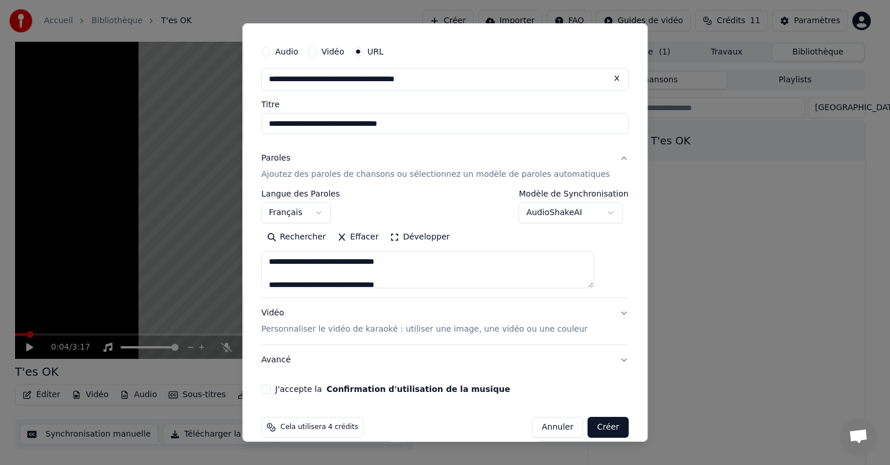
scroll to position [41, 0]
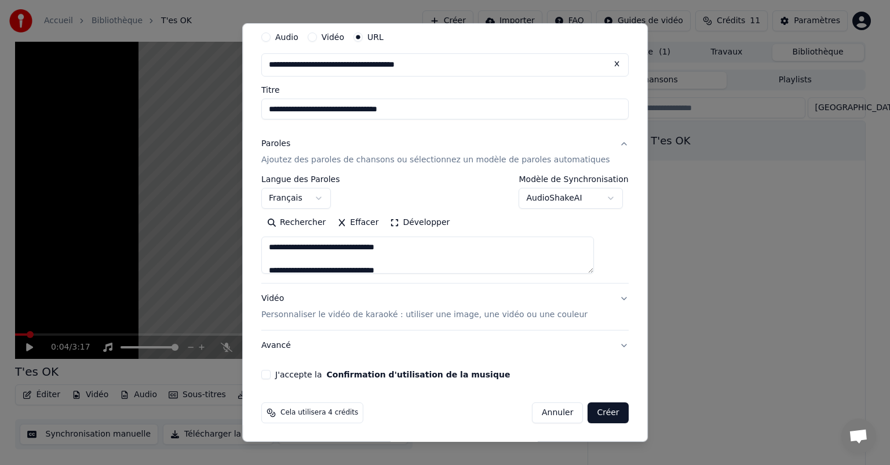
click at [271, 372] on button "J'accepte la Confirmation d'utilisation de la musique" at bounding box center [265, 374] width 9 height 9
click at [591, 411] on button "Créer" at bounding box center [608, 412] width 41 height 21
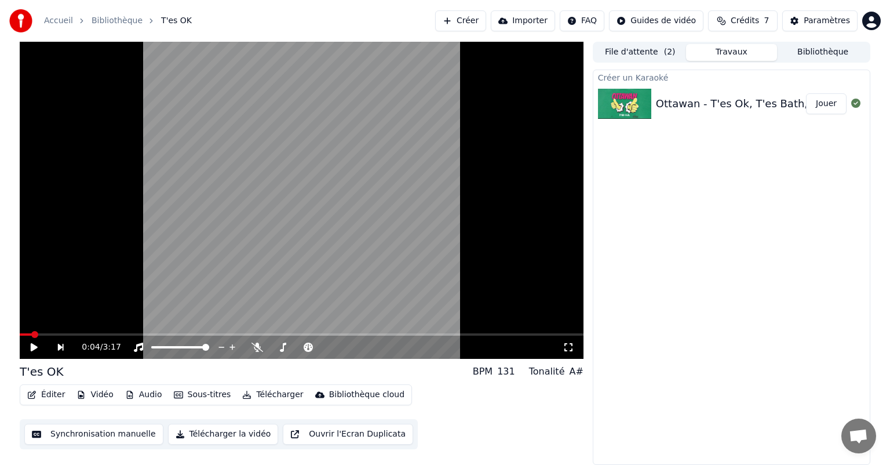
click at [774, 104] on div "Ottawan - T'es Ok, T'es Bath, T'es in" at bounding box center [751, 104] width 190 height 16
click at [823, 107] on button "Jouer" at bounding box center [826, 103] width 41 height 21
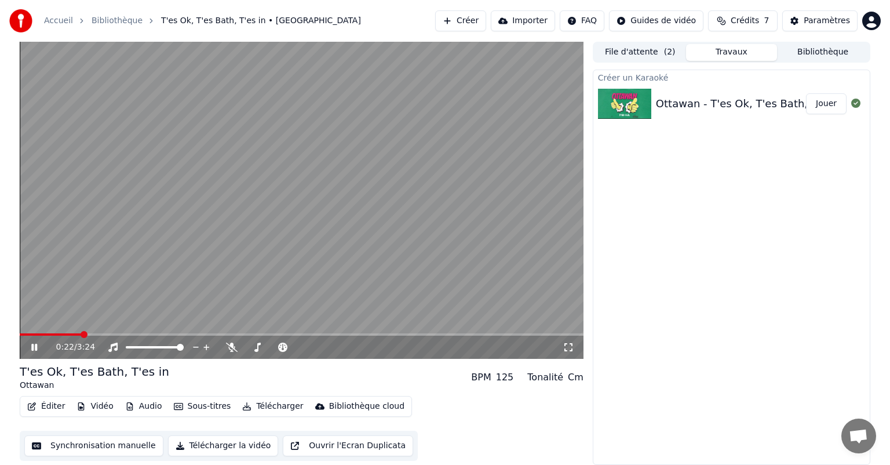
click at [36, 350] on icon at bounding box center [34, 347] width 6 height 7
click at [50, 408] on button "Éditer" at bounding box center [46, 406] width 47 height 16
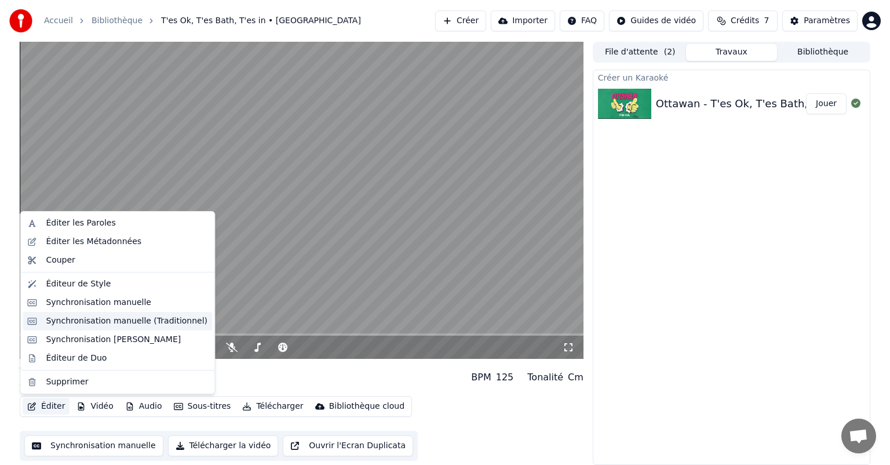
click at [64, 324] on div "Synchronisation manuelle (Traditionnel)" at bounding box center [127, 321] width 162 height 12
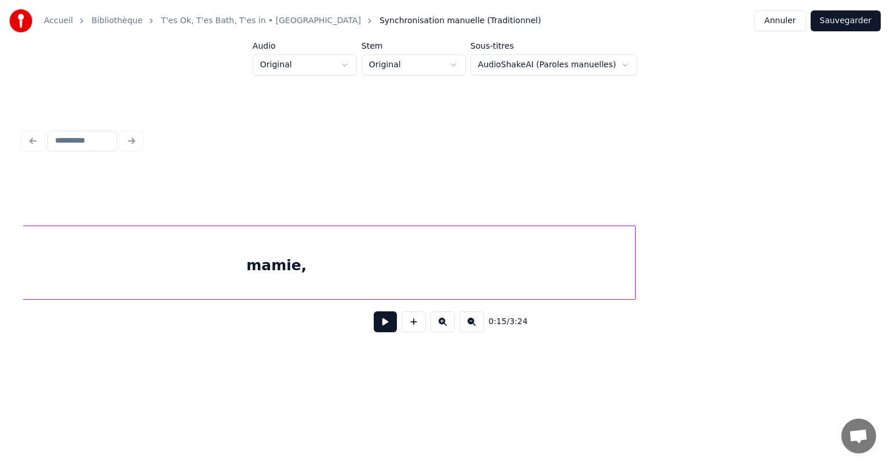
scroll to position [0, 1570]
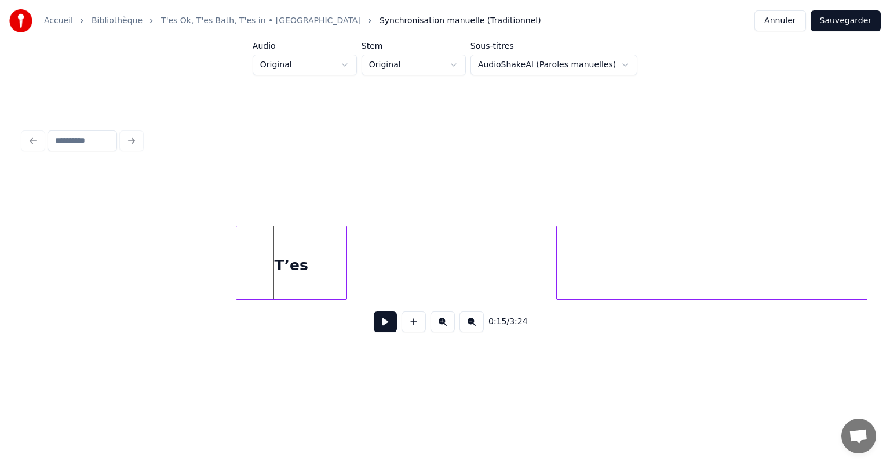
click at [295, 253] on div "T’es" at bounding box center [292, 265] width 110 height 79
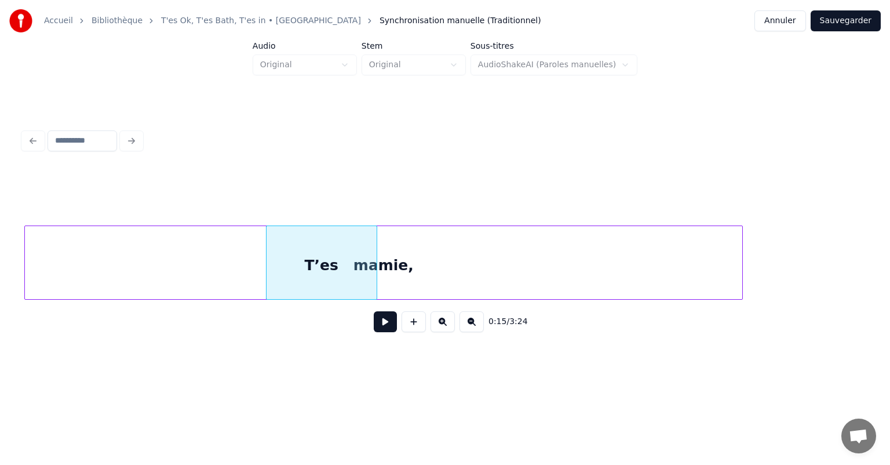
scroll to position [0, 1540]
click at [254, 197] on div "0:15 / 3:24" at bounding box center [445, 256] width 844 height 176
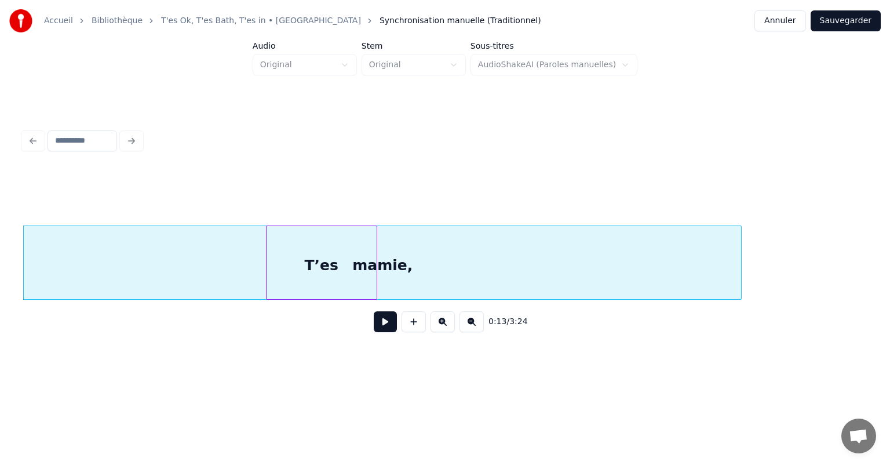
drag, startPoint x: 799, startPoint y: 315, endPoint x: 596, endPoint y: 298, distance: 204.2
click at [596, 298] on div "0:13 / 3:24" at bounding box center [445, 256] width 844 height 176
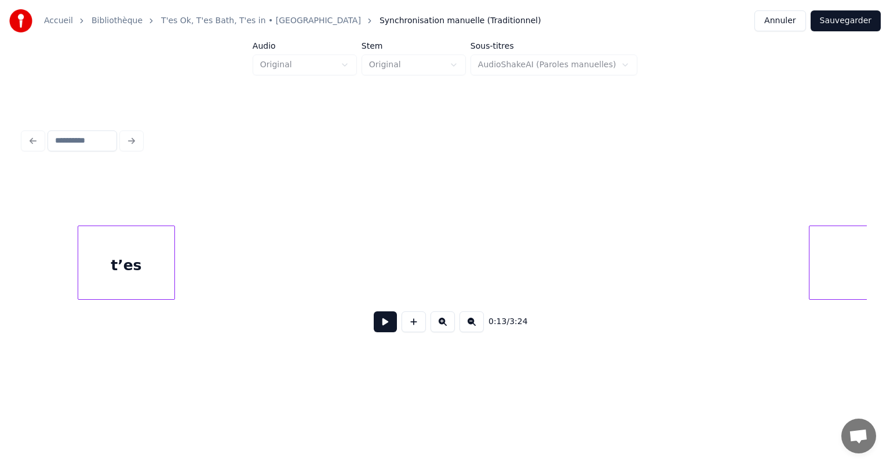
scroll to position [0, 2398]
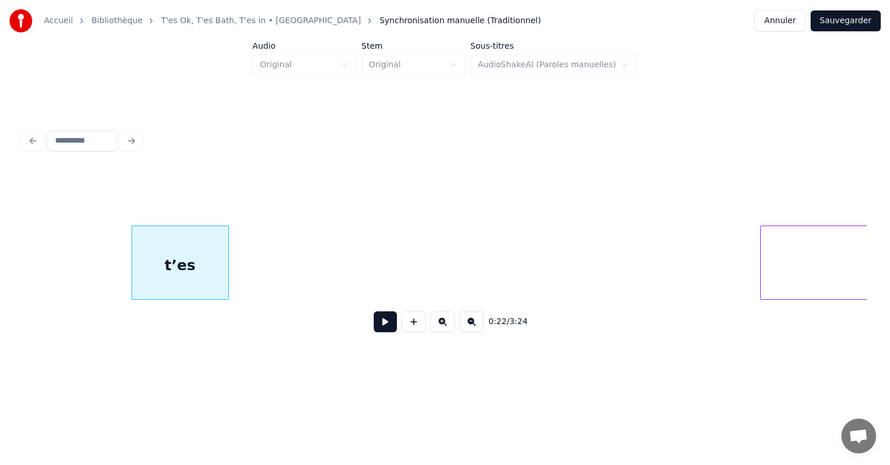
scroll to position [0, 2409]
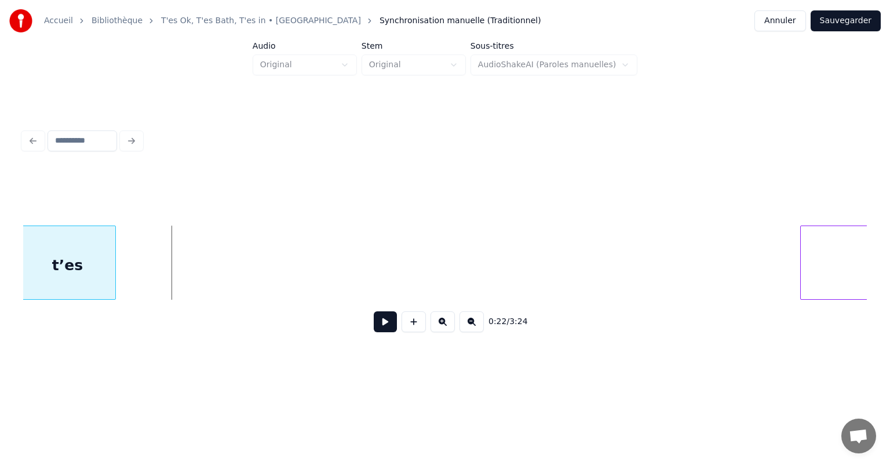
click at [66, 257] on div "t’es" at bounding box center [67, 265] width 96 height 79
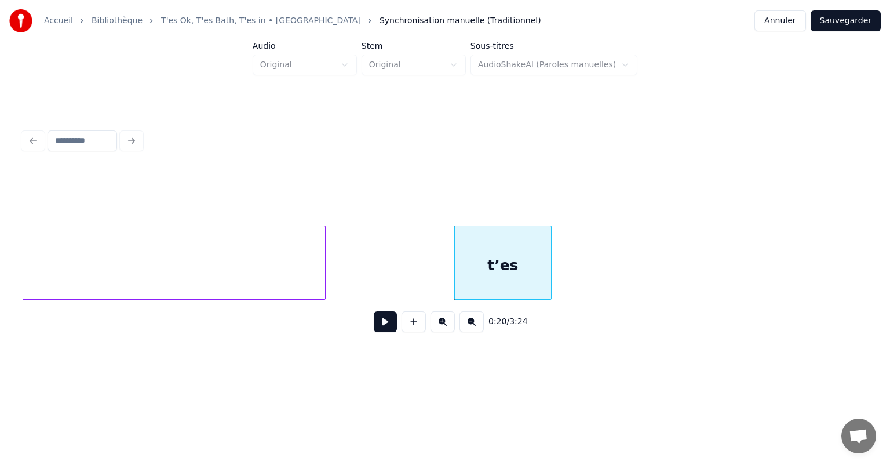
scroll to position [0, 1876]
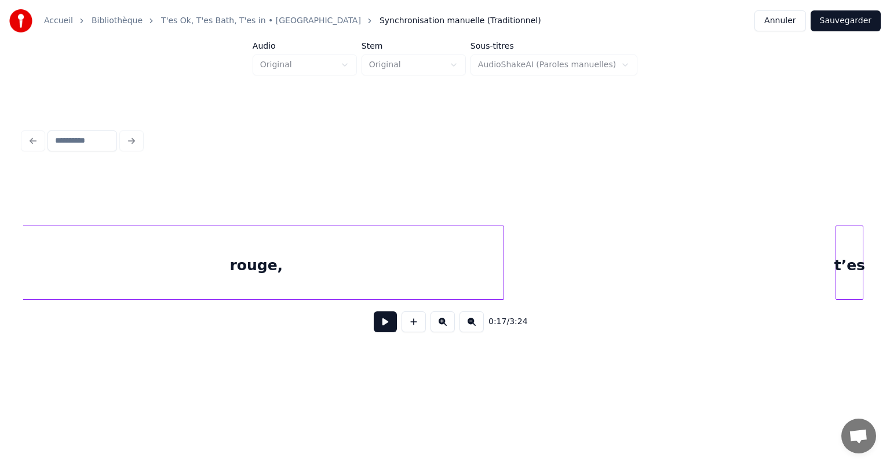
scroll to position [0, 2803]
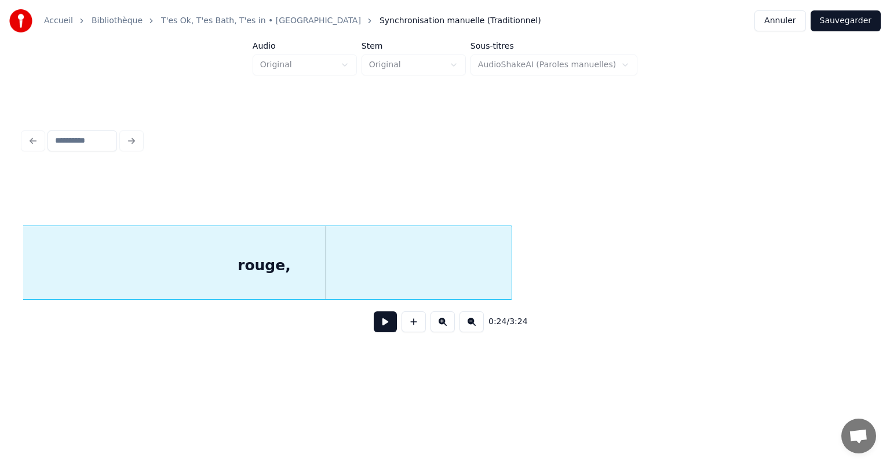
scroll to position [0, 2383]
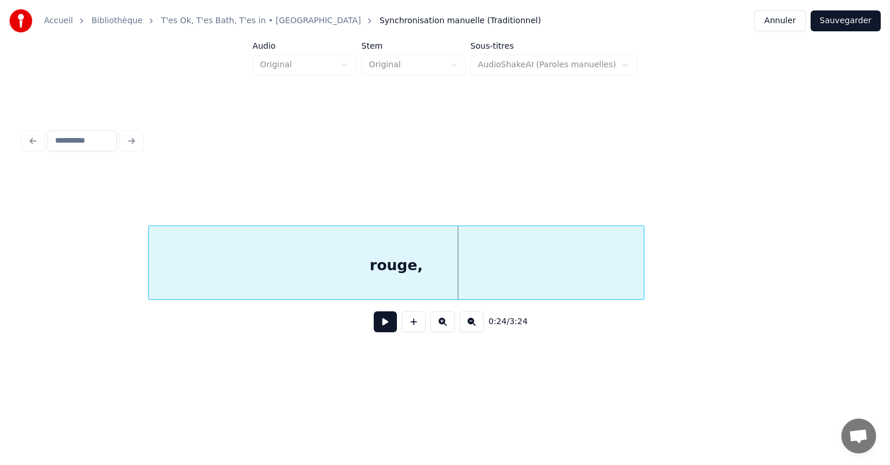
click at [152, 195] on div "0:24 / 3:24" at bounding box center [445, 256] width 844 height 176
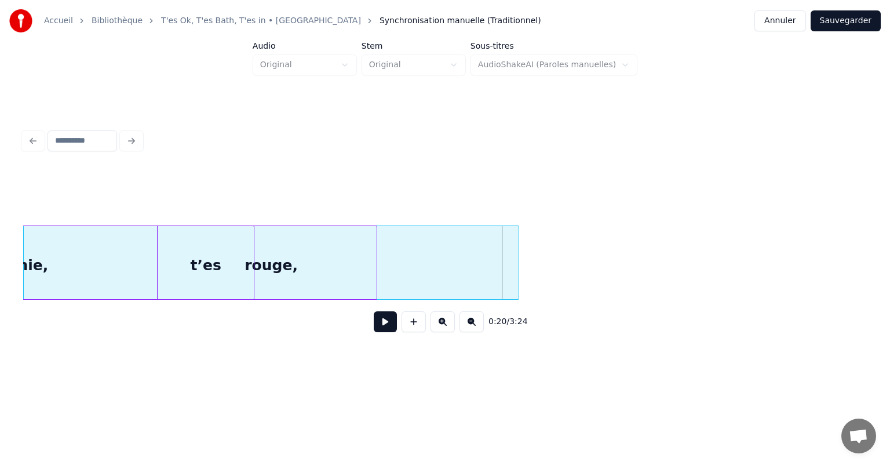
scroll to position [0, 1881]
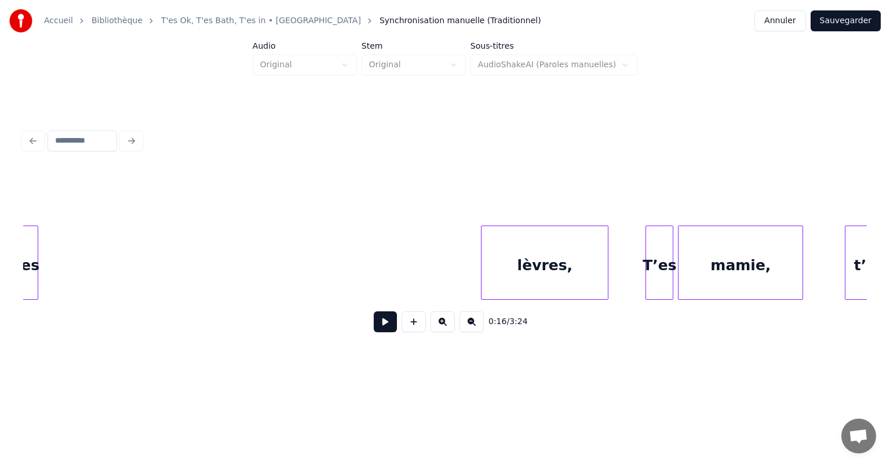
scroll to position [0, 3274]
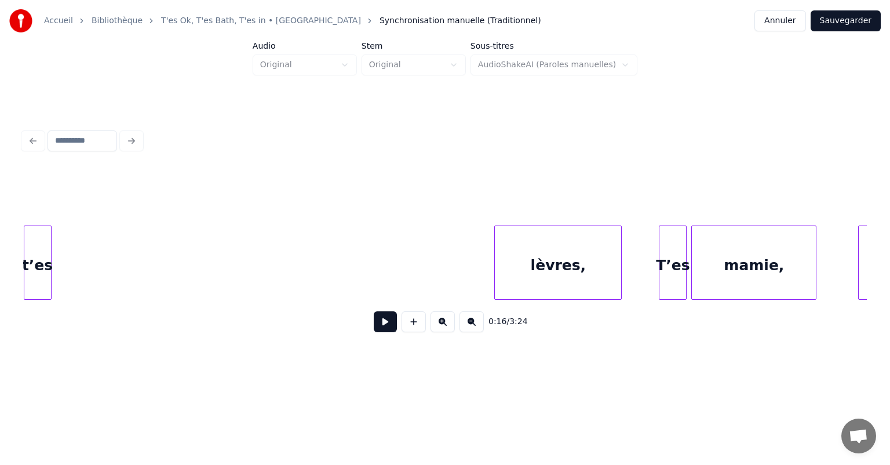
click at [27, 234] on div "t’es" at bounding box center [37, 265] width 27 height 79
drag, startPoint x: 165, startPoint y: 309, endPoint x: 137, endPoint y: 305, distance: 28.1
click at [137, 305] on div "0:28 / 3:24" at bounding box center [445, 322] width 844 height 44
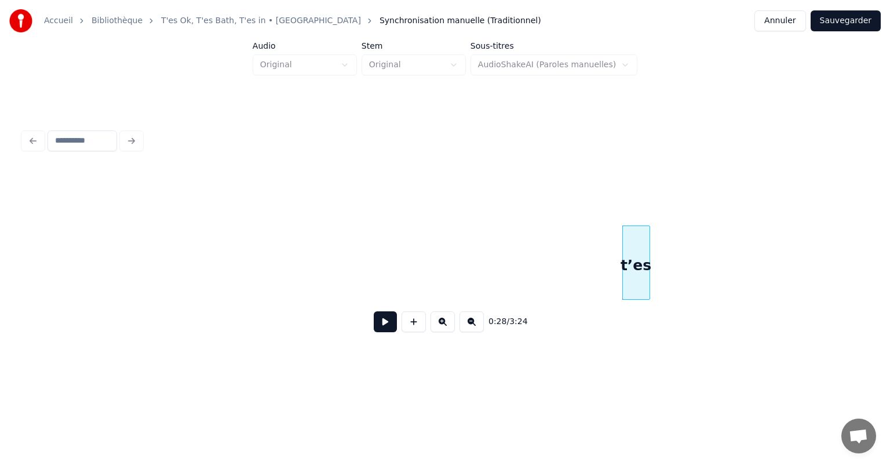
scroll to position [0, 2661]
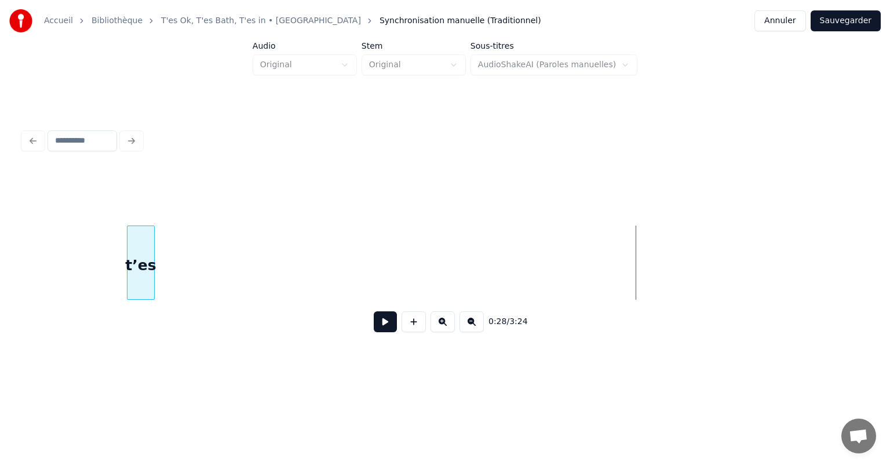
click at [128, 227] on div "t’es" at bounding box center [141, 265] width 27 height 79
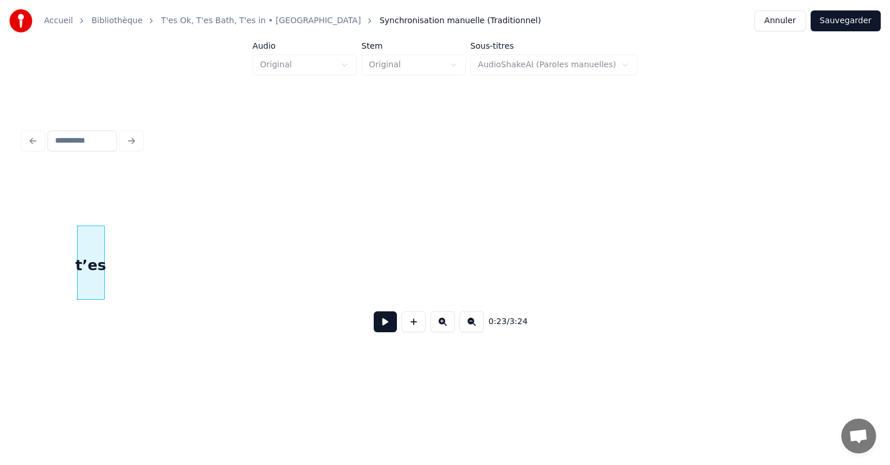
scroll to position [0, 1876]
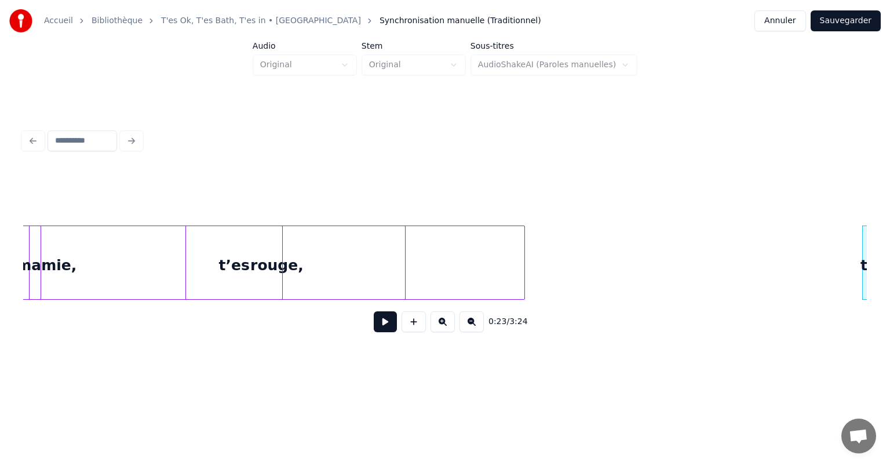
click at [863, 273] on div at bounding box center [864, 262] width 3 height 73
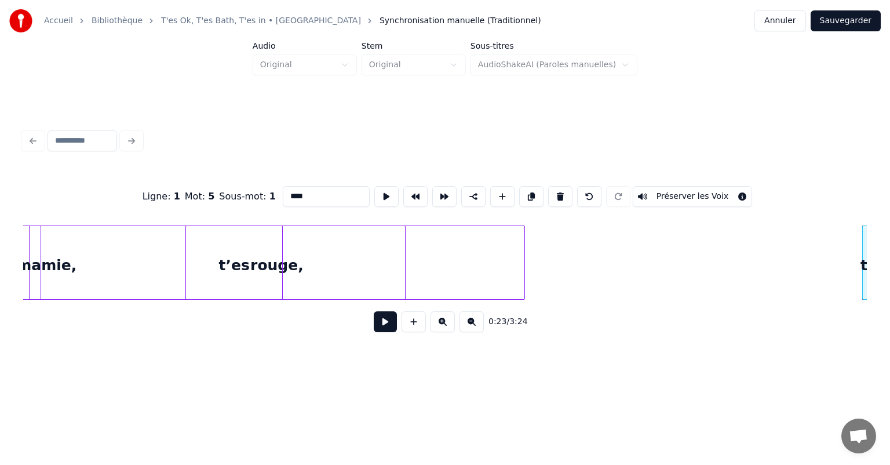
click at [390, 391] on html "Accueil Bibliothèque T'es Ok, T'es Bath, T'es in • Ottawan Synchronisation manu…" at bounding box center [445, 195] width 890 height 391
click at [823, 264] on div at bounding box center [824, 262] width 3 height 73
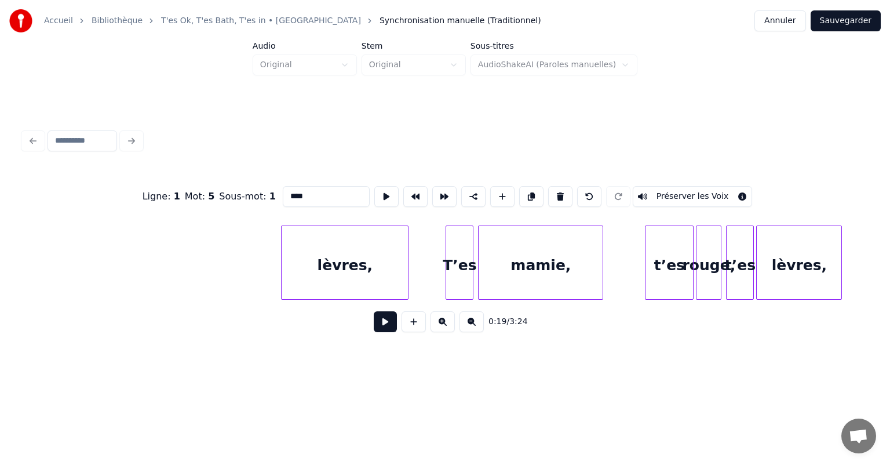
scroll to position [0, 3513]
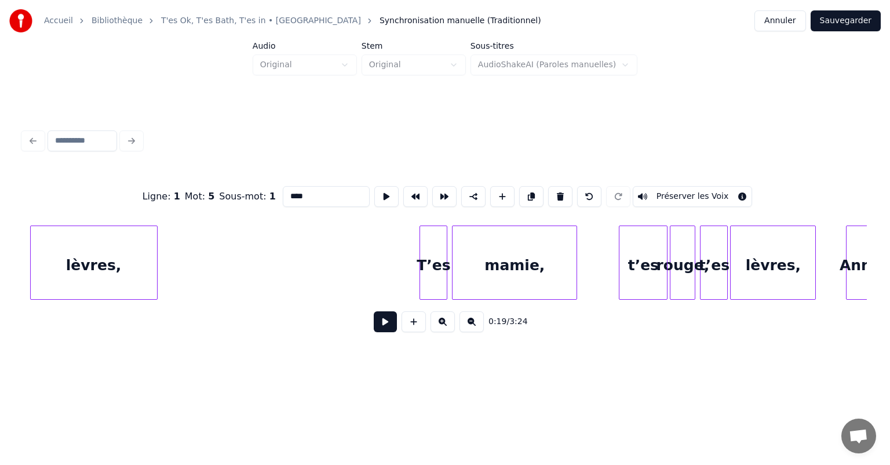
click at [105, 262] on div "lèvres," at bounding box center [94, 265] width 126 height 79
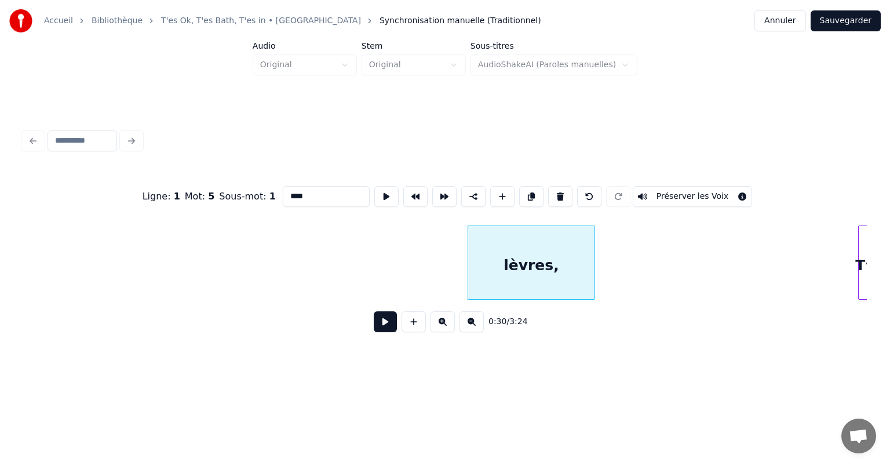
scroll to position [0, 2941]
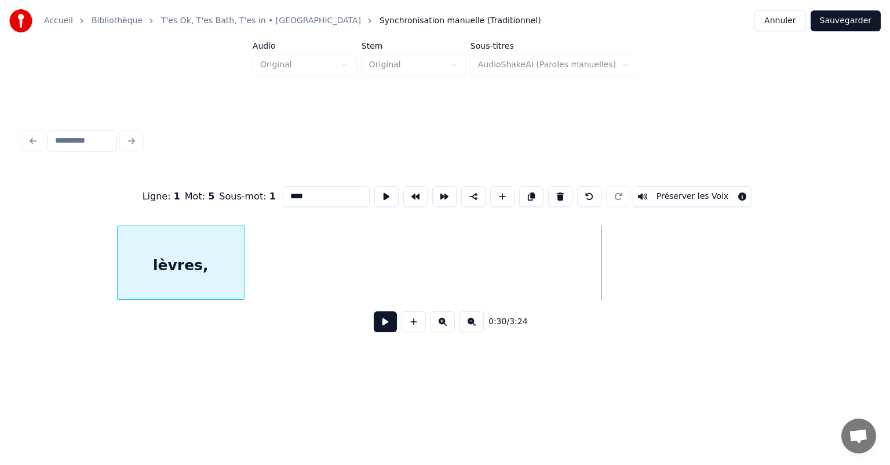
click at [184, 240] on div "lèvres," at bounding box center [181, 265] width 126 height 79
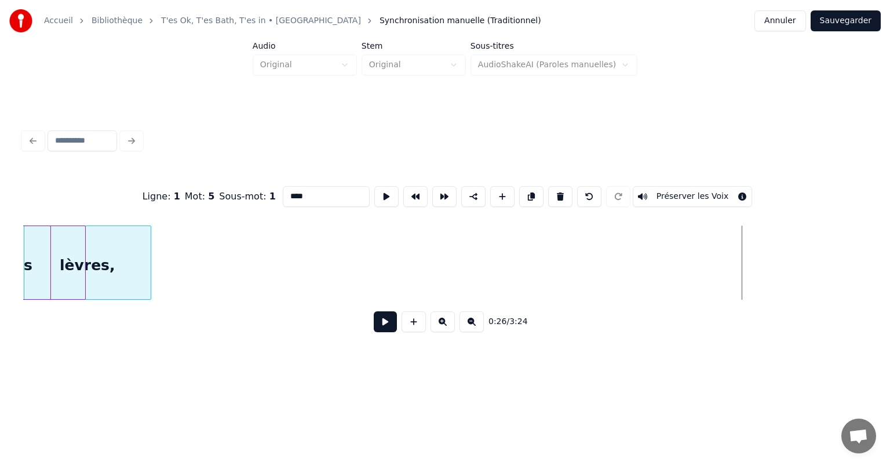
scroll to position [0, 2272]
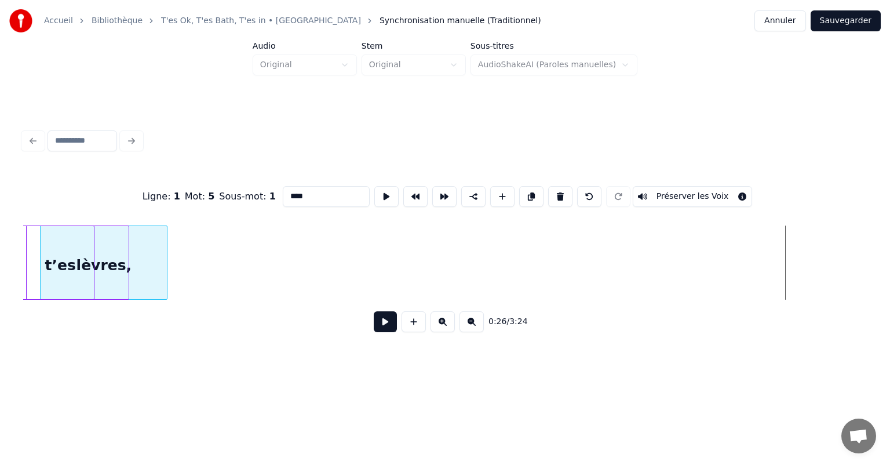
click at [111, 192] on div "Ligne : 1 Mot : 5 Sous-mot : 1 **** Préserver les Voix 0:26 / 3:24" at bounding box center [445, 256] width 844 height 176
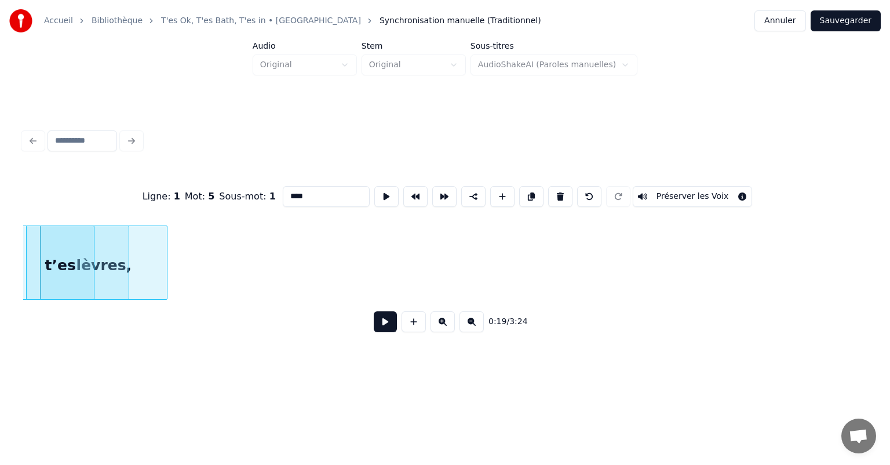
click at [283, 334] on div "0:19 / 3:24" at bounding box center [445, 322] width 826 height 26
click at [243, 330] on div "0:19 / 3:24" at bounding box center [445, 322] width 826 height 26
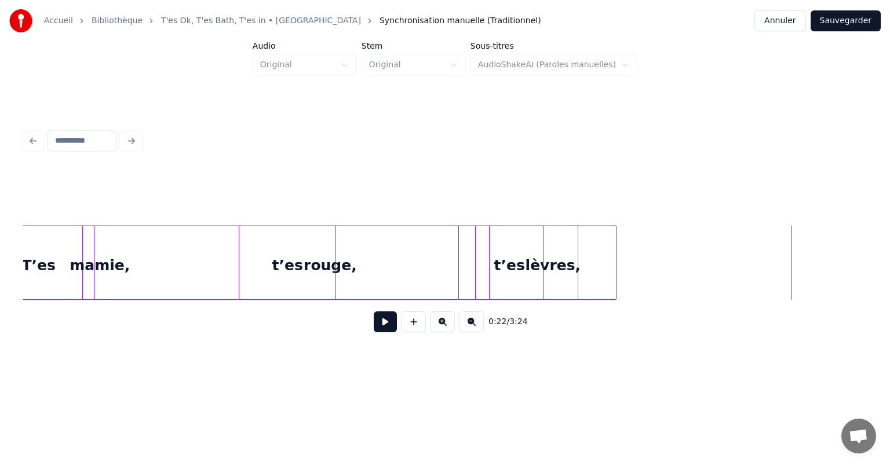
scroll to position [0, 1584]
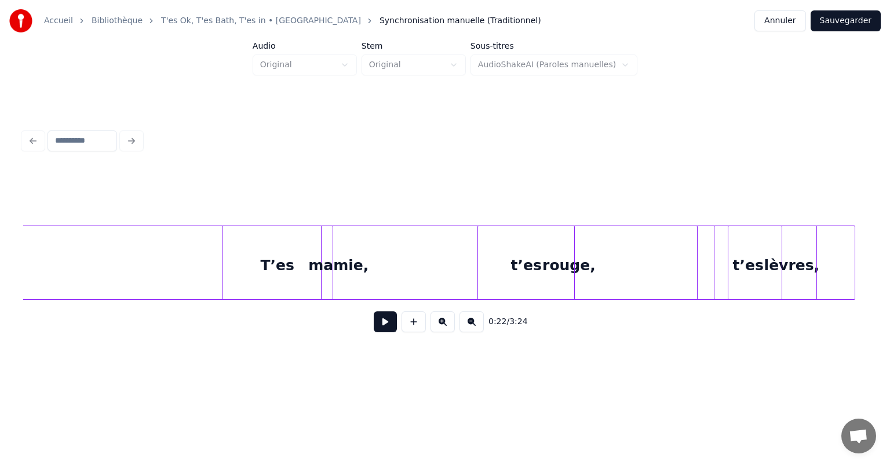
drag, startPoint x: 195, startPoint y: 169, endPoint x: 780, endPoint y: 238, distance: 589.0
click at [780, 238] on div "0:22 / 3:24" at bounding box center [445, 256] width 844 height 176
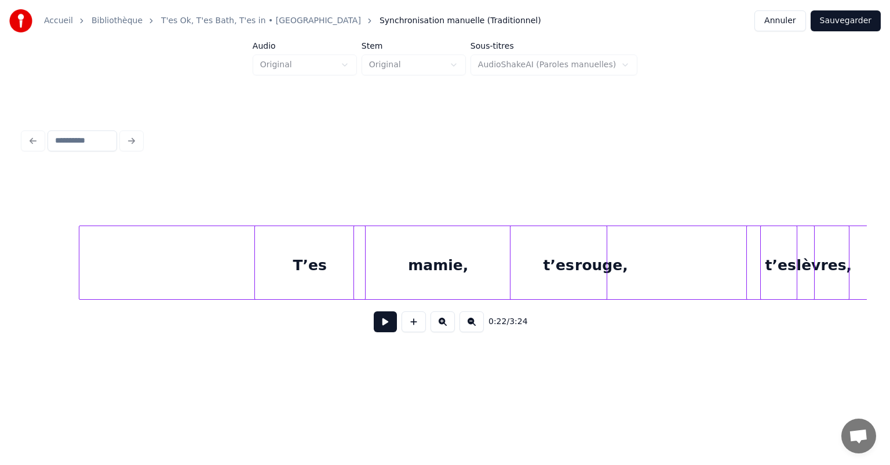
scroll to position [0, 1516]
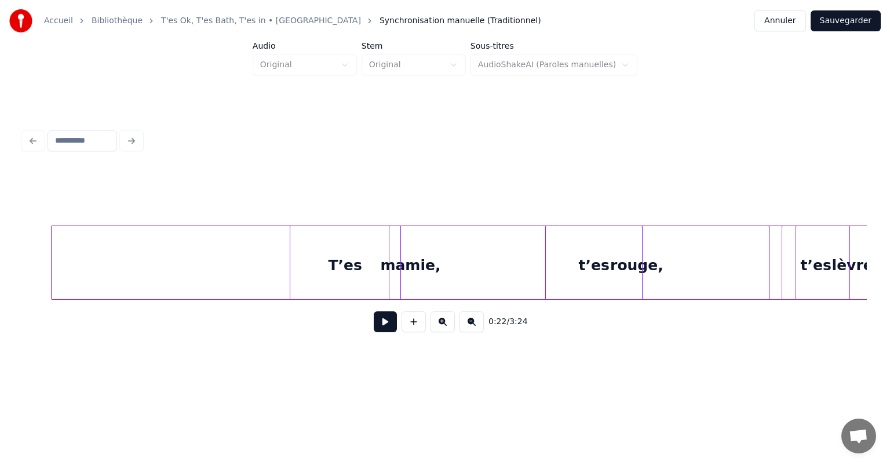
click at [141, 228] on div "mamie," at bounding box center [411, 265] width 718 height 79
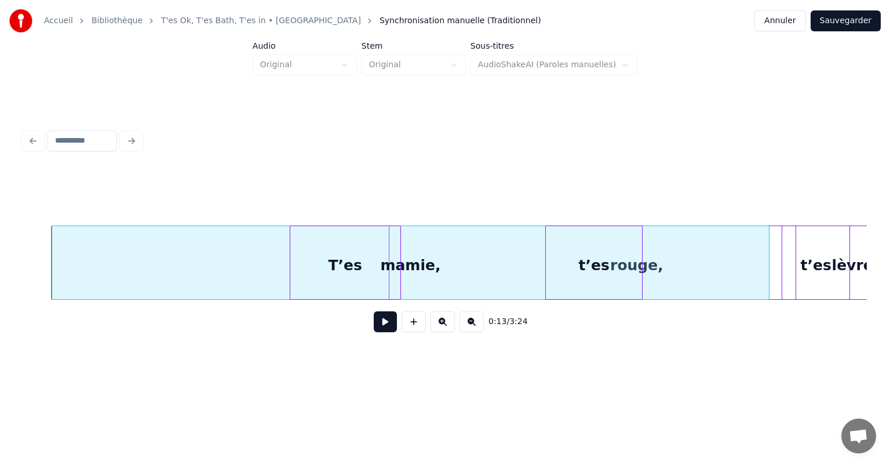
click at [293, 391] on html "Accueil Bibliothèque T'es Ok, T'es Bath, T'es in • Ottawan Synchronisation manu…" at bounding box center [445, 195] width 890 height 391
click at [529, 391] on html "Accueil Bibliothèque T'es Ok, T'es Bath, T'es in • Ottawan Synchronisation manu…" at bounding box center [445, 195] width 890 height 391
click at [603, 348] on div "0:13 / 3:24" at bounding box center [445, 234] width 853 height 230
click at [846, 280] on div at bounding box center [847, 262] width 3 height 73
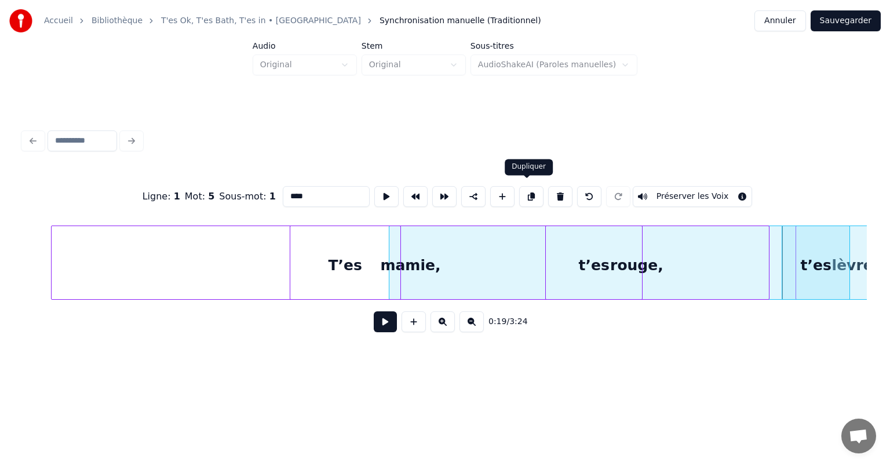
click at [523, 193] on button at bounding box center [531, 196] width 24 height 21
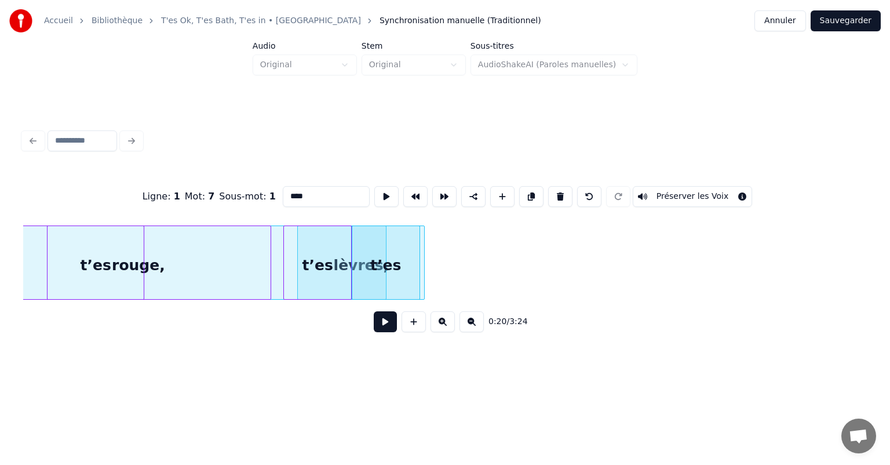
scroll to position [0, 2026]
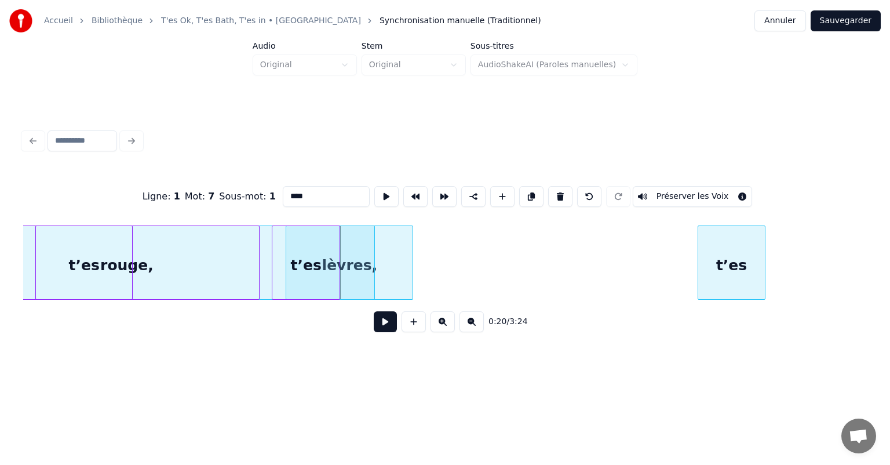
click at [756, 292] on div "t’es" at bounding box center [732, 265] width 67 height 79
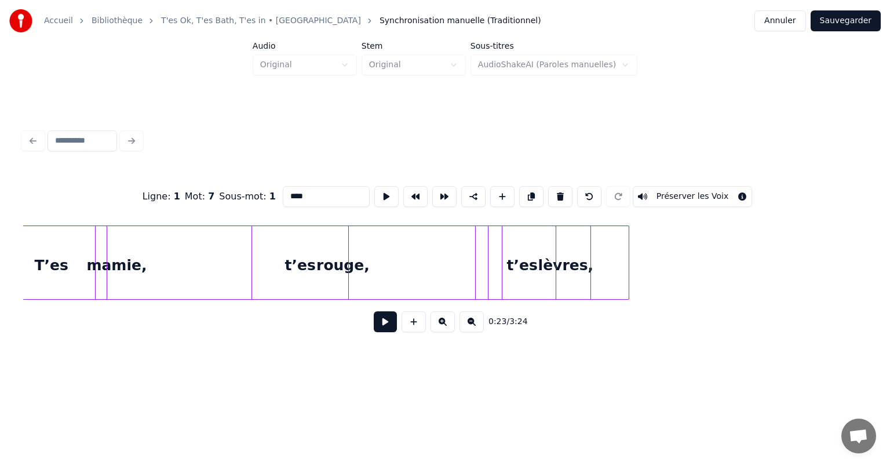
scroll to position [0, 1783]
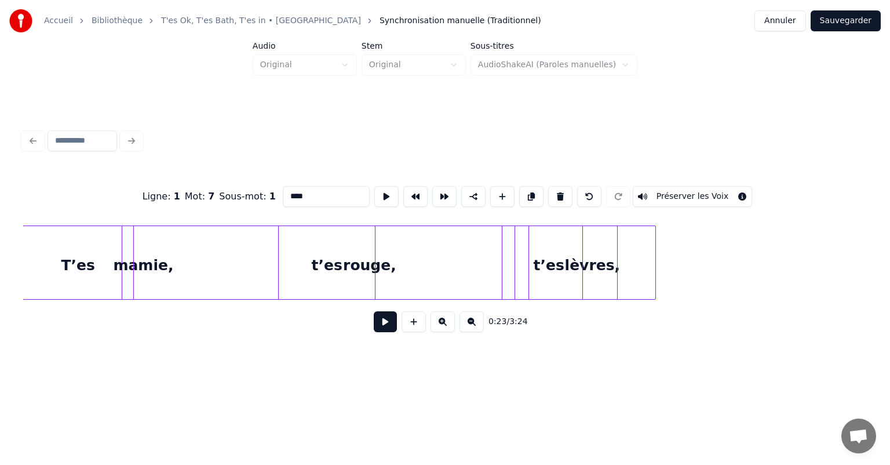
click at [153, 268] on div "mamie," at bounding box center [143, 265] width 718 height 79
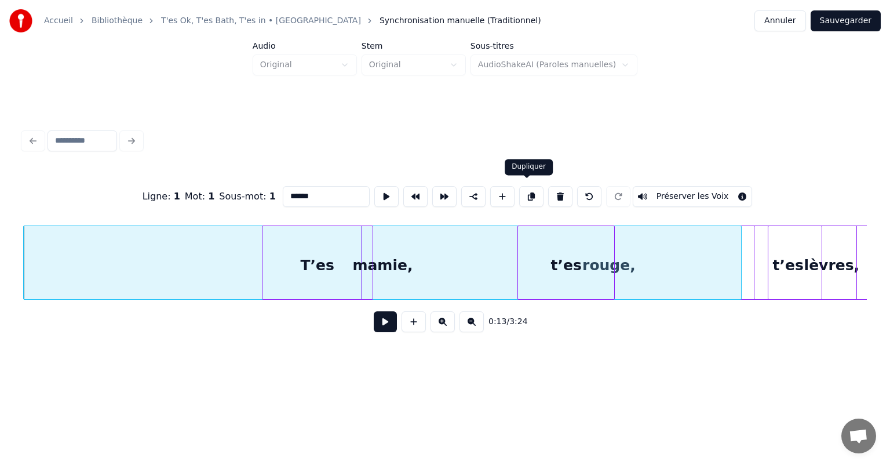
click at [533, 192] on button at bounding box center [531, 196] width 24 height 21
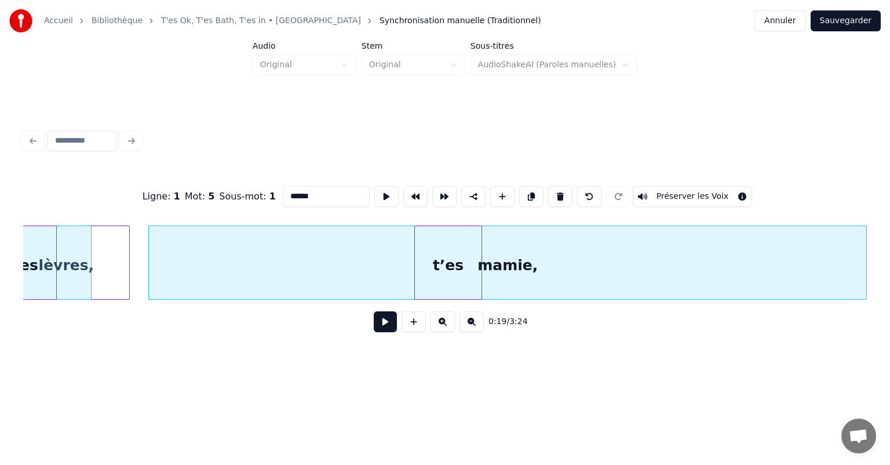
scroll to position [0, 2351]
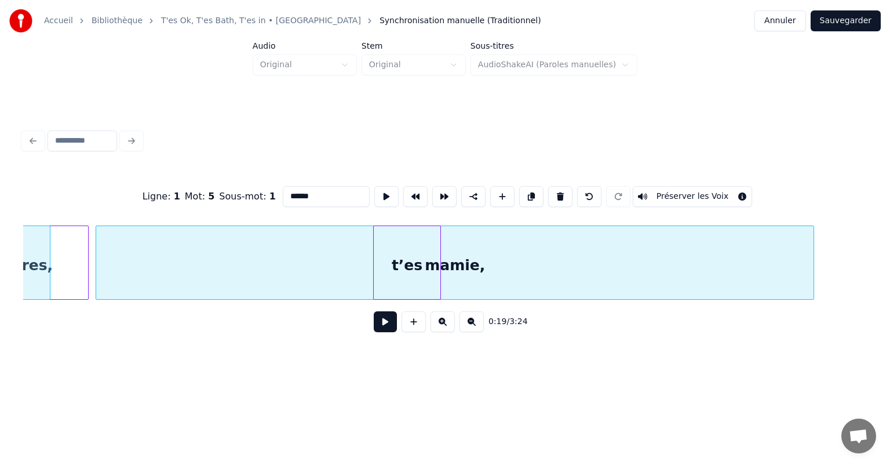
click at [793, 261] on div "mamie," at bounding box center [455, 265] width 718 height 79
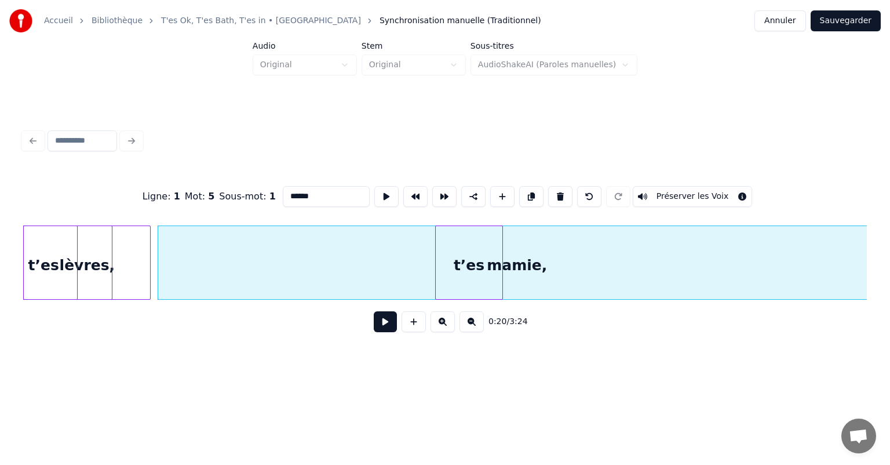
click at [489, 268] on div "t’es" at bounding box center [469, 265] width 67 height 79
type input "****"
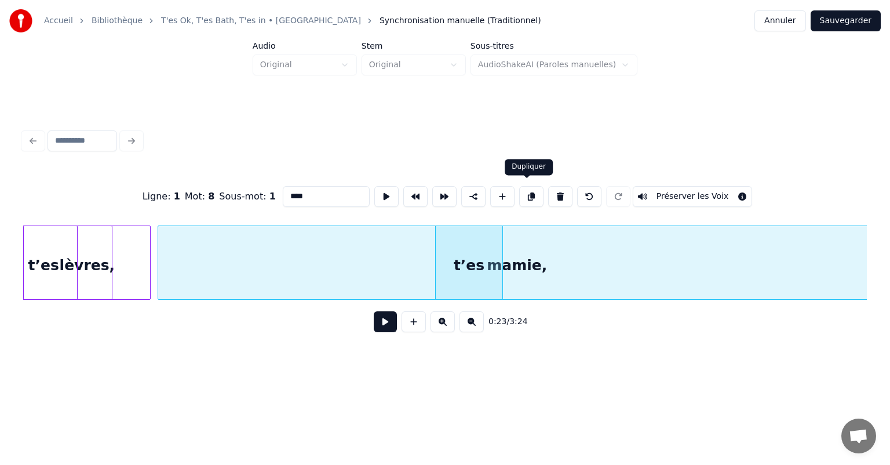
click at [524, 190] on button at bounding box center [531, 196] width 24 height 21
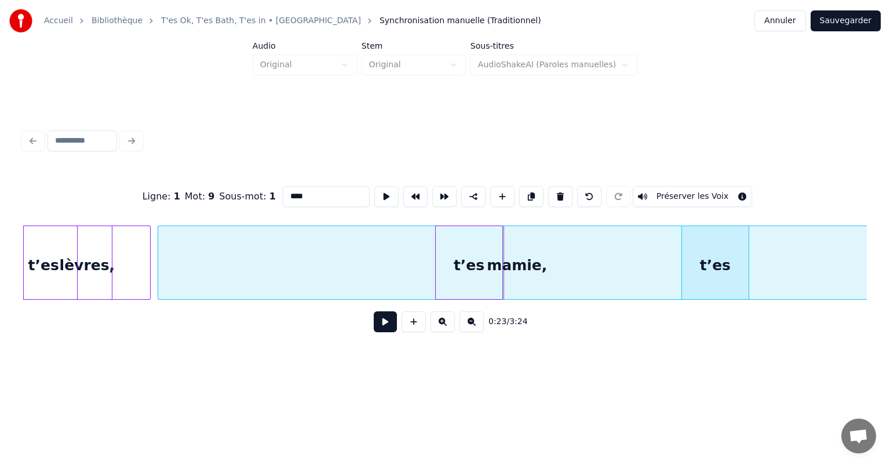
click at [721, 277] on div "t’es" at bounding box center [715, 265] width 67 height 79
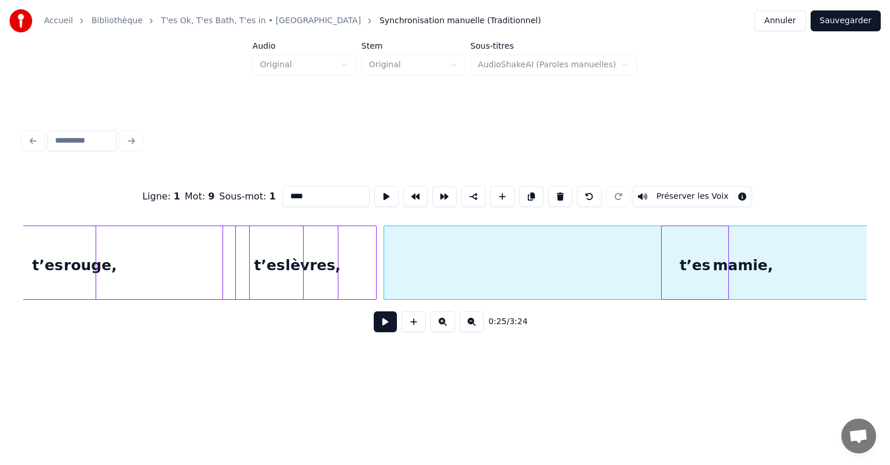
click at [95, 268] on div at bounding box center [93, 262] width 3 height 73
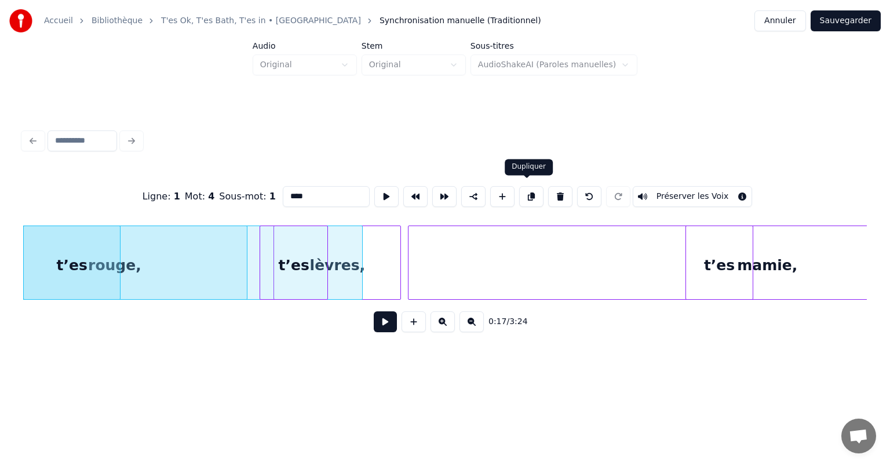
click at [529, 194] on button at bounding box center [531, 196] width 24 height 21
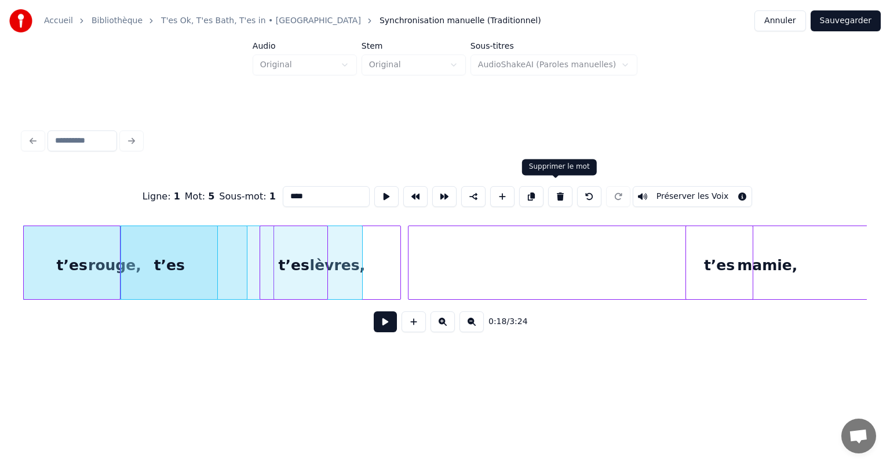
click at [552, 186] on button at bounding box center [560, 196] width 24 height 21
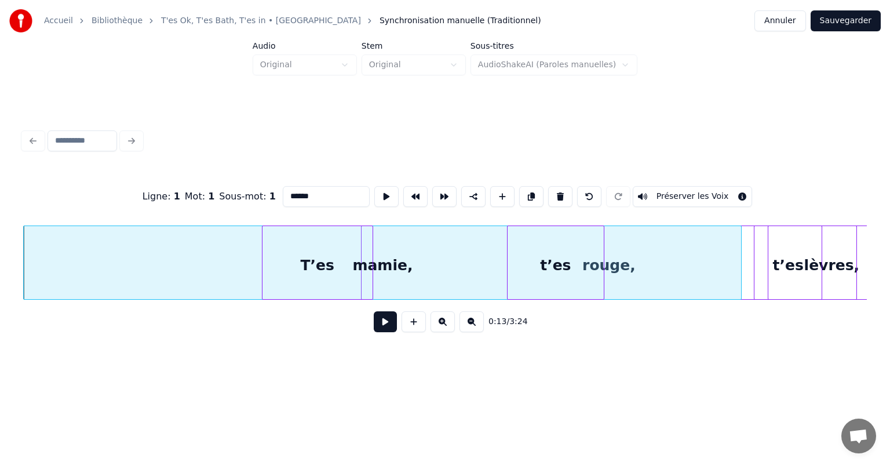
click at [528, 270] on div "t’es" at bounding box center [556, 265] width 96 height 79
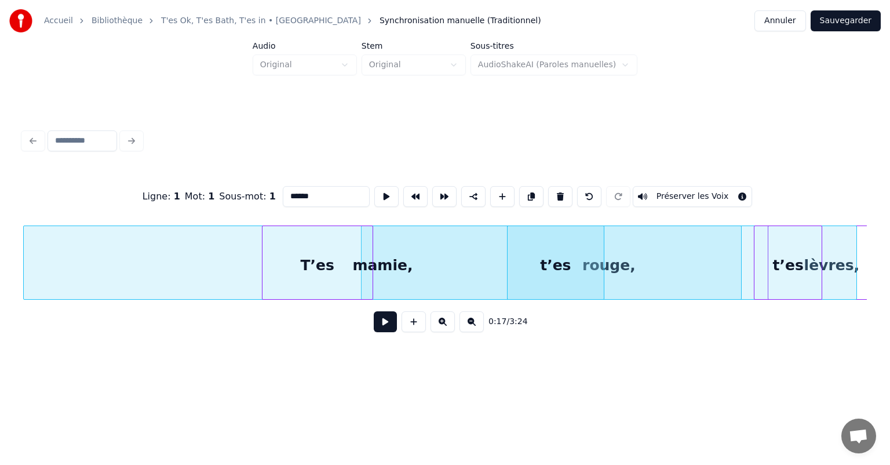
click at [649, 267] on div "mamie," at bounding box center [383, 265] width 718 height 79
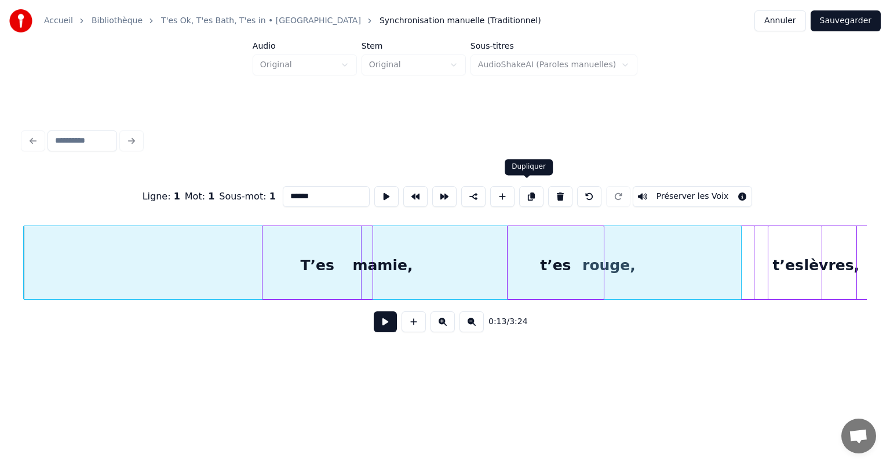
click at [529, 190] on button at bounding box center [531, 196] width 24 height 21
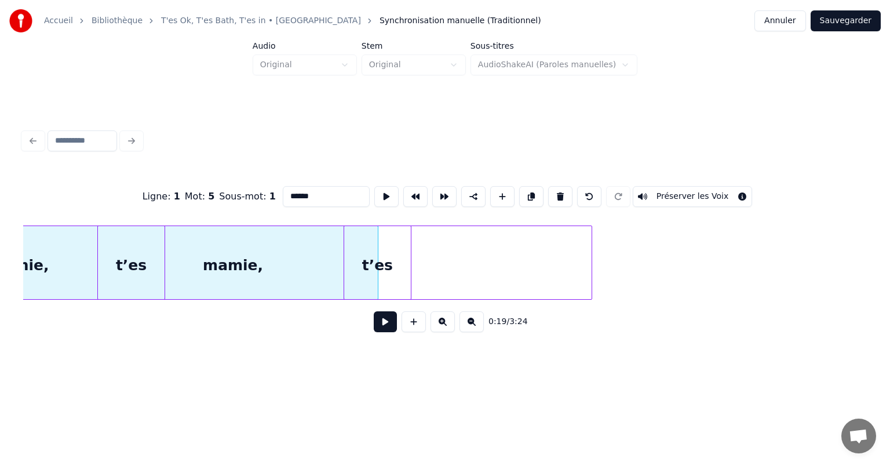
scroll to position [0, 2401]
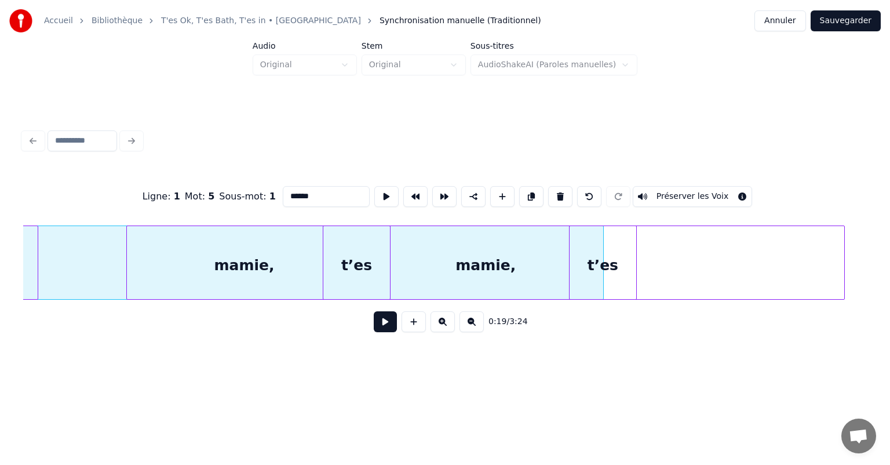
click at [414, 264] on div "mamie," at bounding box center [486, 265] width 718 height 79
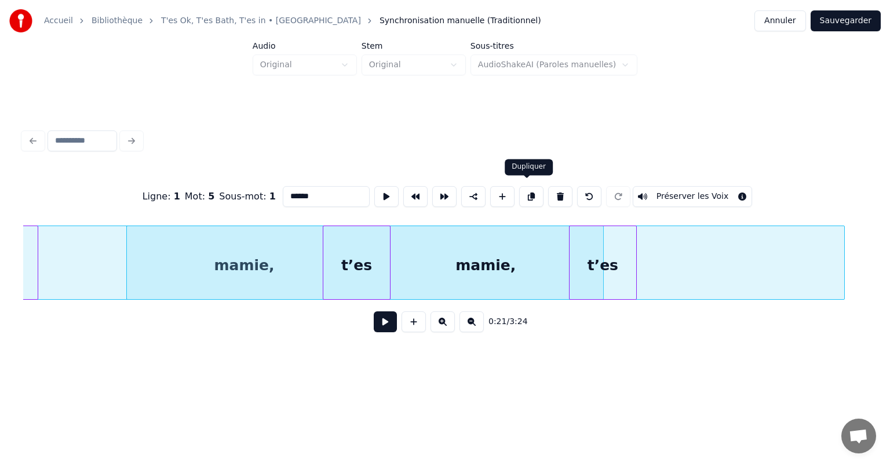
click at [527, 194] on button at bounding box center [531, 196] width 24 height 21
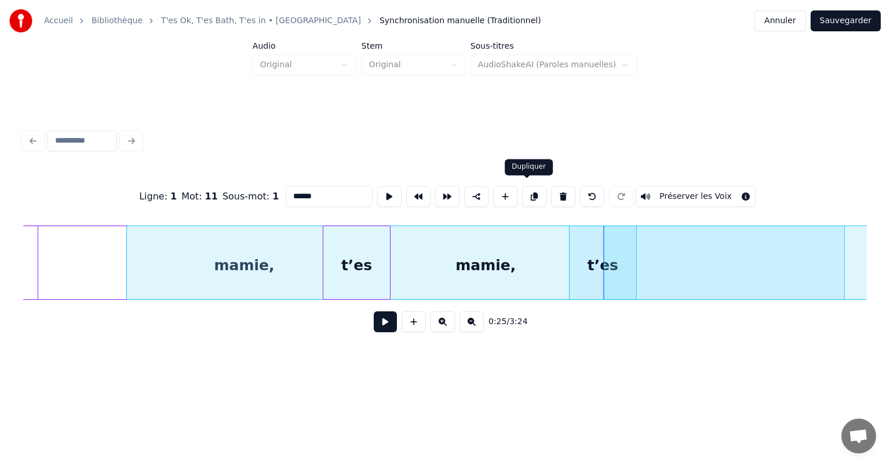
click at [527, 194] on button at bounding box center [534, 196] width 24 height 21
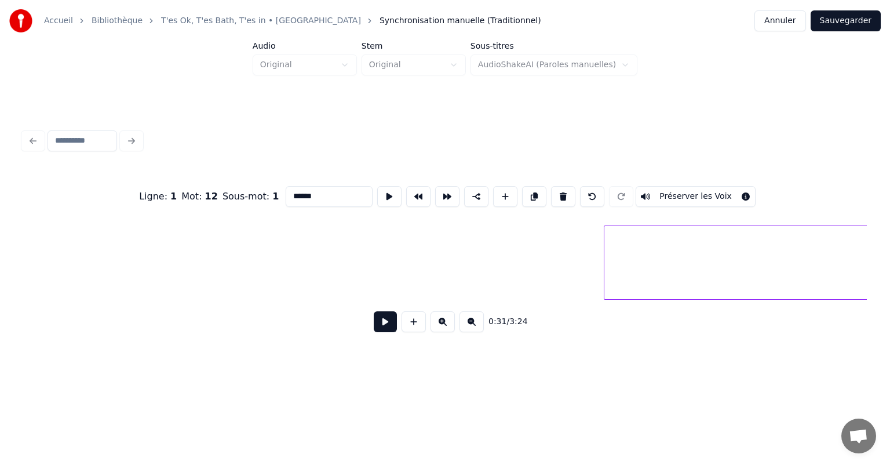
scroll to position [0, 3700]
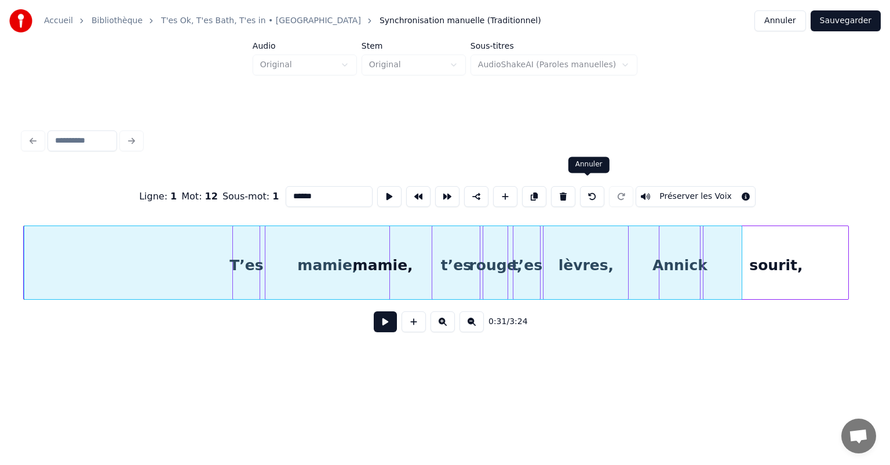
click at [586, 190] on button at bounding box center [592, 196] width 24 height 21
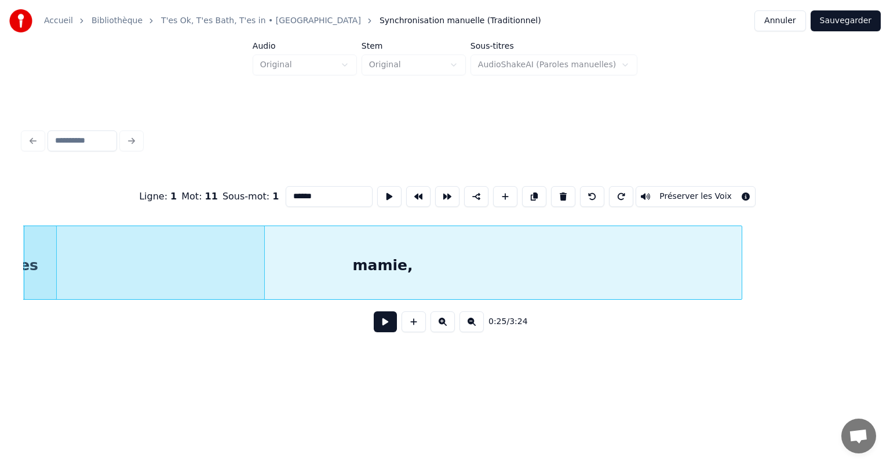
click at [586, 190] on button at bounding box center [592, 196] width 24 height 21
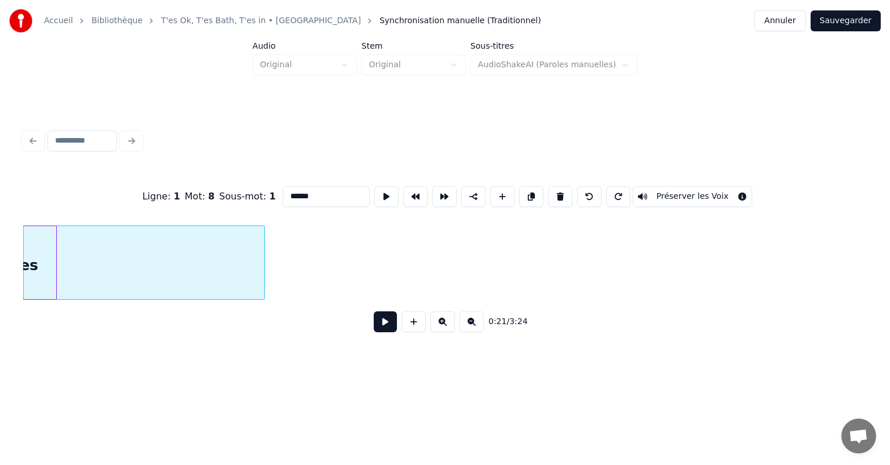
scroll to position [0, 2504]
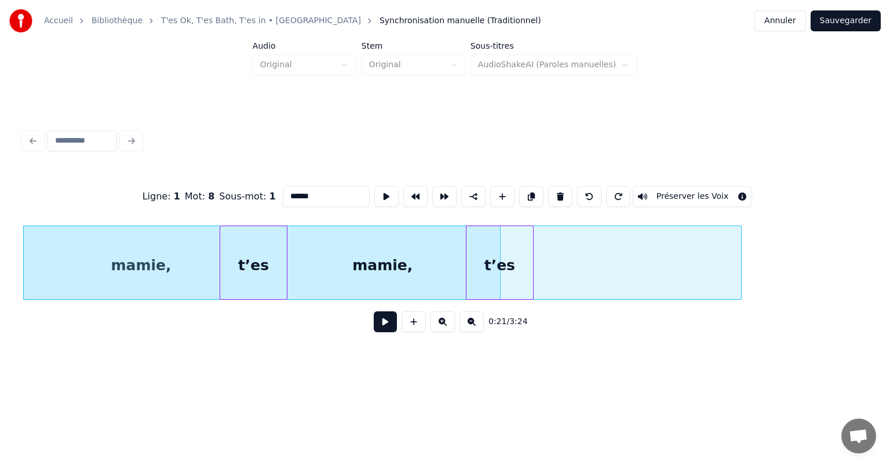
click at [588, 192] on button at bounding box center [589, 196] width 24 height 21
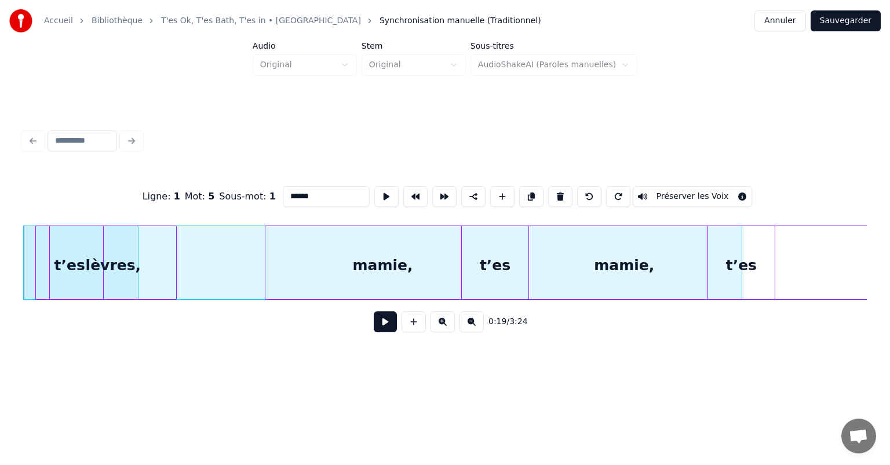
click at [588, 192] on button at bounding box center [589, 196] width 24 height 21
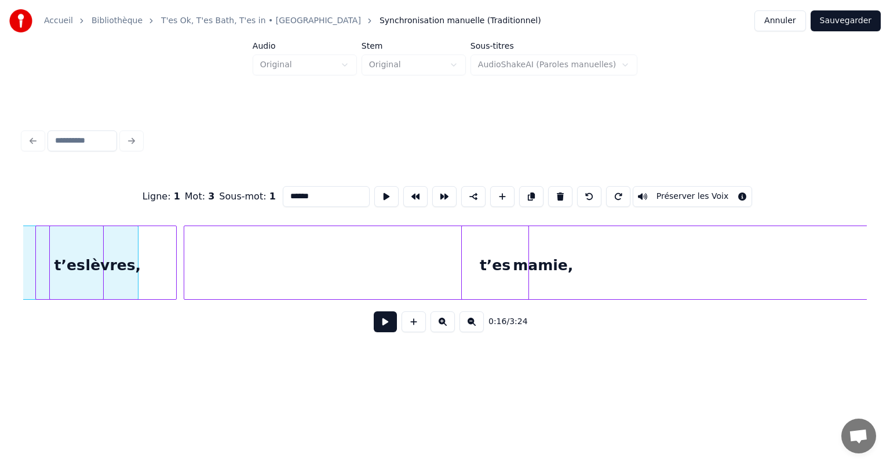
scroll to position [0, 1881]
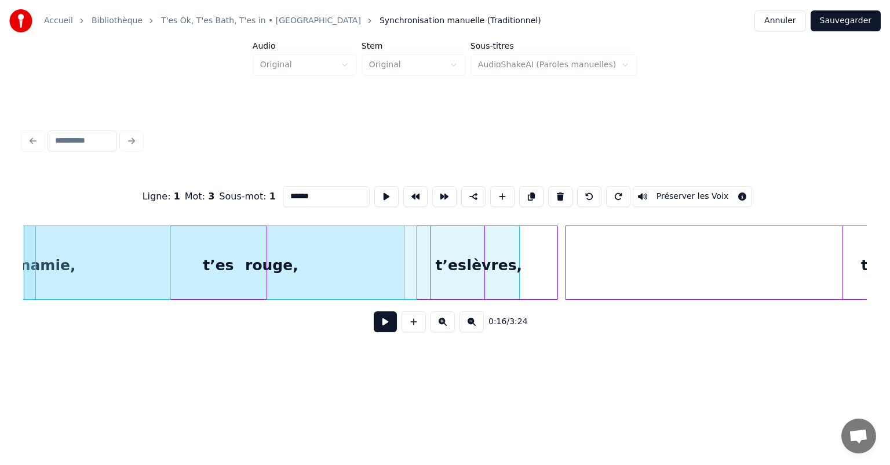
click at [306, 271] on div "rouge," at bounding box center [271, 265] width 495 height 79
click at [268, 271] on div "t’es" at bounding box center [229, 265] width 96 height 79
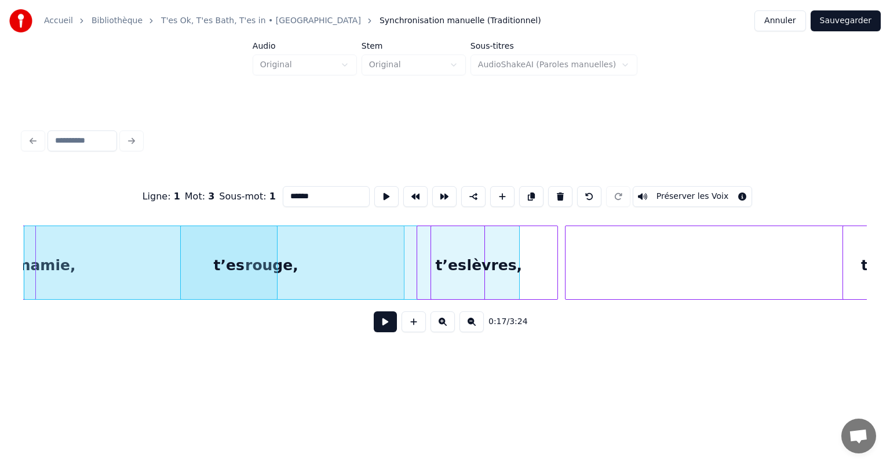
click at [366, 273] on div "rouge," at bounding box center [271, 265] width 495 height 79
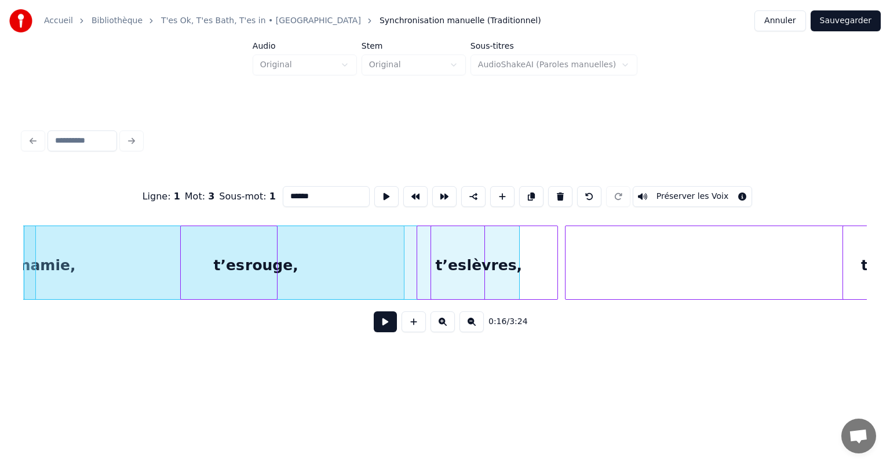
click at [408, 267] on div "rouge," at bounding box center [271, 265] width 495 height 79
click at [430, 267] on div "t’es" at bounding box center [450, 265] width 67 height 79
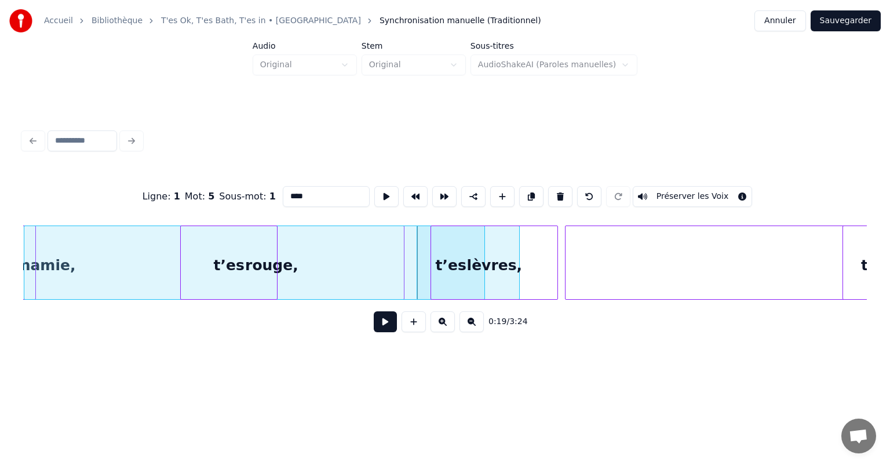
click at [392, 267] on div "rouge," at bounding box center [271, 265] width 495 height 79
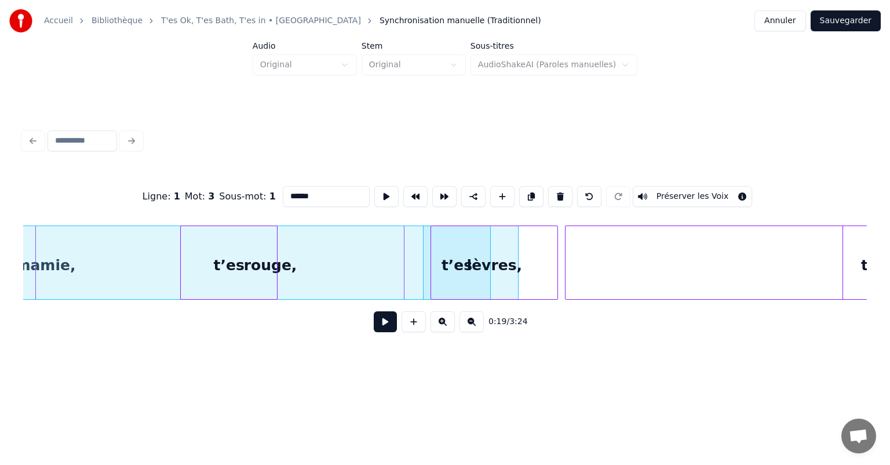
scroll to position [0, 1877]
click at [408, 281] on div "rouge," at bounding box center [274, 265] width 495 height 79
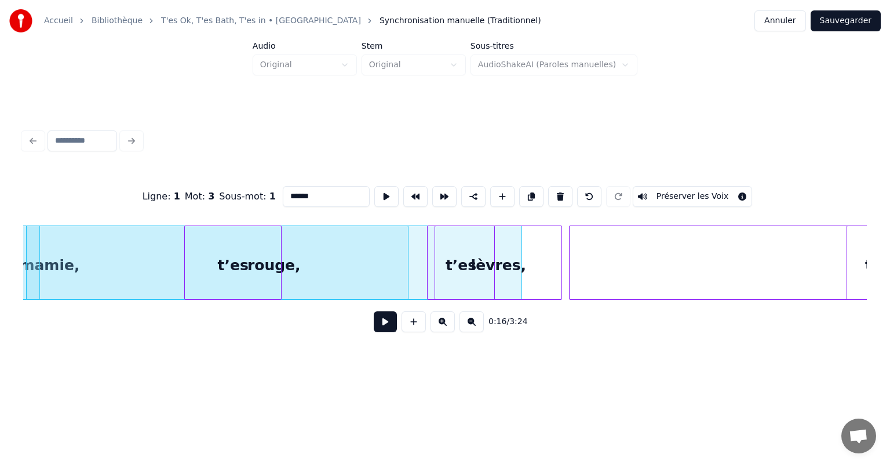
click at [531, 194] on button at bounding box center [531, 196] width 24 height 21
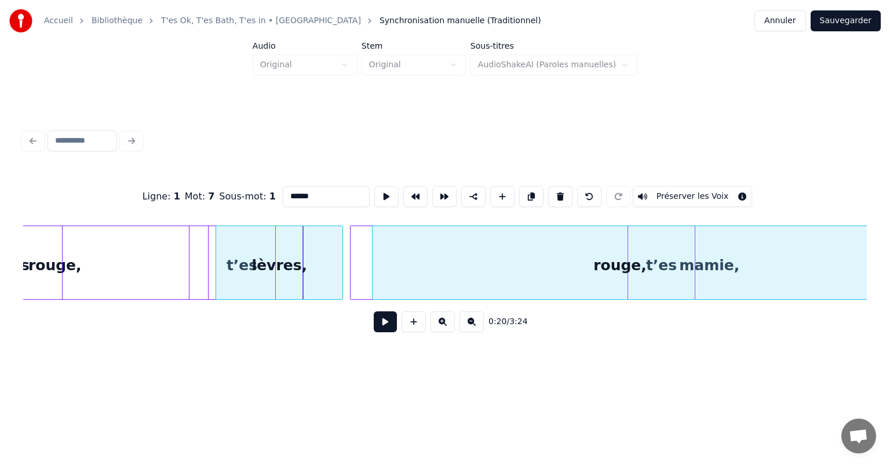
scroll to position [0, 2145]
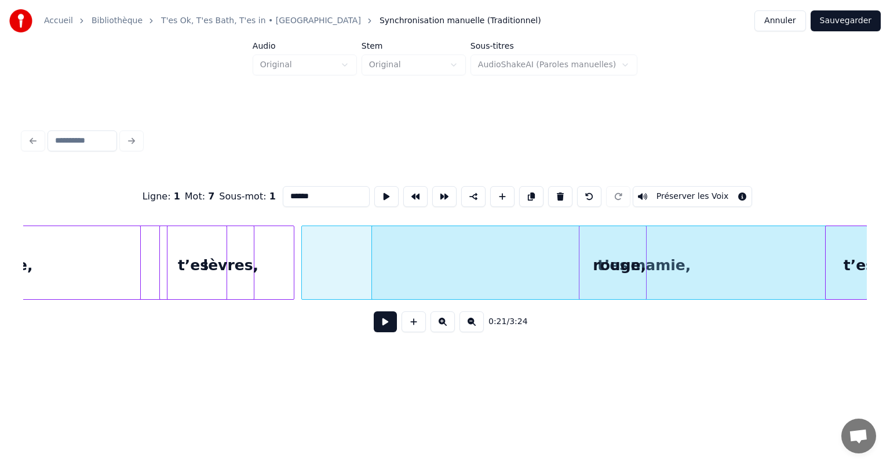
click at [888, 377] on html "Accueil Bibliothèque T'es Ok, T'es Bath, T'es in • Ottawan Synchronisation manu…" at bounding box center [445, 195] width 890 height 391
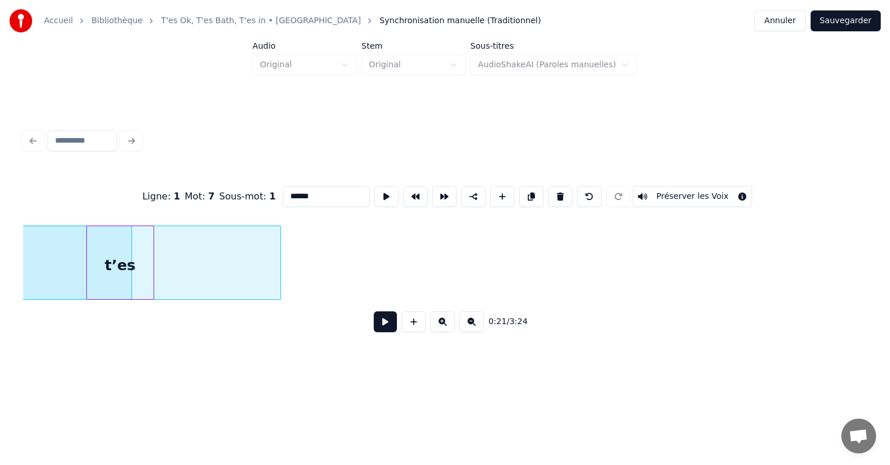
scroll to position [0, 2496]
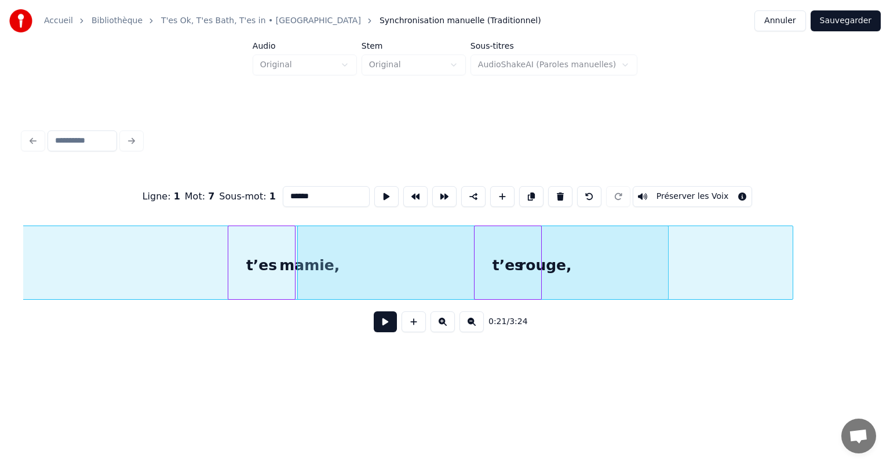
click at [339, 274] on div "rouge," at bounding box center [545, 265] width 495 height 79
click at [237, 334] on div "0:23 / 3:24" at bounding box center [445, 322] width 826 height 26
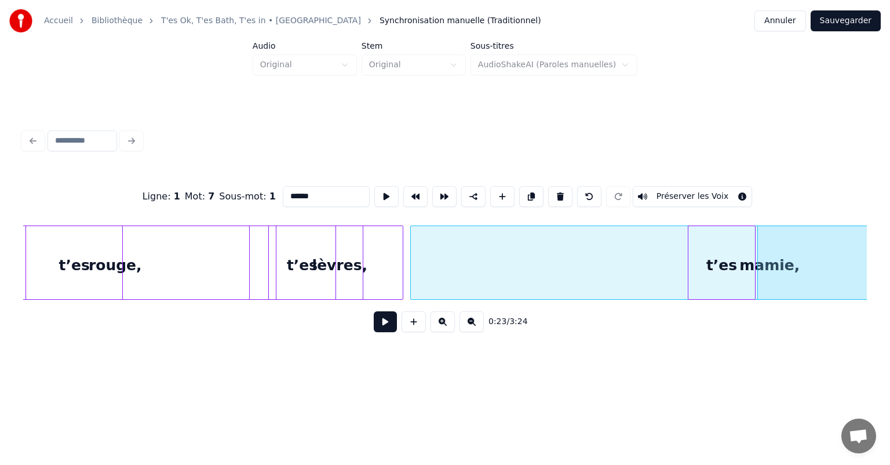
click at [311, 267] on div "t’es" at bounding box center [302, 265] width 67 height 79
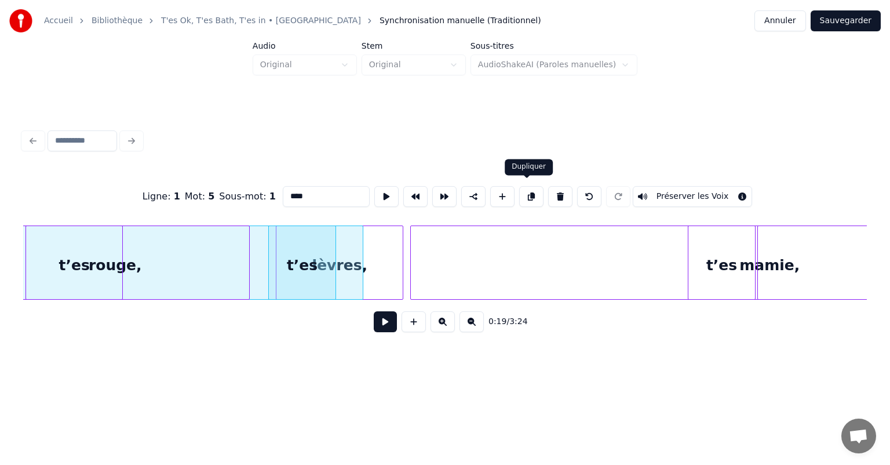
click at [532, 197] on button at bounding box center [531, 196] width 24 height 21
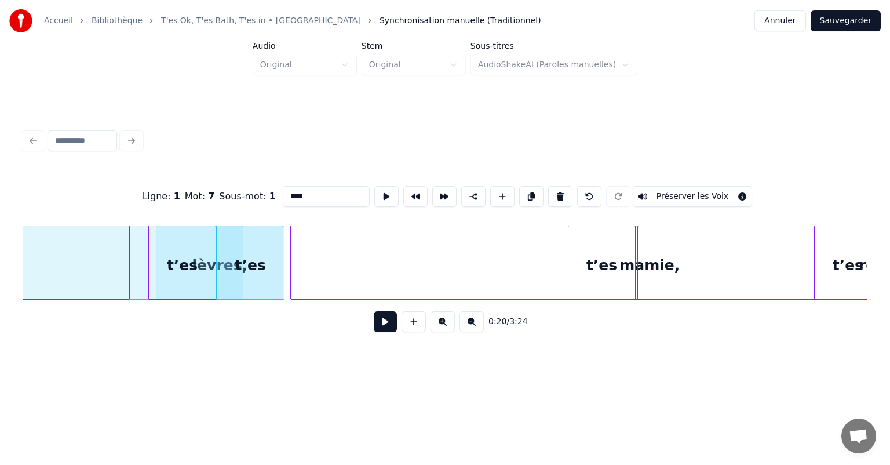
scroll to position [0, 2275]
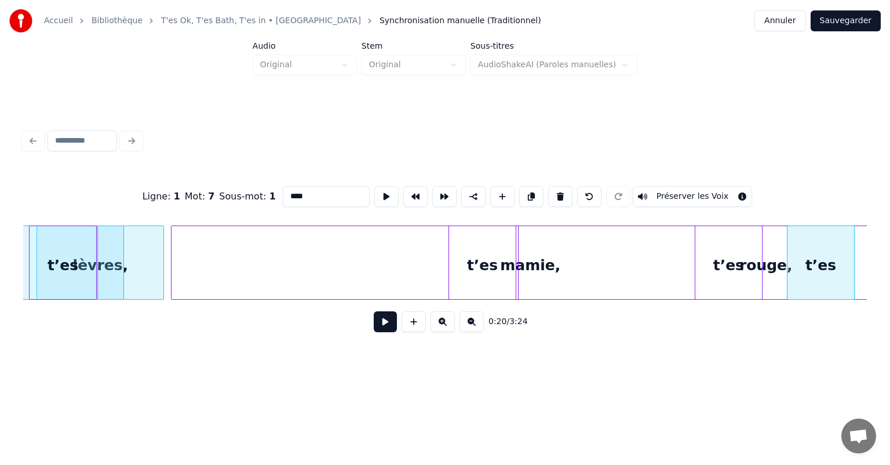
click at [842, 328] on div "Ligne : 1 Mot : 7 Sous-mot : 1 **** Préserver les Voix 0:20 / 3:24" at bounding box center [445, 256] width 844 height 176
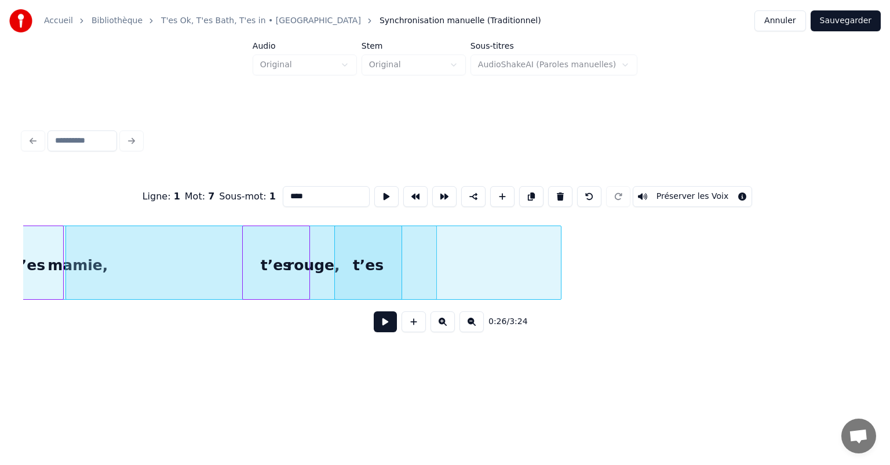
scroll to position [0, 2755]
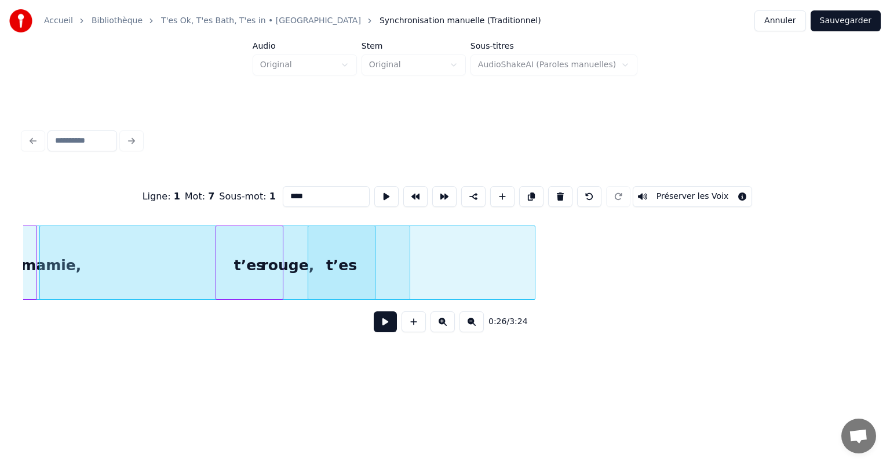
click at [452, 269] on div "rouge," at bounding box center [287, 265] width 495 height 79
click at [308, 361] on div "Ligne : 1 Mot : 7 Sous-mot : 1 **** Préserver les Voix 0:23 / 3:24" at bounding box center [445, 233] width 853 height 279
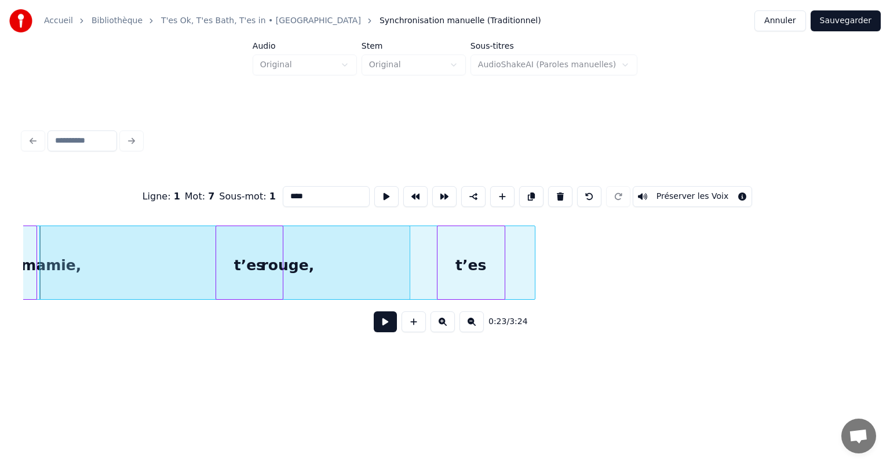
click at [475, 275] on div "t’es" at bounding box center [471, 265] width 67 height 79
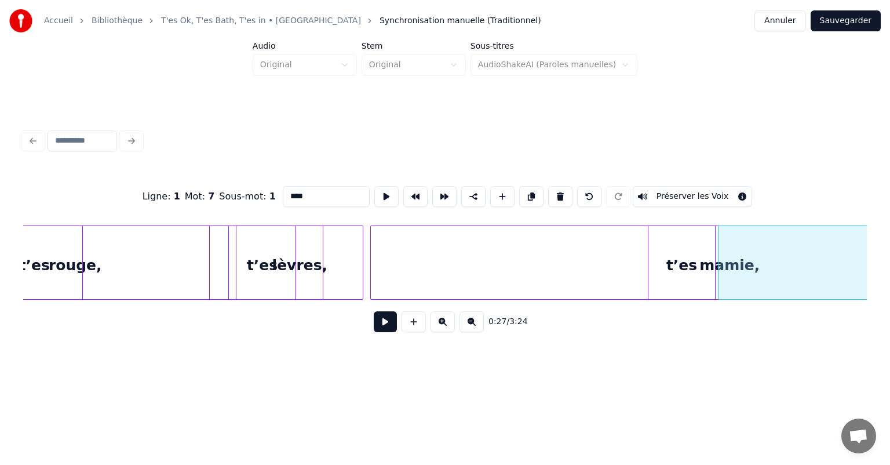
scroll to position [0, 2049]
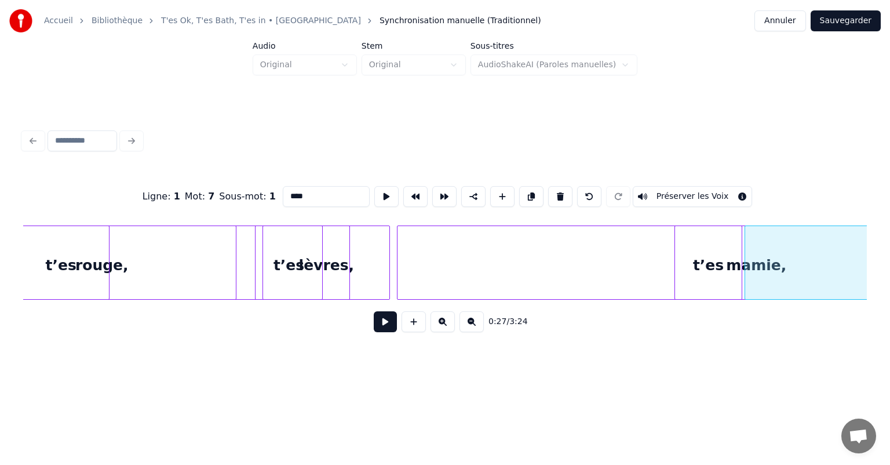
click at [336, 270] on div "rouge," at bounding box center [101, 265] width 495 height 79
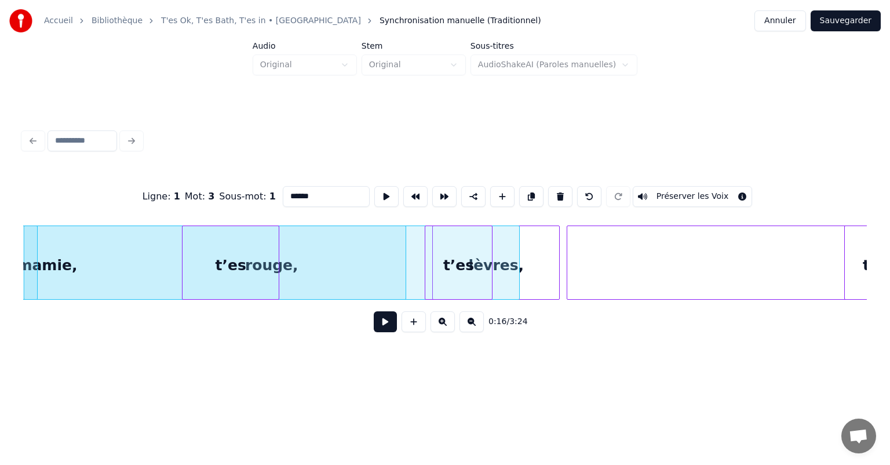
click at [544, 268] on div "lèvres," at bounding box center [496, 265] width 126 height 79
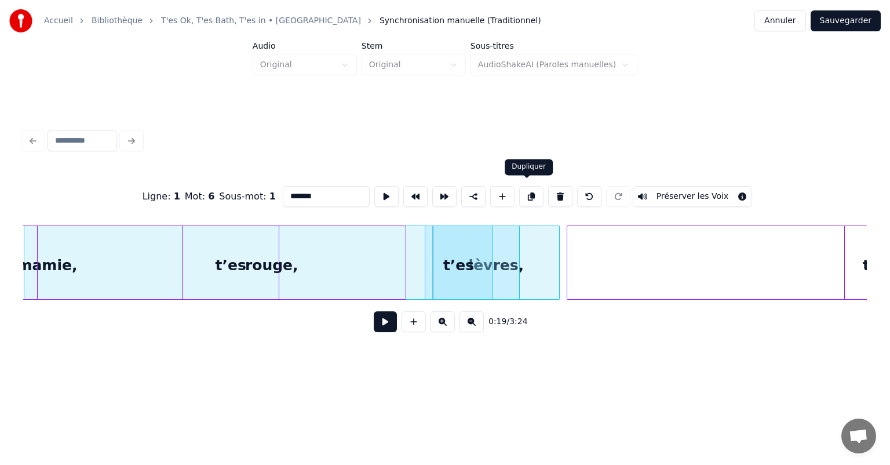
click at [529, 196] on button at bounding box center [531, 196] width 24 height 21
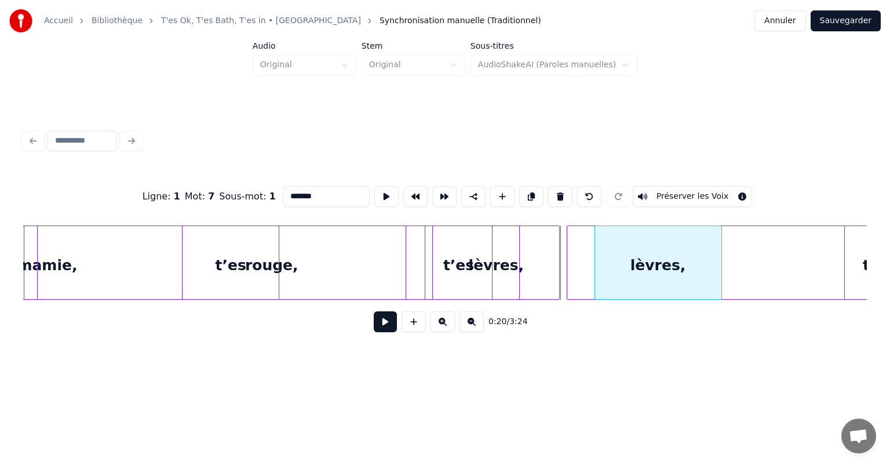
click at [696, 268] on div "lèvres," at bounding box center [658, 265] width 126 height 79
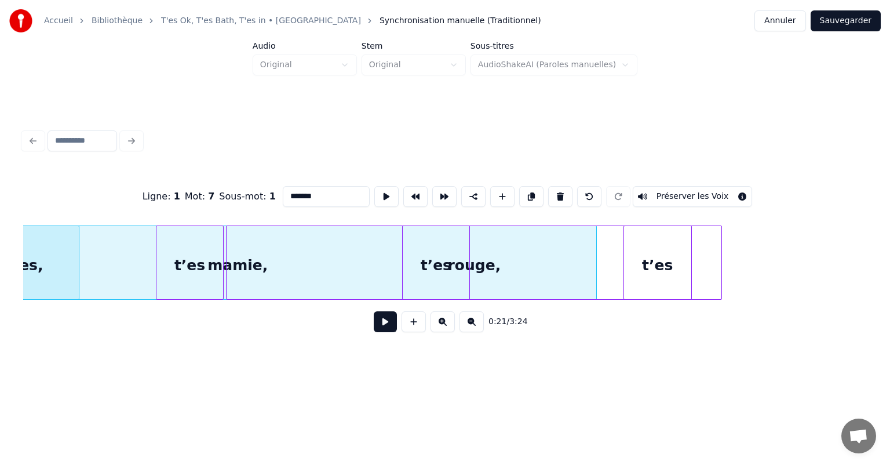
scroll to position [0, 2495]
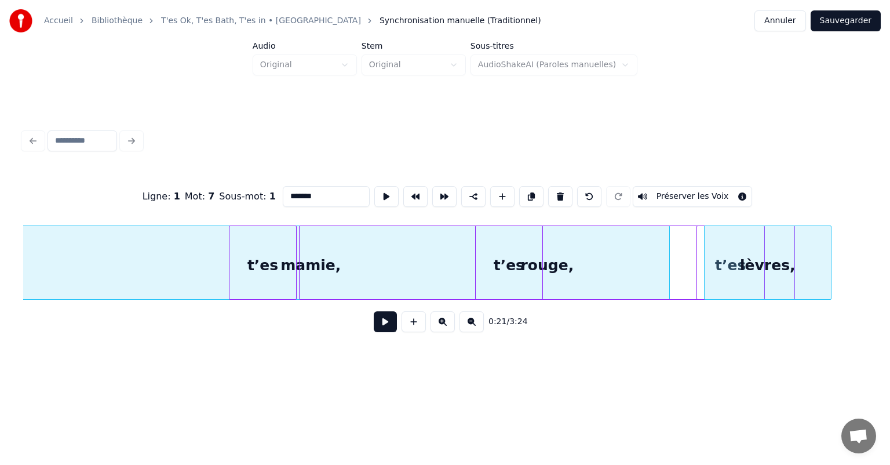
click at [719, 267] on div "lèvres," at bounding box center [768, 265] width 126 height 79
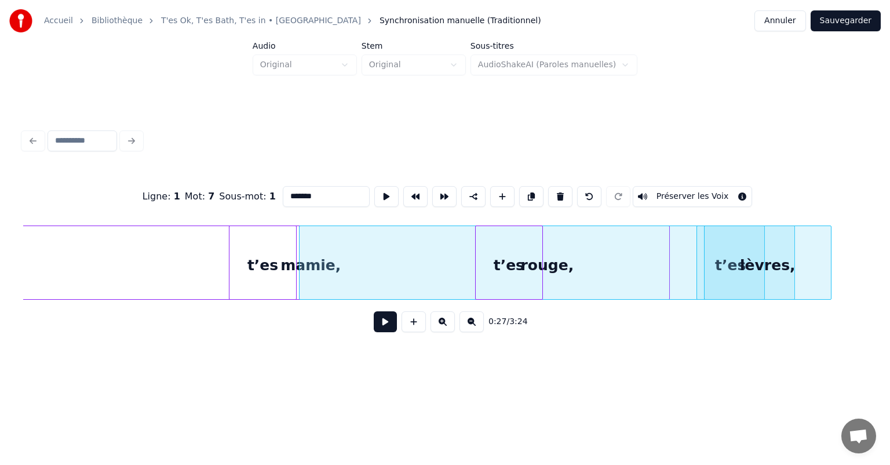
click at [750, 383] on html "Accueil Bibliothèque T'es Ok, T'es Bath, T'es in • Ottawan Synchronisation manu…" at bounding box center [445, 195] width 890 height 391
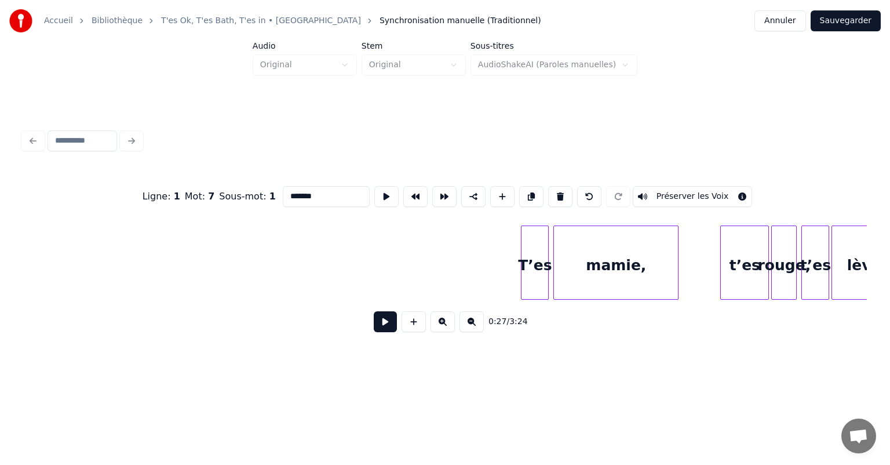
scroll to position [0, 3416]
click at [543, 257] on div at bounding box center [541, 262] width 3 height 73
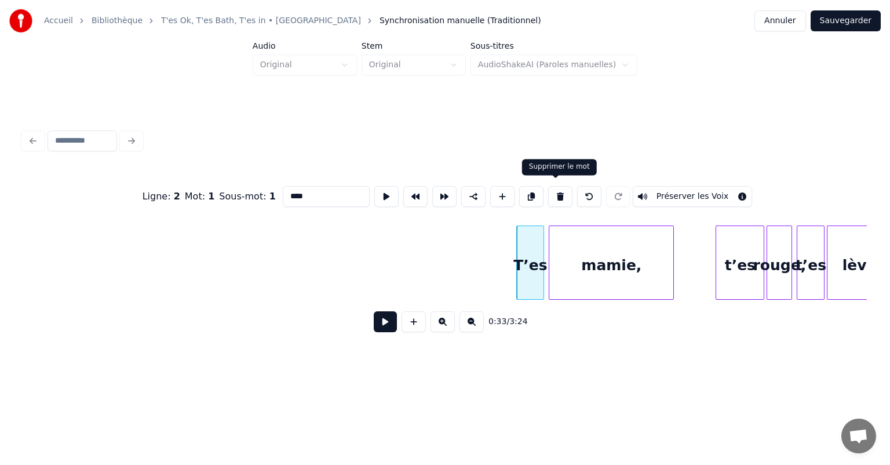
click at [559, 195] on button at bounding box center [560, 196] width 24 height 21
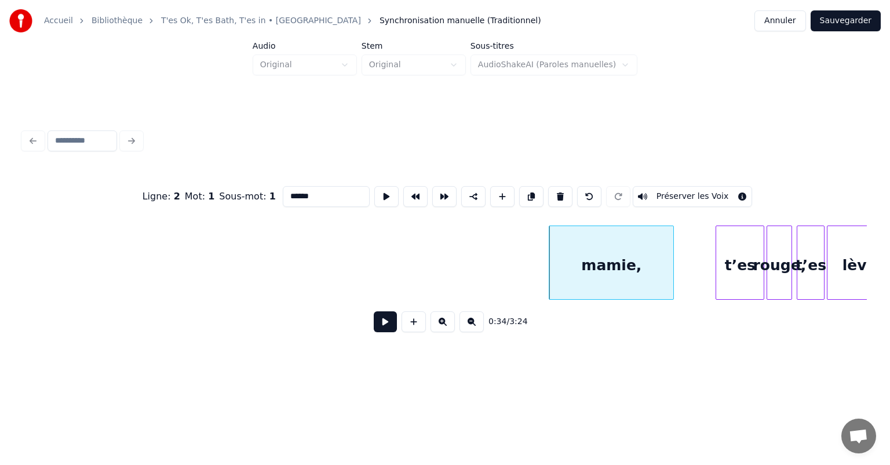
click at [573, 262] on div "mamie," at bounding box center [612, 265] width 124 height 79
click at [562, 192] on button at bounding box center [560, 196] width 24 height 21
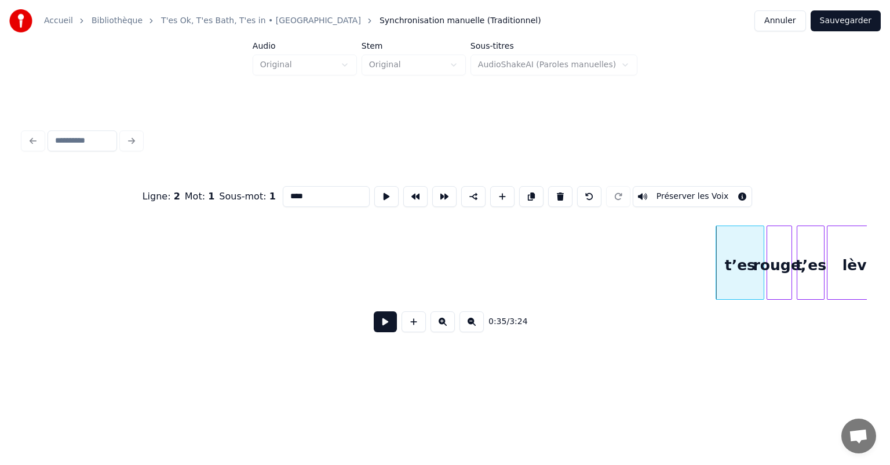
click at [738, 273] on div "t’es" at bounding box center [741, 265] width 48 height 79
click at [562, 187] on button at bounding box center [560, 196] width 24 height 21
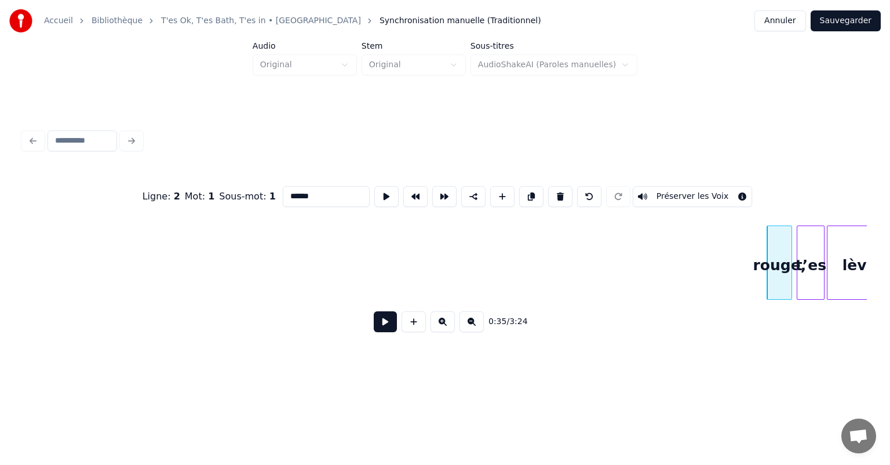
click at [788, 267] on div at bounding box center [789, 262] width 3 height 73
click at [563, 195] on button at bounding box center [560, 196] width 24 height 21
click at [821, 257] on div at bounding box center [822, 262] width 3 height 73
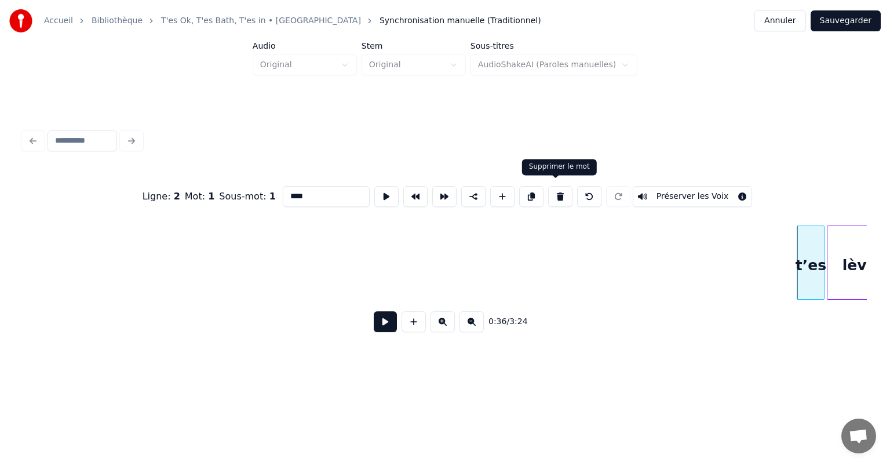
click at [565, 187] on button at bounding box center [560, 196] width 24 height 21
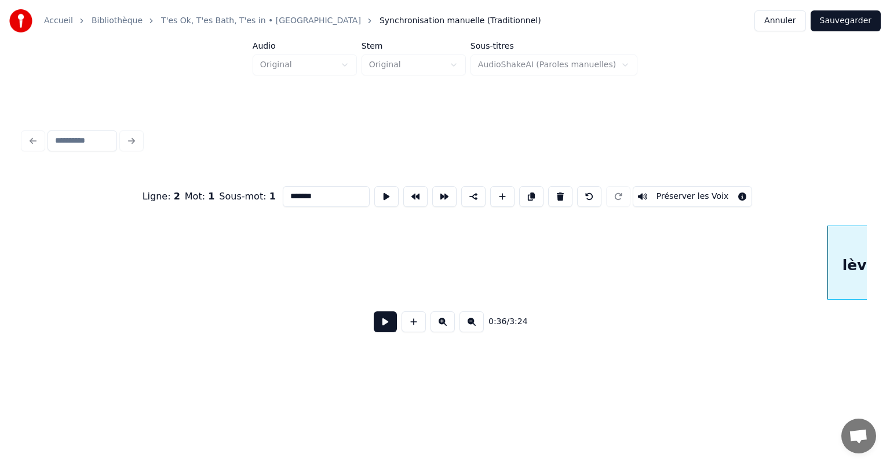
click at [565, 187] on button at bounding box center [560, 196] width 24 height 21
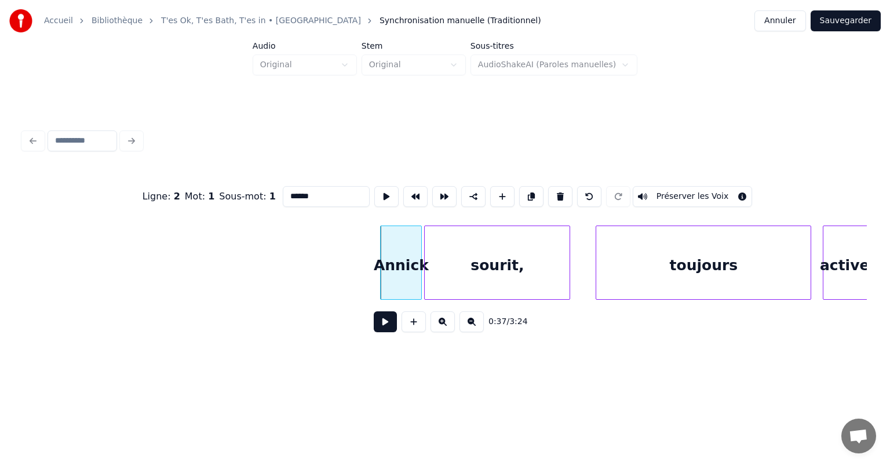
scroll to position [0, 3926]
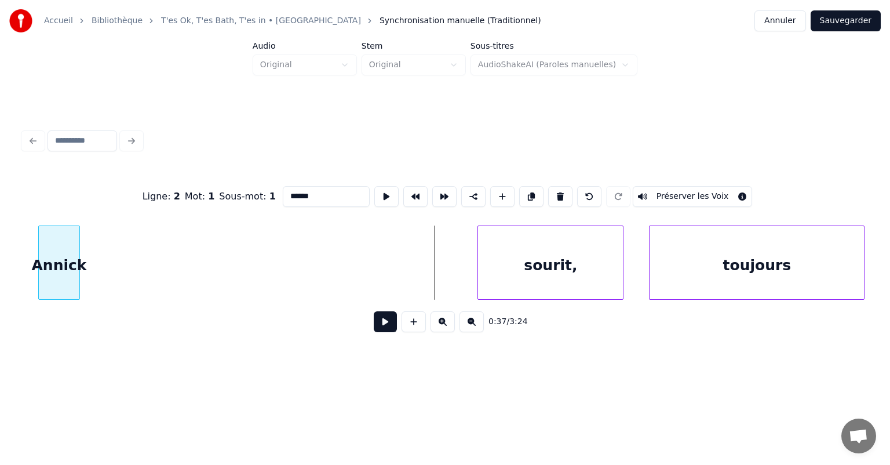
click at [70, 259] on div "Annick" at bounding box center [59, 265] width 41 height 79
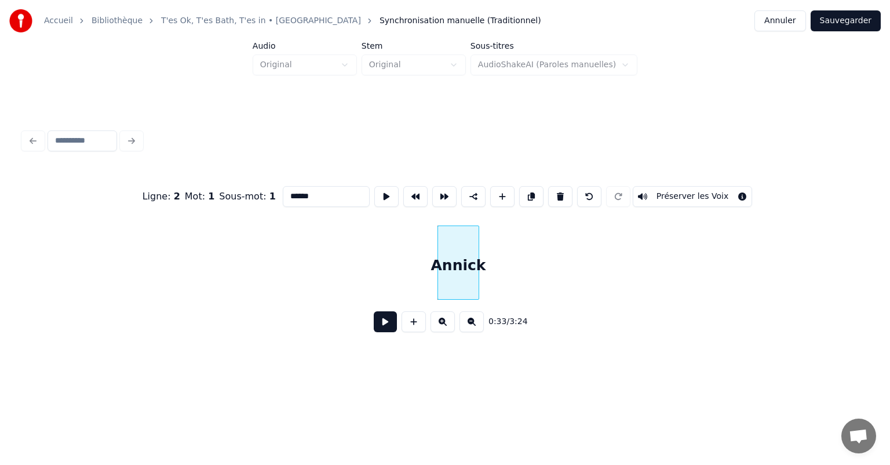
scroll to position [0, 3446]
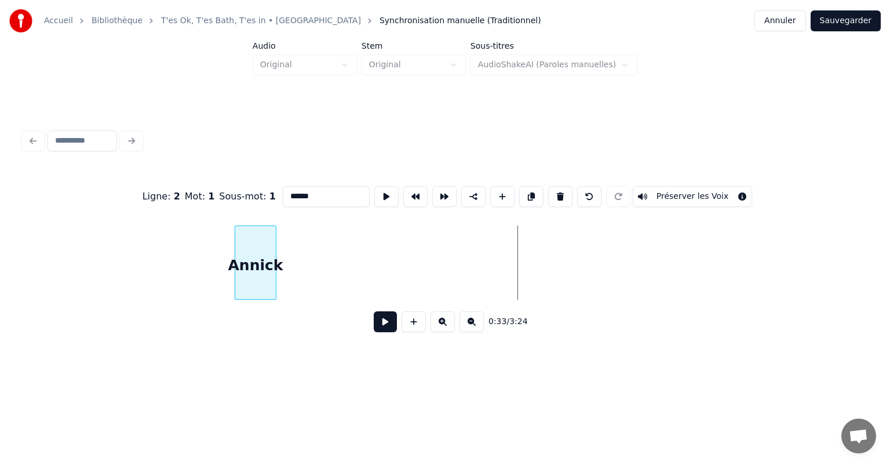
click at [249, 261] on div "Annick" at bounding box center [255, 265] width 41 height 79
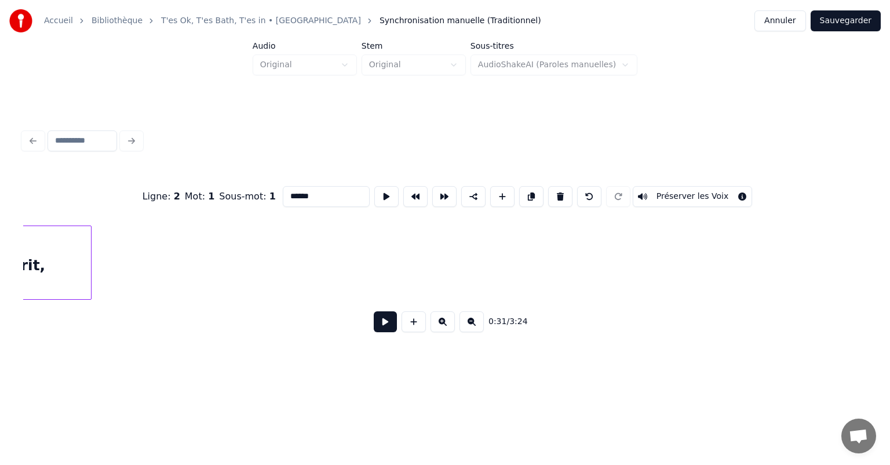
scroll to position [0, 3632]
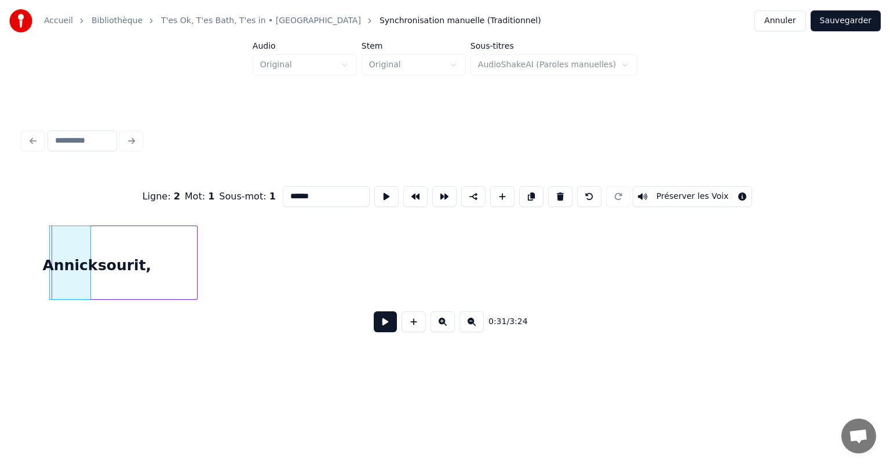
click at [31, 206] on div "Ligne : 2 Mot : 1 Sous-mot : 1 ****** Préserver les Voix 0:31 / 3:24" at bounding box center [445, 256] width 844 height 176
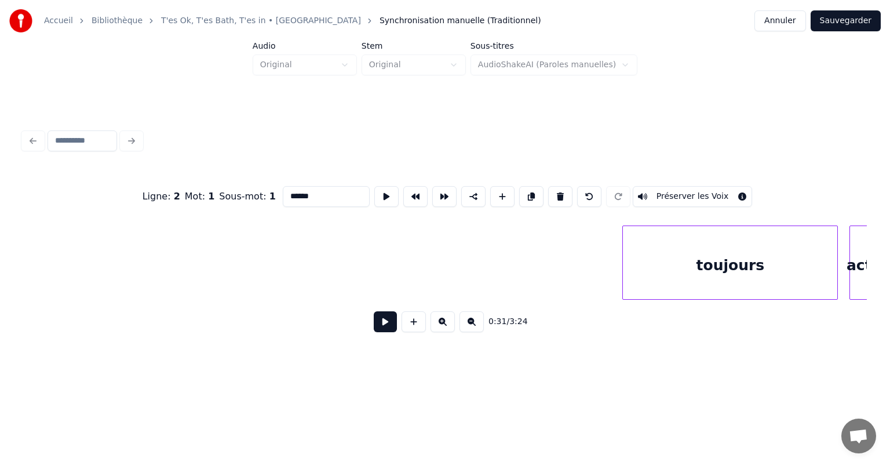
scroll to position [0, 4006]
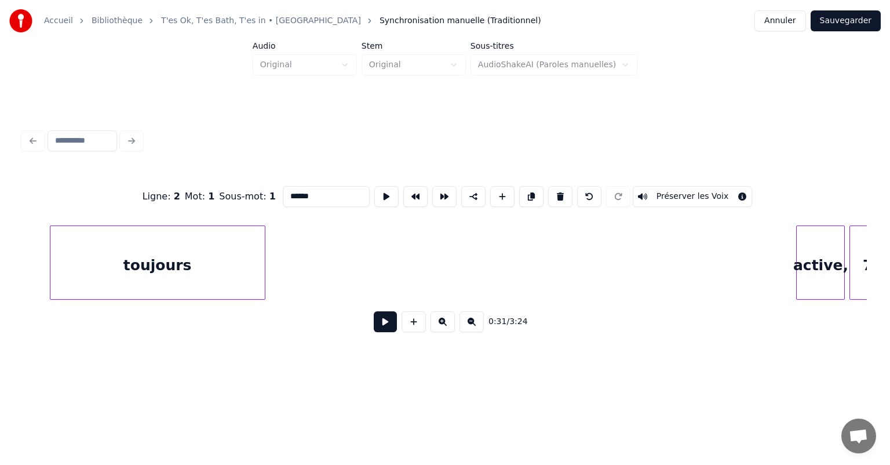
click at [211, 231] on div "toujours" at bounding box center [157, 265] width 214 height 79
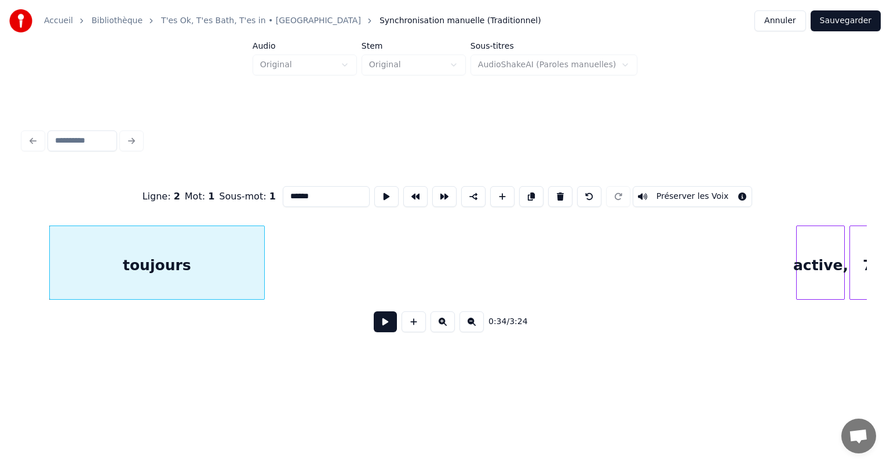
drag, startPoint x: 181, startPoint y: 304, endPoint x: 167, endPoint y: 289, distance: 20.9
click at [165, 292] on div "Ligne : 2 Mot : 1 Sous-mot : 1 ****** Préserver les Voix 0:34 / 3:24" at bounding box center [445, 256] width 844 height 176
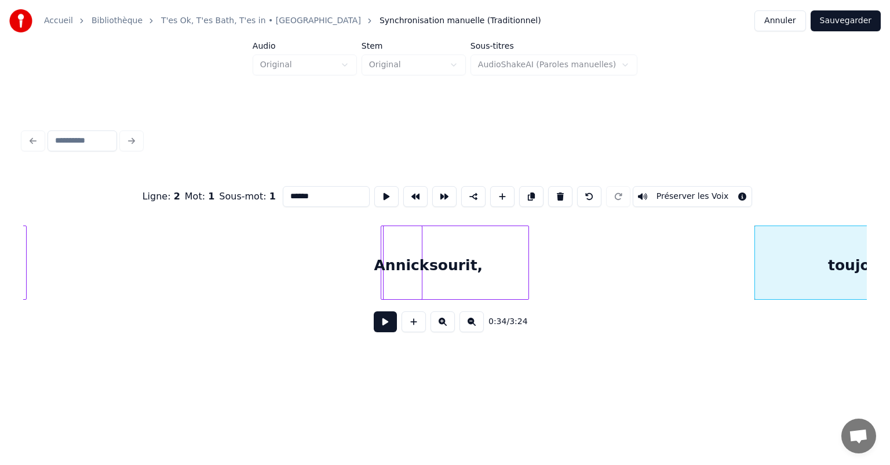
scroll to position [0, 3433]
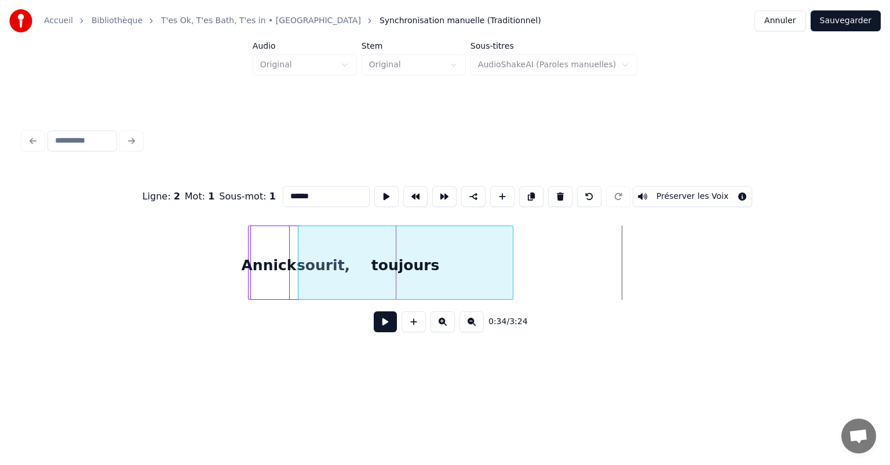
click at [410, 248] on div "toujours" at bounding box center [406, 265] width 214 height 79
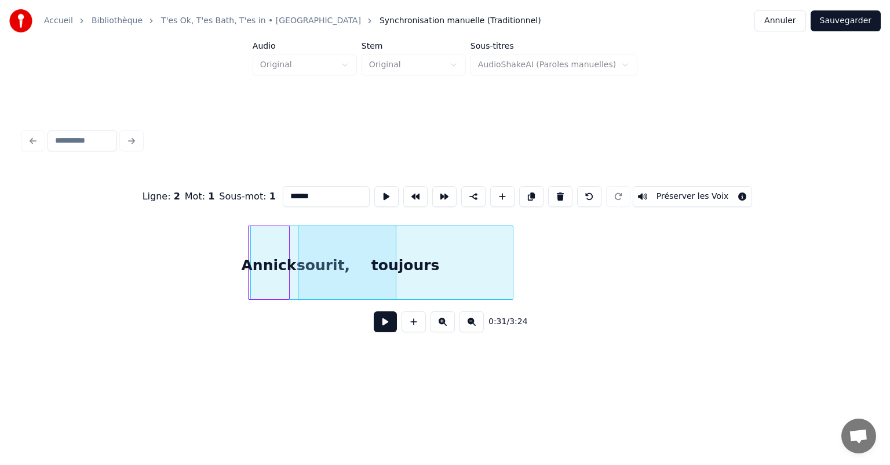
click at [476, 391] on html "Accueil Bibliothèque T'es Ok, T'es Bath, T'es in • Ottawan Synchronisation manu…" at bounding box center [445, 195] width 890 height 391
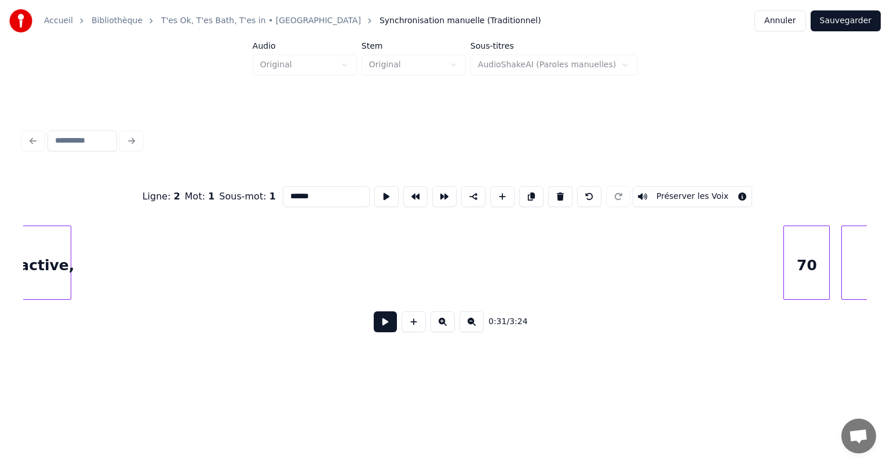
scroll to position [0, 4024]
click at [6, 249] on div "Accueil Bibliothèque T'es Ok, T'es Bath, T'es in • Ottawan Synchronisation manu…" at bounding box center [445, 186] width 890 height 373
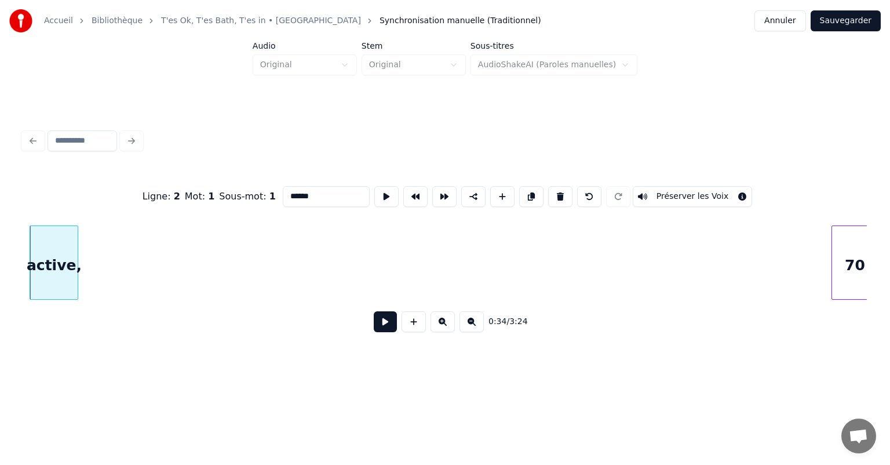
scroll to position [0, 3286]
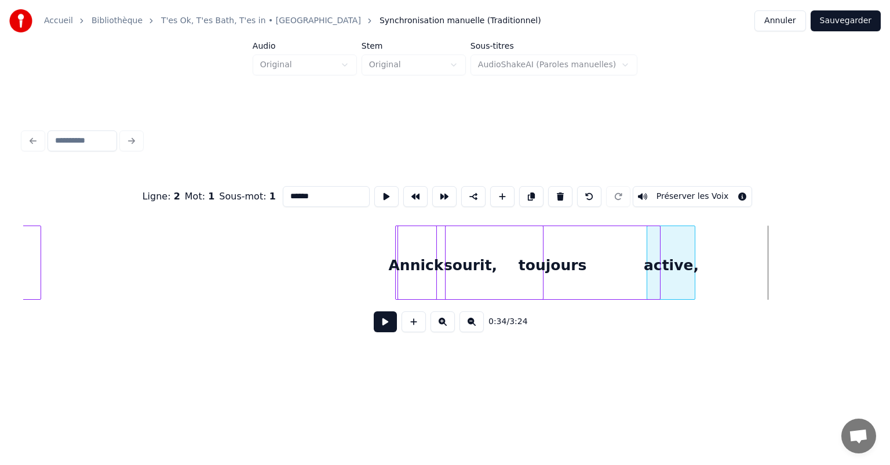
click at [662, 246] on div "active," at bounding box center [672, 265] width 48 height 79
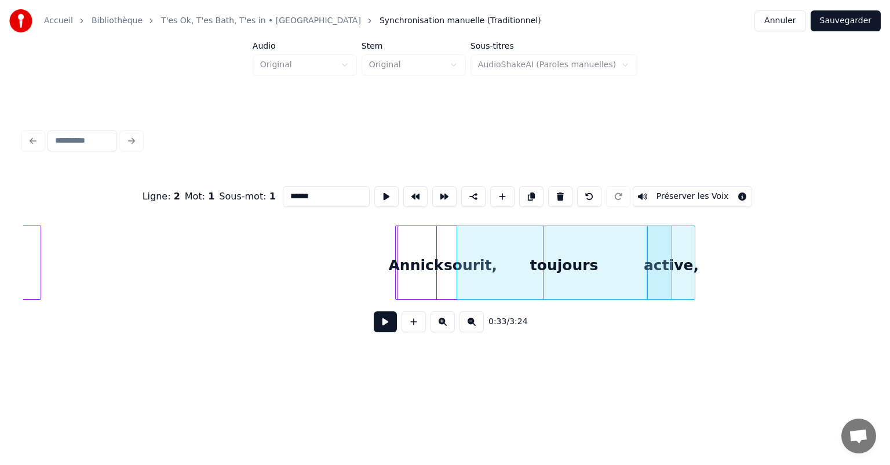
click at [559, 263] on div "toujours" at bounding box center [564, 265] width 214 height 79
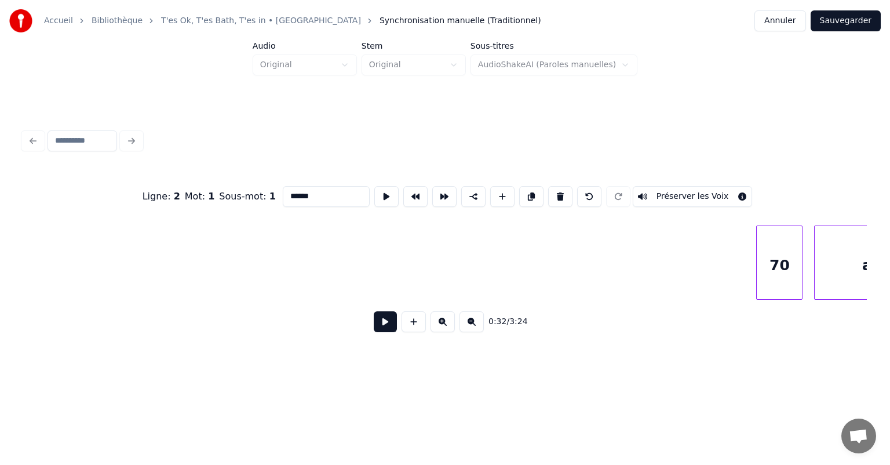
scroll to position [0, 4179]
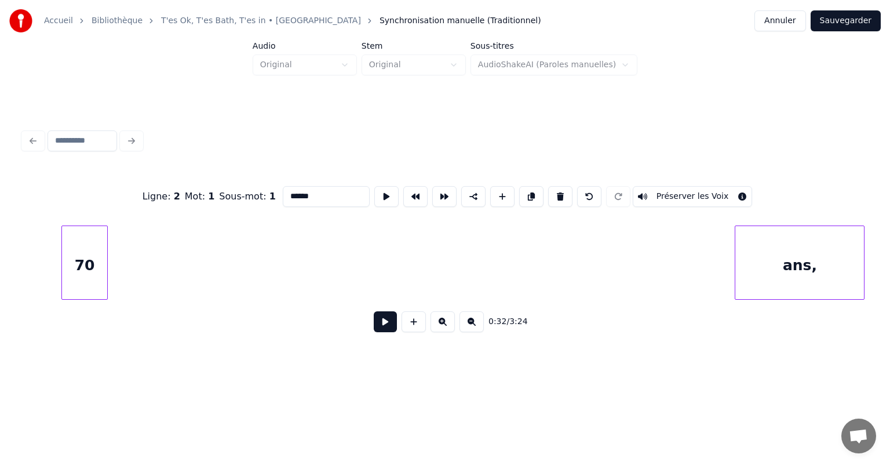
click at [87, 268] on div "70" at bounding box center [84, 265] width 45 height 79
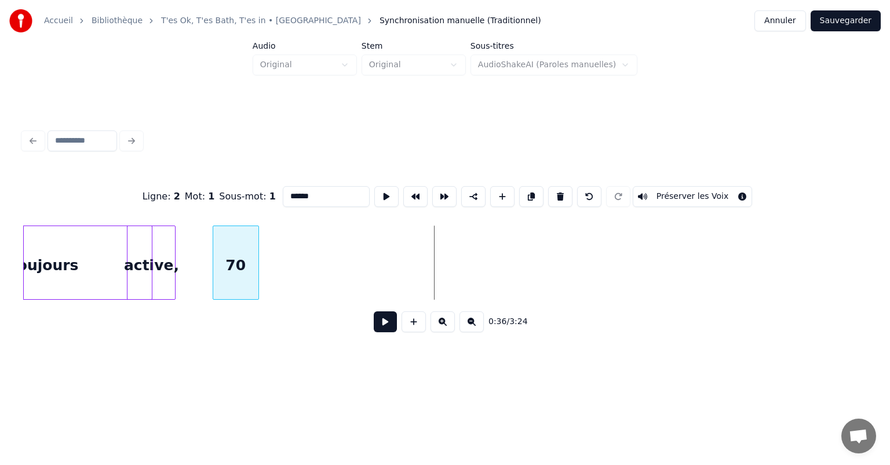
click at [248, 227] on div "70" at bounding box center [235, 265] width 45 height 79
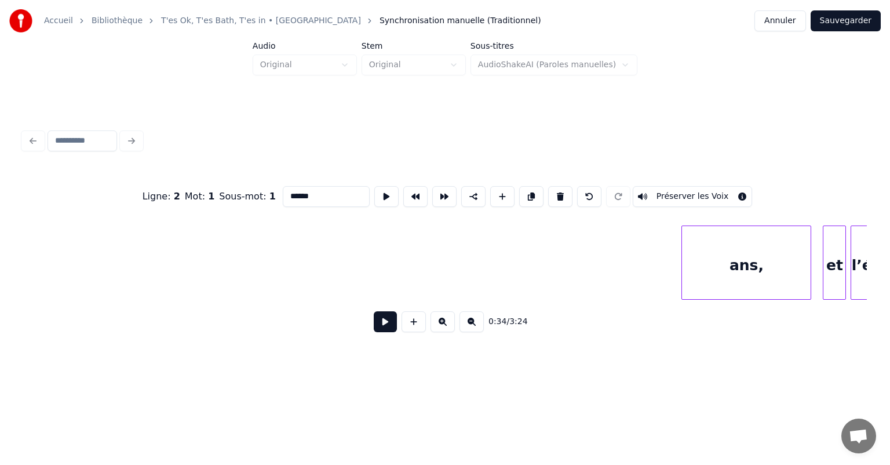
scroll to position [0, 4258]
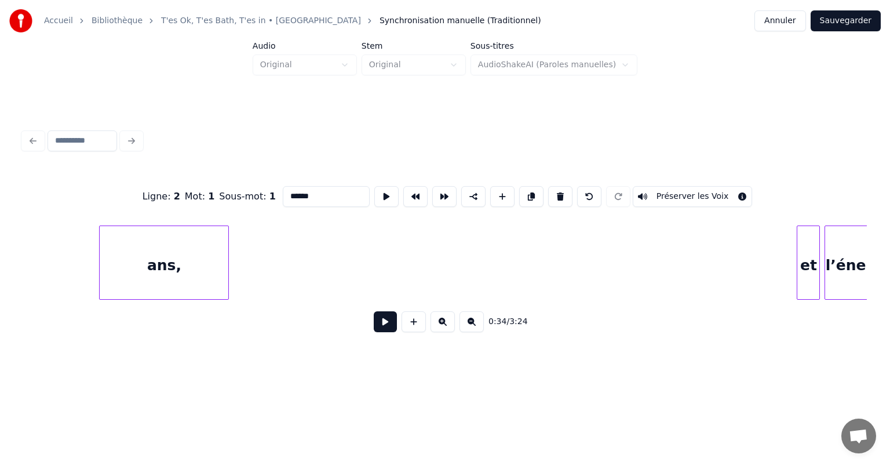
click at [147, 230] on div "ans," at bounding box center [164, 265] width 129 height 79
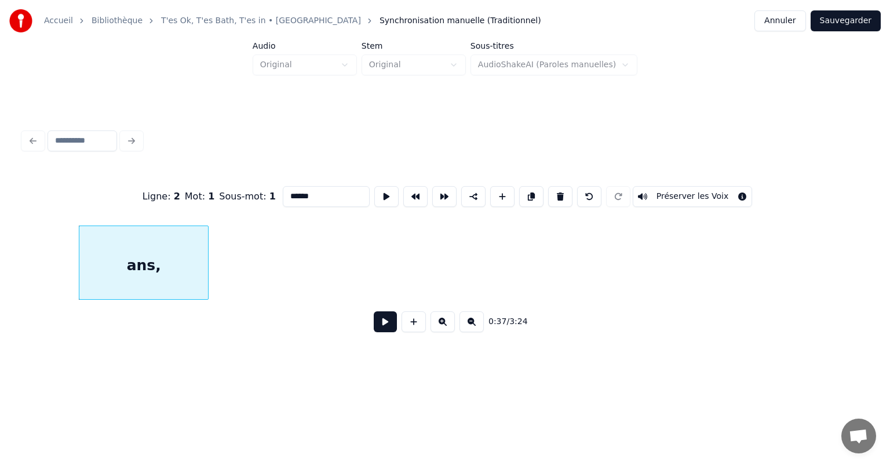
scroll to position [0, 3792]
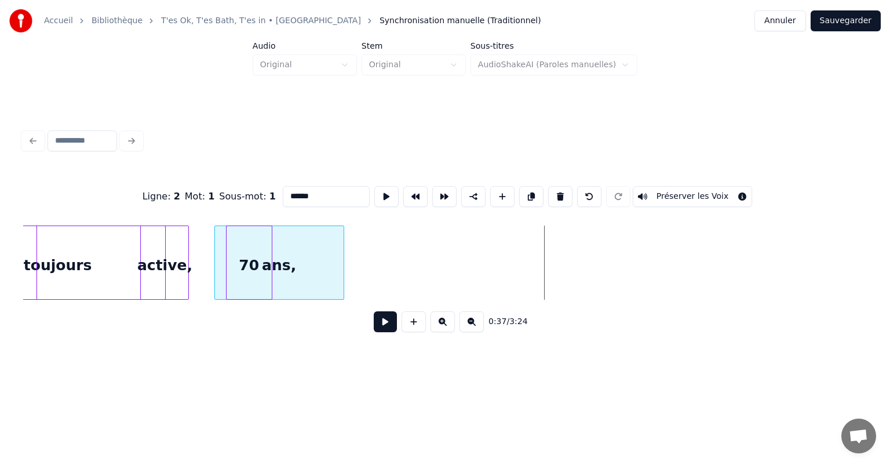
click at [307, 200] on div "Ligne : 2 Mot : 1 Sous-mot : 1 ****** Préserver les Voix 0:37 / 3:24" at bounding box center [445, 256] width 844 height 176
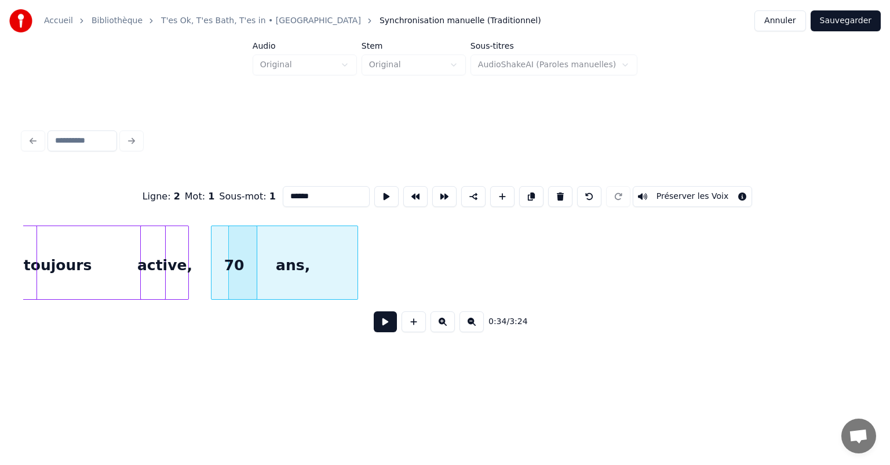
click at [245, 240] on div "70" at bounding box center [234, 265] width 45 height 79
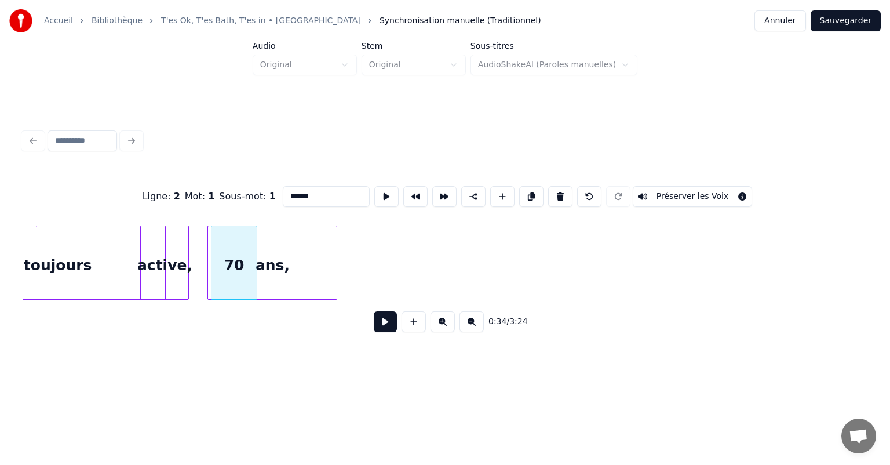
click at [270, 260] on div "ans," at bounding box center [272, 265] width 129 height 79
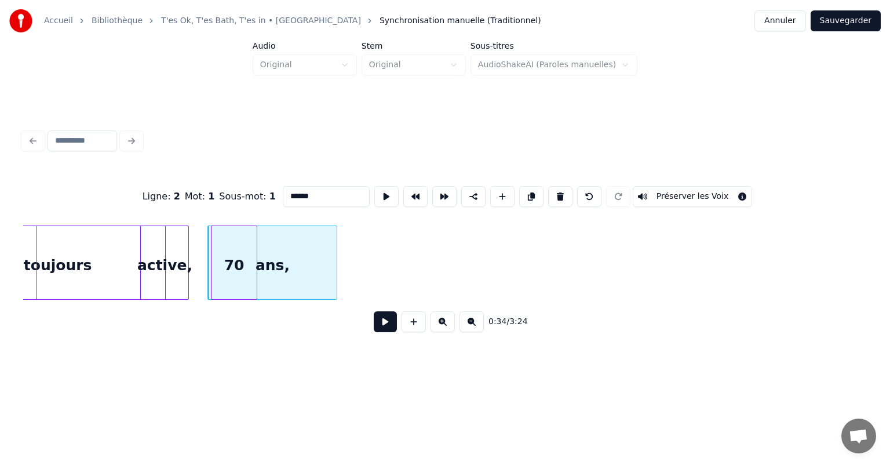
click at [306, 355] on div "Ligne : 2 Mot : 1 Sous-mot : 1 ****** Préserver les Voix 0:34 / 3:24" at bounding box center [445, 233] width 853 height 279
click at [74, 248] on div "toujours" at bounding box center [58, 265] width 214 height 79
type input "********"
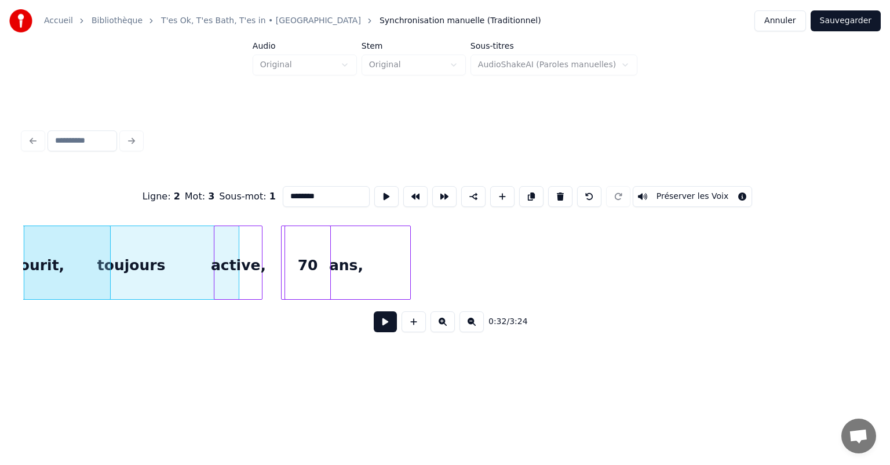
click at [386, 332] on button at bounding box center [385, 321] width 23 height 21
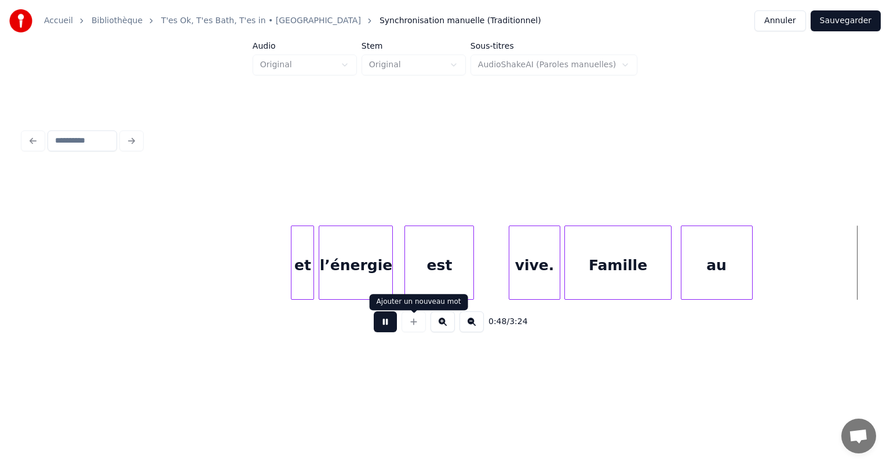
scroll to position [0, 5610]
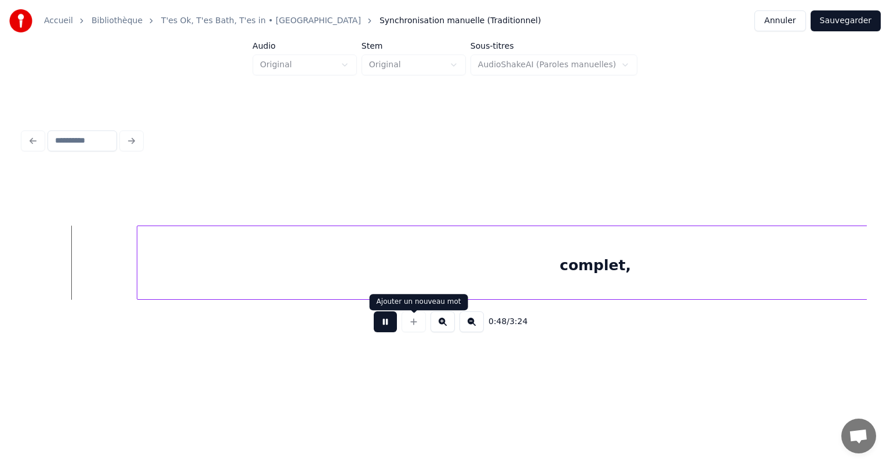
click at [391, 326] on button at bounding box center [385, 321] width 23 height 21
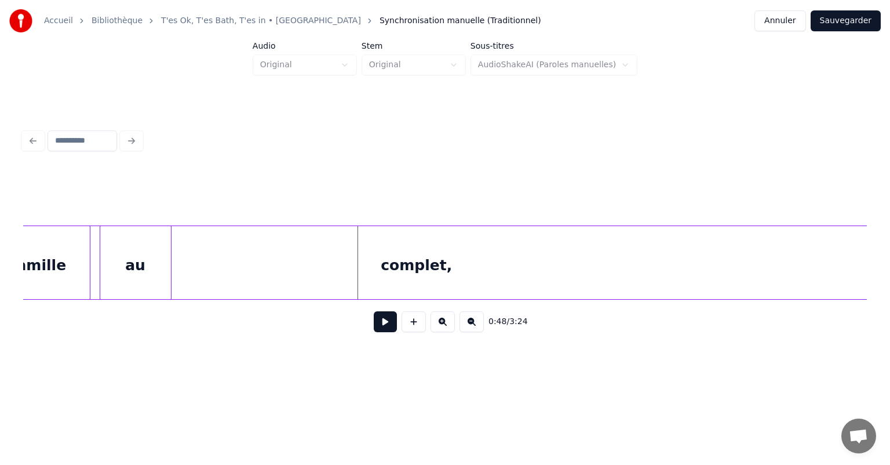
scroll to position [0, 5279]
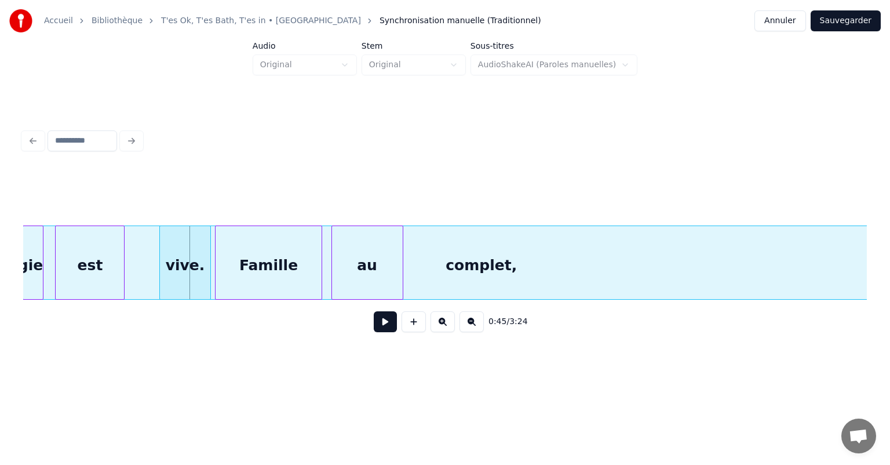
scroll to position [0, 5111]
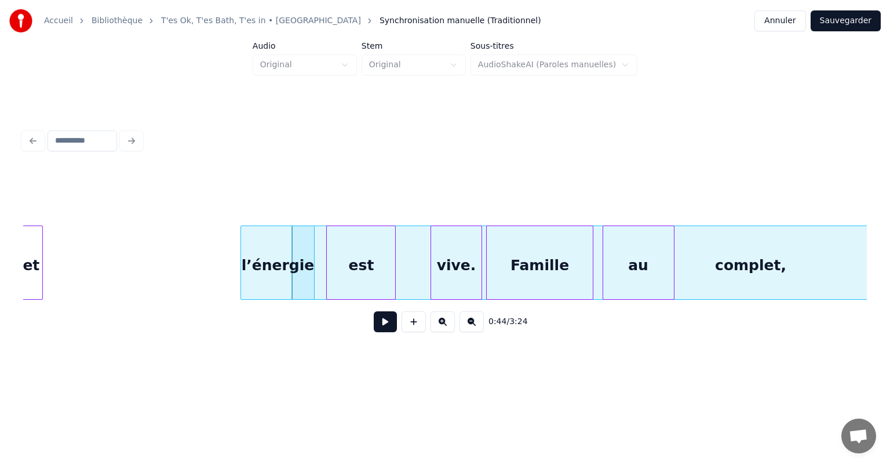
scroll to position [0, 4838]
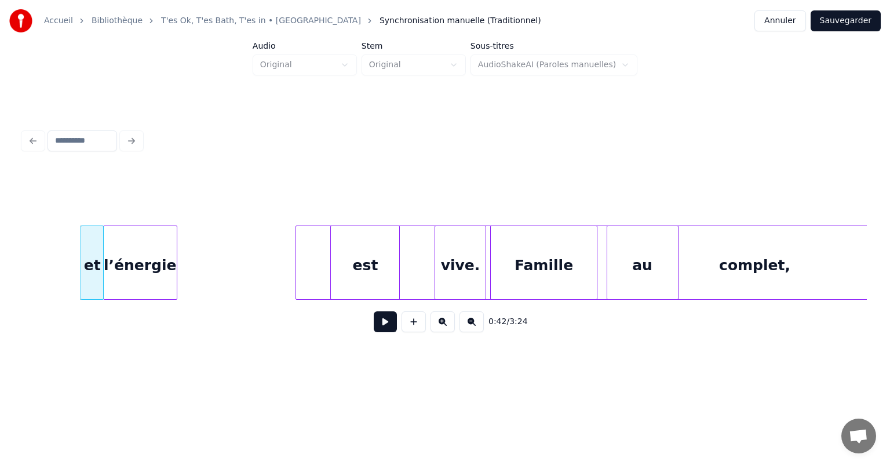
click at [129, 264] on div "l’énergie" at bounding box center [140, 265] width 73 height 79
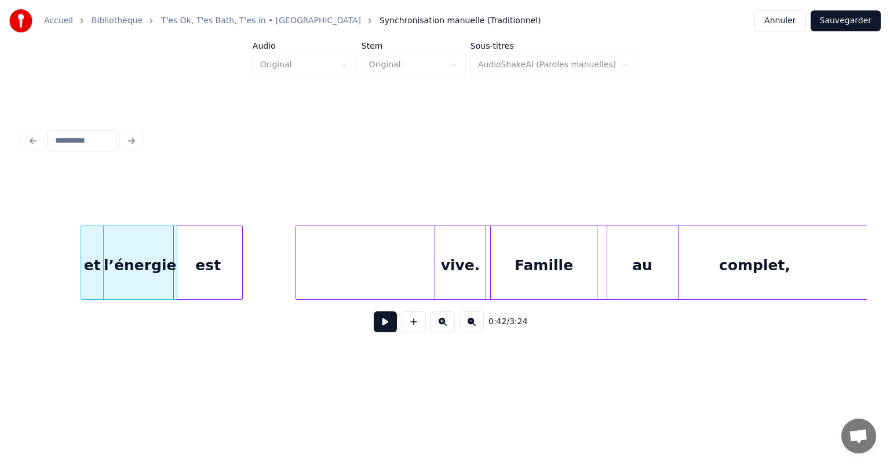
click at [183, 251] on div "est" at bounding box center [208, 265] width 68 height 79
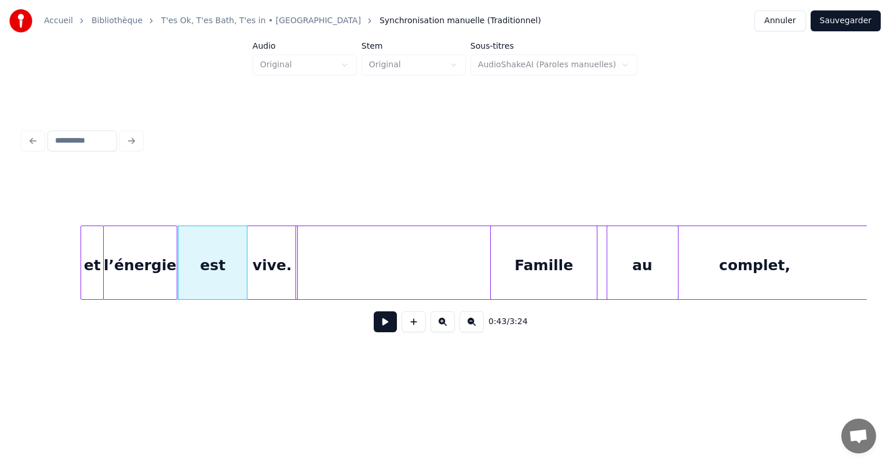
click at [271, 278] on div "vive." at bounding box center [273, 265] width 50 height 79
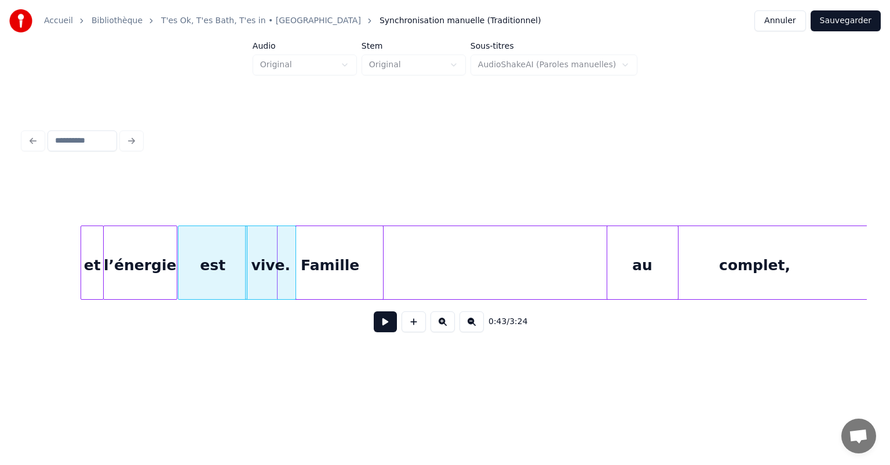
click at [318, 277] on div "Famille" at bounding box center [331, 265] width 106 height 79
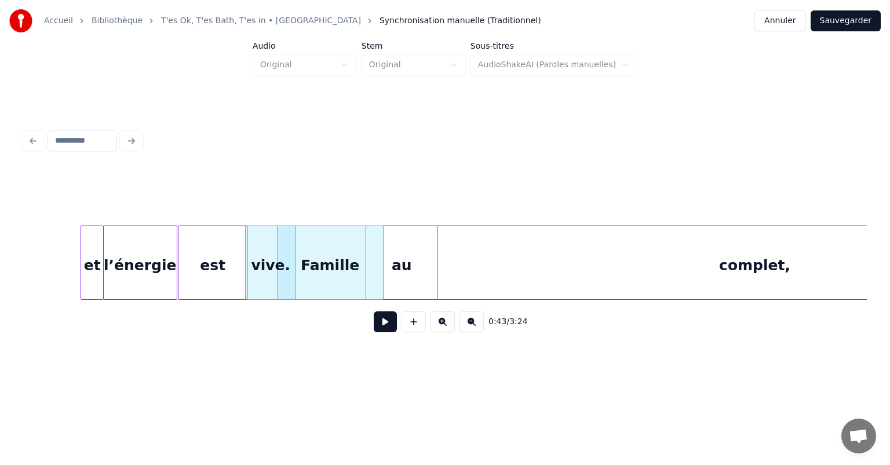
click at [437, 288] on div "au" at bounding box center [401, 265] width 71 height 79
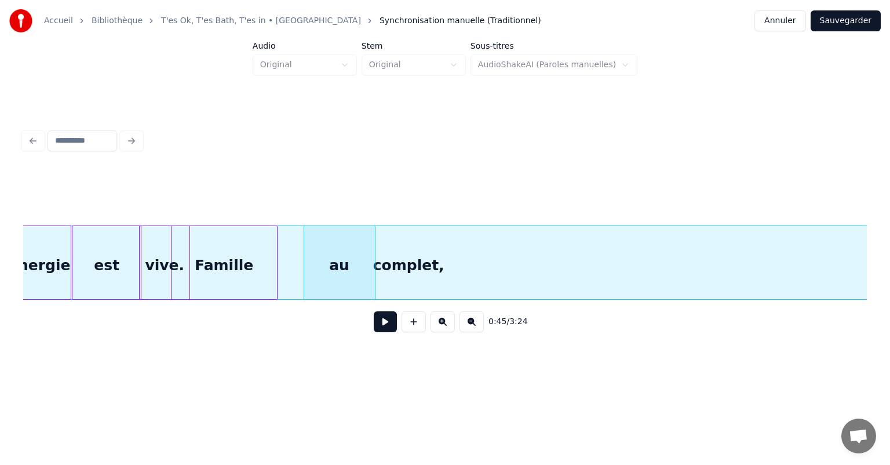
scroll to position [0, 4877]
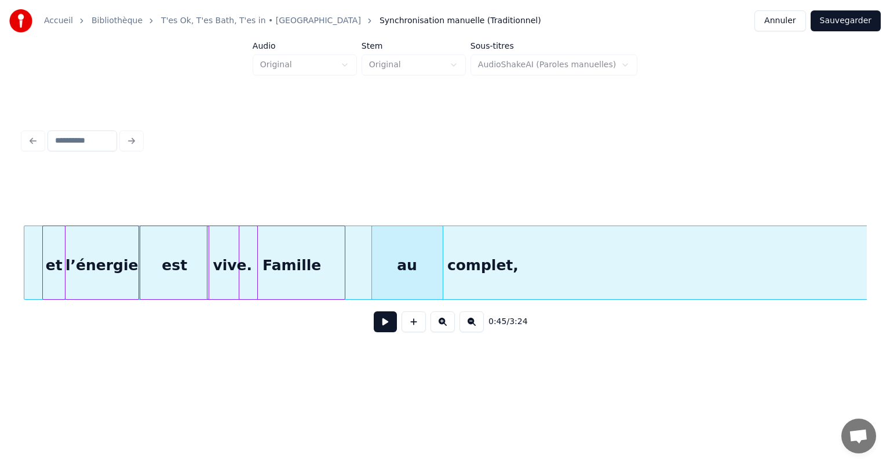
click at [543, 283] on div "complet," at bounding box center [482, 265] width 917 height 79
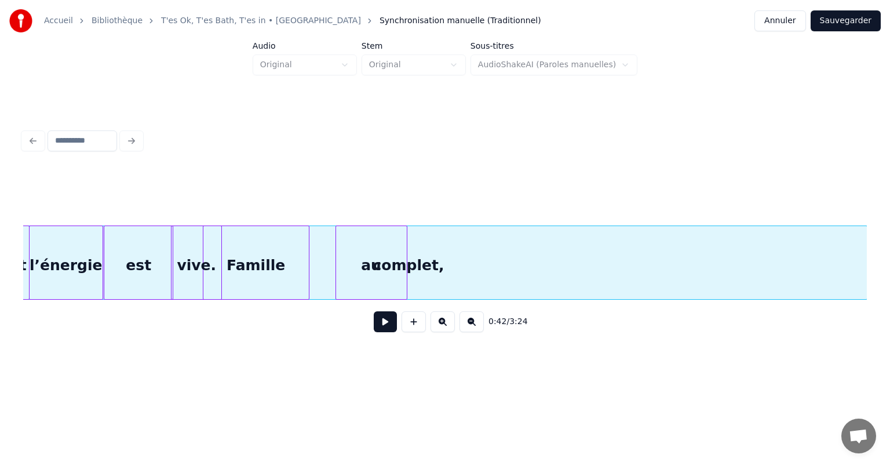
scroll to position [0, 4770]
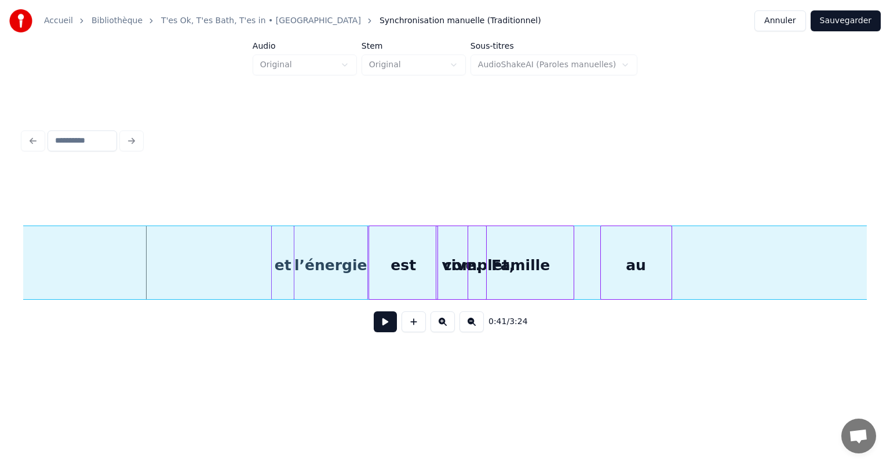
scroll to position [0, 4644]
click at [551, 275] on div "Famille" at bounding box center [525, 265] width 106 height 79
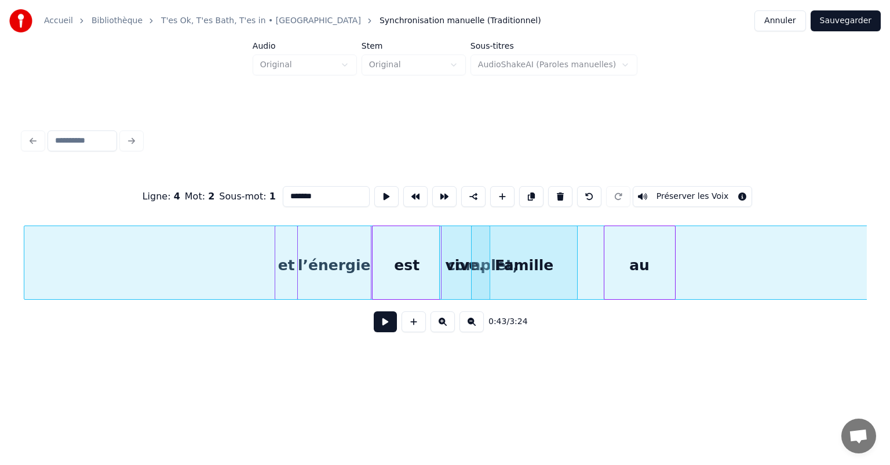
click at [655, 316] on div "0:43 / 3:24" at bounding box center [445, 322] width 826 height 26
click at [590, 190] on button at bounding box center [589, 196] width 24 height 21
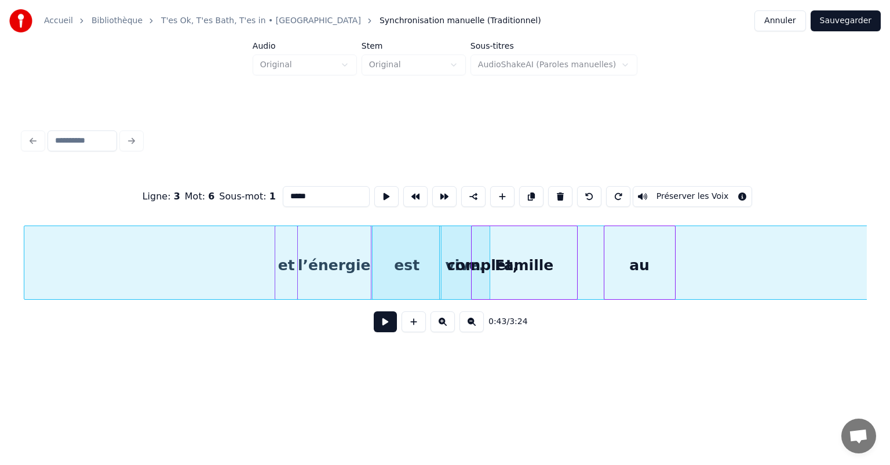
click at [591, 190] on button at bounding box center [589, 196] width 24 height 21
type input "***"
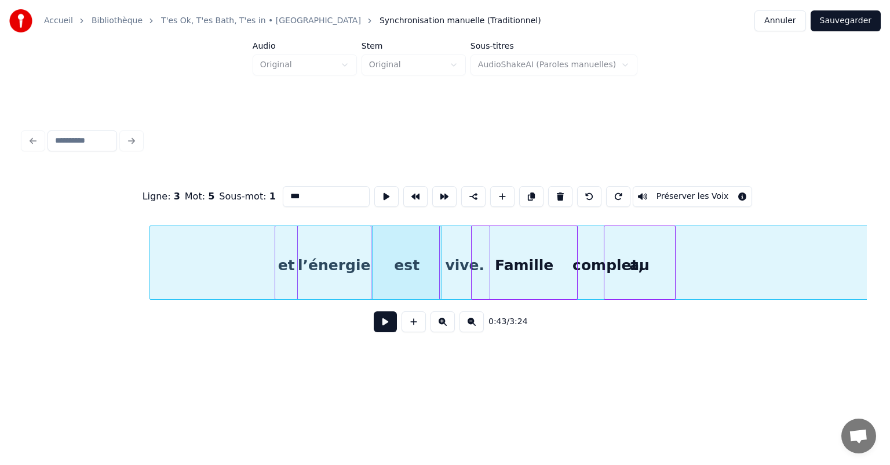
click at [591, 190] on button at bounding box center [589, 196] width 24 height 21
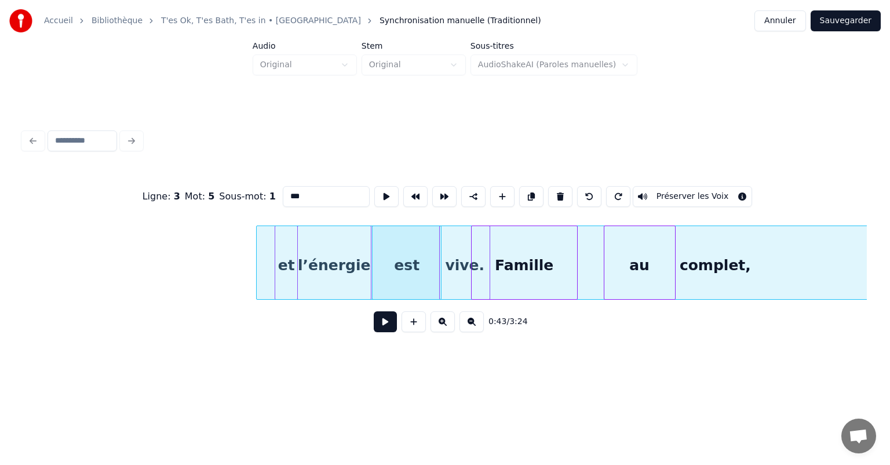
click at [237, 378] on html "Accueil Bibliothèque T'es Ok, T'es Bath, T'es in • Ottawan Synchronisation manu…" at bounding box center [445, 195] width 890 height 391
drag, startPoint x: 253, startPoint y: 267, endPoint x: 223, endPoint y: 271, distance: 30.4
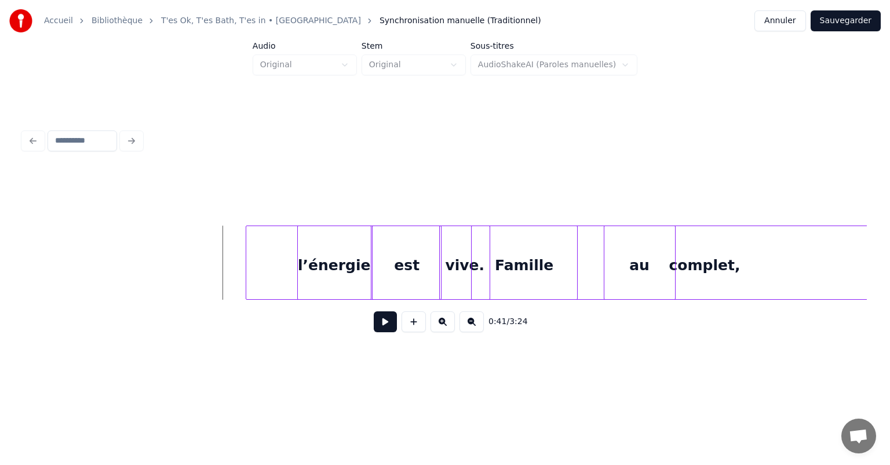
scroll to position [0, 4838]
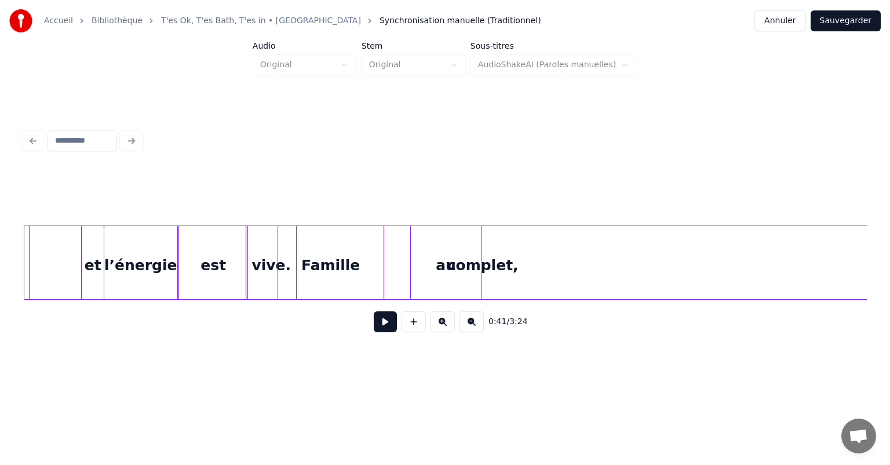
click at [226, 268] on div "complet," at bounding box center [482, 265] width 917 height 79
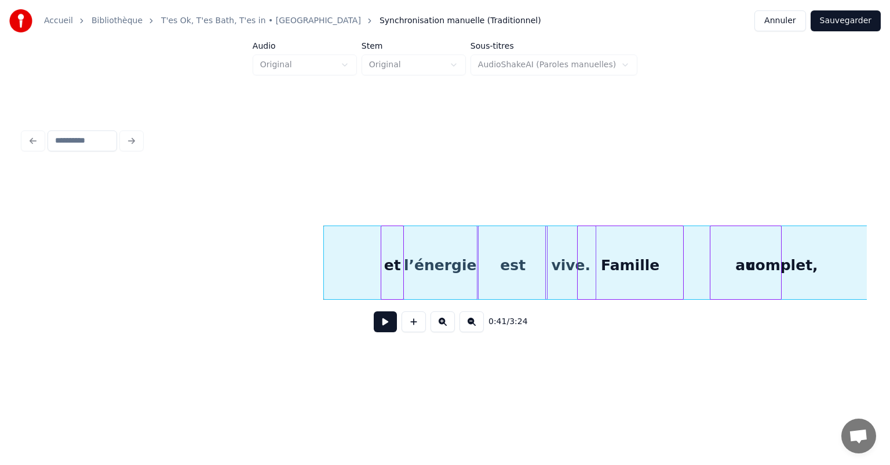
scroll to position [0, 3992]
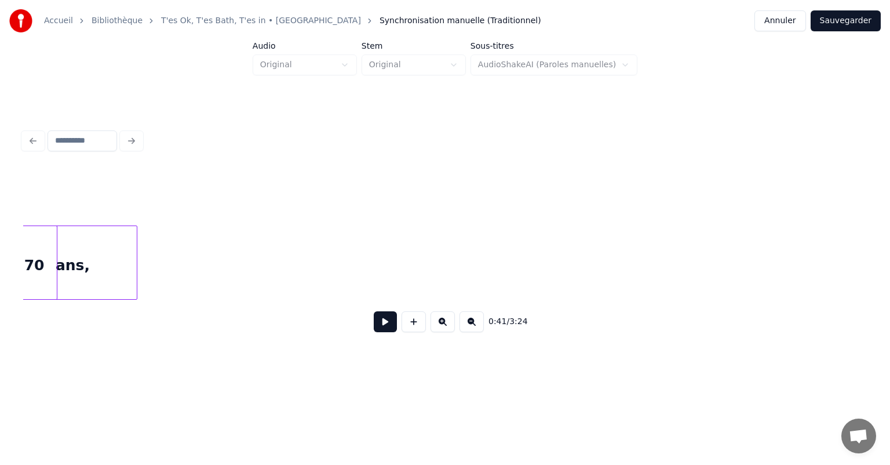
drag, startPoint x: 192, startPoint y: 293, endPoint x: 206, endPoint y: 294, distance: 13.3
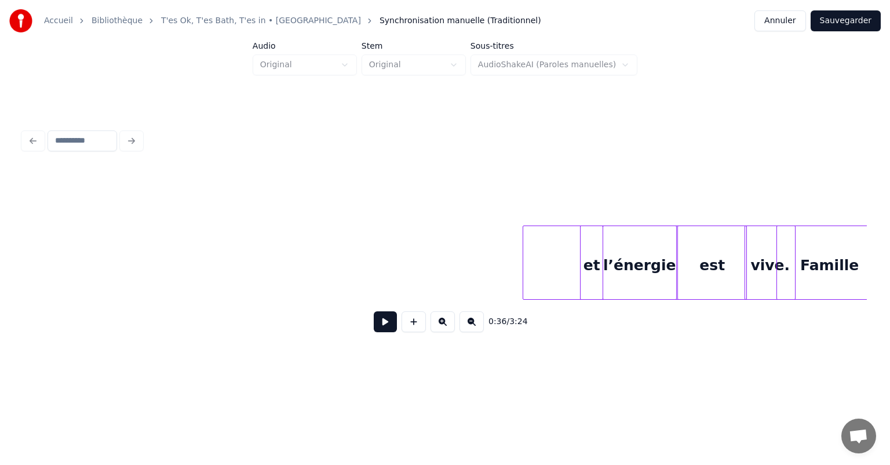
scroll to position [0, 4351]
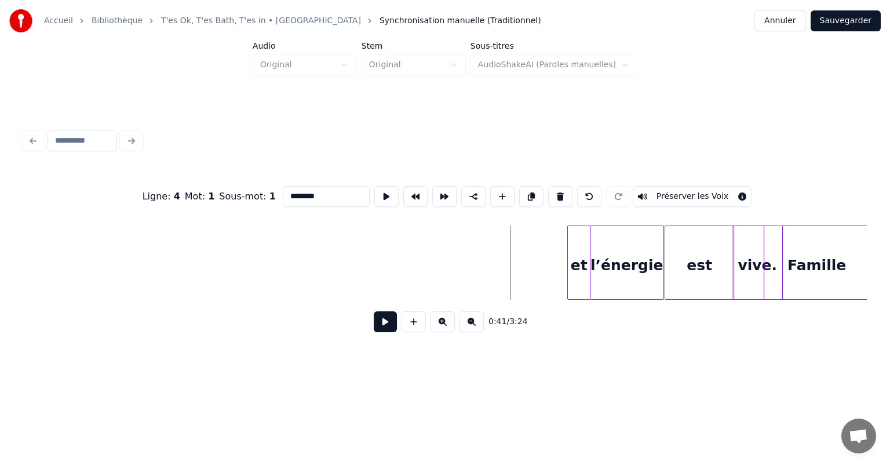
click at [881, 300] on div "Accueil Bibliothèque T'es Ok, T'es Bath, T'es in • Ottawan Synchronisation manu…" at bounding box center [445, 186] width 890 height 373
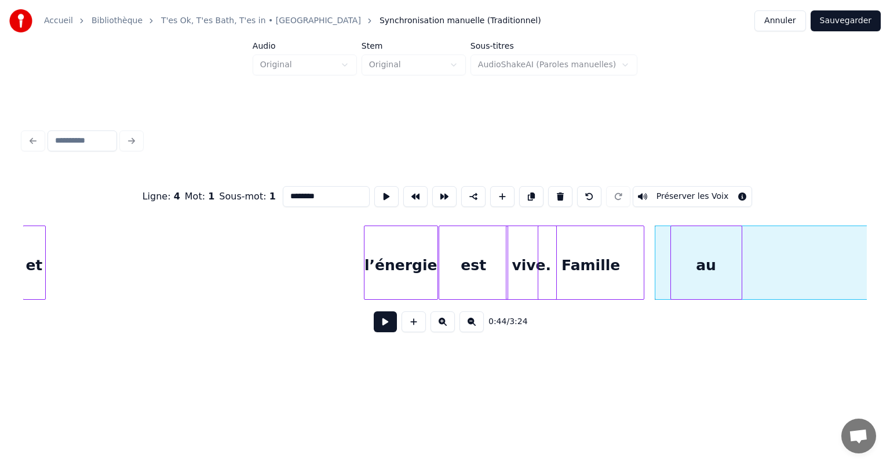
scroll to position [0, 4566]
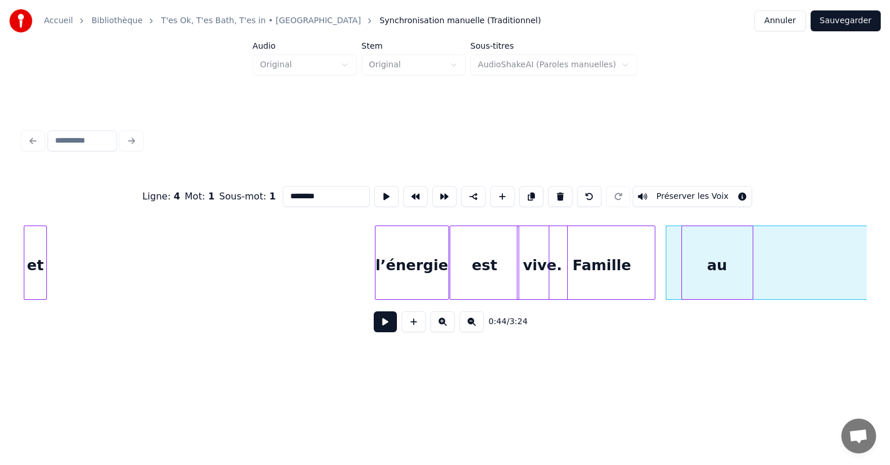
click at [19, 263] on div "Ligne : 4 Mot : 1 Sous-mot : 1 ******** Préserver les Voix 0:44 / 3:24" at bounding box center [445, 234] width 853 height 230
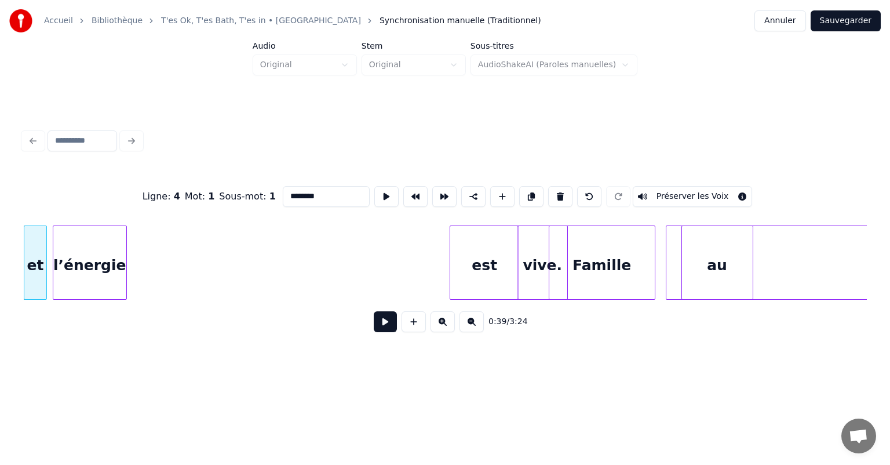
click at [92, 264] on div "l’énergie" at bounding box center [89, 265] width 73 height 79
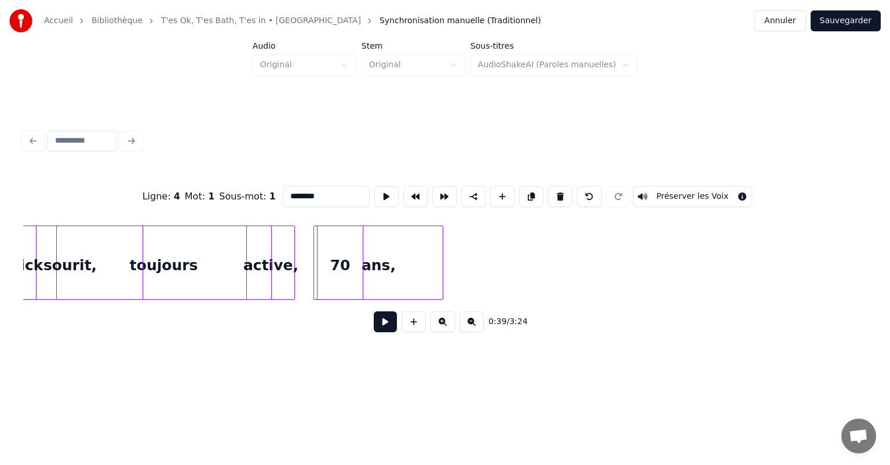
scroll to position [0, 3899]
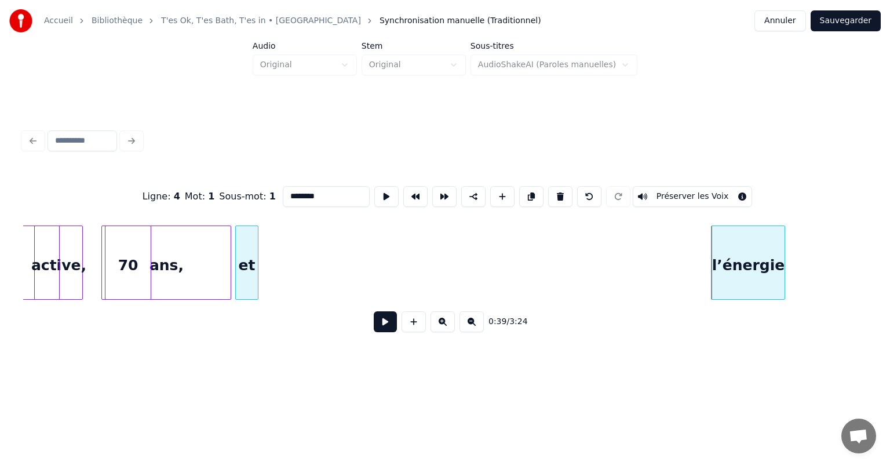
click at [246, 258] on div "et" at bounding box center [247, 265] width 22 height 79
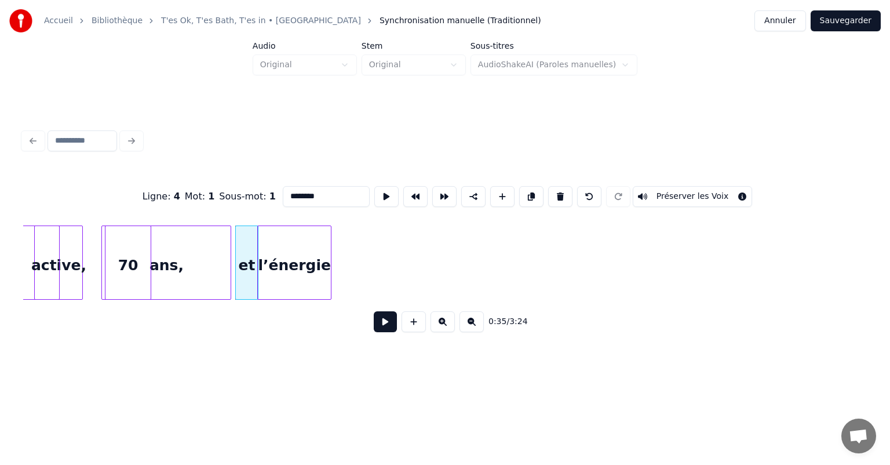
click at [301, 243] on div "l’énergie" at bounding box center [294, 265] width 73 height 79
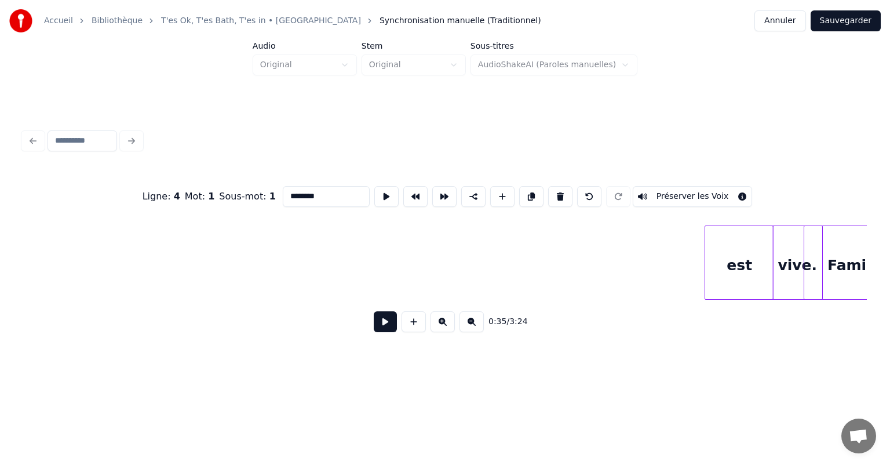
scroll to position [0, 4312]
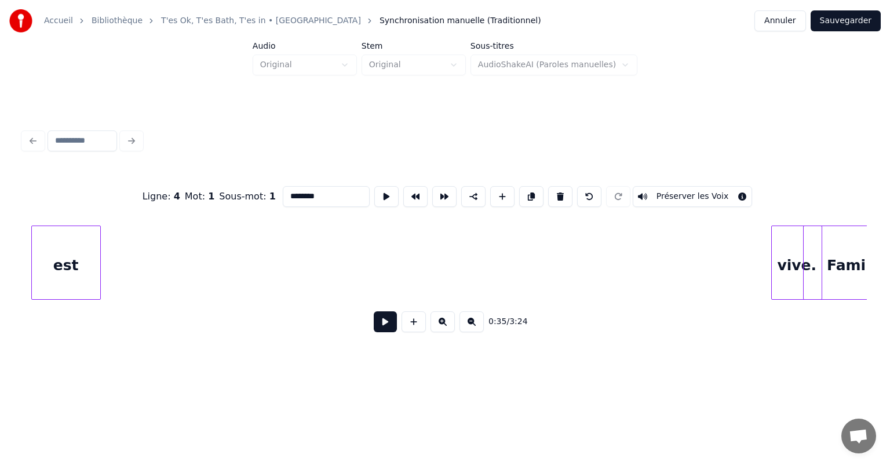
click at [81, 226] on div "est" at bounding box center [66, 263] width 70 height 74
click at [804, 254] on div at bounding box center [805, 262] width 3 height 73
type input "*******"
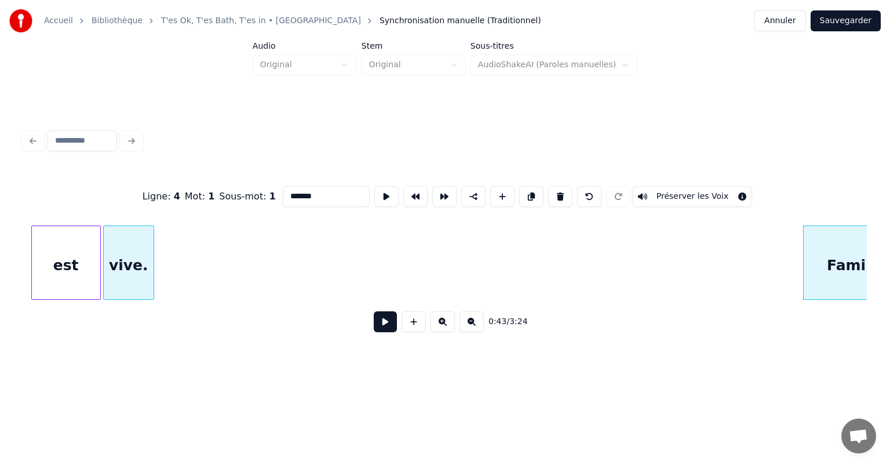
click at [122, 243] on div "vive." at bounding box center [129, 265] width 50 height 79
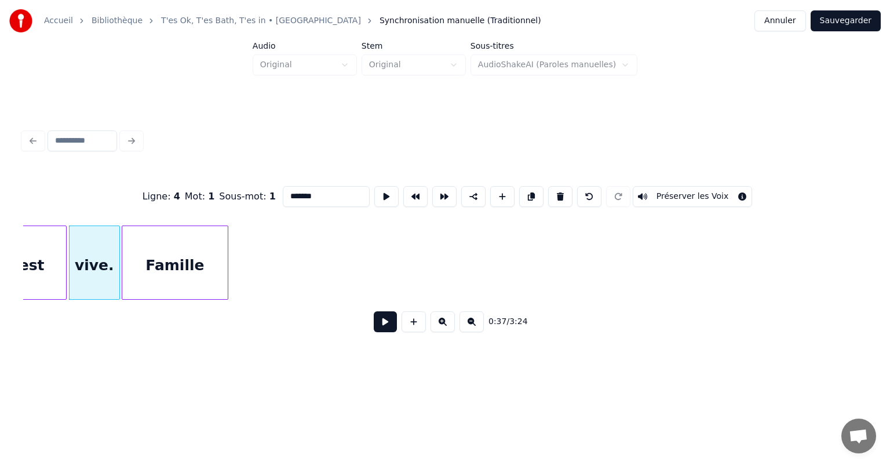
click at [198, 239] on div "Famille" at bounding box center [175, 265] width 106 height 79
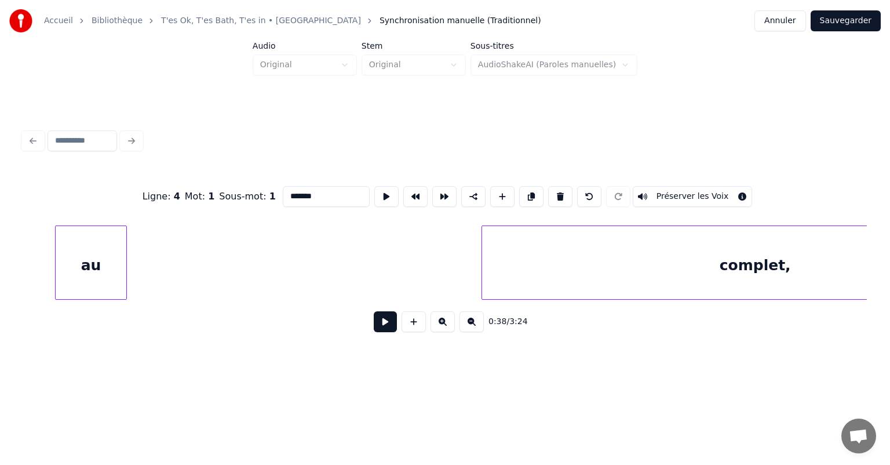
scroll to position [0, 4743]
click at [49, 205] on div "Ligne : 4 Mot : 1 Sous-mot : 1 ******* Préserver les Voix 0:38 / 3:24" at bounding box center [445, 256] width 844 height 176
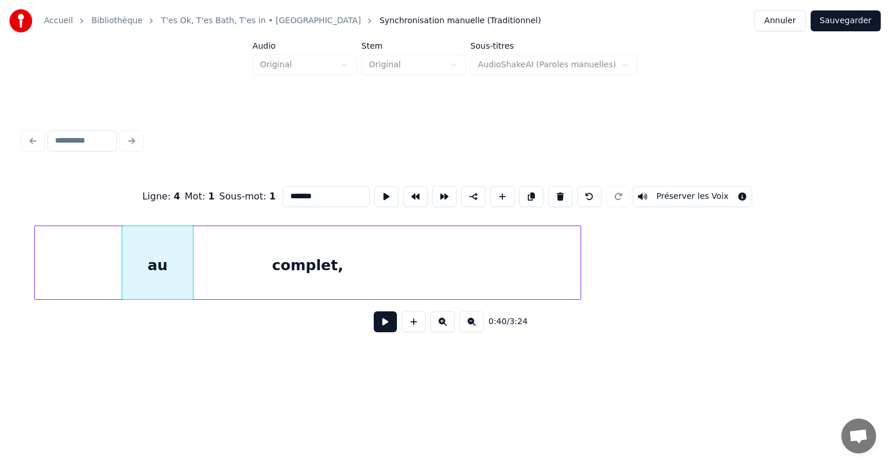
scroll to position [0, 4621]
